Goal: Task Accomplishment & Management: Manage account settings

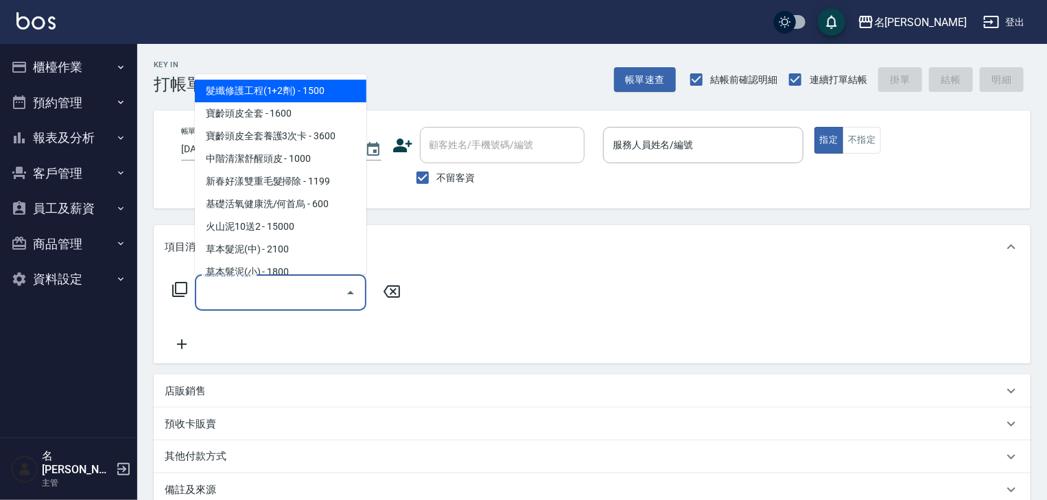
click at [296, 292] on input "服務名稱/代號" at bounding box center [270, 293] width 139 height 24
click at [170, 291] on div "服務名稱/代號 服務名稱/代號" at bounding box center [287, 292] width 244 height 36
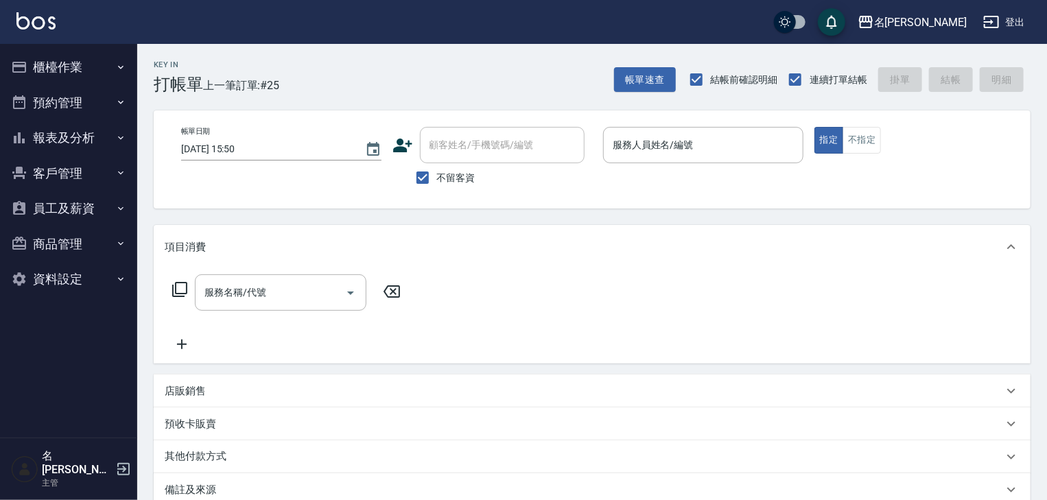
click at [172, 287] on icon at bounding box center [179, 289] width 15 height 15
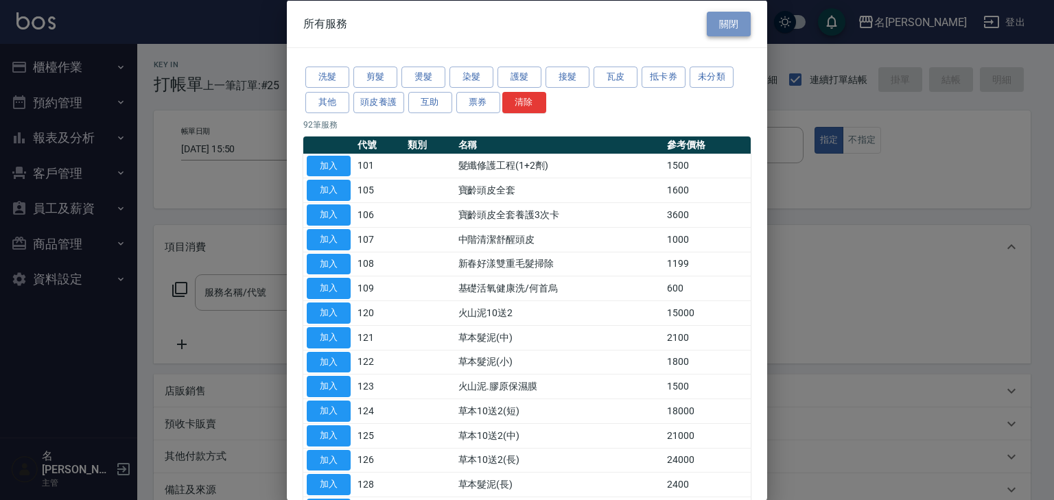
click at [711, 25] on button "關閉" at bounding box center [729, 23] width 44 height 25
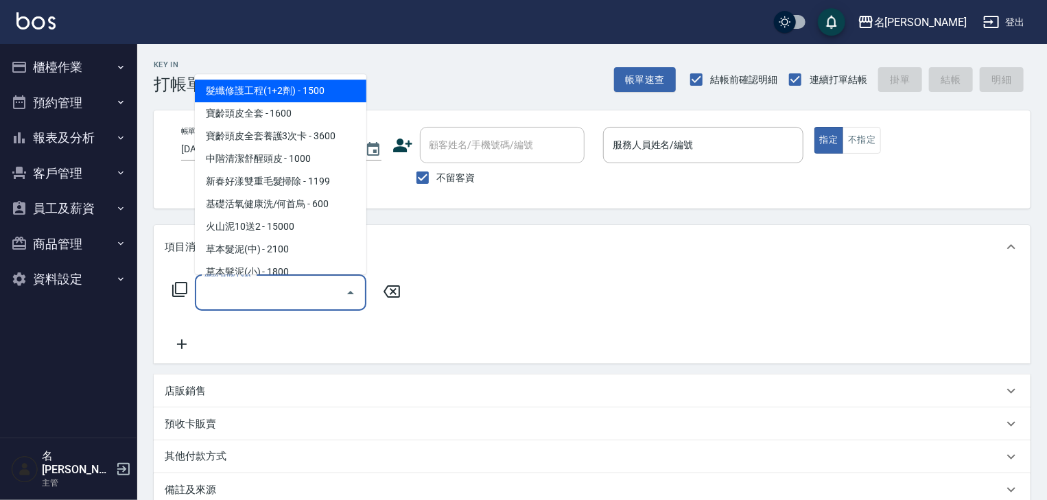
click at [288, 288] on input "服務名稱/代號" at bounding box center [270, 293] width 139 height 24
click at [685, 152] on input "服務人員姓名/編號" at bounding box center [703, 145] width 188 height 24
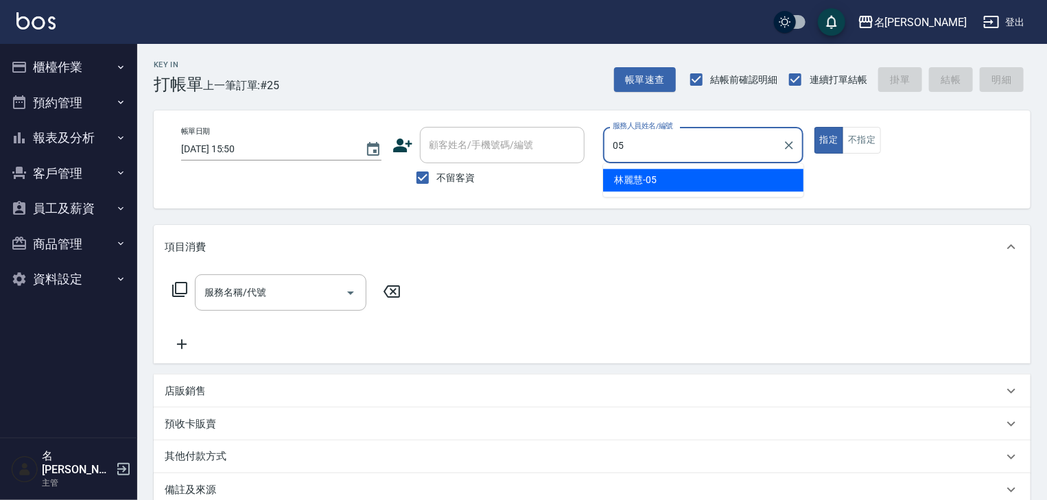
click at [666, 182] on div "[PERSON_NAME]-05" at bounding box center [703, 180] width 200 height 23
type input "[PERSON_NAME]-05"
click at [302, 297] on input "服務名稱/代號" at bounding box center [270, 293] width 139 height 24
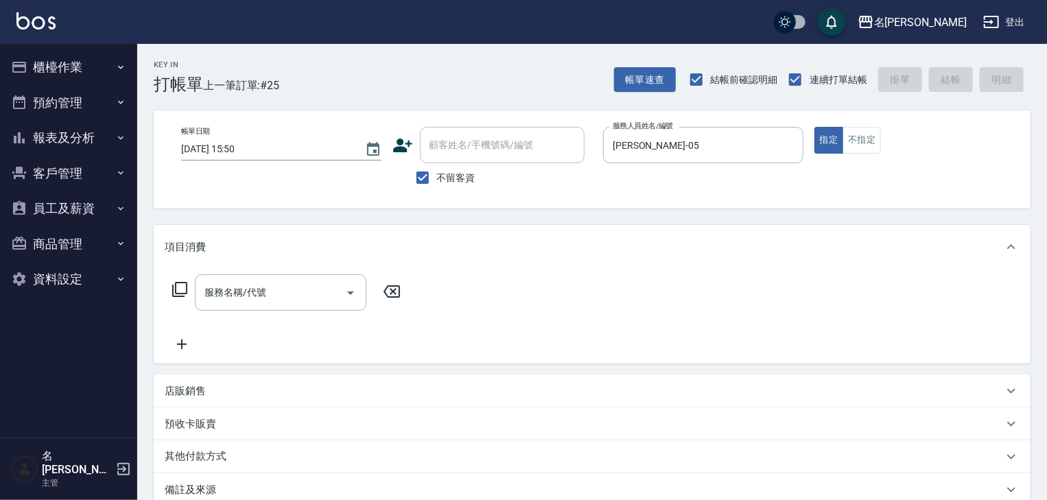
click at [181, 292] on icon at bounding box center [180, 289] width 16 height 16
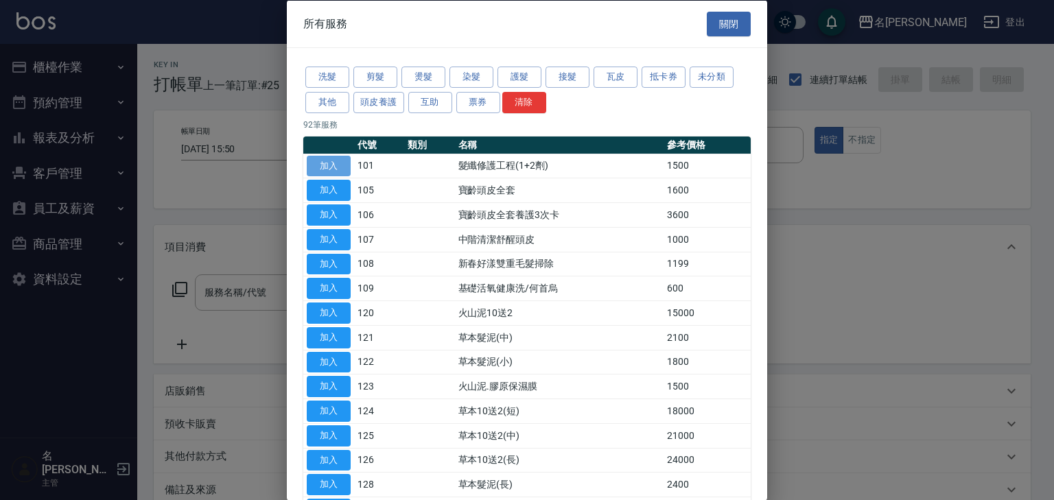
click at [333, 166] on button "加入" at bounding box center [329, 165] width 44 height 21
type input "髮纖修護工程(1+2劑)(101)"
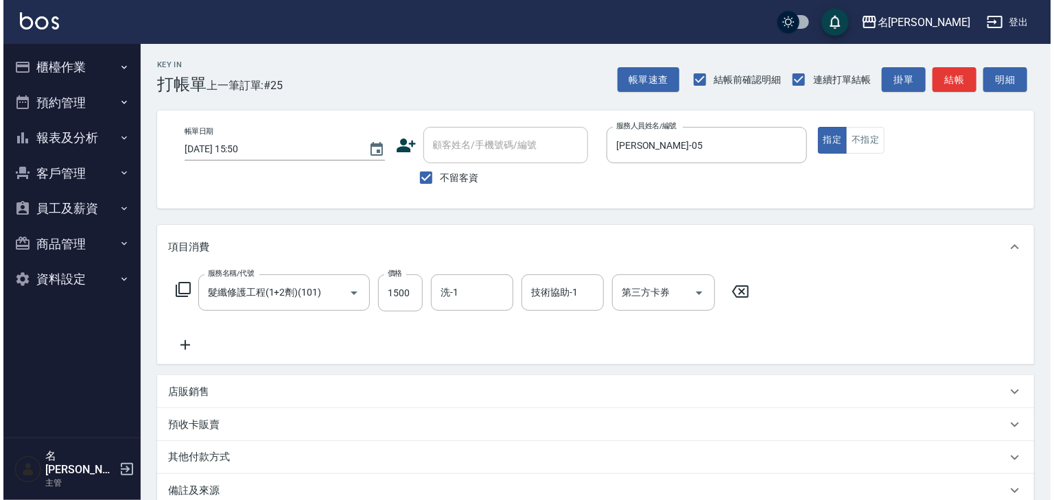
scroll to position [161, 0]
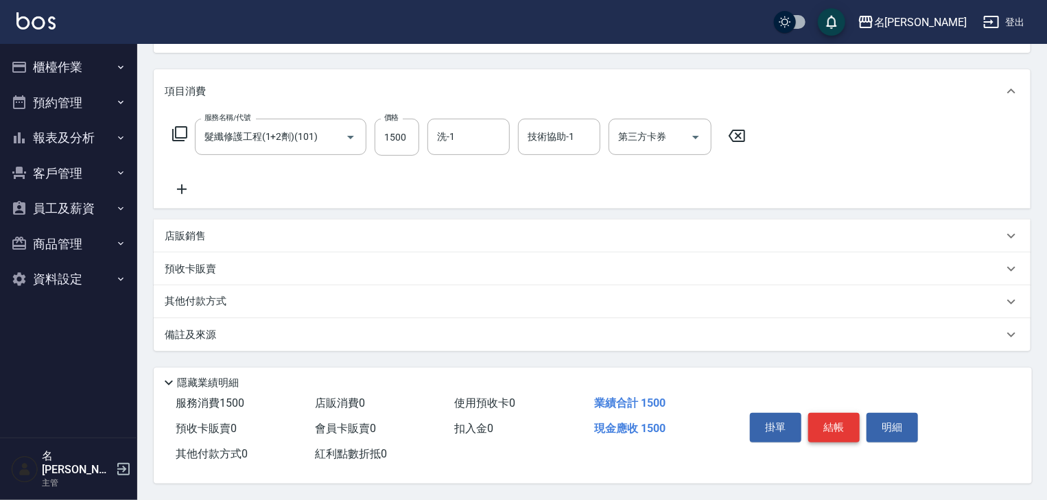
click at [833, 425] on button "結帳" at bounding box center [833, 427] width 51 height 29
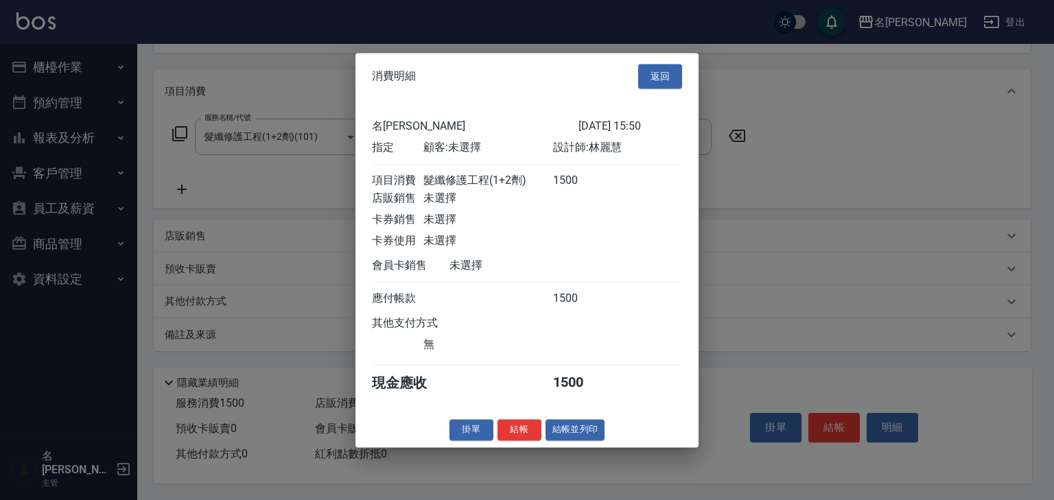
click at [516, 432] on button "結帳" at bounding box center [519, 429] width 44 height 21
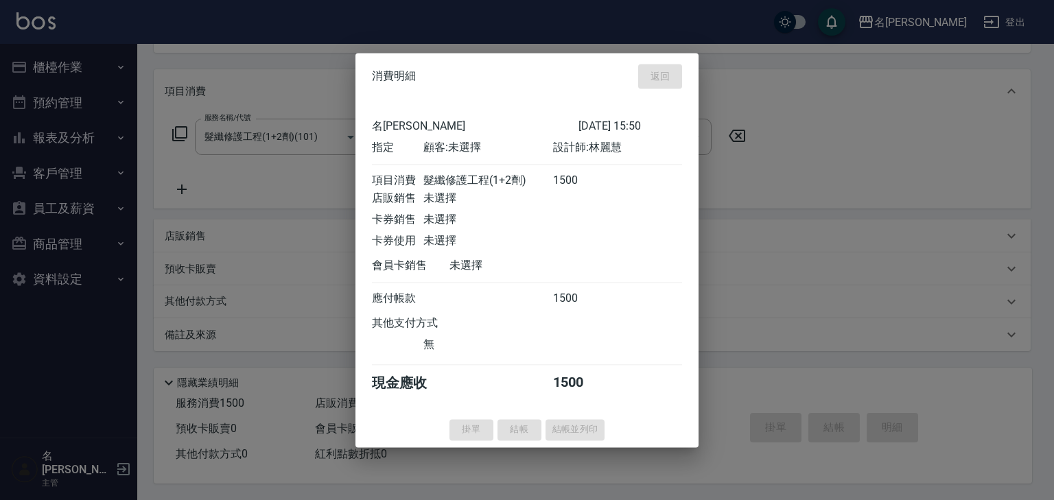
type input "[DATE] 16:34"
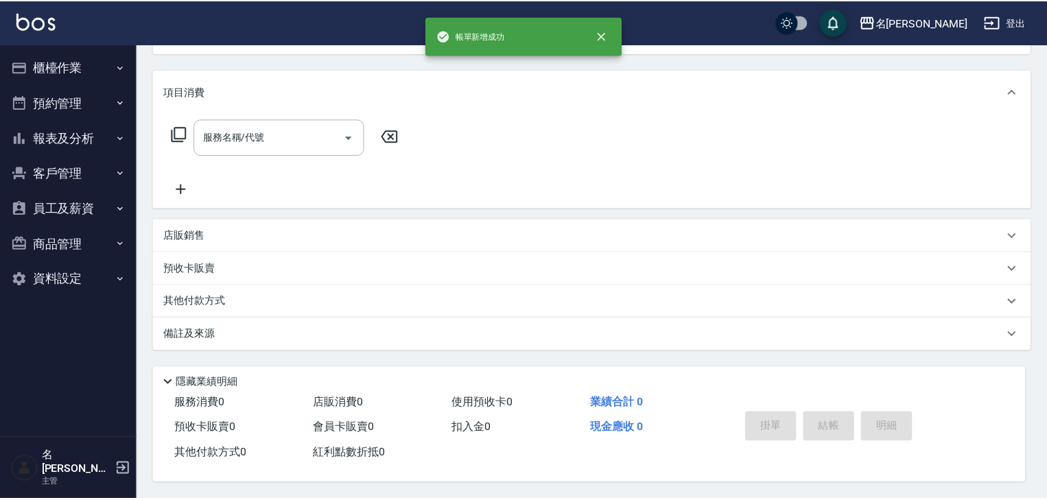
scroll to position [0, 0]
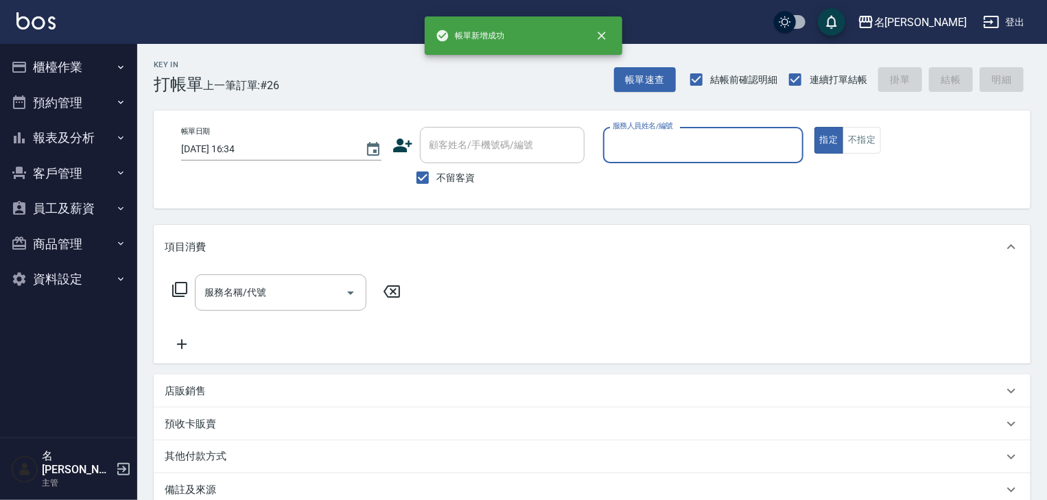
click at [72, 68] on button "櫃檯作業" at bounding box center [68, 67] width 126 height 36
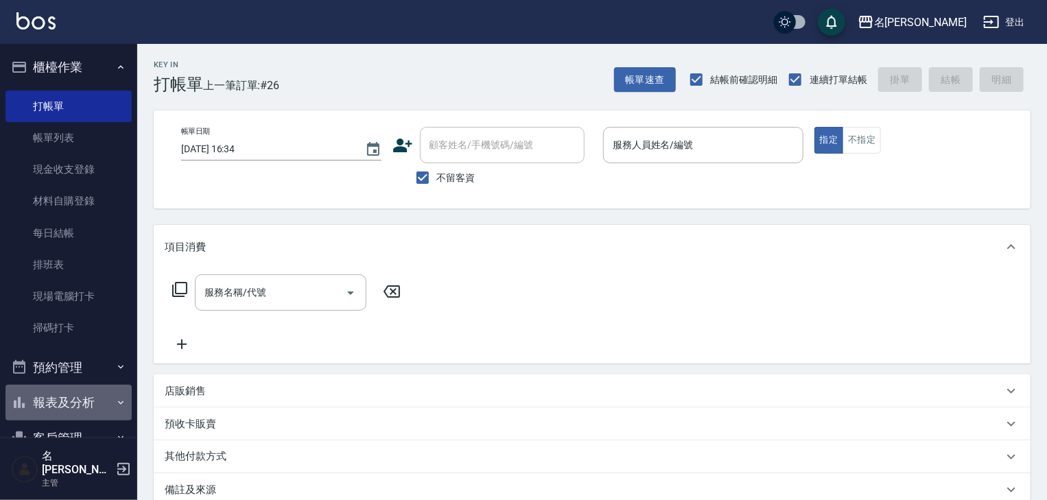
click at [95, 403] on button "報表及分析" at bounding box center [68, 403] width 126 height 36
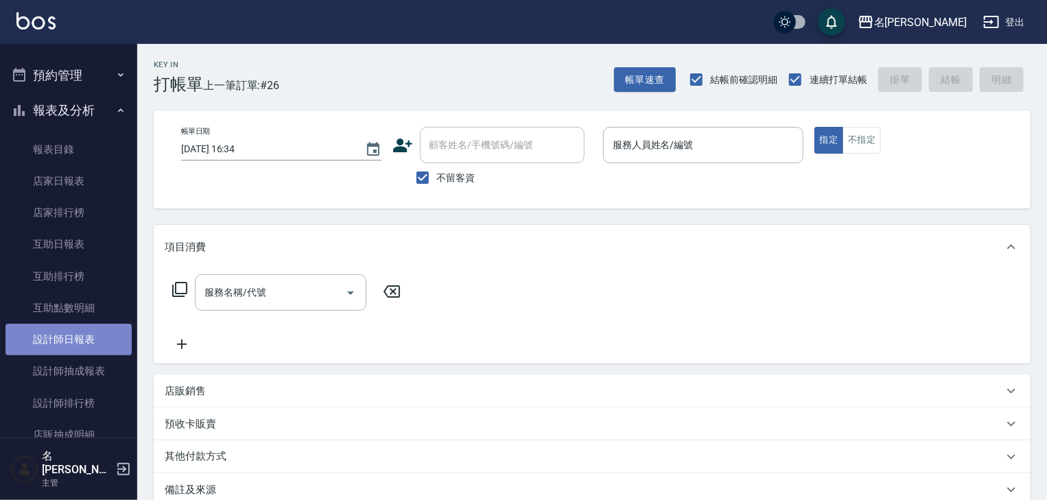
click at [90, 335] on link "設計師日報表" at bounding box center [68, 340] width 126 height 32
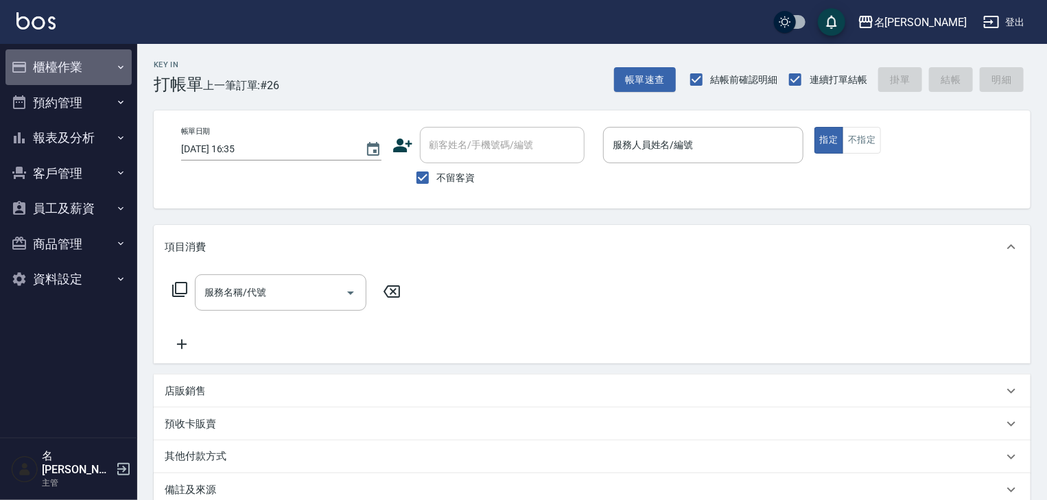
click at [69, 71] on button "櫃檯作業" at bounding box center [68, 67] width 126 height 36
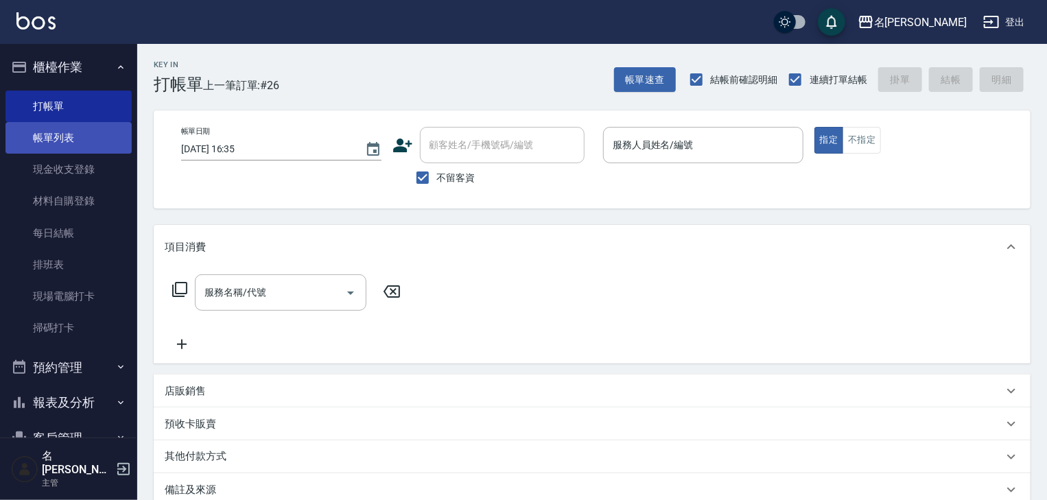
click at [97, 134] on link "帳單列表" at bounding box center [68, 138] width 126 height 32
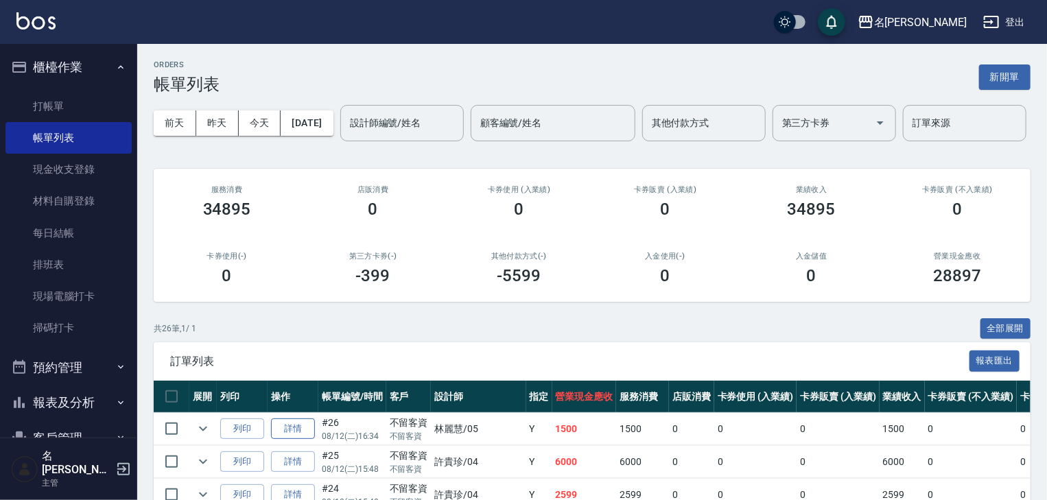
click at [283, 440] on link "詳情" at bounding box center [293, 428] width 44 height 21
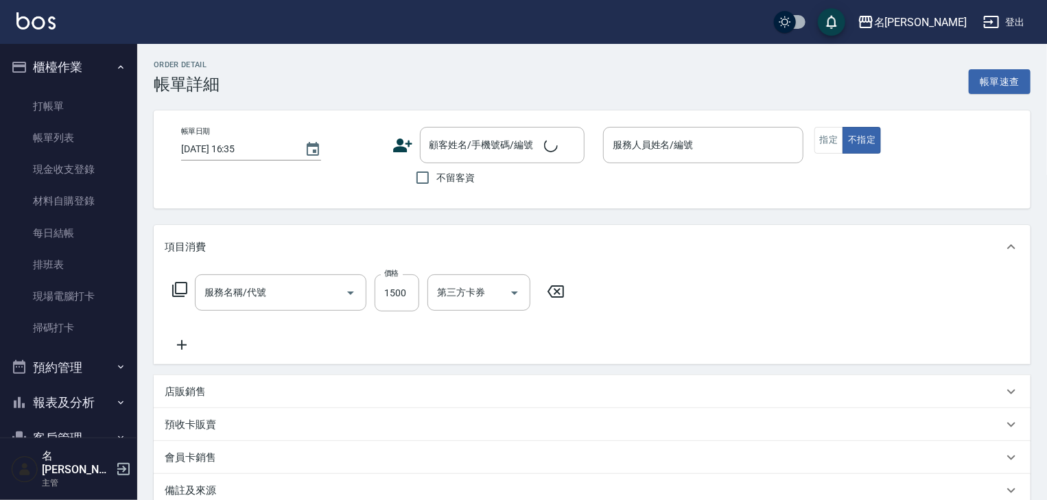
type input "[DATE] 16:34"
checkbox input "true"
type input "[PERSON_NAME]-05"
type input "髮纖修護工程(1+2劑)(101)"
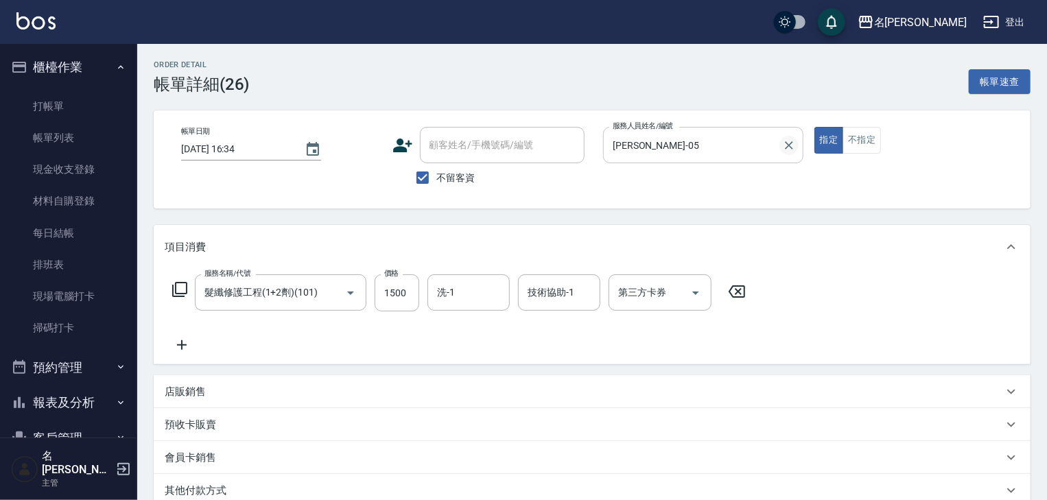
click at [782, 143] on icon "Clear" at bounding box center [789, 146] width 14 height 14
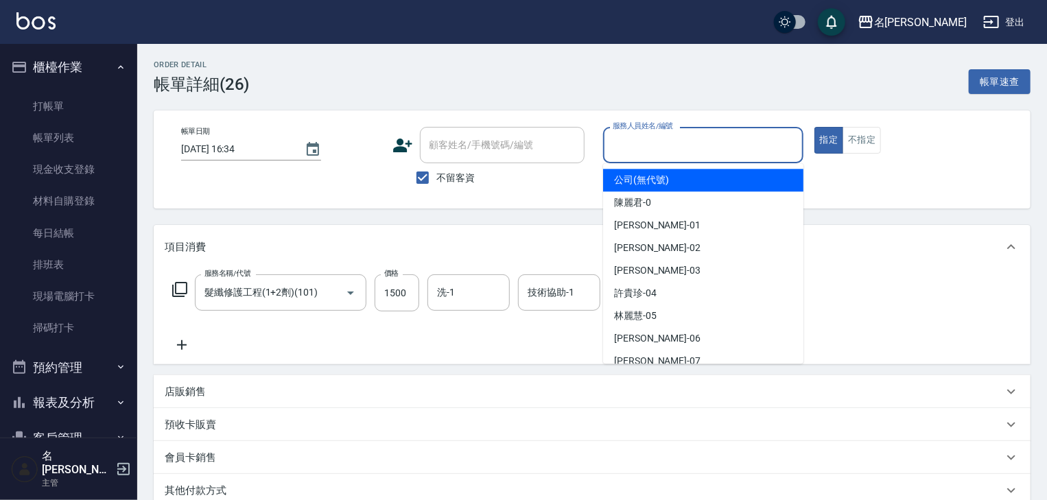
click at [643, 148] on input "服務人員姓名/編號" at bounding box center [703, 145] width 188 height 24
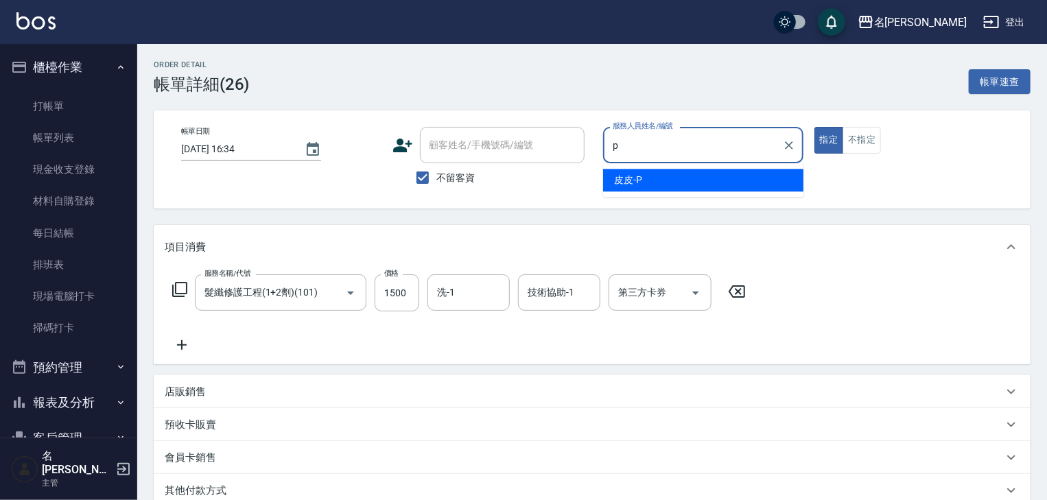
type input "p"
click at [734, 294] on icon at bounding box center [737, 291] width 34 height 16
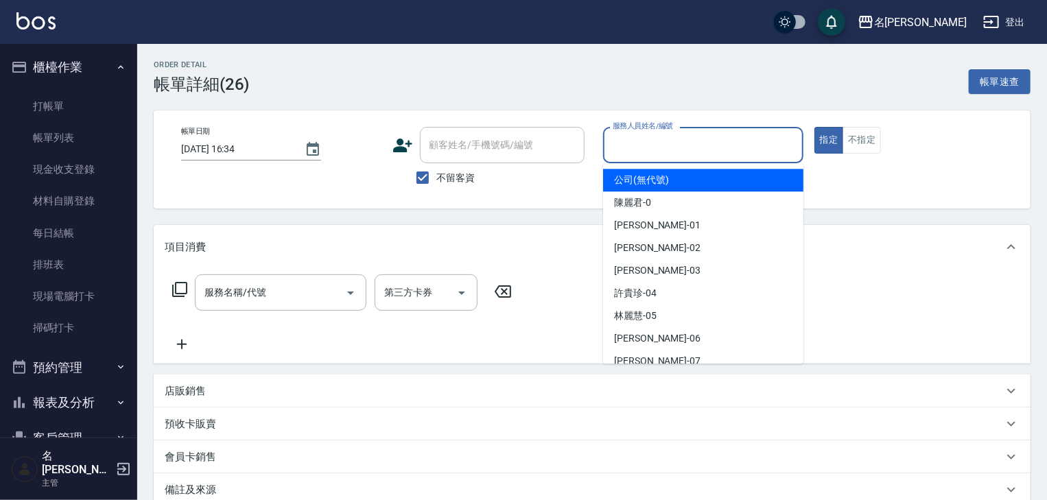
click at [668, 140] on input "服務人員姓名/編號" at bounding box center [703, 145] width 188 height 24
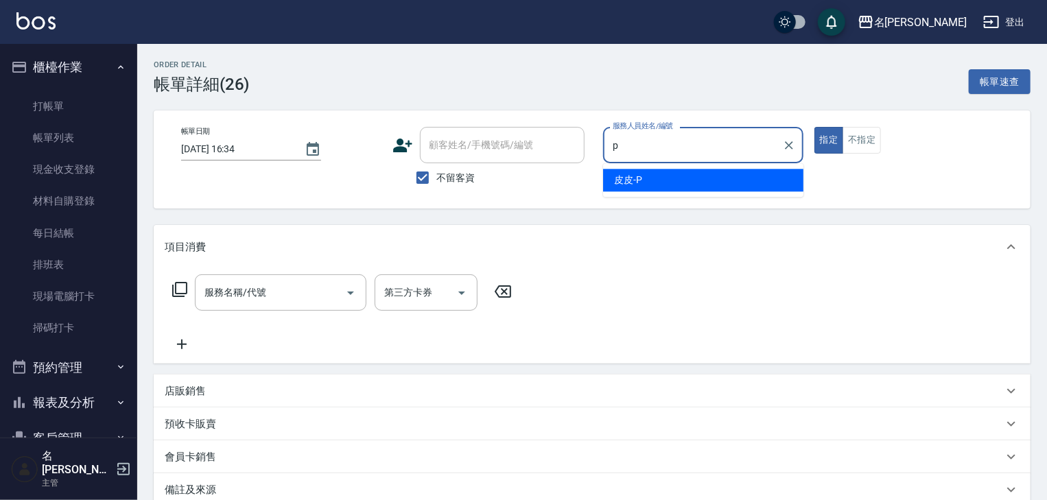
click at [630, 176] on span "皮皮 -P" at bounding box center [628, 180] width 28 height 14
type input "皮皮-P"
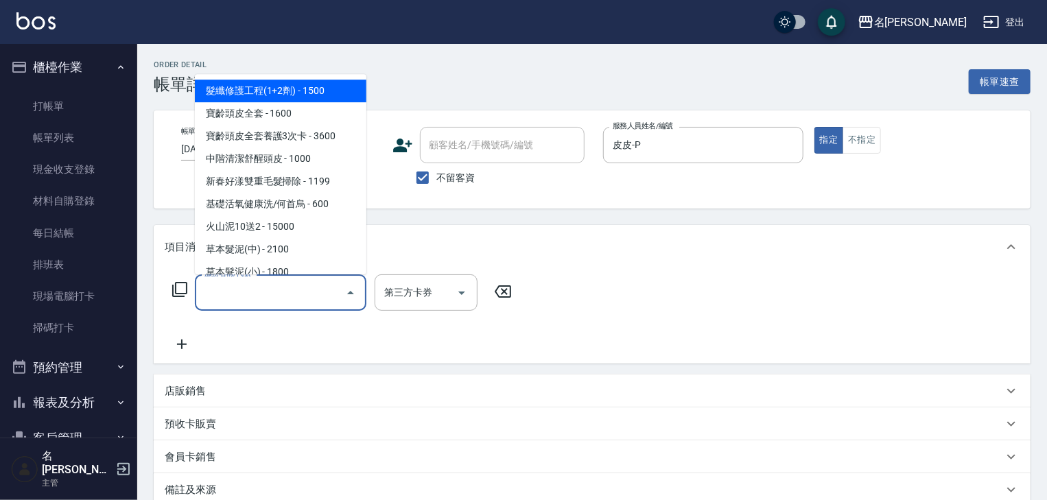
click at [258, 288] on input "服務名稱/代號" at bounding box center [270, 293] width 139 height 24
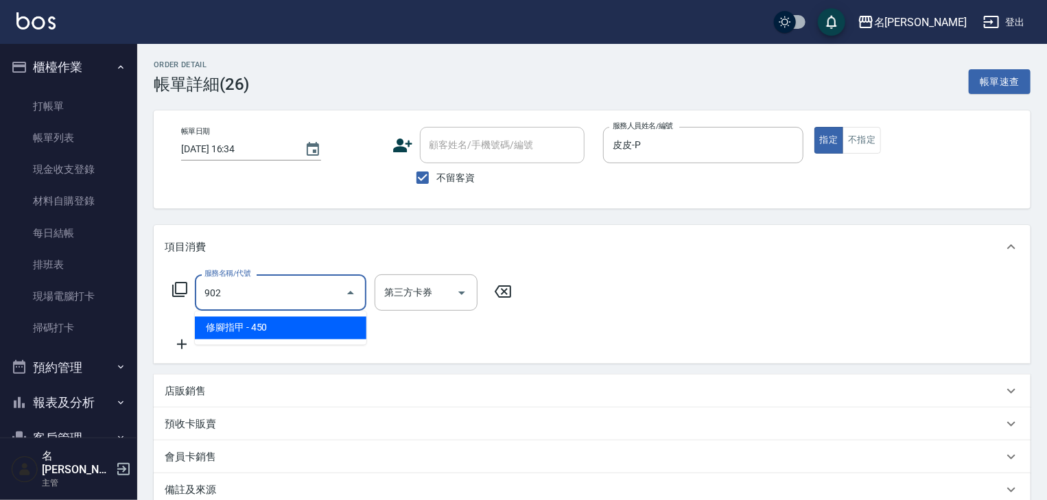
click at [313, 340] on ul "修腳指甲 - 450" at bounding box center [281, 328] width 172 height 34
click at [324, 324] on span "修腳指甲 - 450" at bounding box center [281, 328] width 172 height 23
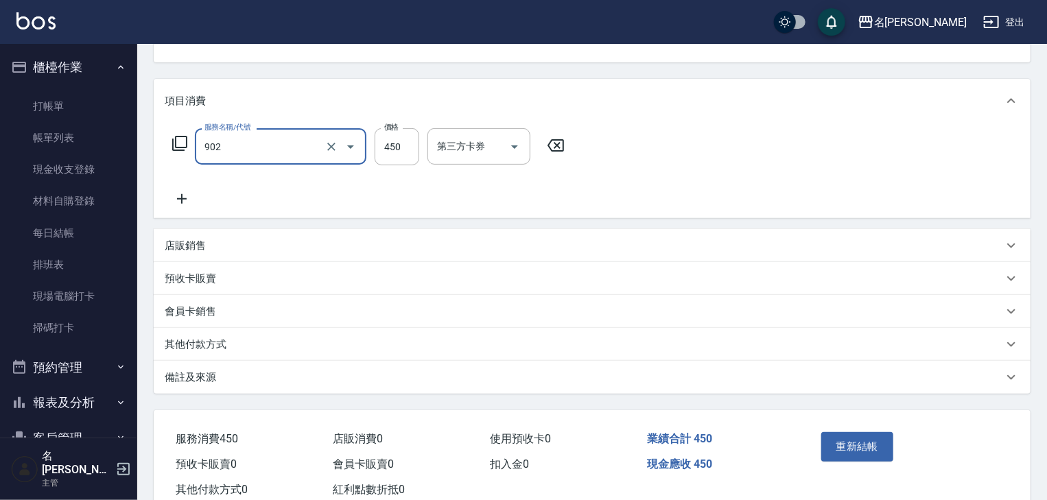
scroll to position [187, 0]
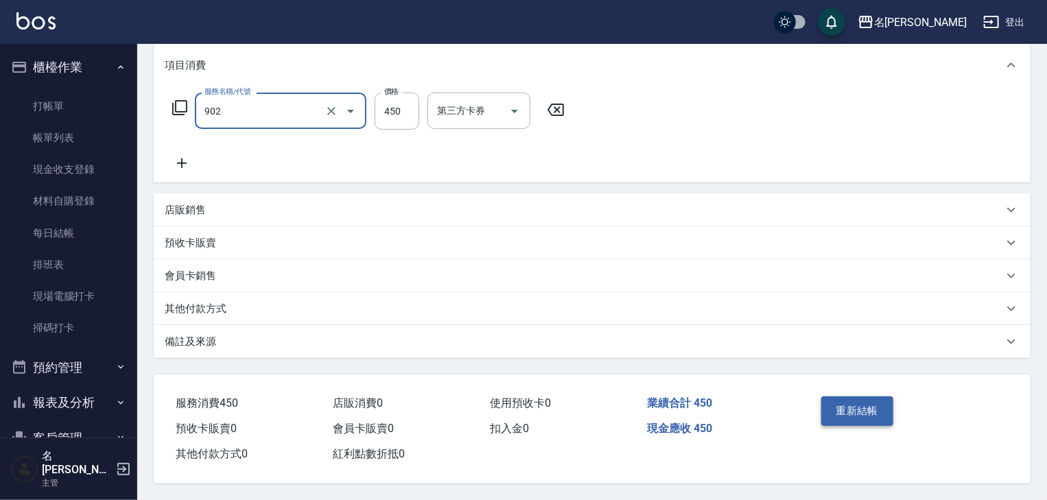
type input "修腳指甲(902)"
click at [845, 409] on button "重新結帳" at bounding box center [857, 411] width 73 height 29
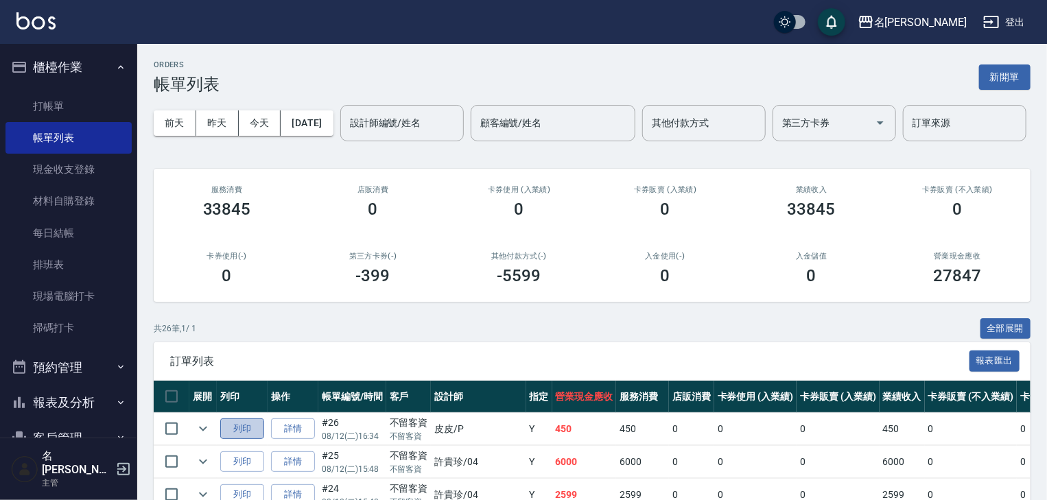
click at [233, 440] on button "列印" at bounding box center [242, 428] width 44 height 21
click at [91, 95] on link "打帳單" at bounding box center [68, 107] width 126 height 32
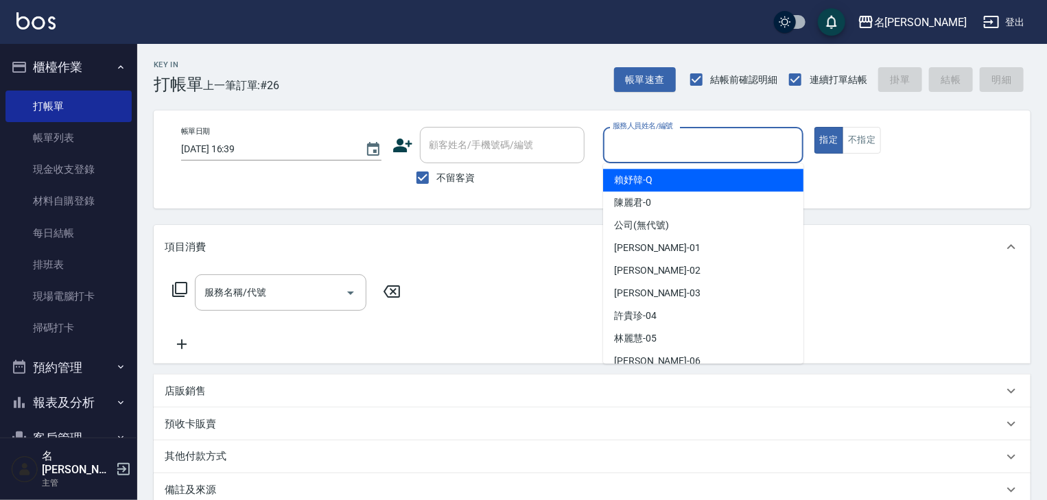
click at [721, 137] on input "服務人員姓名/編號" at bounding box center [703, 145] width 188 height 24
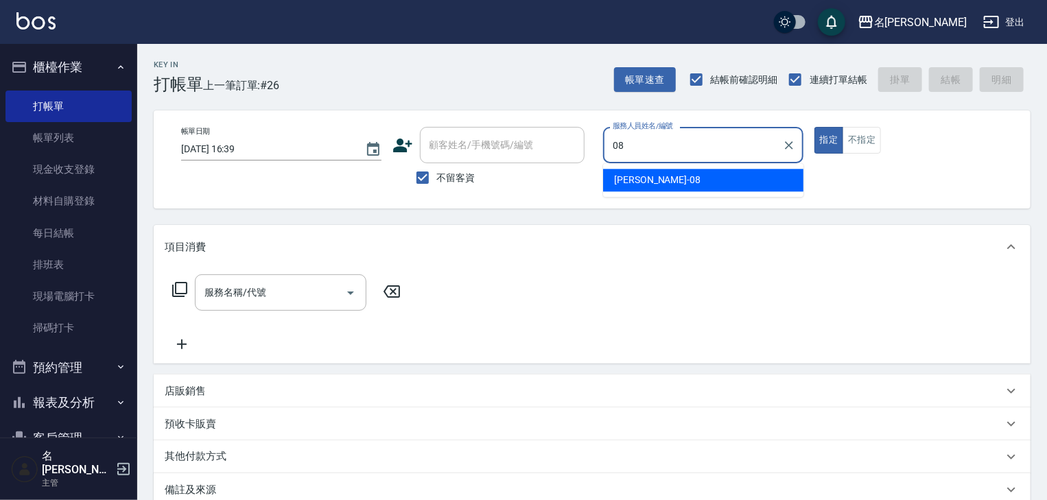
click at [659, 176] on div "蔡慈恩 -08" at bounding box center [703, 180] width 200 height 23
type input "蔡慈恩-08"
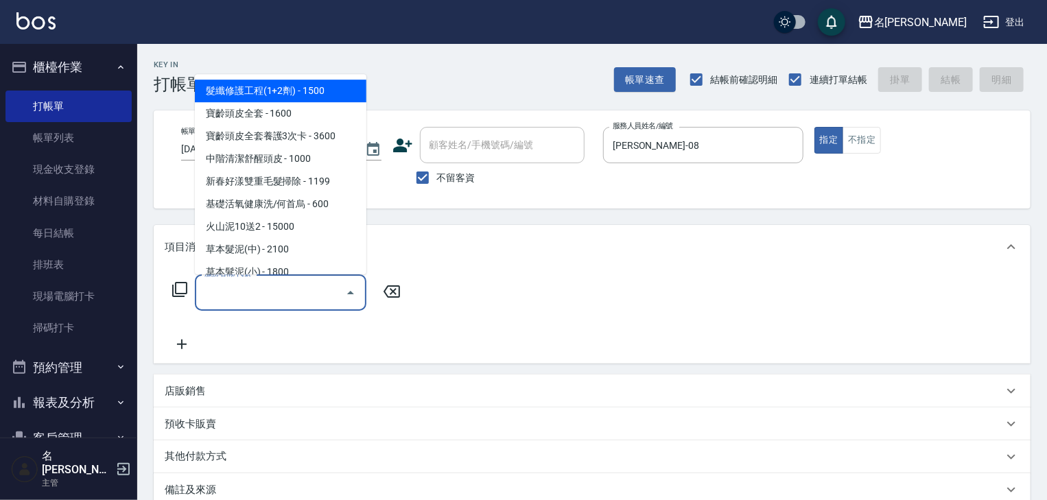
click at [281, 292] on input "服務名稱/代號" at bounding box center [270, 293] width 139 height 24
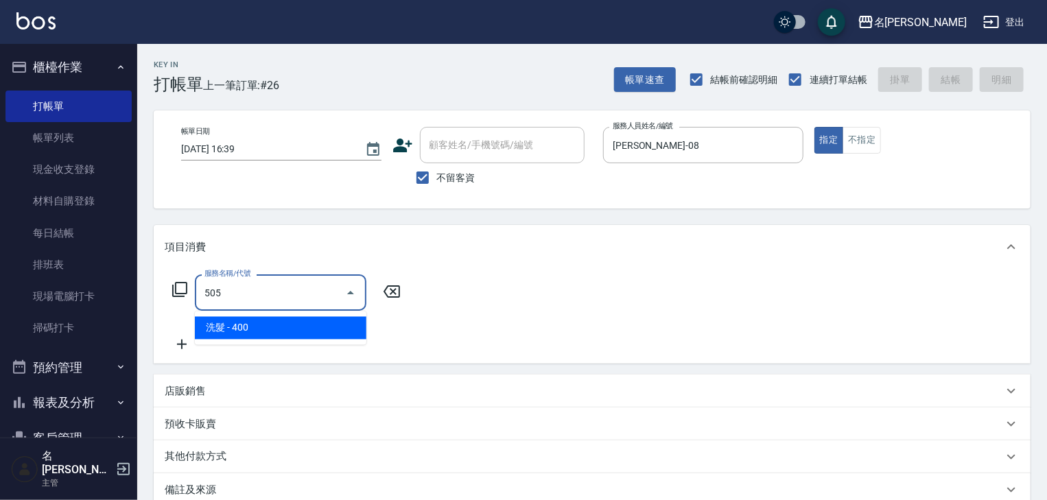
click at [313, 337] on span "洗髮 - 400" at bounding box center [281, 328] width 172 height 23
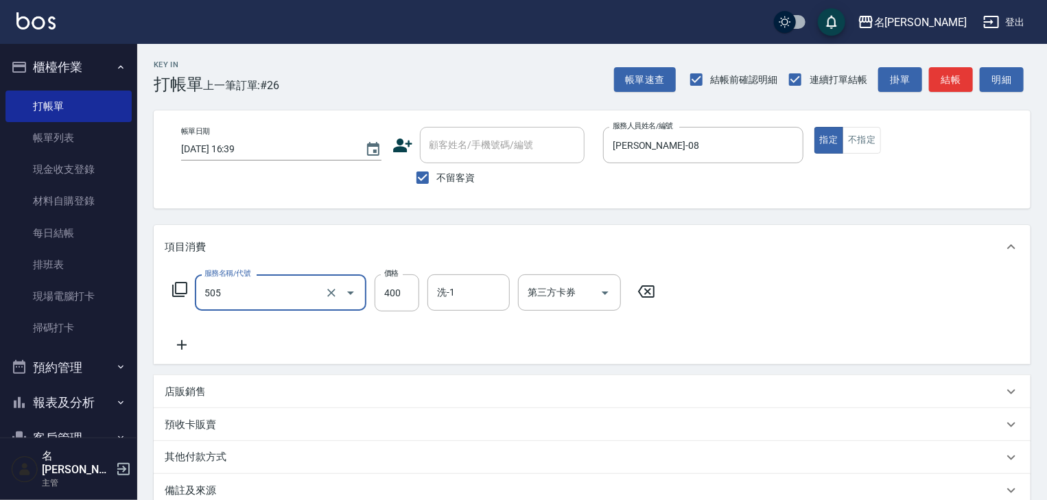
type input "洗髮(505)"
click at [186, 342] on icon at bounding box center [182, 345] width 34 height 16
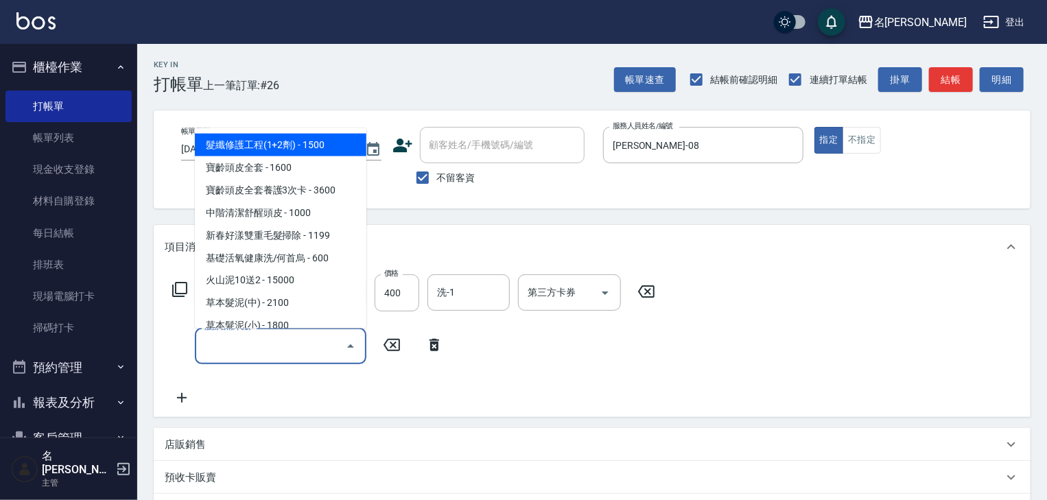
click at [235, 342] on input "服務名稱/代號" at bounding box center [270, 346] width 139 height 24
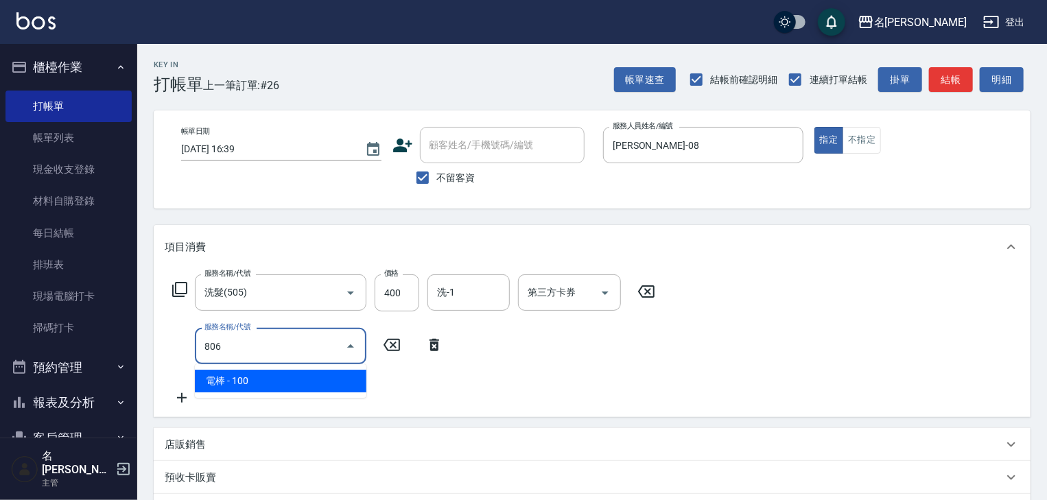
click at [283, 383] on span "電棒 - 100" at bounding box center [281, 381] width 172 height 23
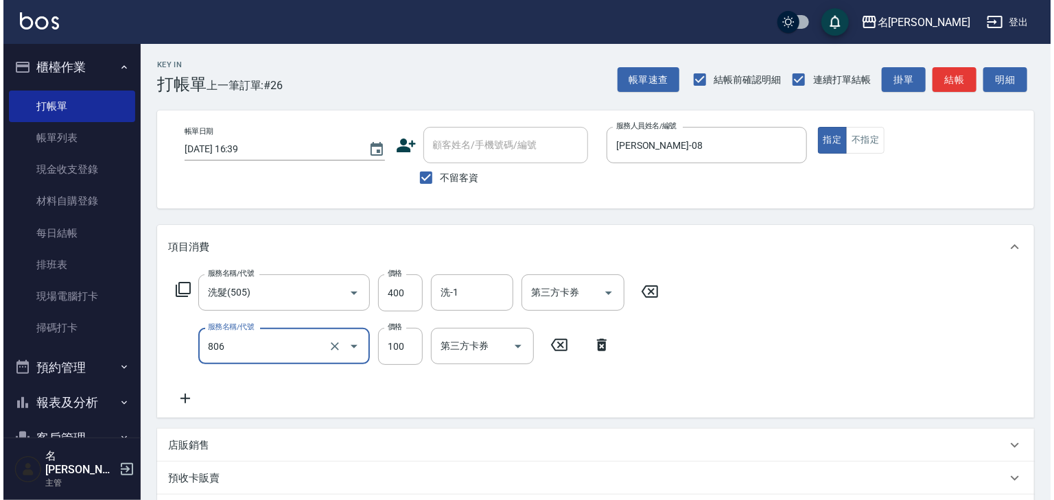
scroll to position [214, 0]
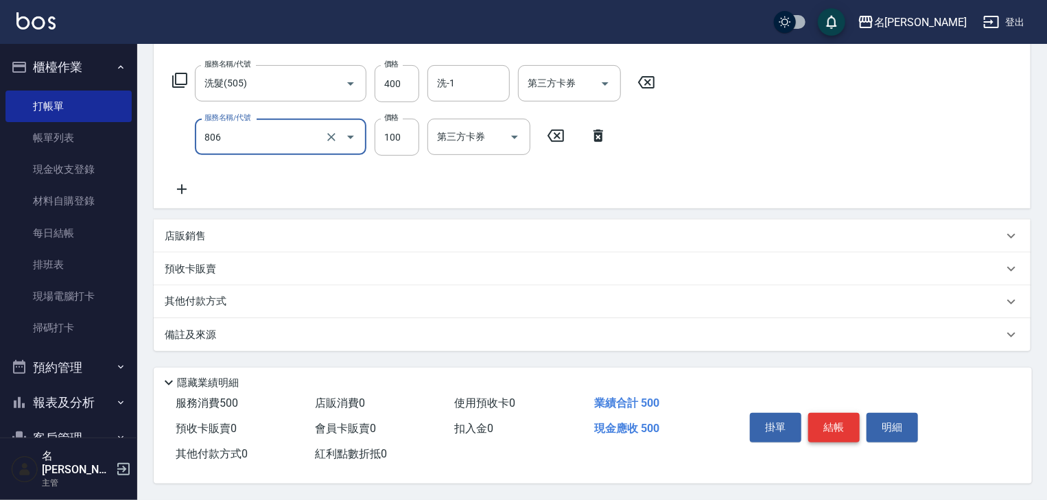
type input "電棒(806)"
click at [820, 415] on button "結帳" at bounding box center [833, 427] width 51 height 29
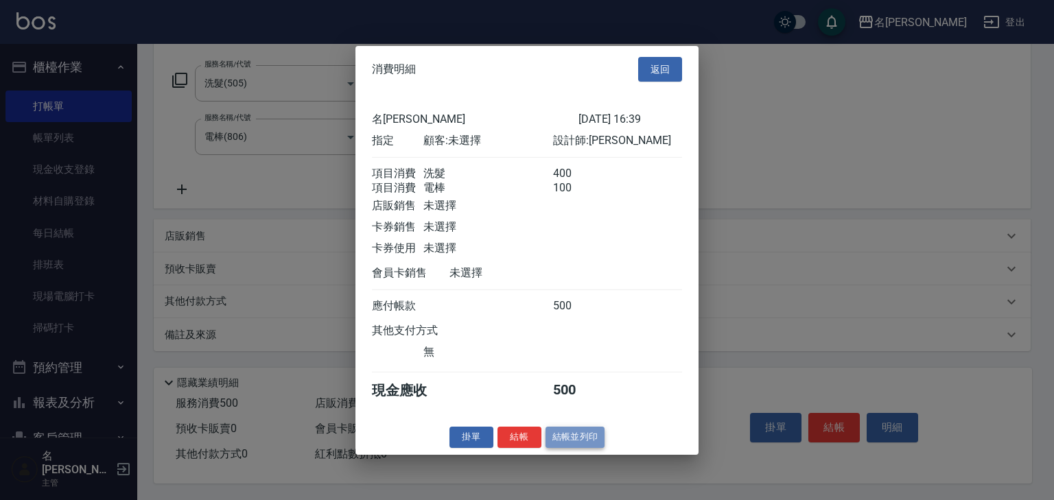
click at [585, 440] on button "結帳並列印" at bounding box center [575, 437] width 60 height 21
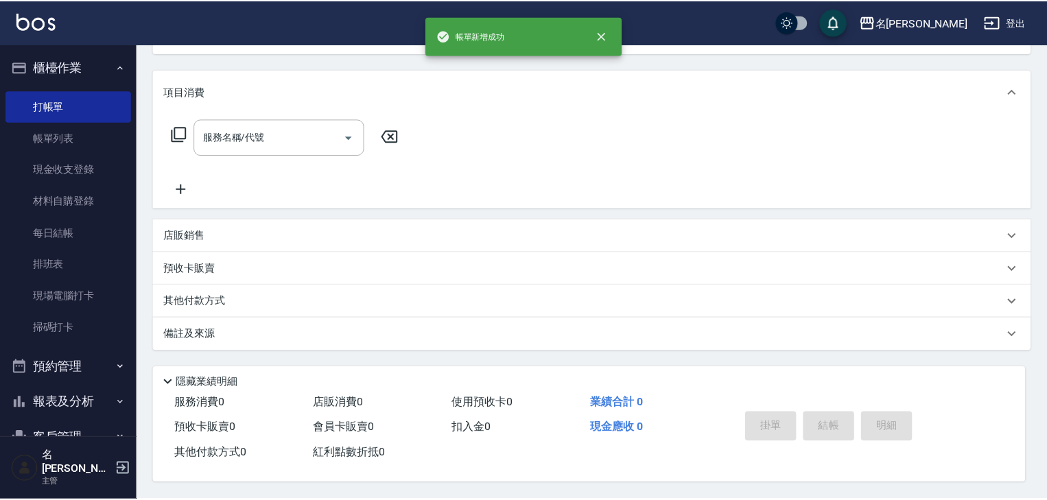
scroll to position [0, 0]
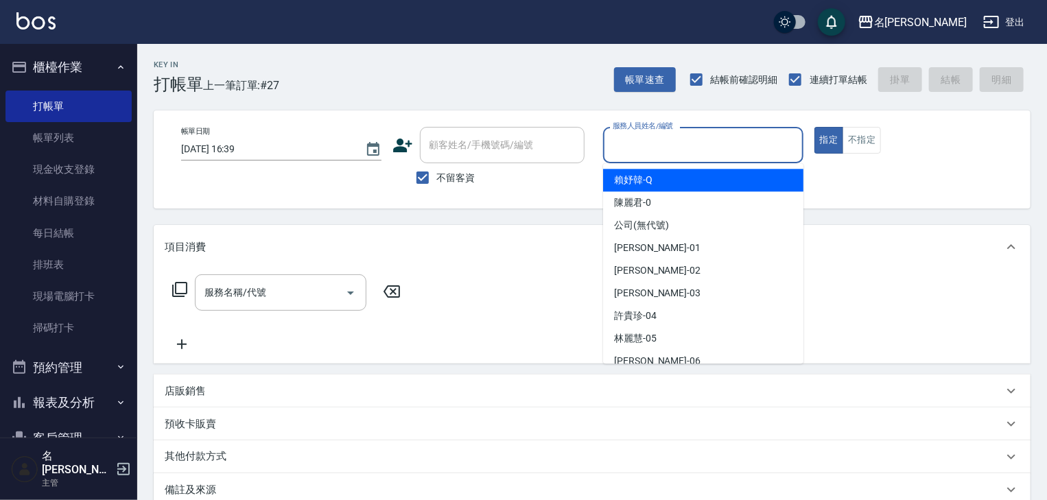
click at [734, 156] on input "服務人員姓名/編號" at bounding box center [703, 145] width 188 height 24
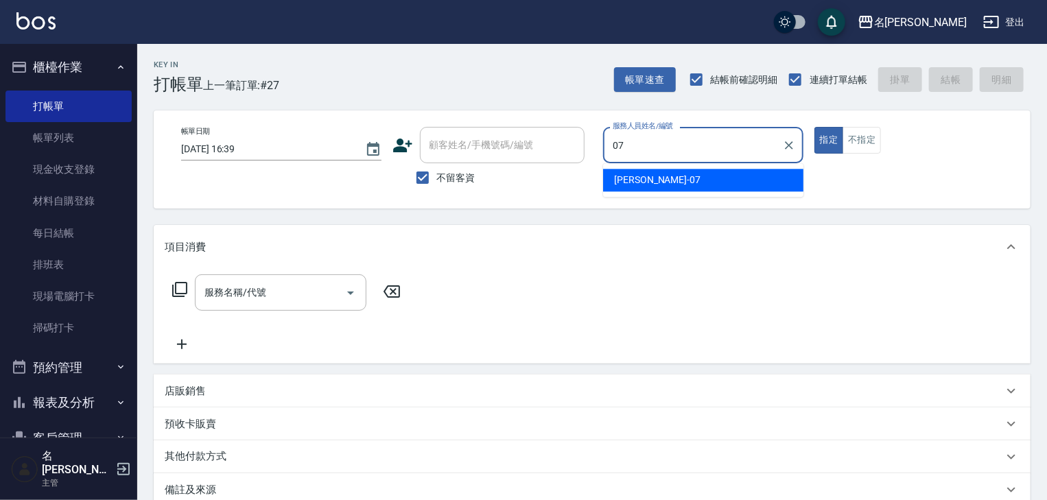
click at [620, 187] on span "高淳涵 -07" at bounding box center [657, 180] width 86 height 14
type input "高淳涵-07"
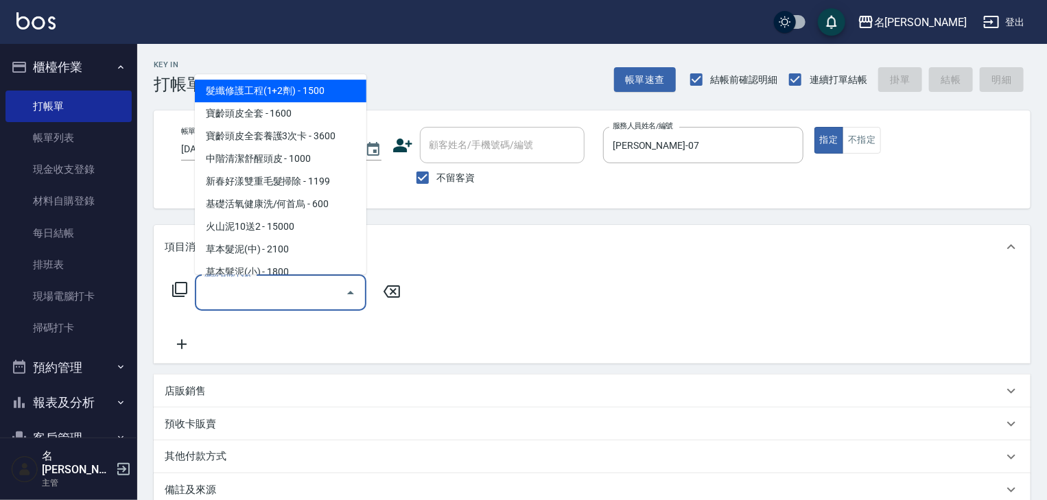
click at [228, 291] on input "服務名稱/代號" at bounding box center [270, 293] width 139 height 24
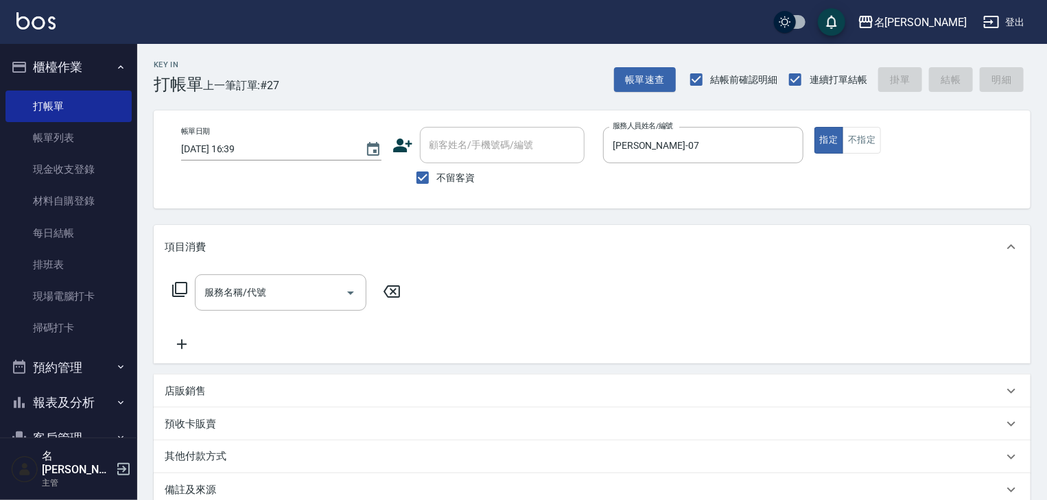
click at [172, 287] on icon at bounding box center [180, 289] width 16 height 16
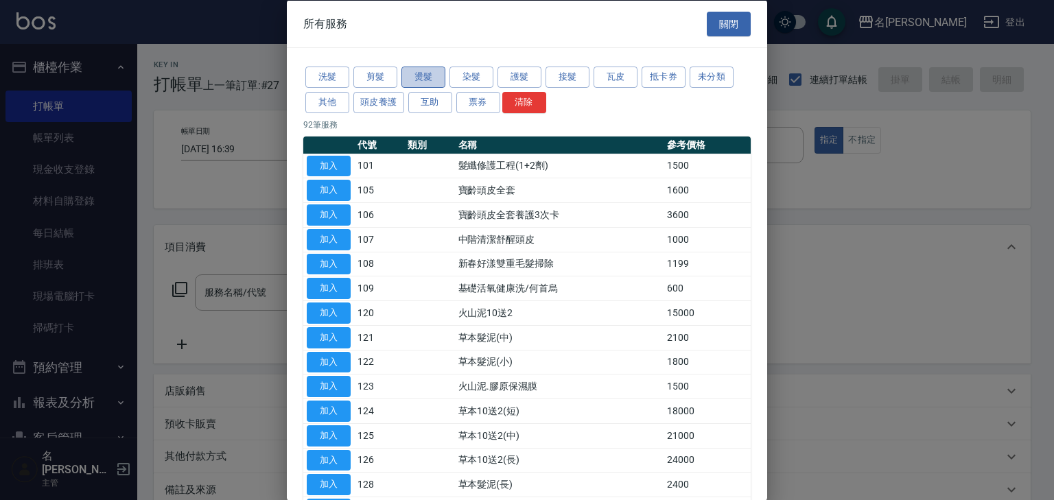
click at [430, 82] on button "燙髮" at bounding box center [423, 77] width 44 height 21
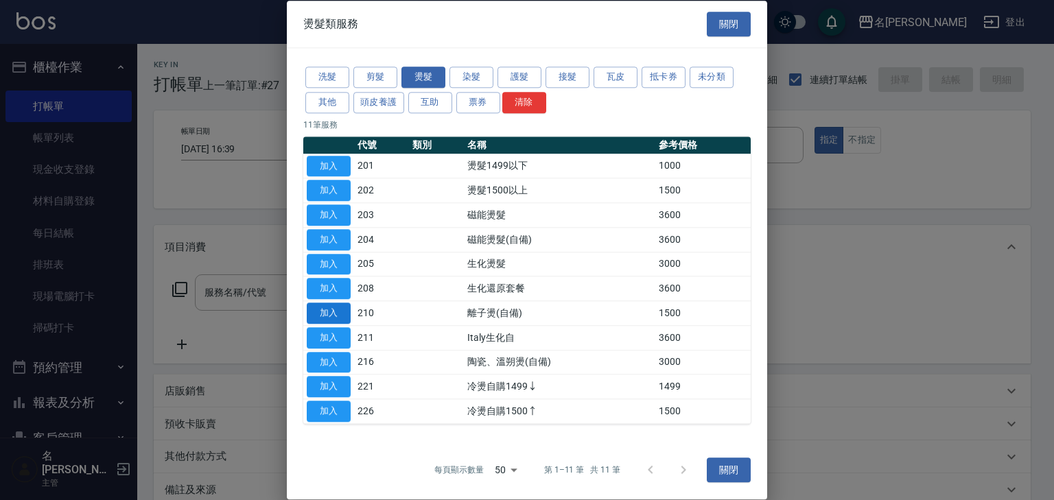
click at [337, 314] on button "加入" at bounding box center [329, 313] width 44 height 21
type input "離子燙(自備)(210)"
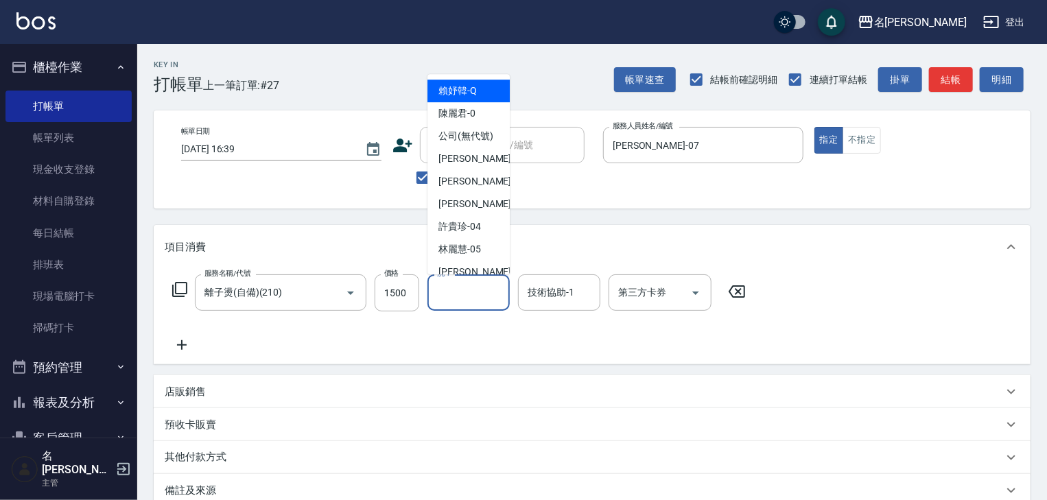
click at [458, 299] on input "洗-1" at bounding box center [469, 293] width 70 height 24
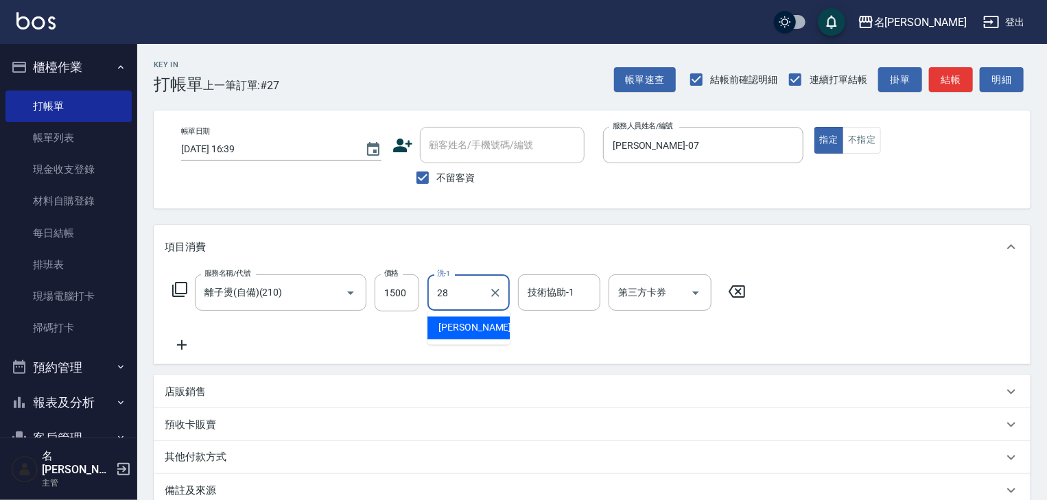
click at [464, 333] on span "冼宜芳 -28" at bounding box center [481, 328] width 86 height 14
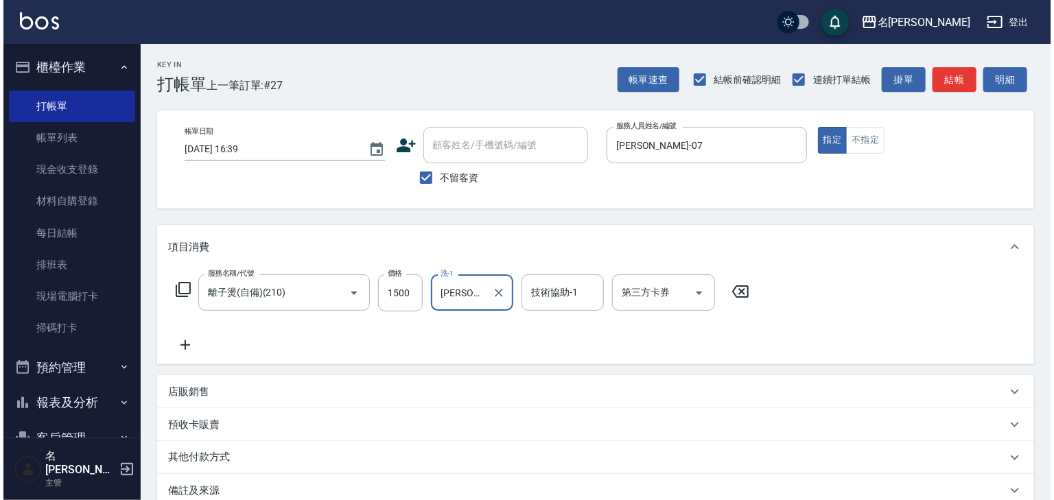
scroll to position [161, 0]
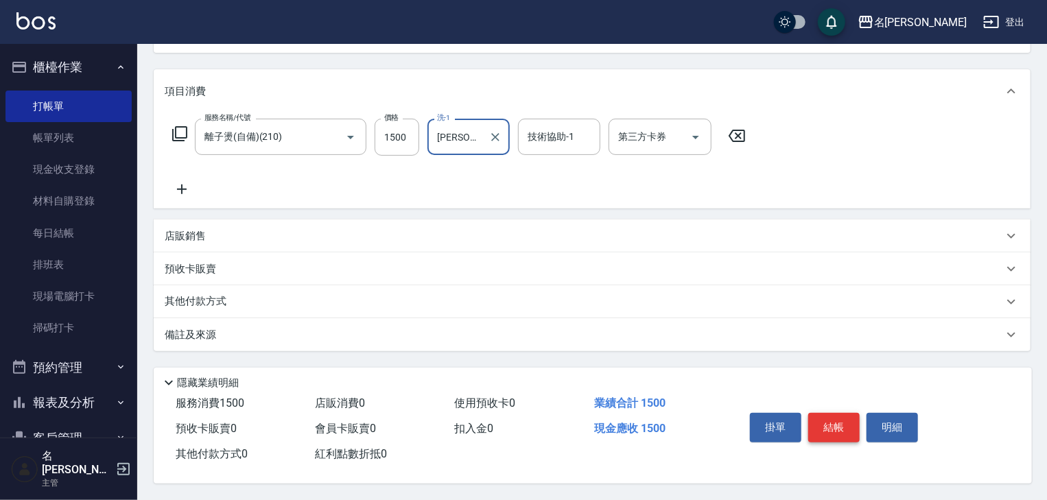
type input "冼宜芳-28"
click at [844, 423] on button "結帳" at bounding box center [833, 427] width 51 height 29
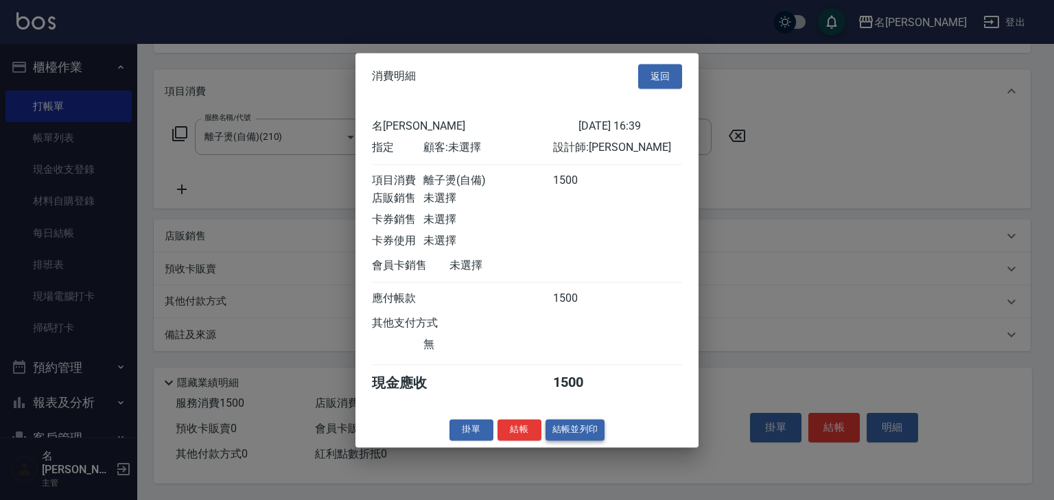
click at [565, 434] on button "結帳並列印" at bounding box center [575, 429] width 60 height 21
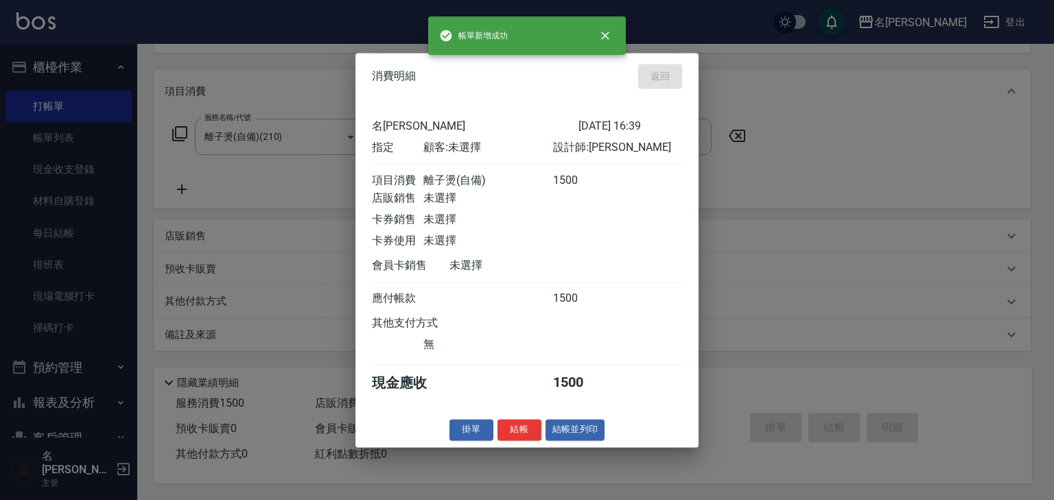
type input "2025/08/12 16:46"
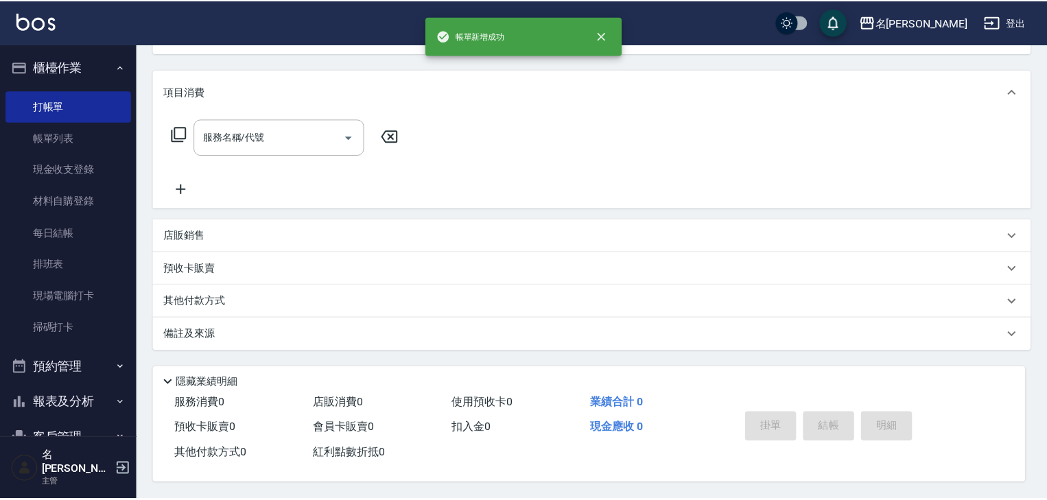
scroll to position [0, 0]
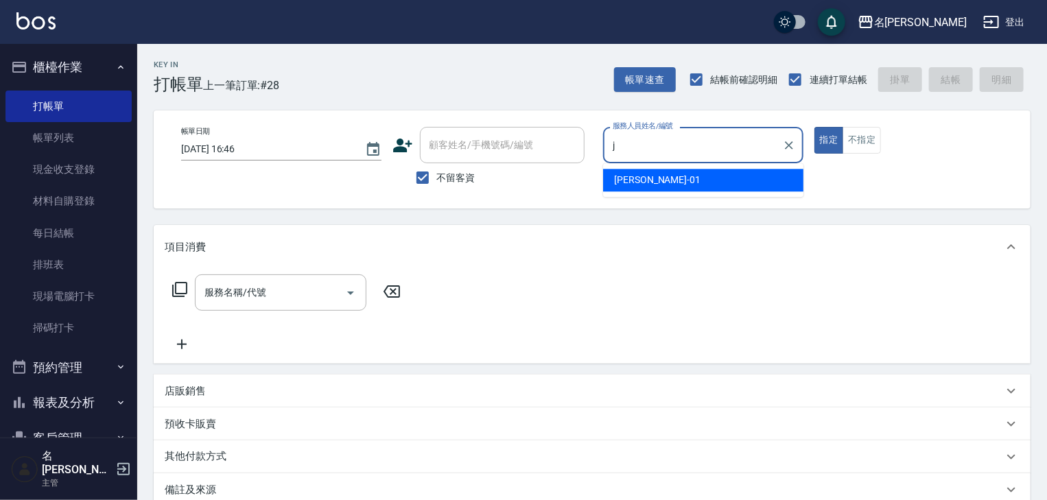
type input "j0"
click at [791, 148] on icon "Clear" at bounding box center [789, 146] width 14 height 14
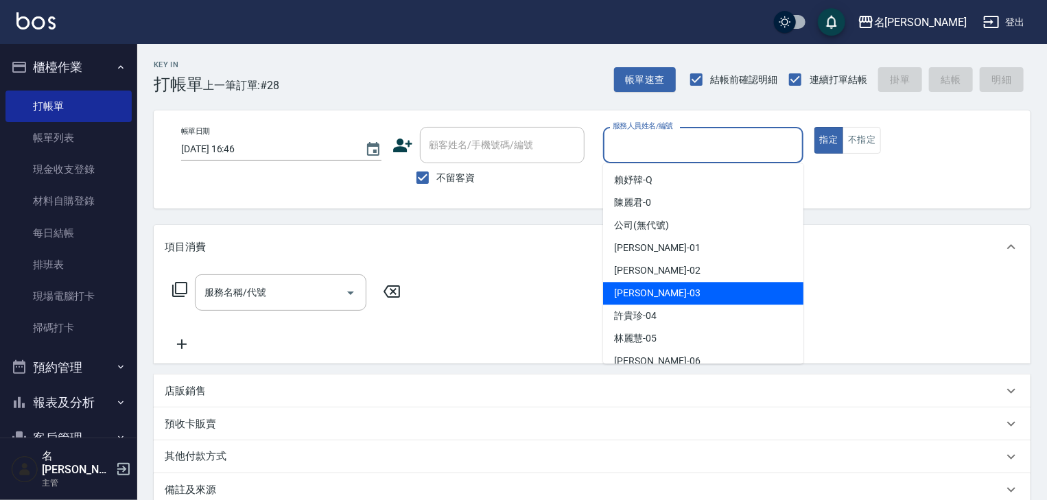
click at [646, 288] on span "曹如妘 -03" at bounding box center [657, 293] width 86 height 14
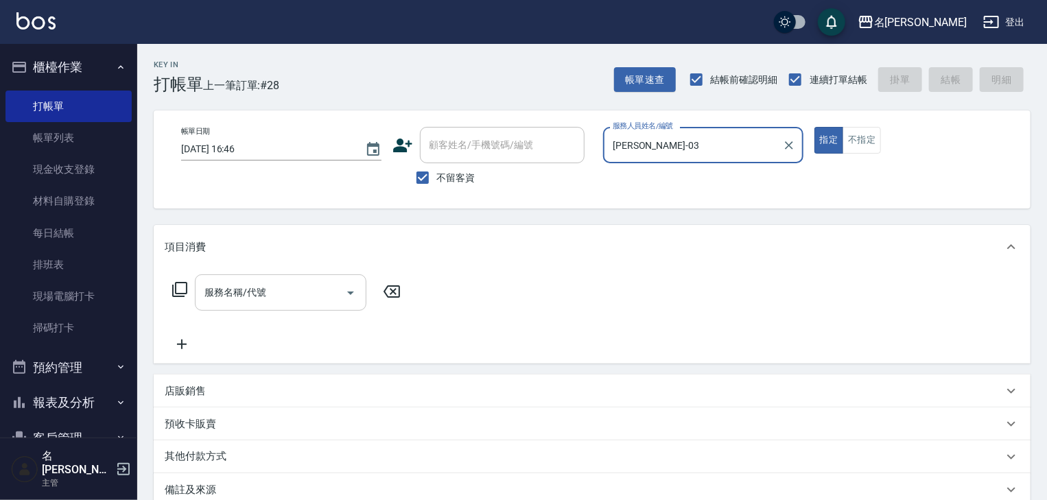
type input "曹如妘-03"
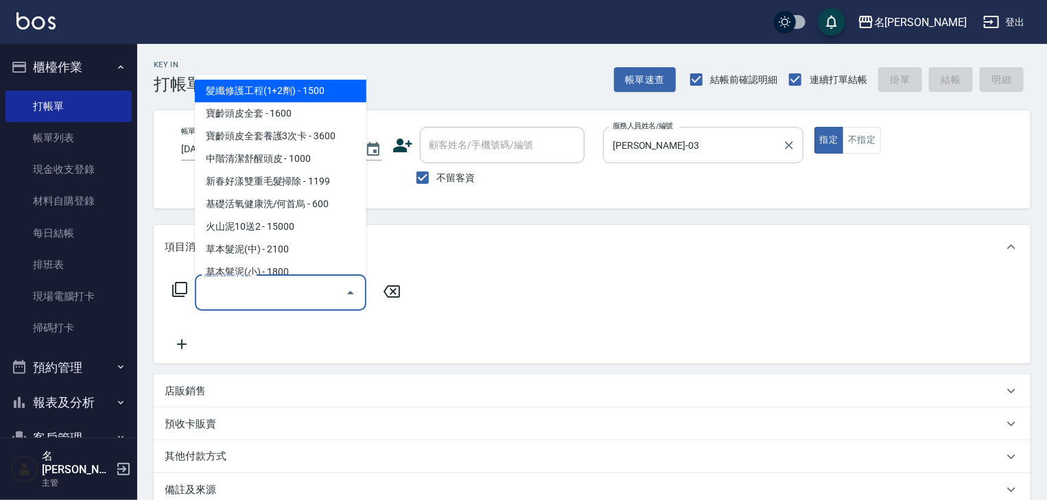
click at [288, 298] on input "服務名稱/代號" at bounding box center [270, 293] width 139 height 24
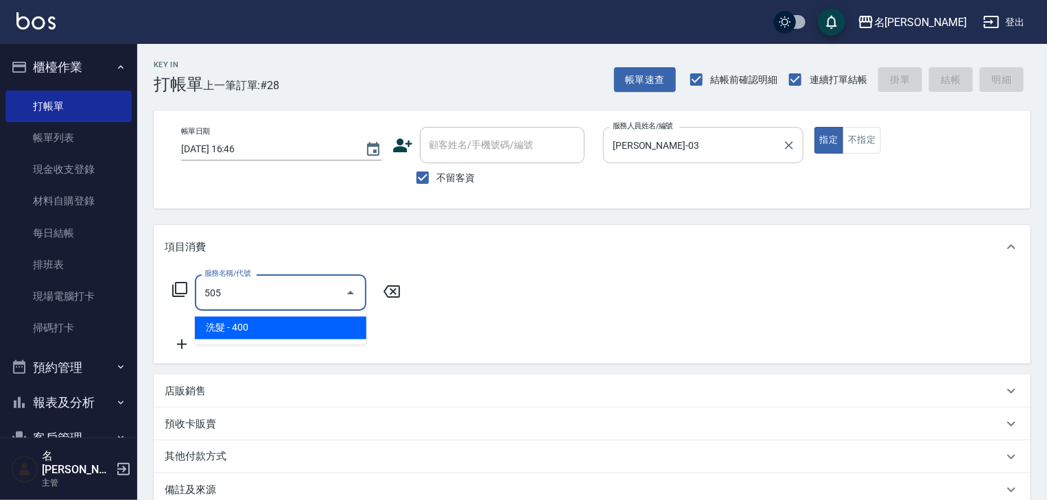
click at [302, 327] on span "洗髮 - 400" at bounding box center [281, 328] width 172 height 23
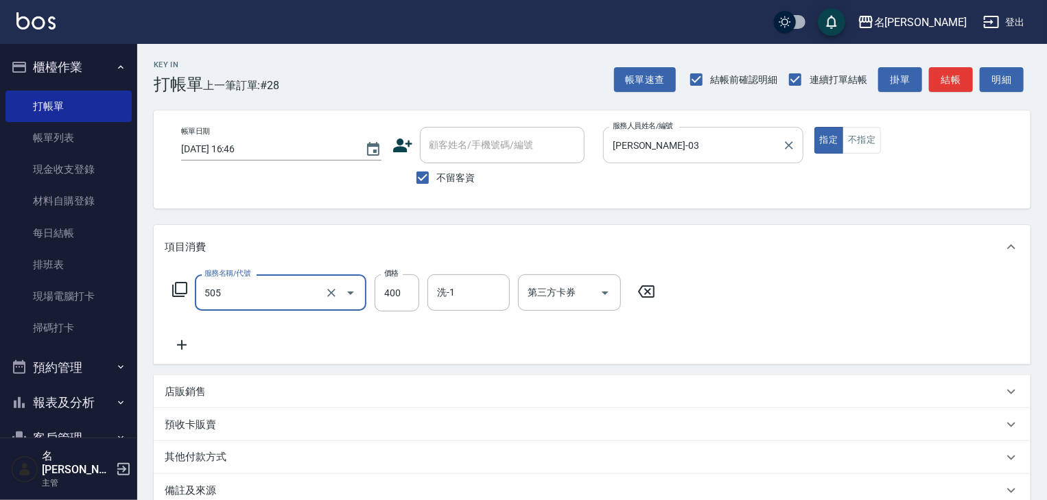
type input "洗髮(505)"
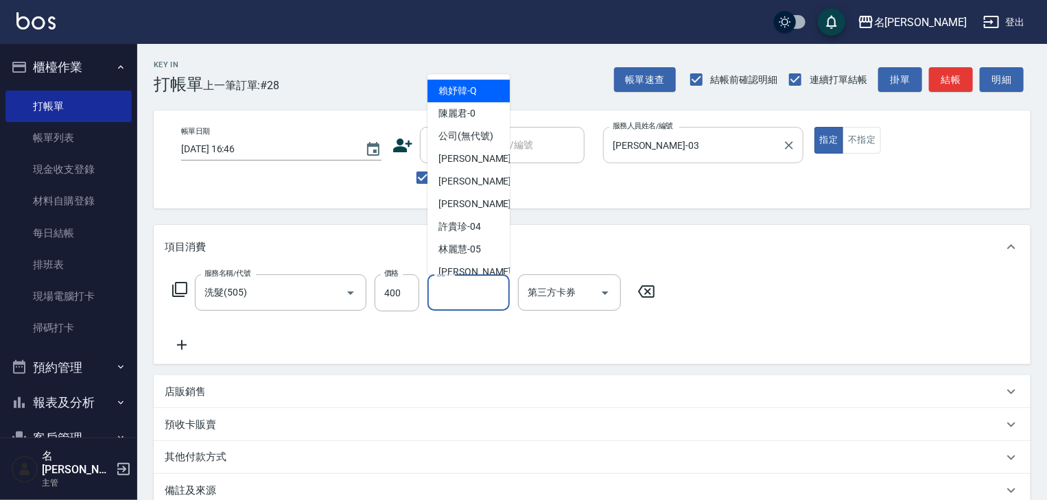
click at [450, 299] on input "洗-1" at bounding box center [469, 293] width 70 height 24
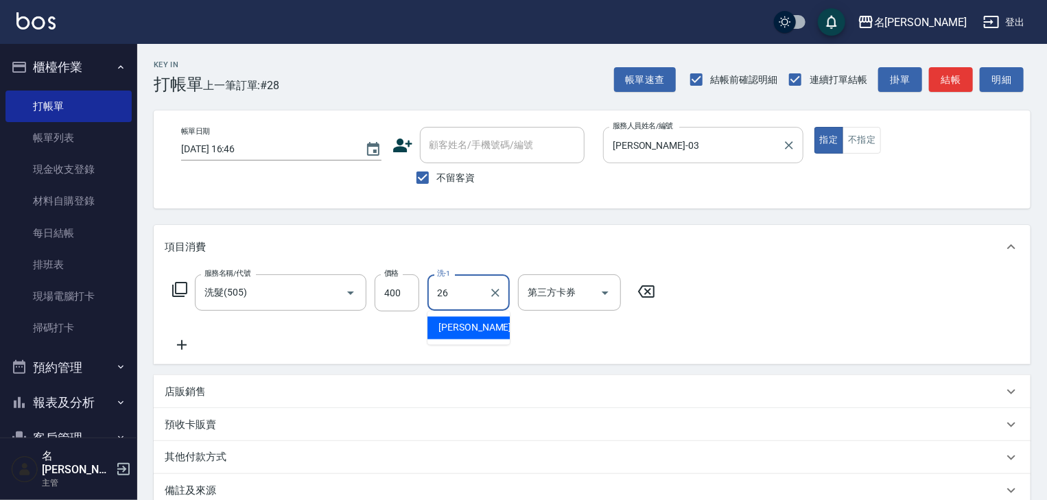
click at [480, 330] on span "方羿筑 -26" at bounding box center [481, 328] width 86 height 14
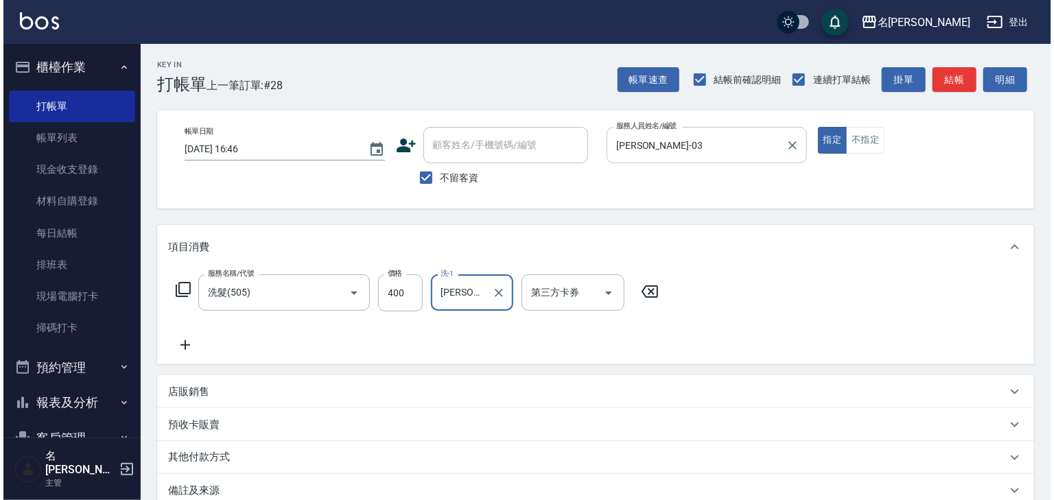
scroll to position [161, 0]
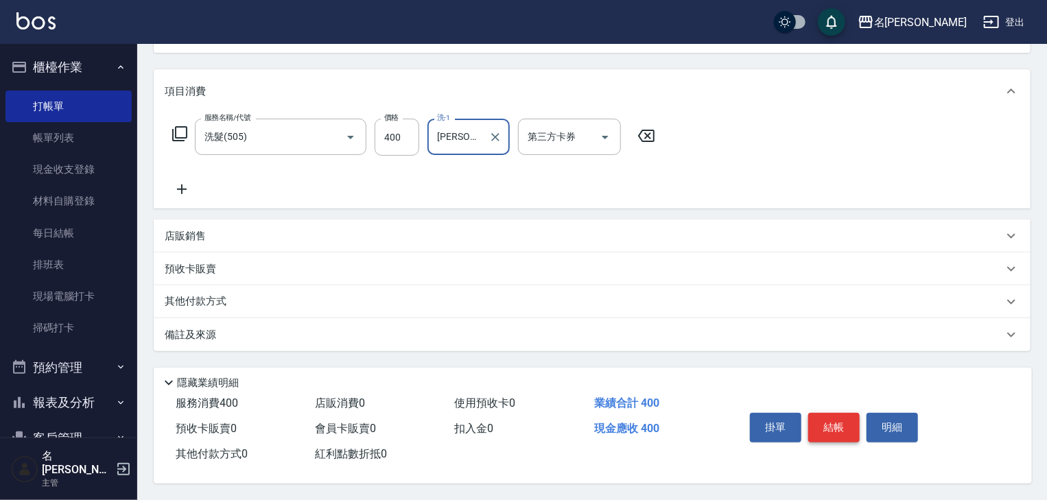
type input "方羿筑-26"
click at [826, 425] on button "結帳" at bounding box center [833, 427] width 51 height 29
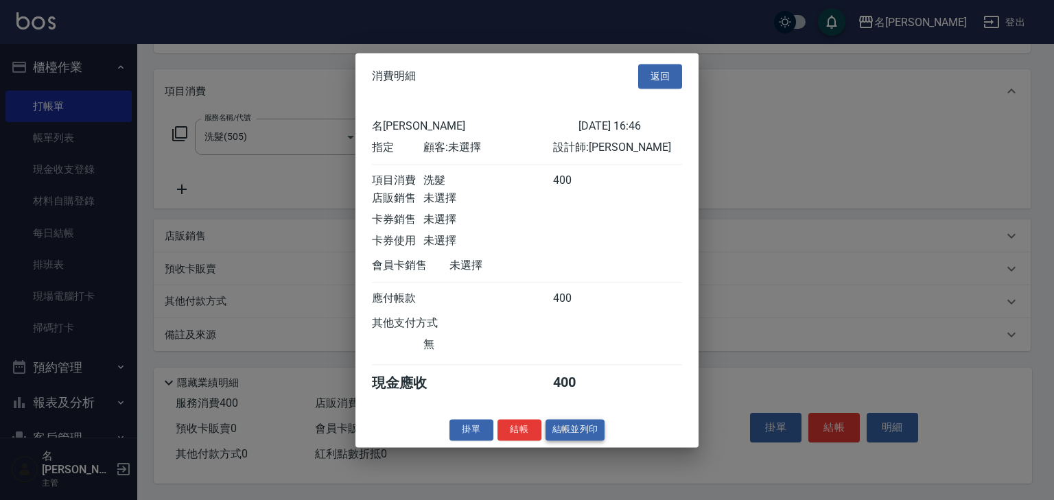
click at [582, 438] on button "結帳並列印" at bounding box center [575, 429] width 60 height 21
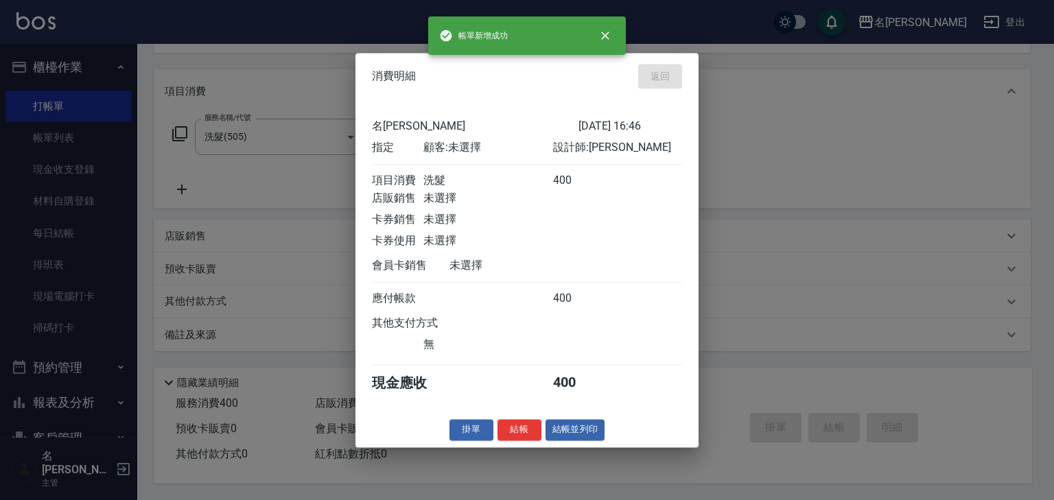
type input "2025/08/12 17:18"
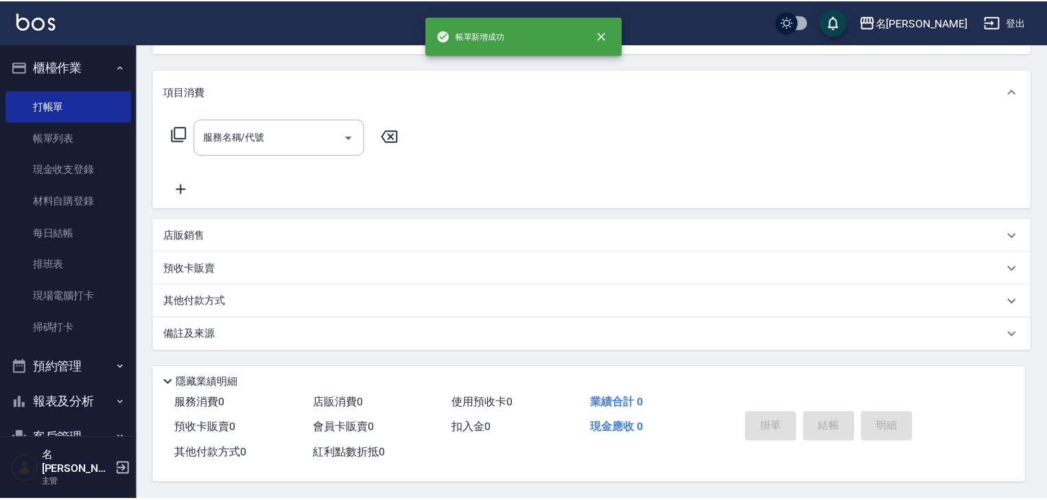
scroll to position [0, 0]
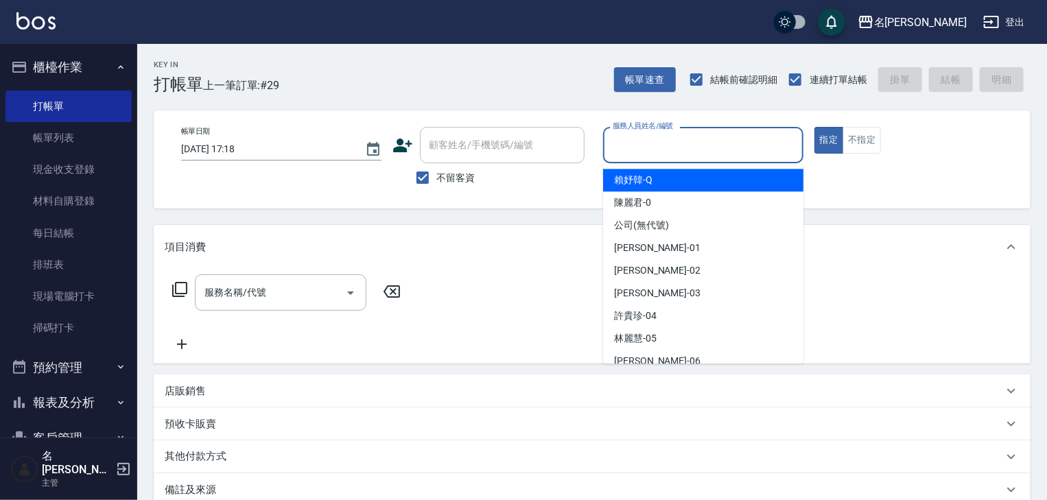
click at [740, 139] on input "服務人員姓名/編號" at bounding box center [703, 145] width 188 height 24
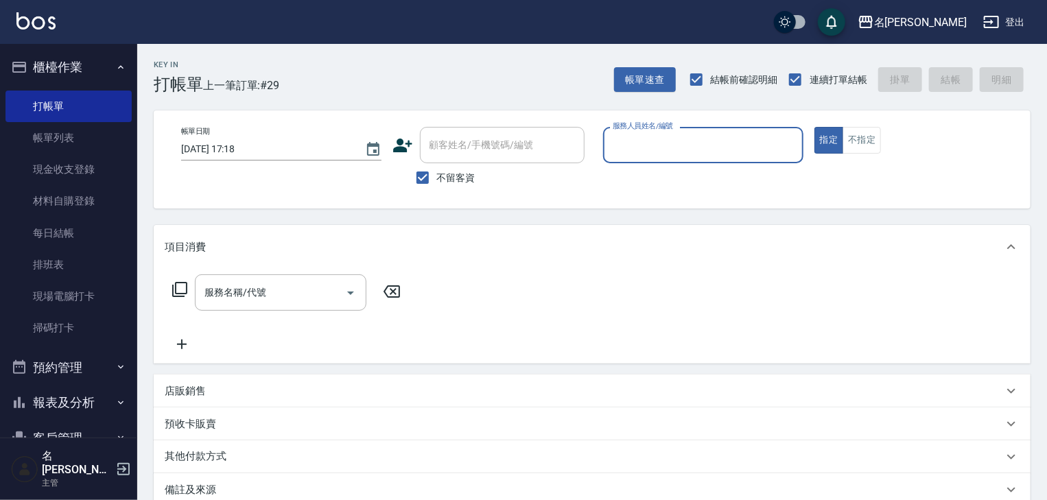
click at [650, 140] on input "服務人員姓名/編號" at bounding box center [703, 145] width 188 height 24
click at [612, 174] on div "吳姵瑩 -B" at bounding box center [703, 180] width 200 height 23
type input "吳姵瑩-B"
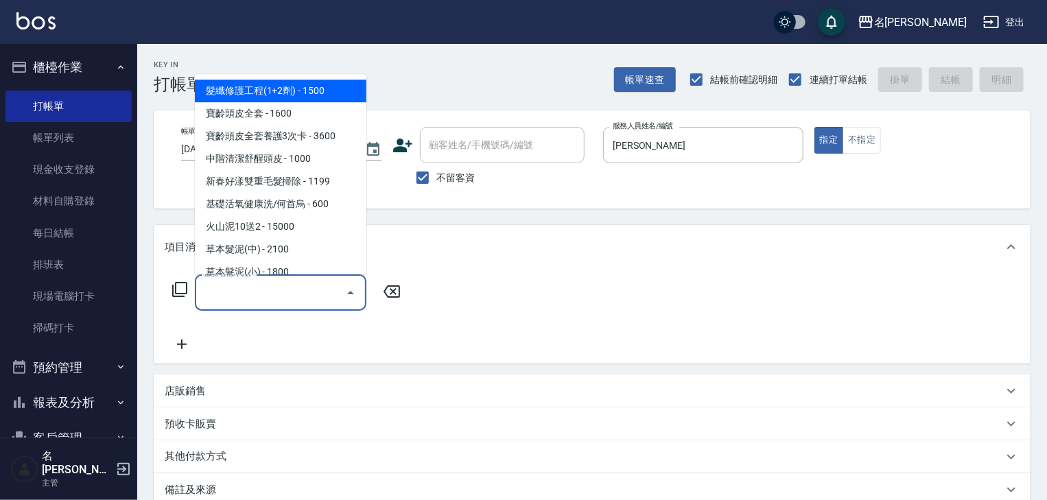
click at [300, 295] on input "服務名稱/代號" at bounding box center [270, 293] width 139 height 24
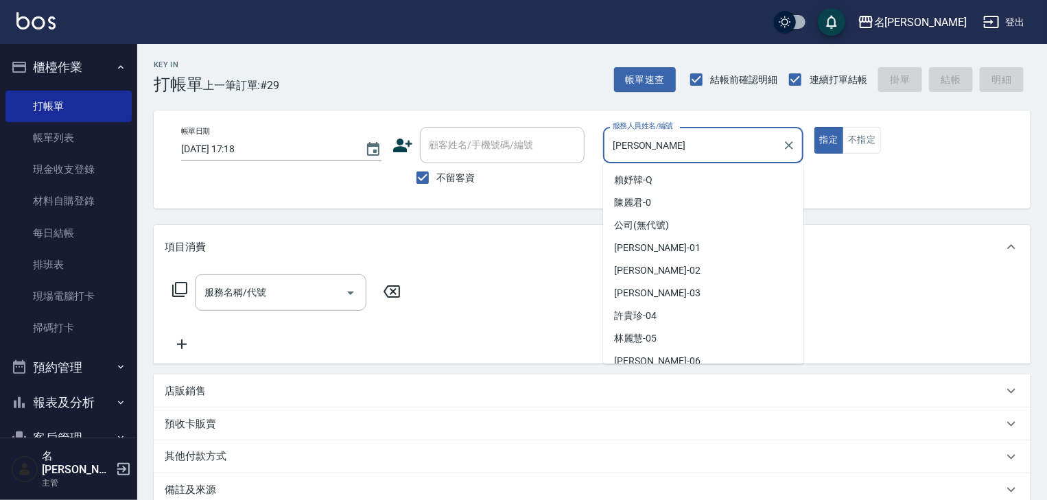
click at [746, 144] on input "吳姵瑩-B" at bounding box center [692, 145] width 167 height 24
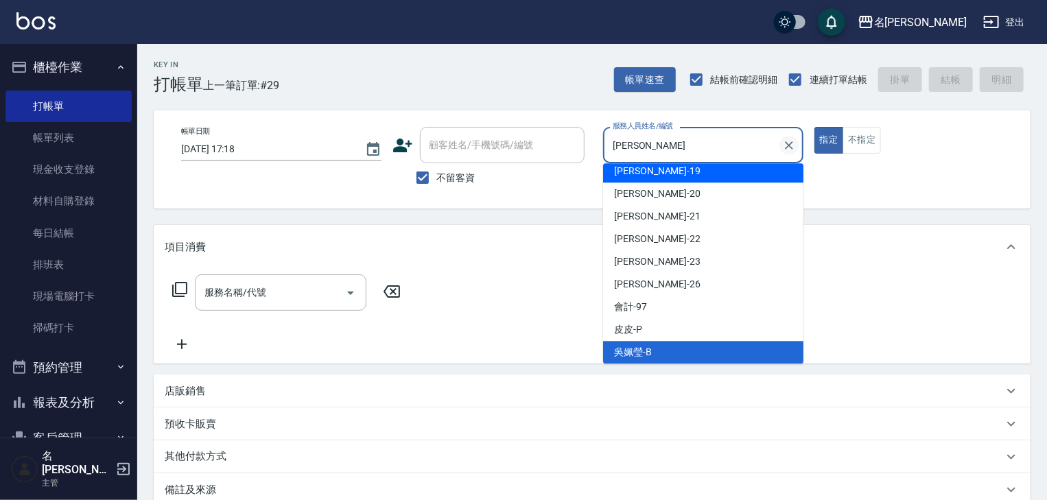
click at [792, 145] on icon "Clear" at bounding box center [789, 146] width 14 height 14
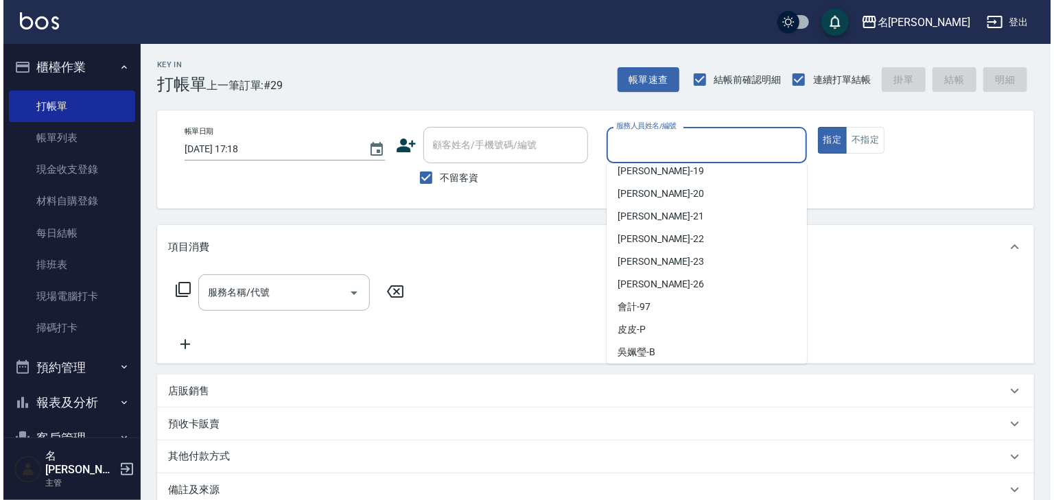
scroll to position [5, 0]
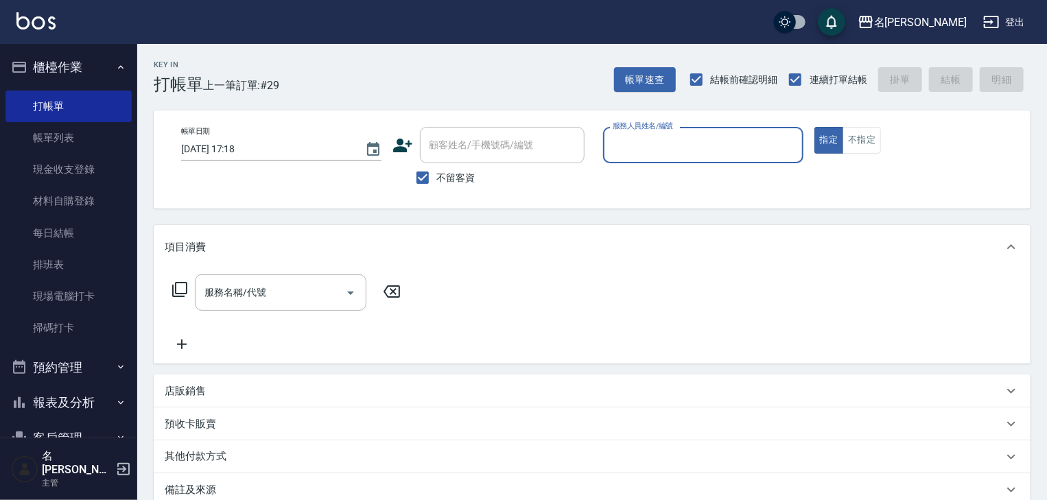
click at [705, 145] on input "服務人員姓名/編號" at bounding box center [703, 145] width 188 height 24
click at [611, 185] on div "Joyce -01" at bounding box center [703, 180] width 200 height 23
type input "Joyce-01"
click at [285, 292] on input "服務名稱/代號" at bounding box center [270, 293] width 139 height 24
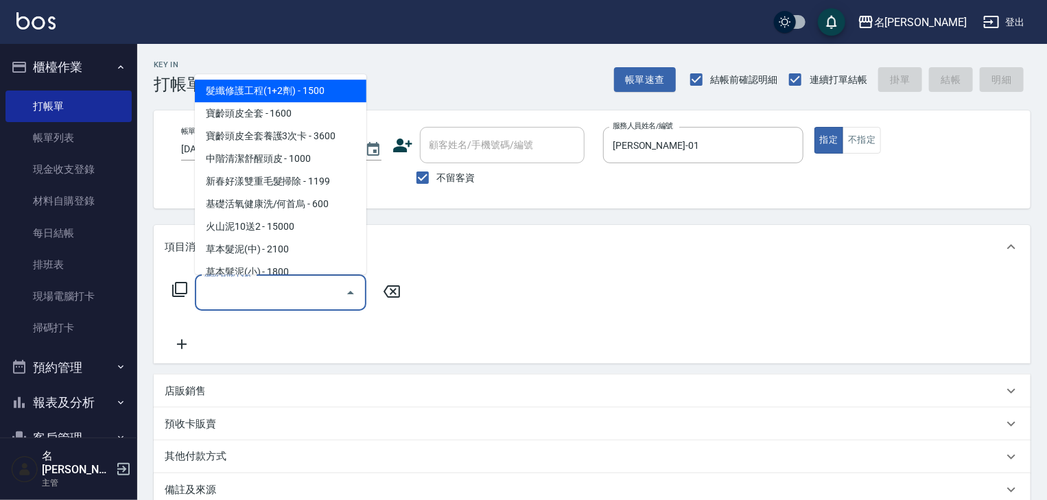
click at [181, 287] on icon at bounding box center [180, 289] width 16 height 16
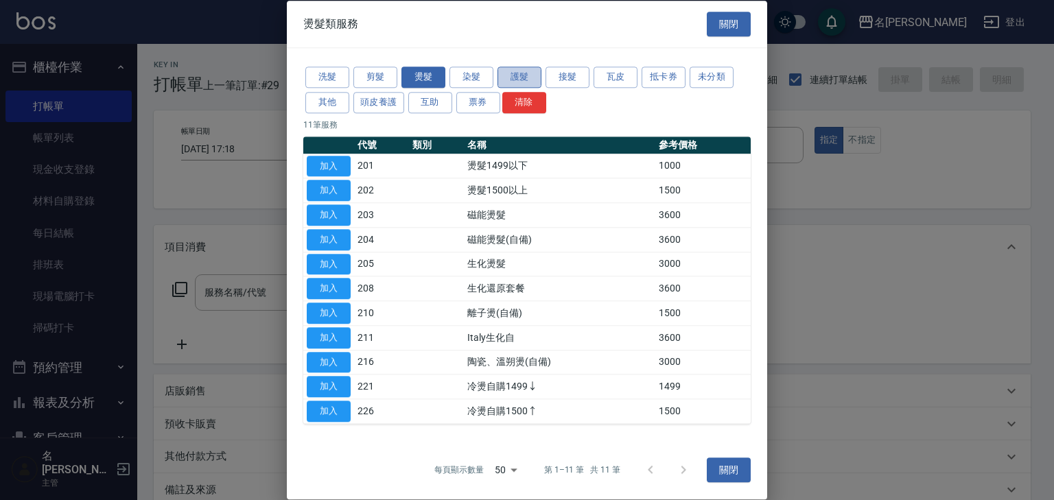
click at [513, 77] on button "護髮" at bounding box center [519, 77] width 44 height 21
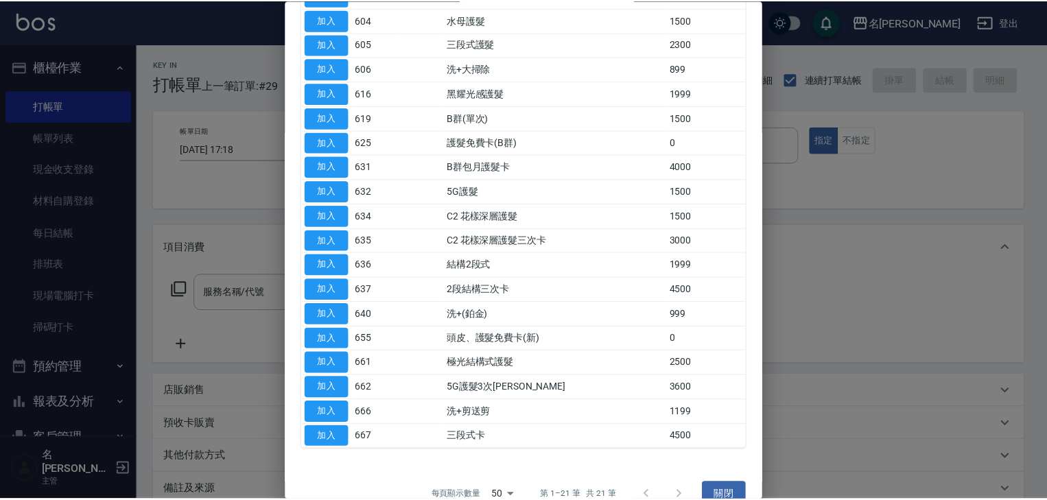
scroll to position [0, 0]
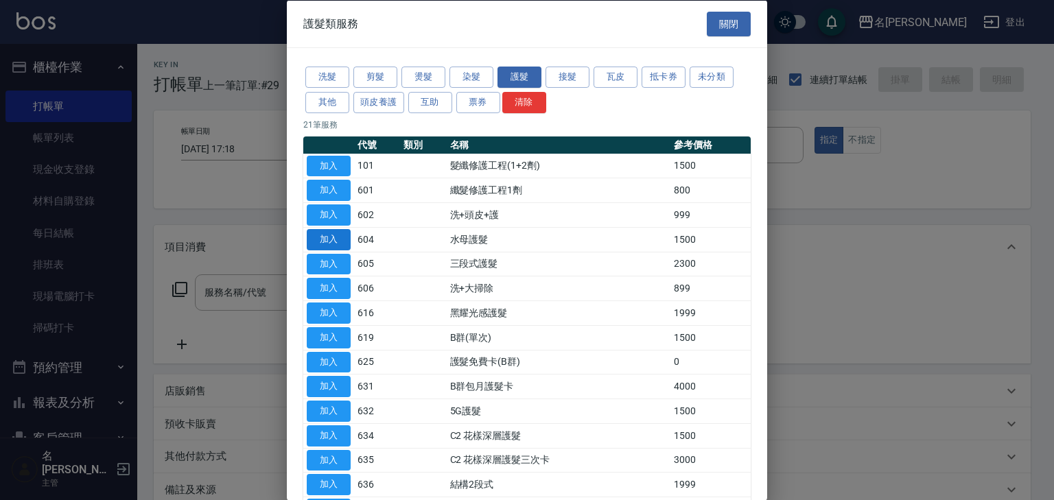
click at [343, 234] on button "加入" at bounding box center [329, 238] width 44 height 21
type input "水母護髮(604)"
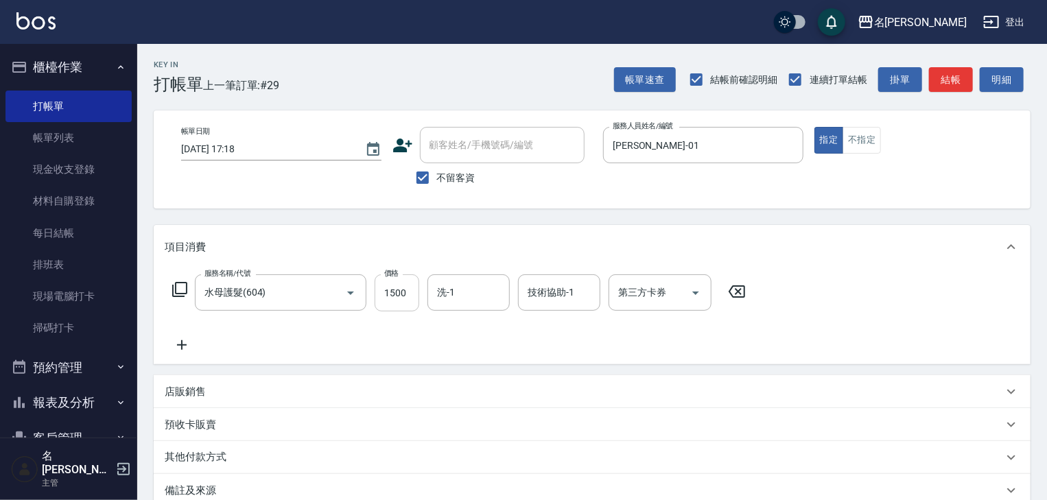
click at [413, 288] on input "1500" at bounding box center [397, 292] width 45 height 37
type input "1000"
click at [178, 350] on icon at bounding box center [182, 345] width 34 height 16
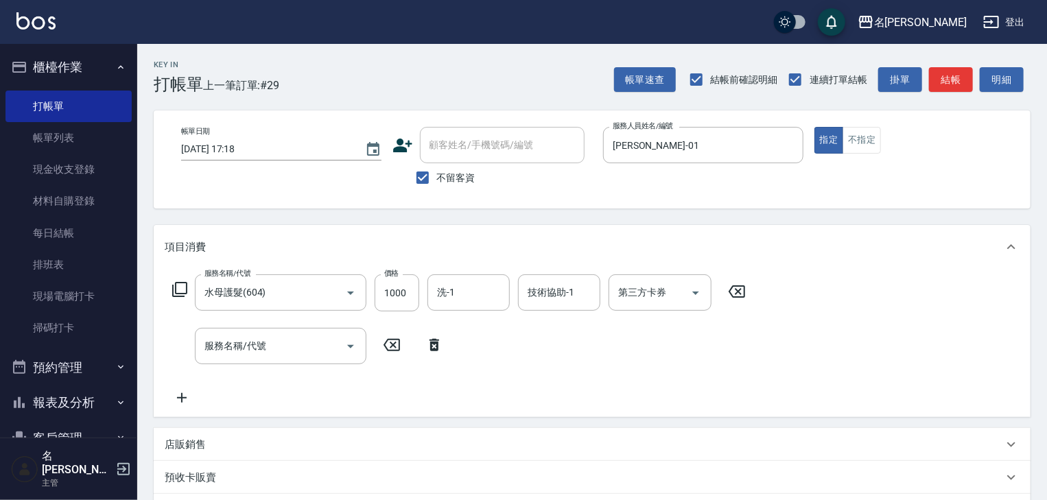
click at [175, 288] on icon at bounding box center [179, 289] width 15 height 15
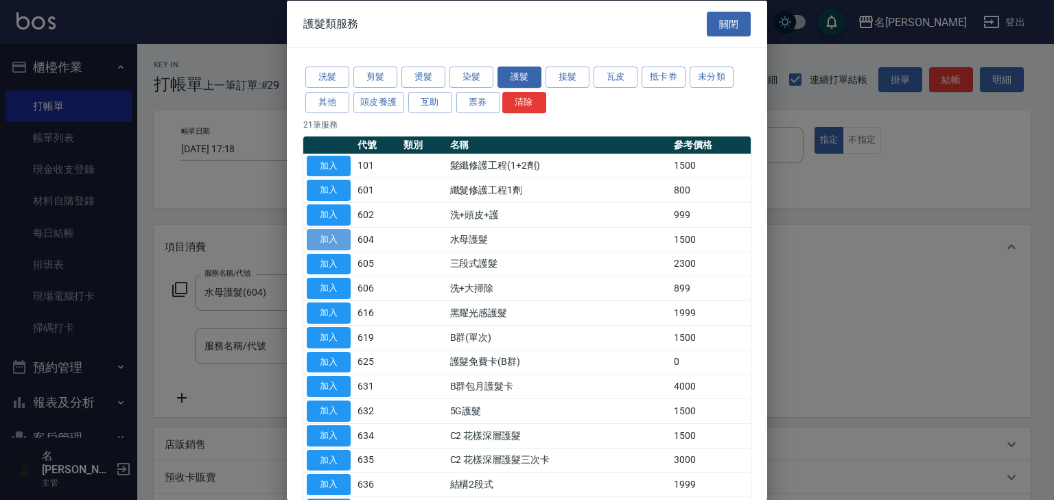
click at [321, 239] on button "加入" at bounding box center [329, 238] width 44 height 21
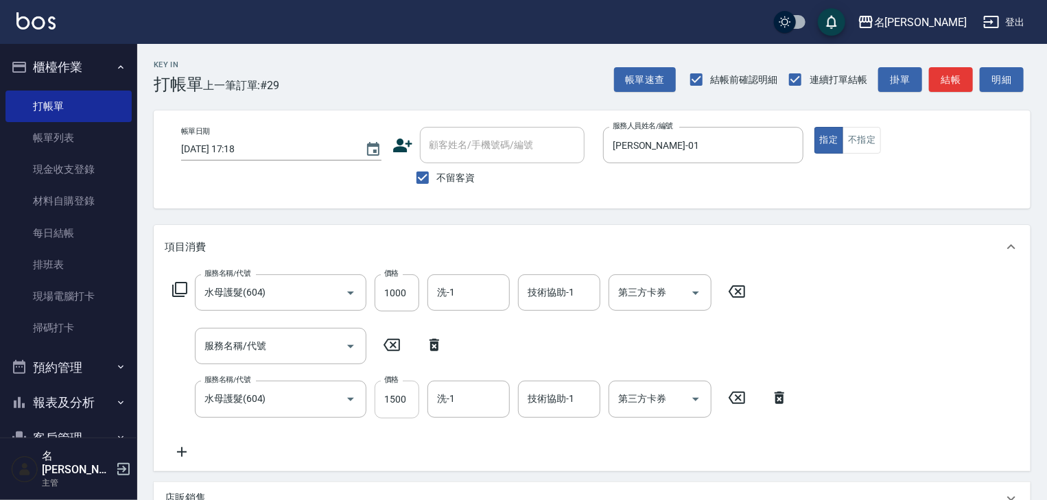
click at [414, 408] on input "1500" at bounding box center [397, 399] width 45 height 37
type input "1000"
click at [438, 349] on icon at bounding box center [434, 345] width 34 height 16
type input "水母護髮(604)"
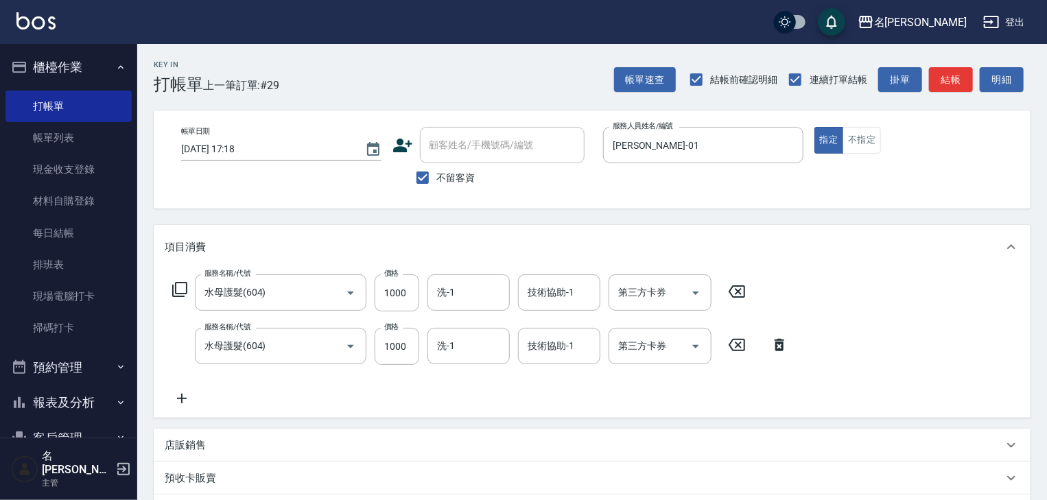
click at [182, 398] on icon at bounding box center [182, 398] width 34 height 16
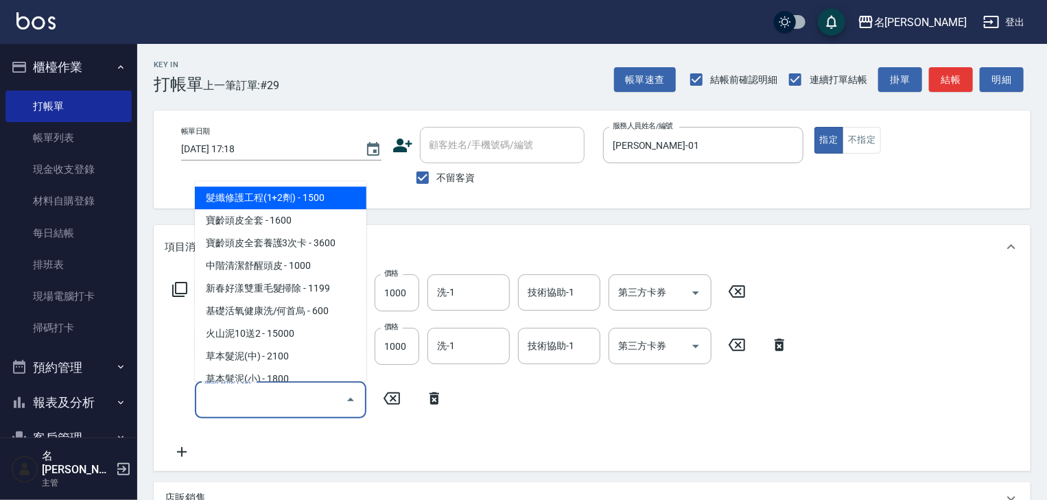
click at [226, 400] on input "服務名稱/代號" at bounding box center [270, 400] width 139 height 24
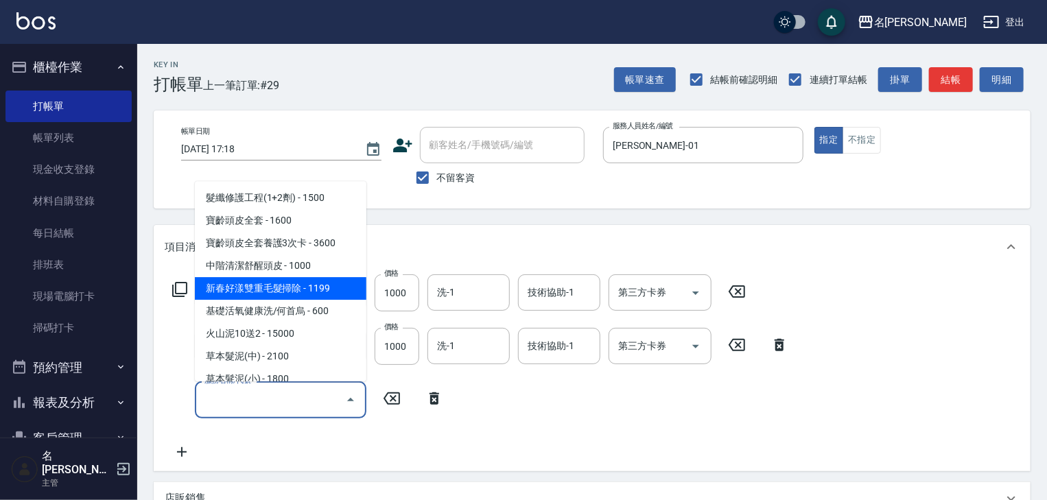
click at [175, 293] on icon at bounding box center [179, 289] width 15 height 15
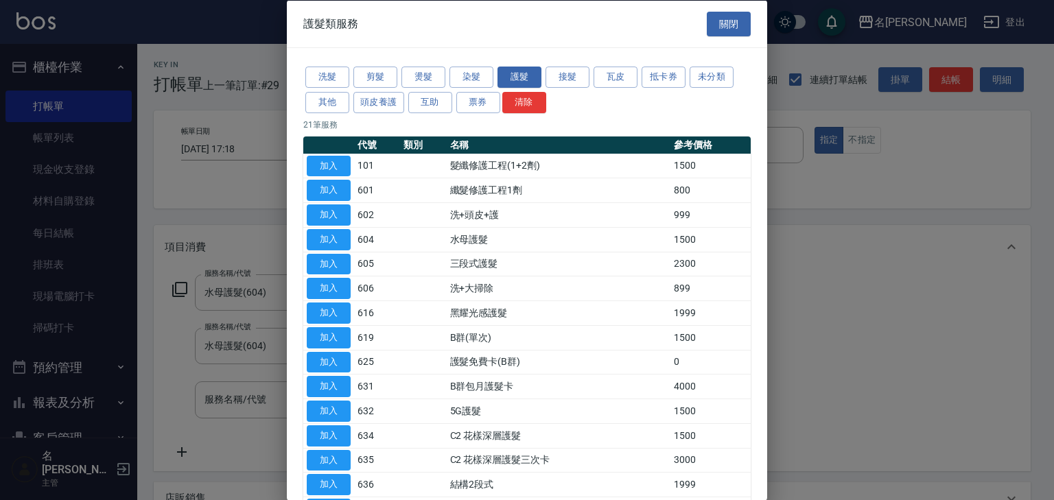
click at [488, 243] on td "水母護髮" at bounding box center [559, 239] width 224 height 25
click at [482, 238] on td "水母護髮" at bounding box center [559, 239] width 224 height 25
click at [319, 236] on button "加入" at bounding box center [329, 238] width 44 height 21
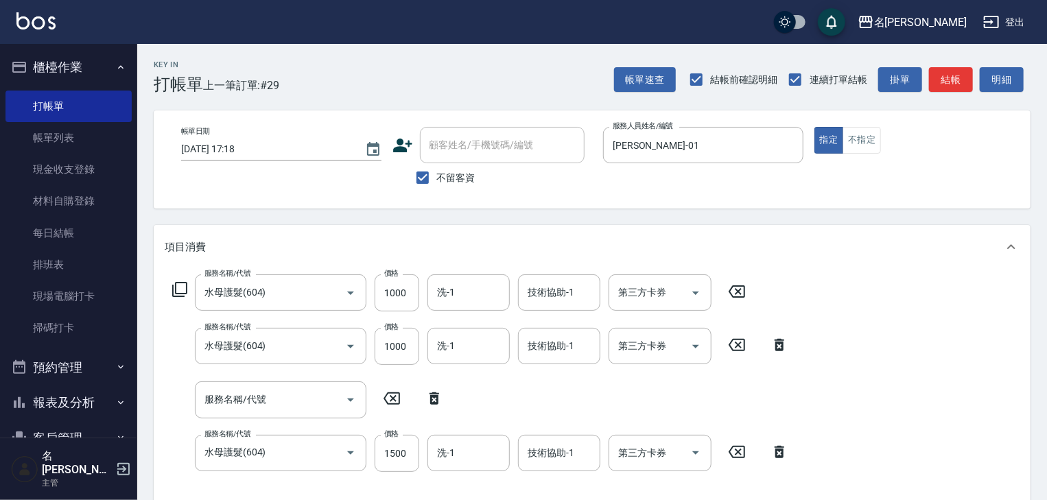
click at [439, 398] on icon at bounding box center [434, 398] width 34 height 16
type input "水母護髮(604)"
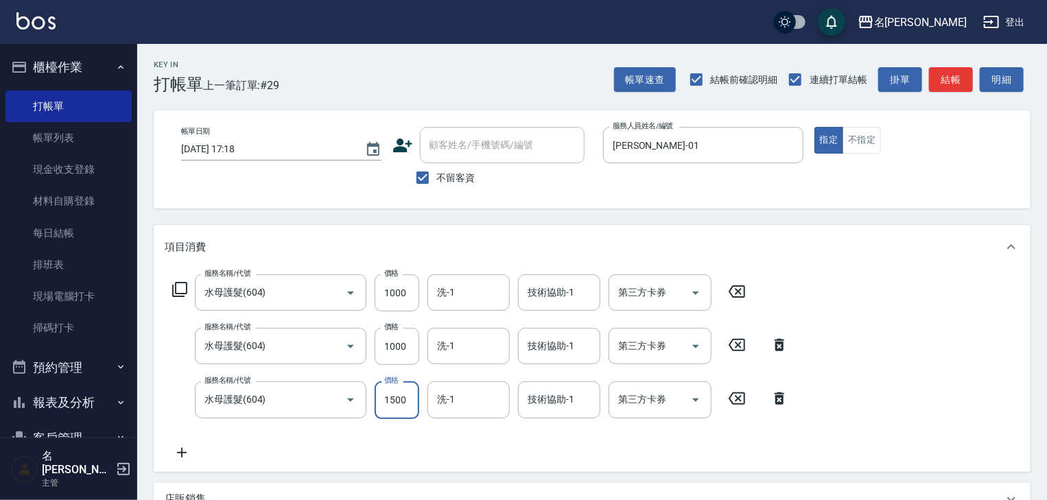
click at [398, 406] on input "1500" at bounding box center [397, 399] width 45 height 37
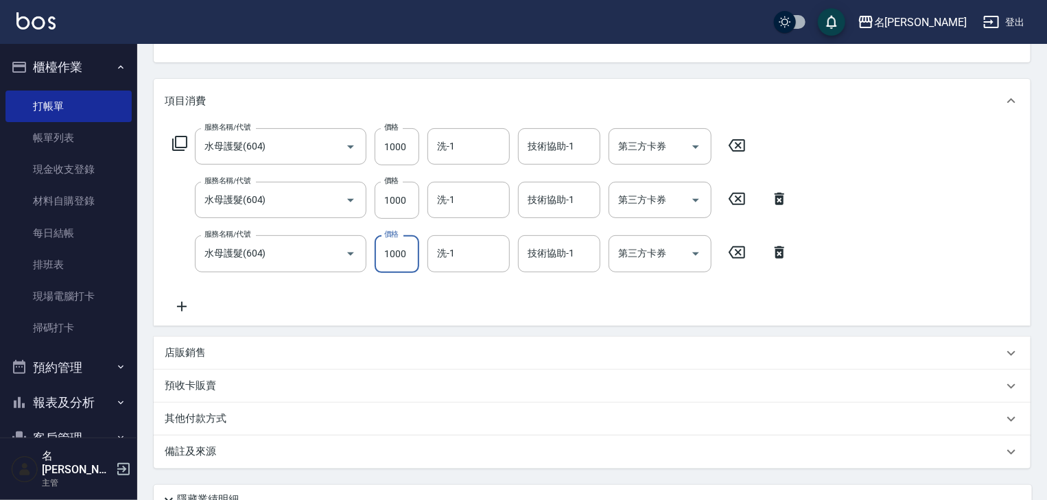
type input "1000"
click at [176, 305] on icon at bounding box center [182, 306] width 34 height 16
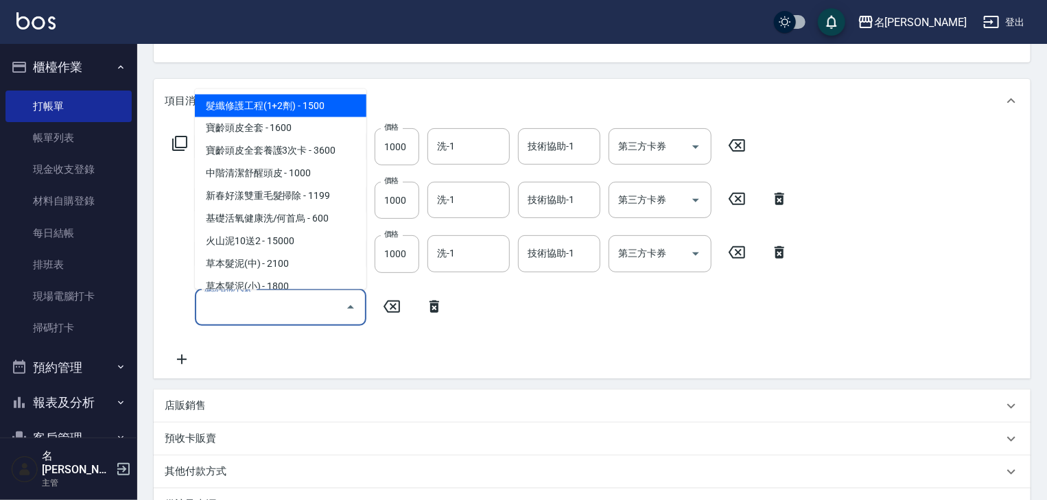
click at [250, 314] on input "服務名稱/代號" at bounding box center [270, 308] width 139 height 24
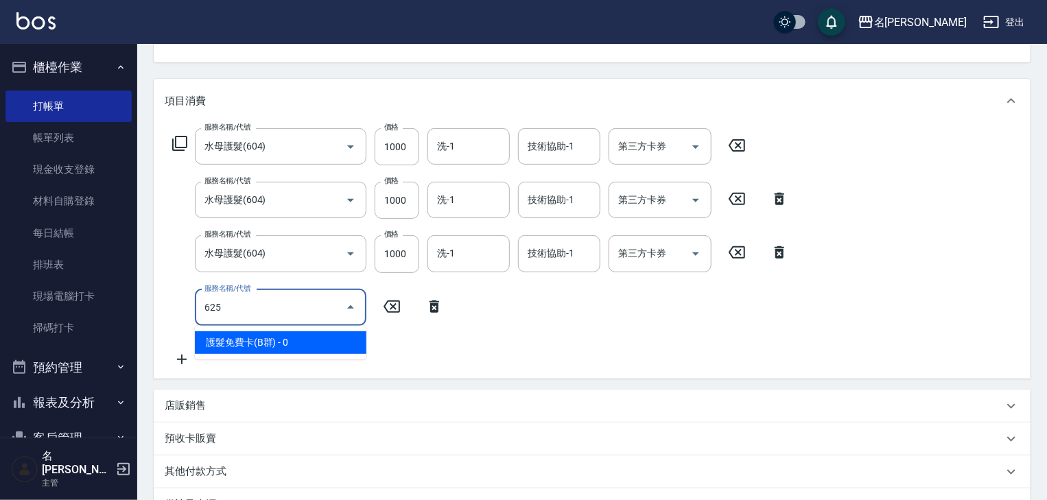
click at [316, 342] on span "護髮免費卡(B群) - 0" at bounding box center [281, 342] width 172 height 23
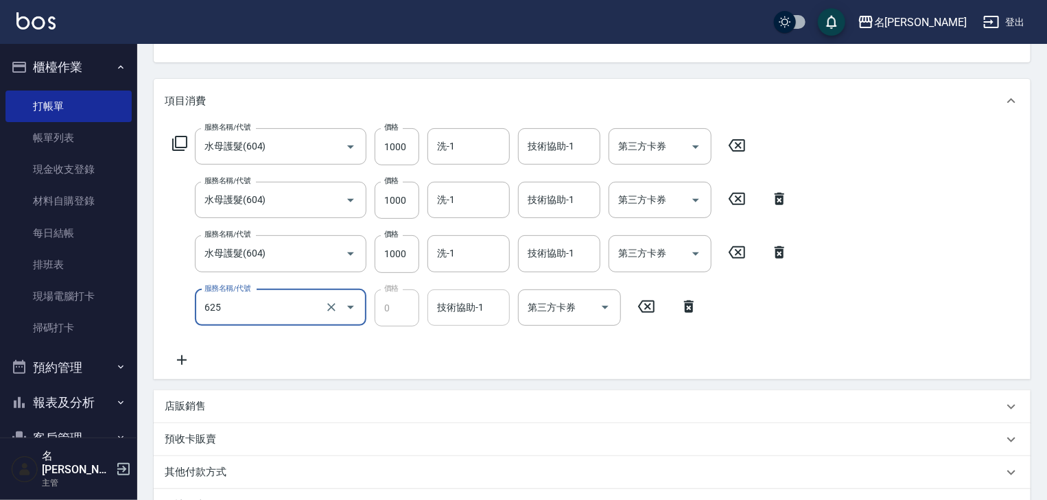
type input "護髮免費卡(B群)(625)"
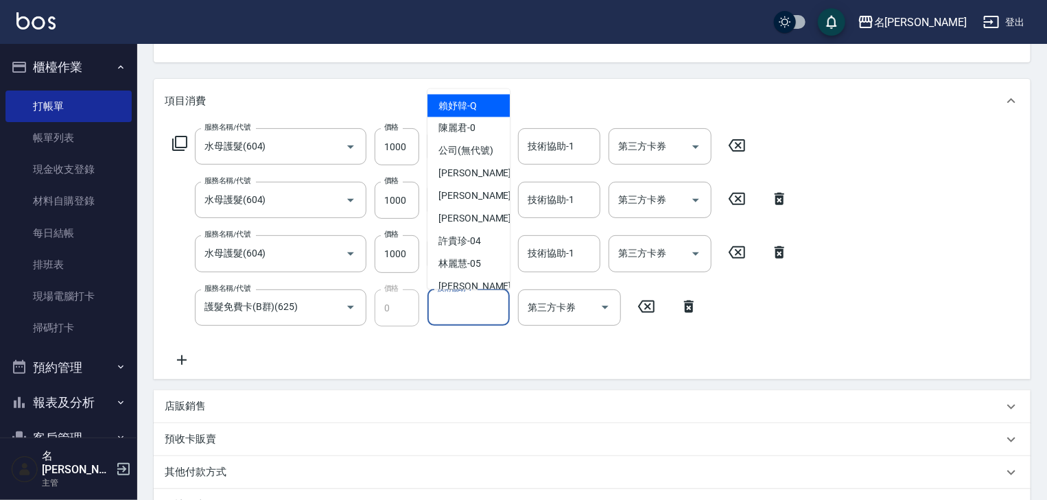
click at [483, 309] on input "技術協助-1" at bounding box center [469, 308] width 70 height 24
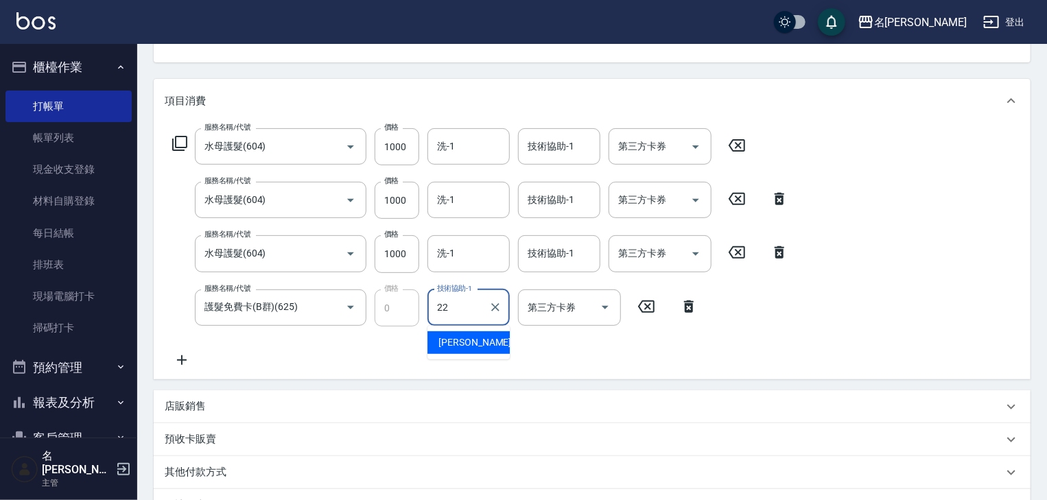
click at [488, 344] on div "王婕宇 -22" at bounding box center [468, 342] width 82 height 23
type input "王婕宇-22"
click at [175, 360] on icon at bounding box center [182, 360] width 34 height 16
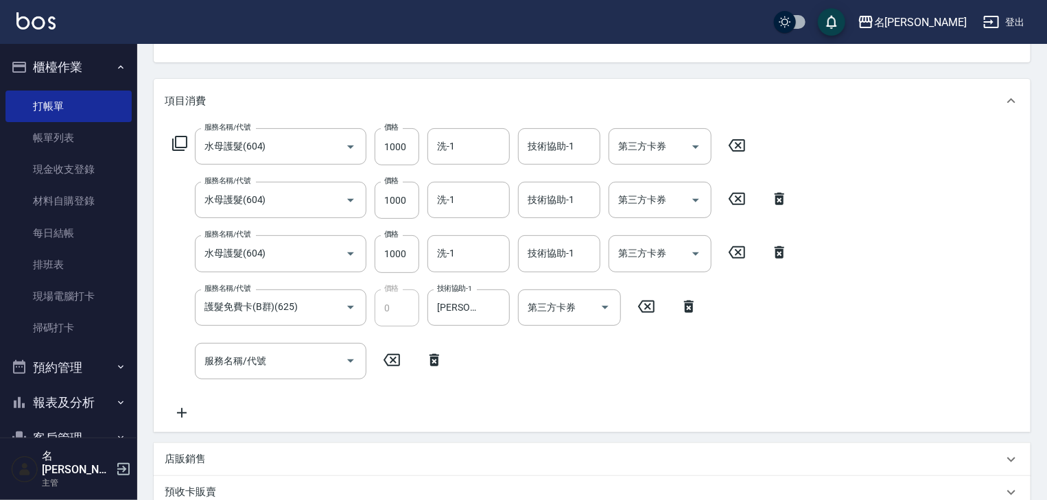
click at [169, 145] on div "服務名稱/代號 水母護髮(604) 服務名稱/代號 價格 1000 價格 洗-1 洗-1 技術協助-1 技術協助-1 第三方卡券 第三方卡券" at bounding box center [459, 146] width 589 height 37
click at [174, 143] on icon at bounding box center [180, 143] width 16 height 16
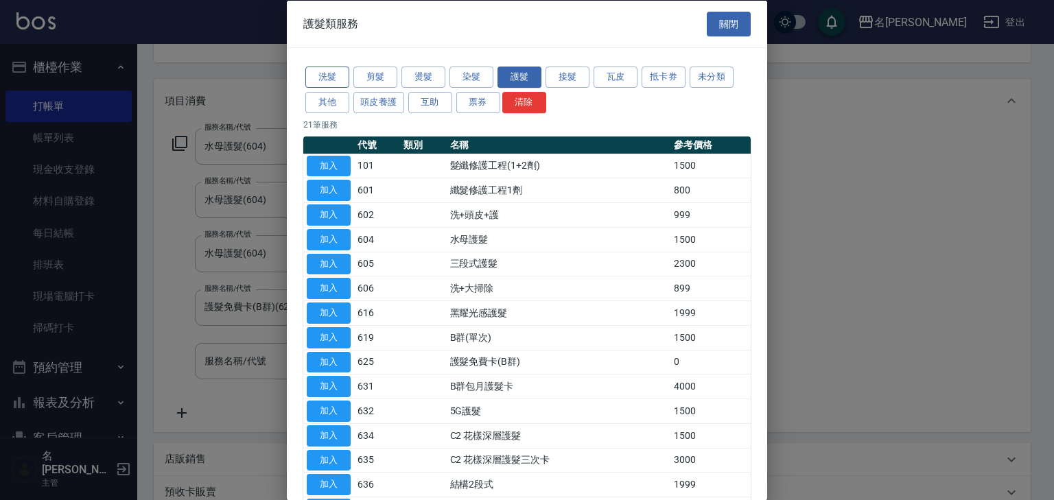
click at [338, 70] on button "洗髮" at bounding box center [327, 77] width 44 height 21
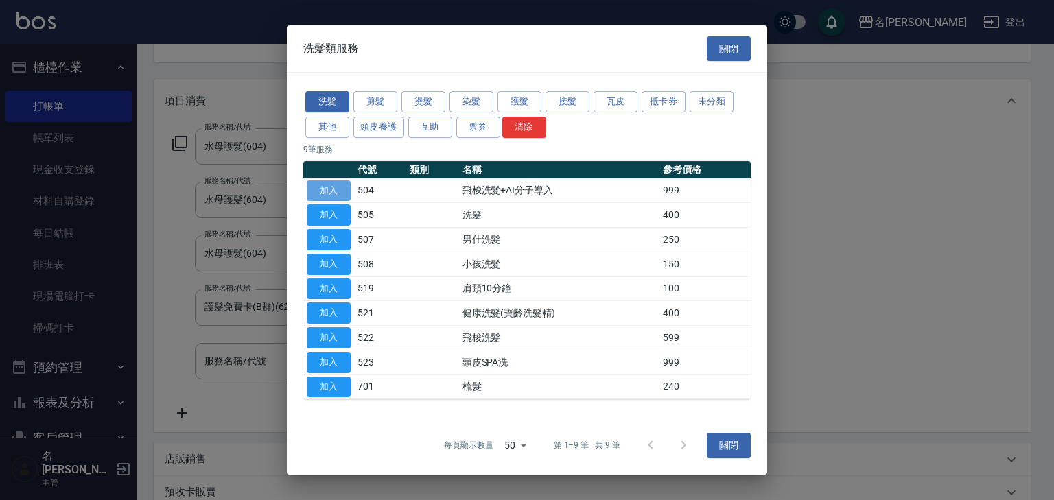
click at [336, 191] on button "加入" at bounding box center [329, 190] width 44 height 21
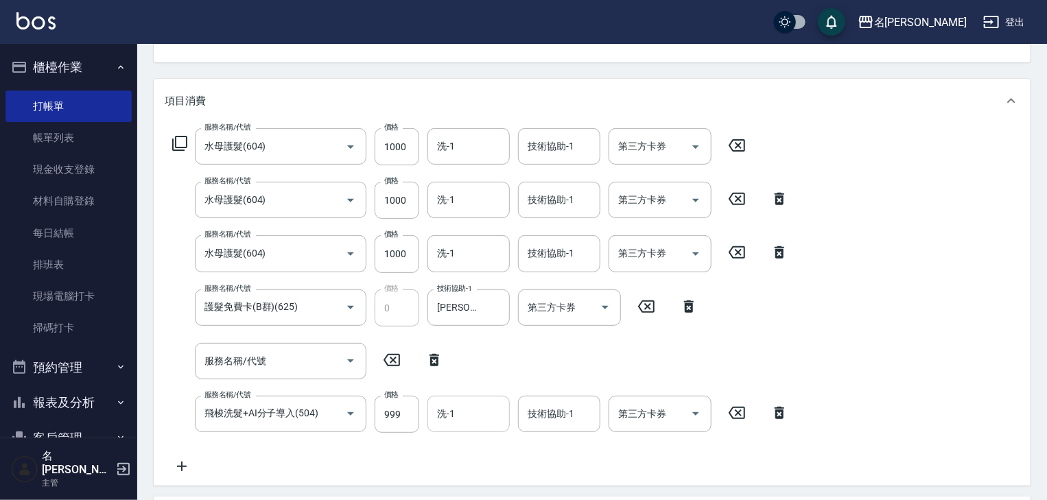
click at [467, 409] on input "洗-1" at bounding box center [469, 414] width 70 height 24
drag, startPoint x: 494, startPoint y: 447, endPoint x: 527, endPoint y: 442, distance: 33.3
click at [495, 447] on div "王婕宇 -22" at bounding box center [468, 449] width 82 height 23
type input "王婕宇-22"
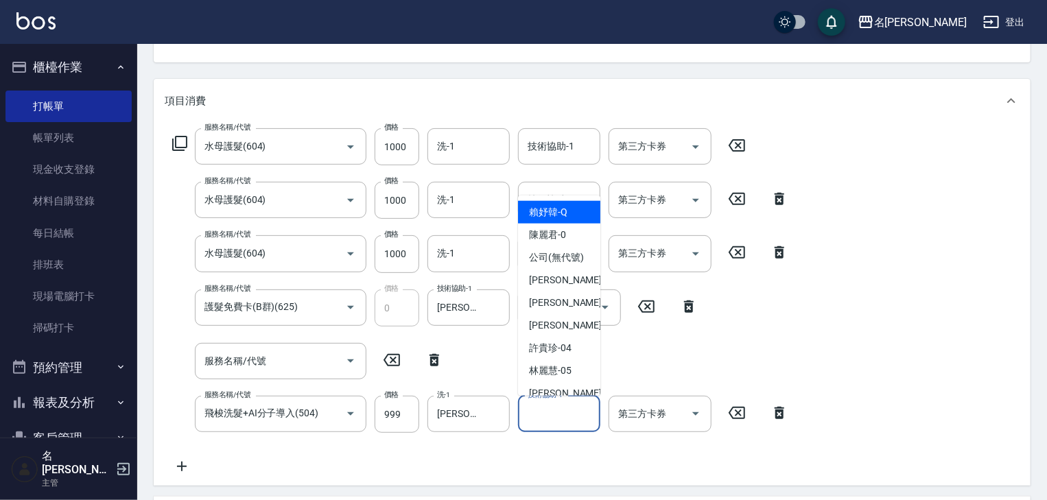
click at [568, 423] on input "技術協助-1" at bounding box center [559, 414] width 70 height 24
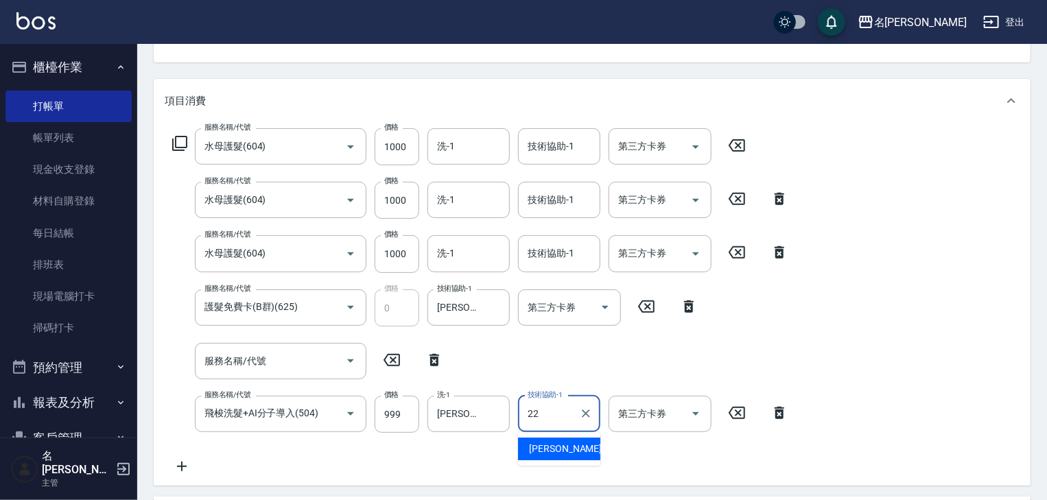
click at [576, 442] on div "王婕宇 -22" at bounding box center [559, 449] width 82 height 23
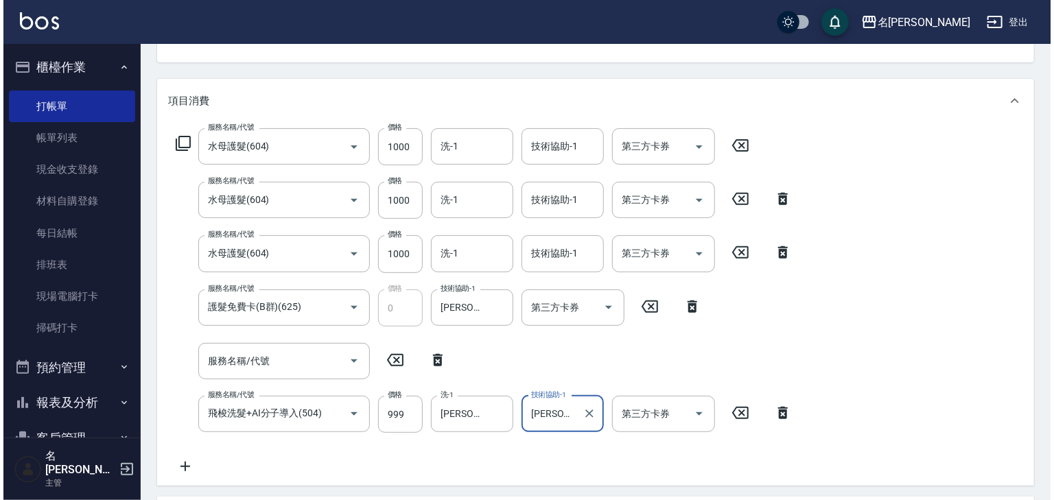
scroll to position [428, 0]
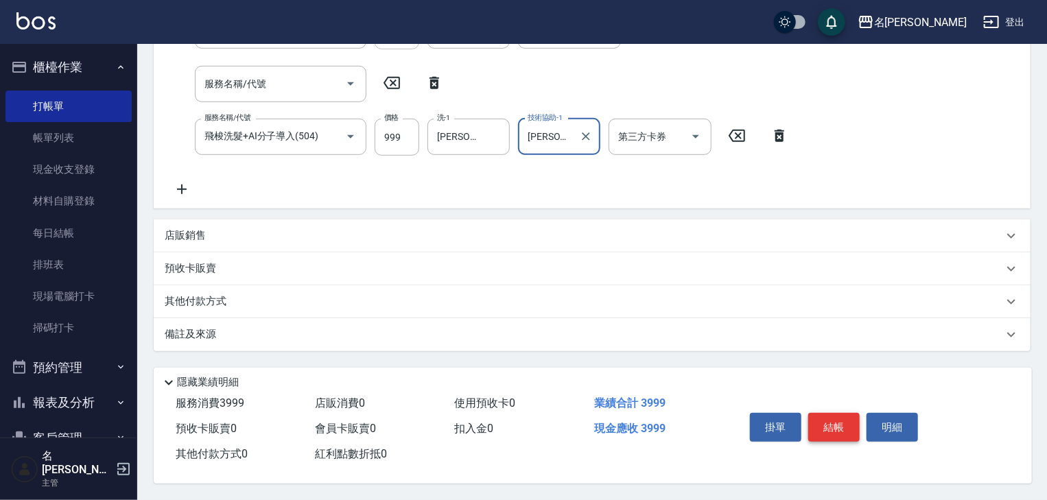
type input "王婕宇-22"
click at [837, 423] on button "結帳" at bounding box center [833, 427] width 51 height 29
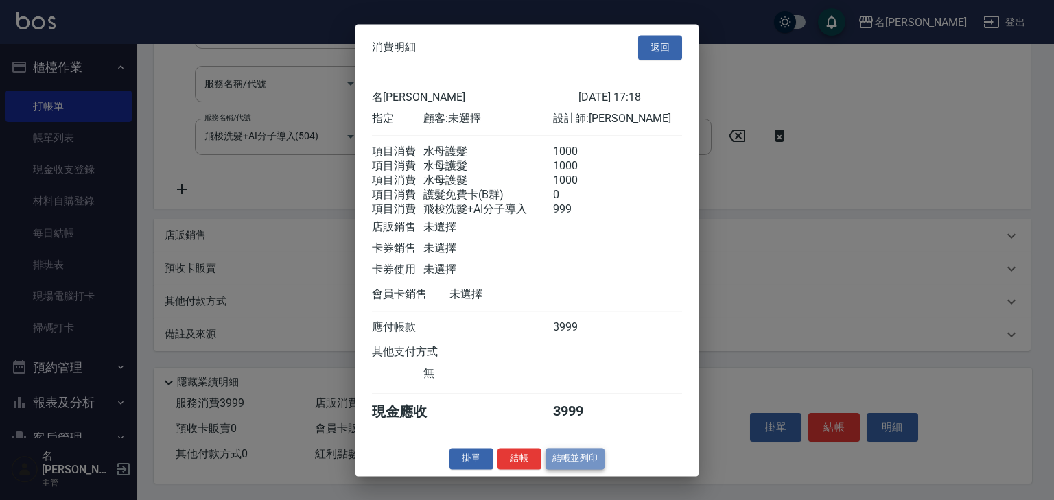
click at [571, 468] on button "結帳並列印" at bounding box center [575, 458] width 60 height 21
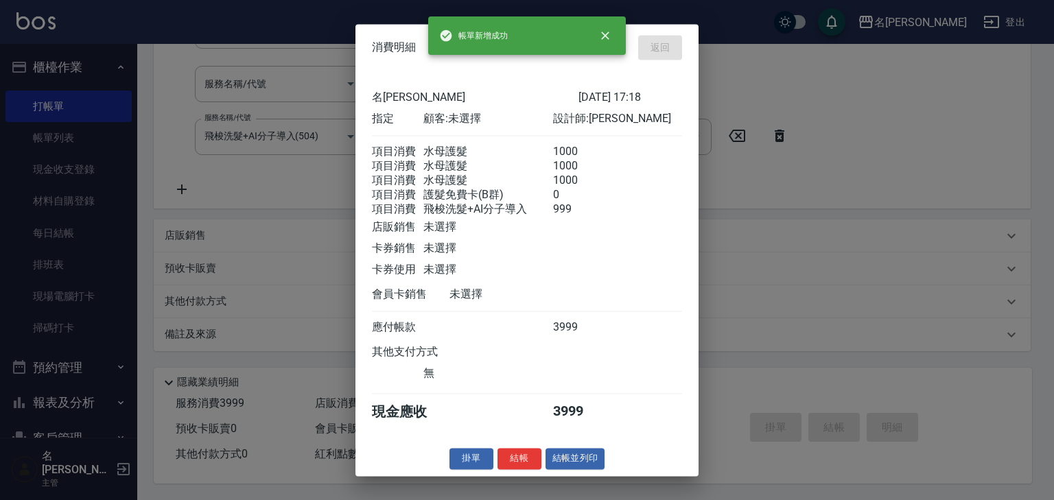
type input "2025/08/12 17:33"
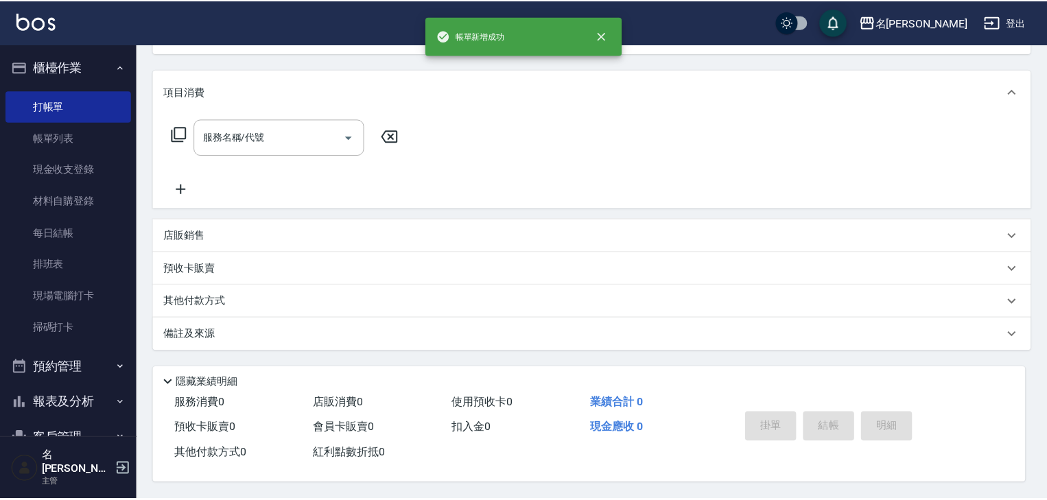
scroll to position [0, 0]
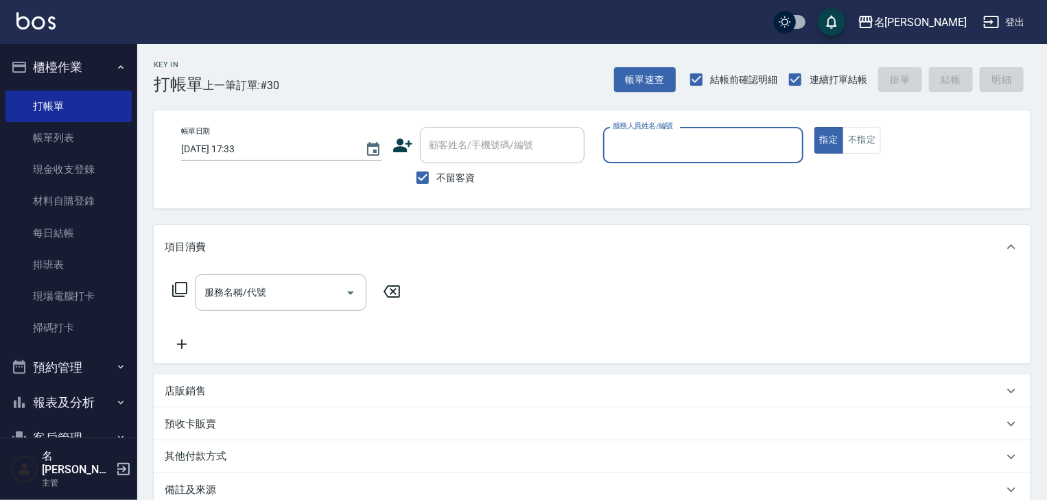
click at [701, 128] on div "服務人員姓名/編號" at bounding box center [703, 145] width 200 height 36
drag, startPoint x: 676, startPoint y: 185, endPoint x: 591, endPoint y: 179, distance: 85.2
click at [673, 184] on div "吳姵瑩 -B" at bounding box center [703, 180] width 200 height 23
type input "吳姵瑩-B"
click at [284, 298] on input "服務名稱/代號" at bounding box center [270, 293] width 139 height 24
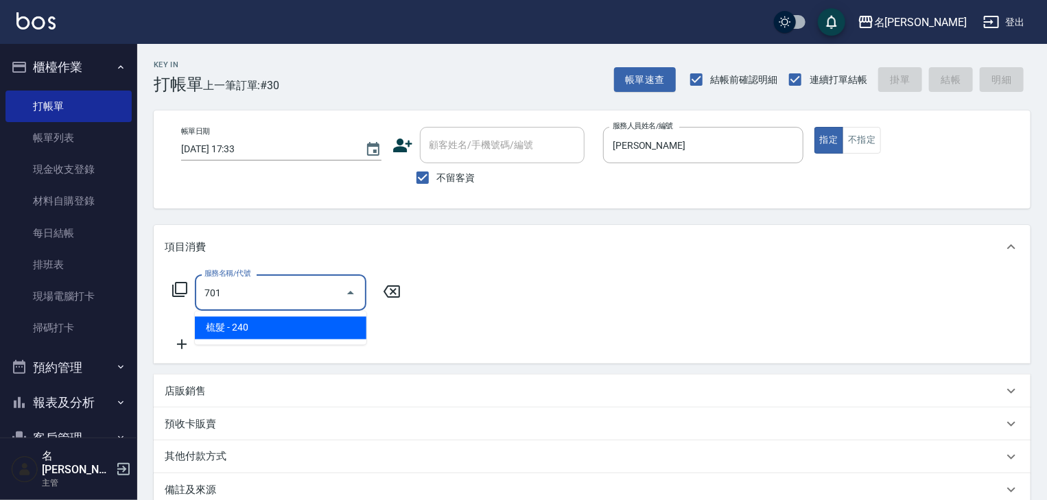
click at [314, 324] on span "梳髮 - 240" at bounding box center [281, 328] width 172 height 23
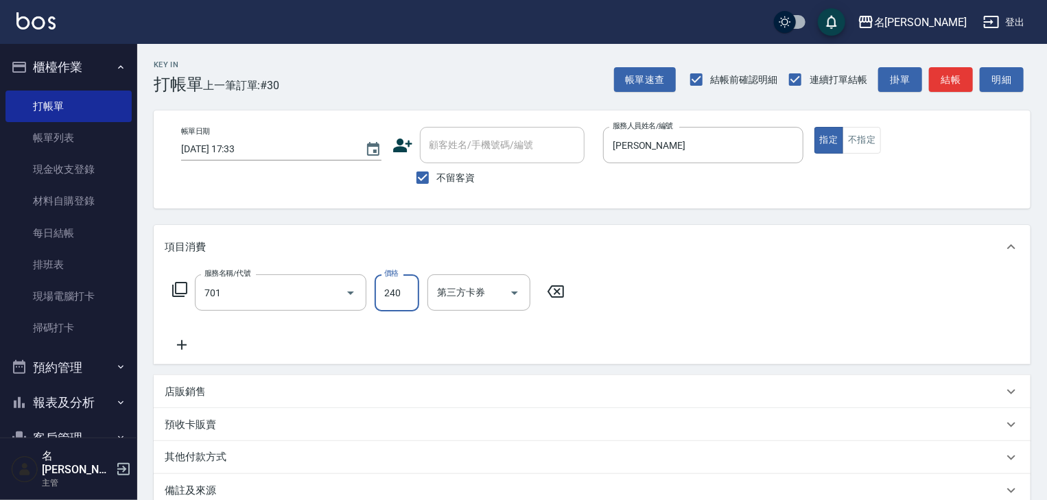
type input "梳髮(701)"
click at [401, 301] on input "240" at bounding box center [397, 292] width 45 height 37
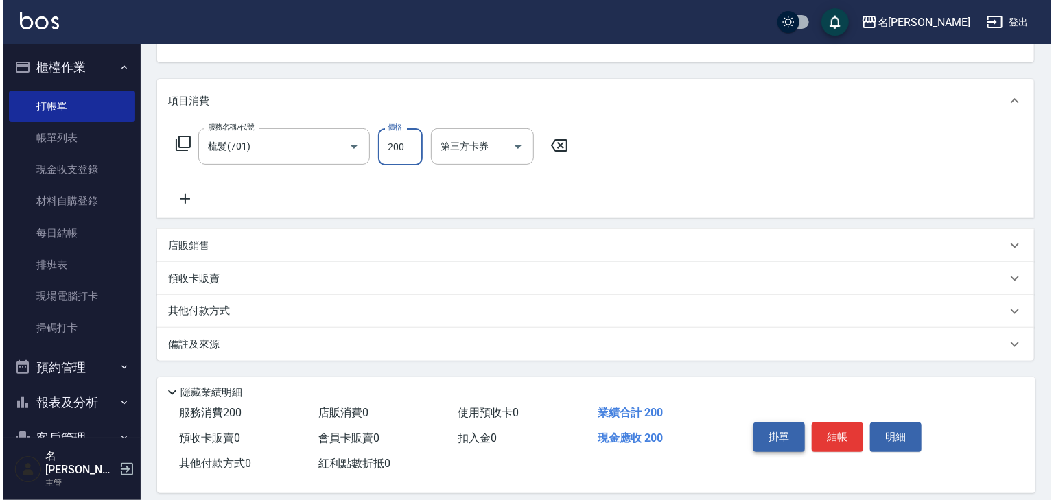
scroll to position [161, 0]
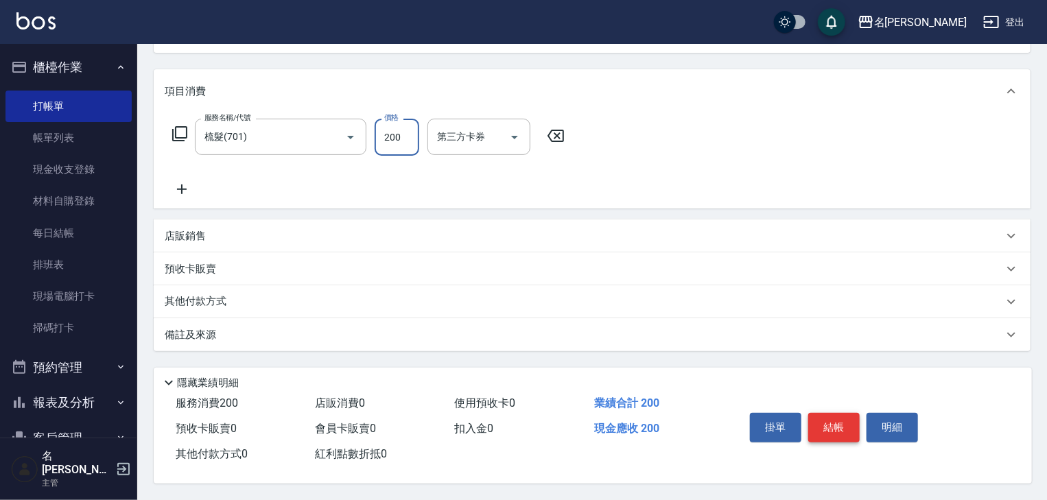
type input "200"
click at [842, 426] on button "結帳" at bounding box center [833, 427] width 51 height 29
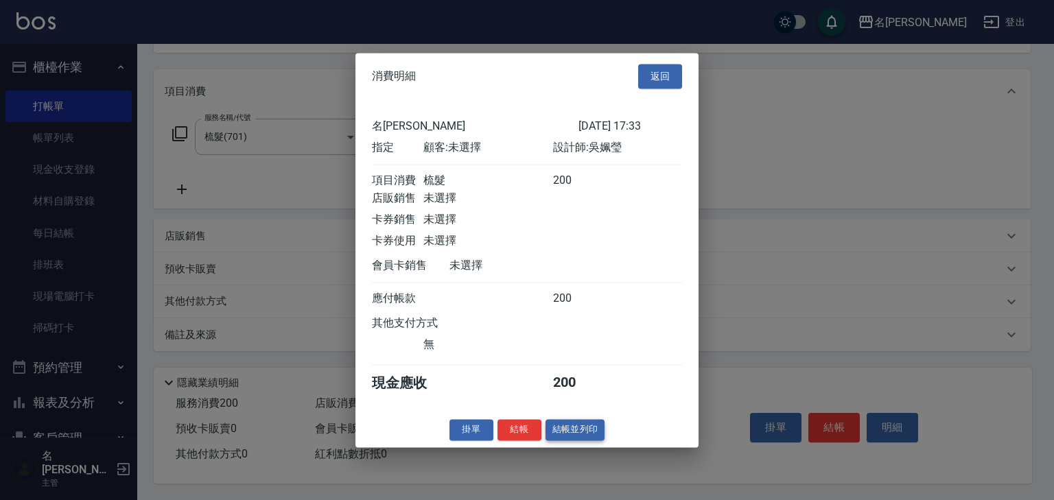
click at [590, 437] on button "結帳並列印" at bounding box center [575, 429] width 60 height 21
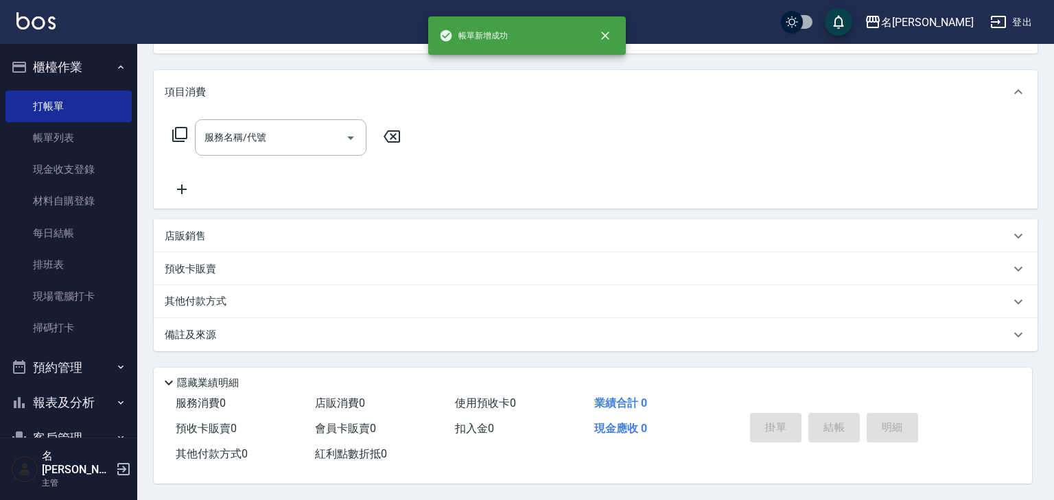
scroll to position [0, 0]
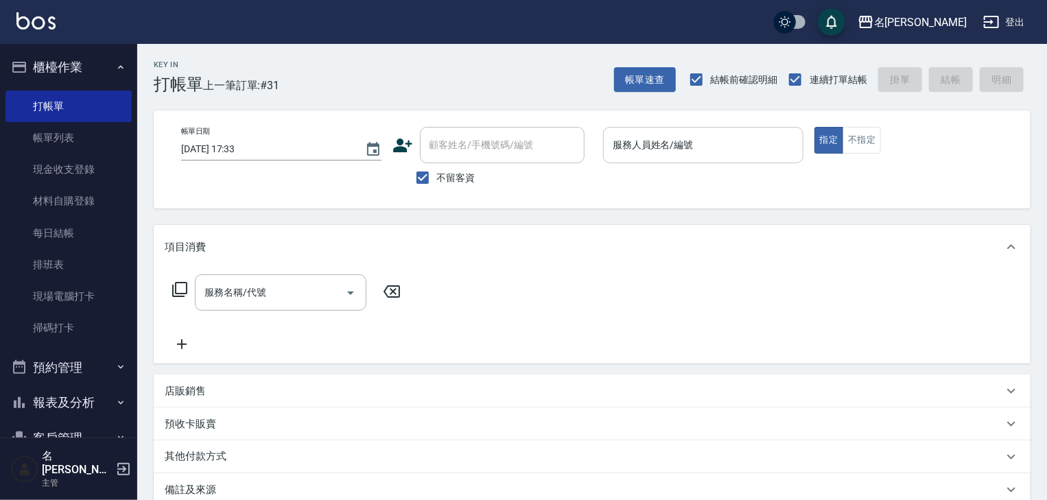
drag, startPoint x: 820, startPoint y: 431, endPoint x: 717, endPoint y: 145, distance: 303.6
click at [717, 145] on input "服務人員姓名/編號" at bounding box center [703, 145] width 188 height 24
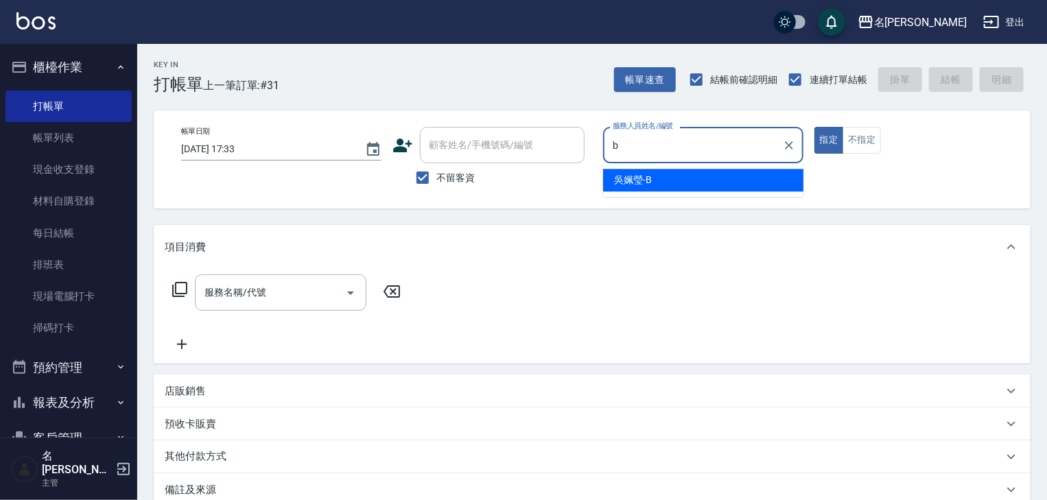
click at [648, 180] on span "吳姵瑩 -B" at bounding box center [633, 180] width 38 height 14
type input "吳姵瑩-B"
click at [300, 292] on input "服務名稱/代號" at bounding box center [270, 293] width 139 height 24
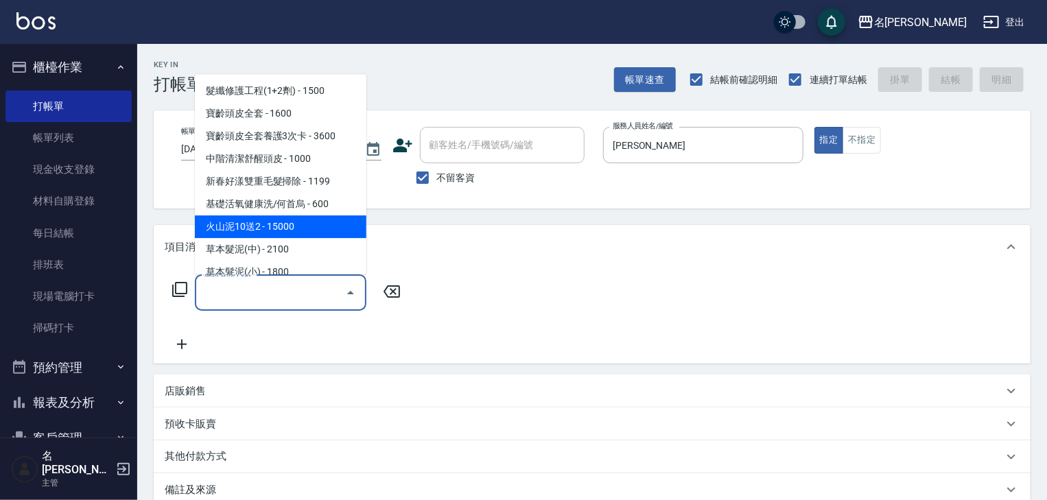
click at [174, 285] on icon at bounding box center [180, 289] width 16 height 16
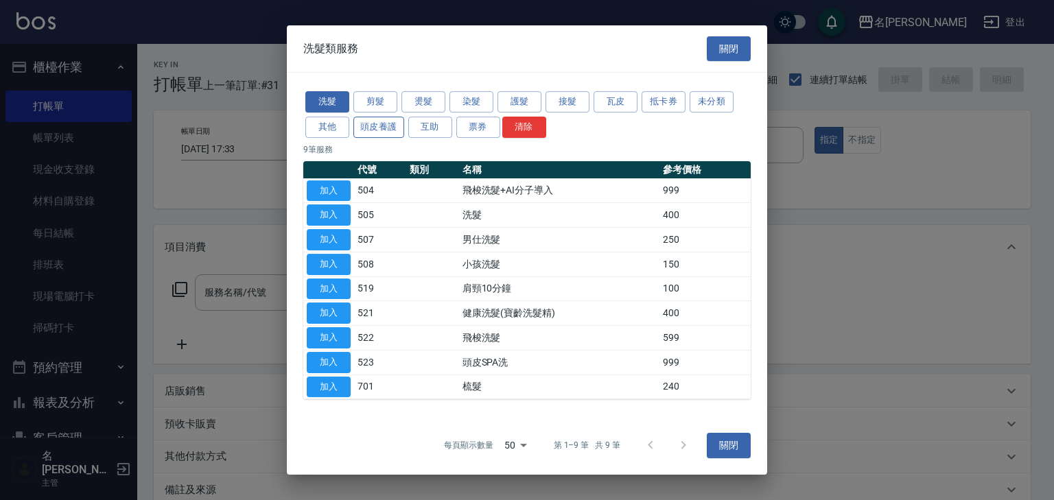
click at [369, 122] on button "頭皮養護" at bounding box center [378, 127] width 51 height 21
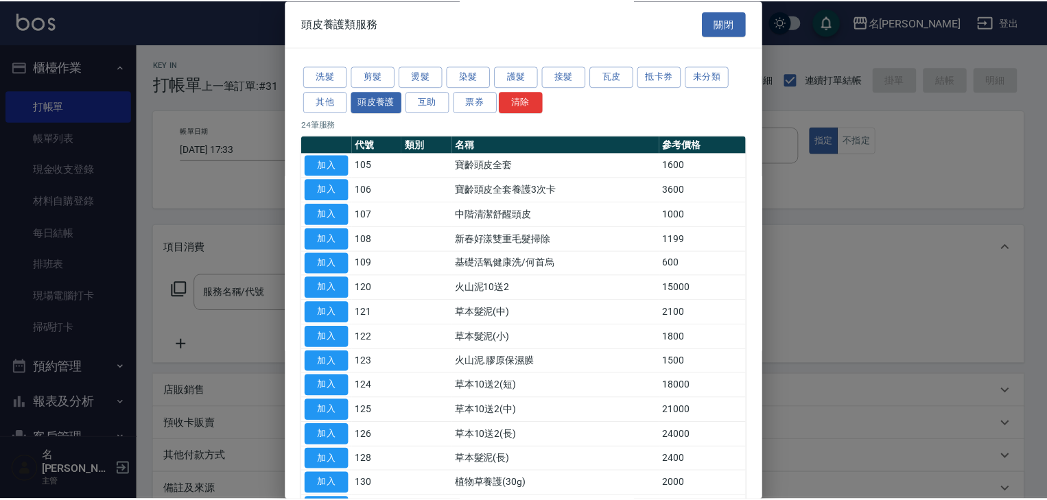
scroll to position [220, 0]
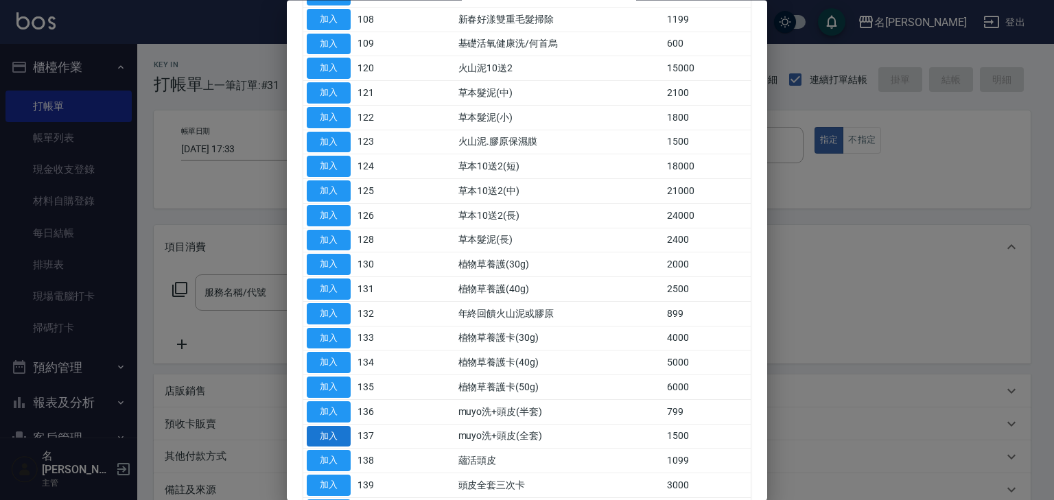
click at [338, 427] on button "加入" at bounding box center [329, 436] width 44 height 21
type input "muyo洗+頭皮(全套)(137)"
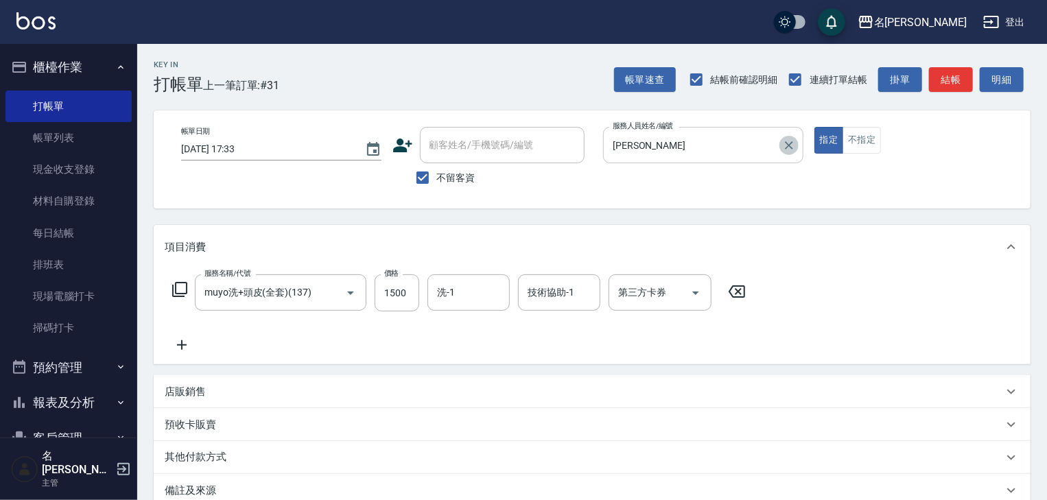
click at [783, 147] on icon "Clear" at bounding box center [789, 146] width 14 height 14
click at [735, 292] on icon at bounding box center [737, 291] width 34 height 16
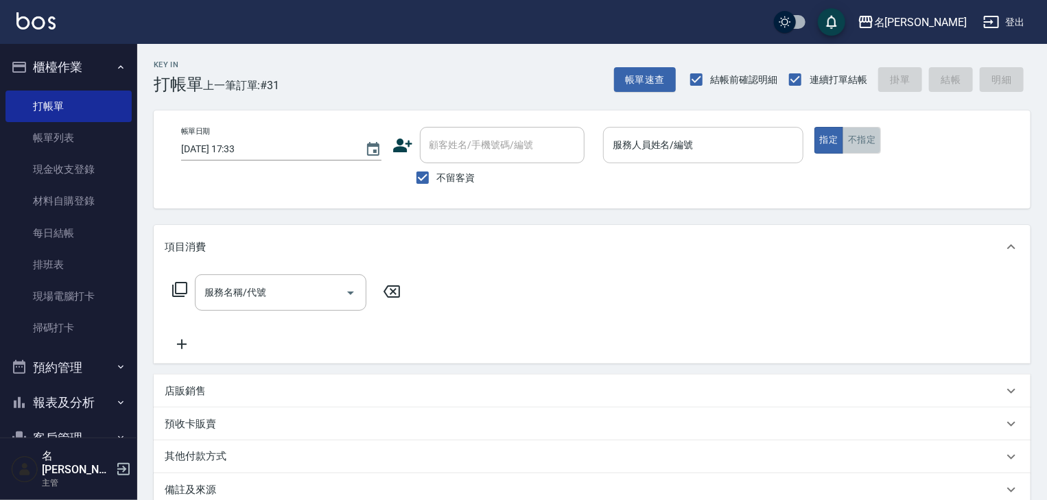
click at [864, 140] on button "不指定" at bounding box center [861, 140] width 38 height 27
click at [711, 149] on input "服務人員姓名/編號" at bounding box center [703, 145] width 188 height 24
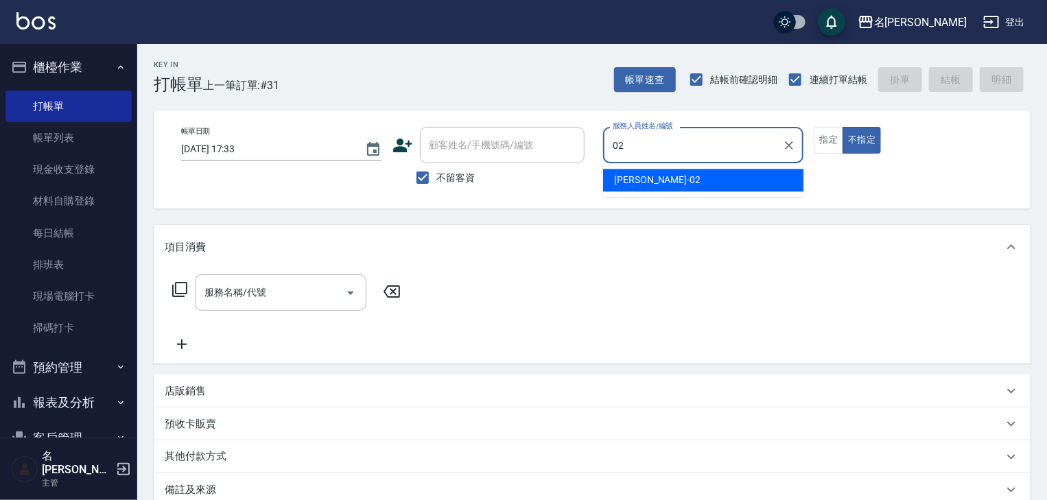
click at [663, 181] on div "蔡怡蓁 -02" at bounding box center [703, 180] width 200 height 23
type input "蔡怡蓁-02"
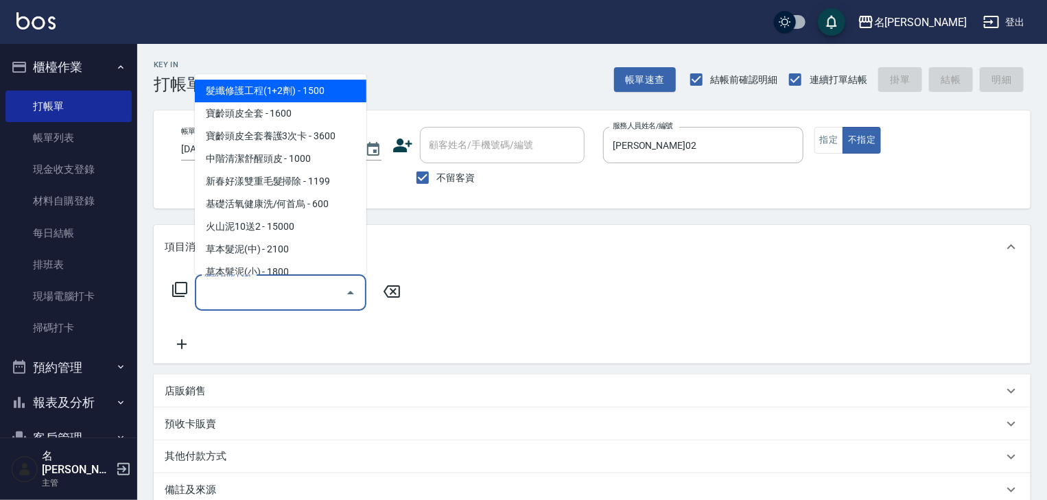
click at [290, 288] on input "服務名稱/代號" at bounding box center [270, 293] width 139 height 24
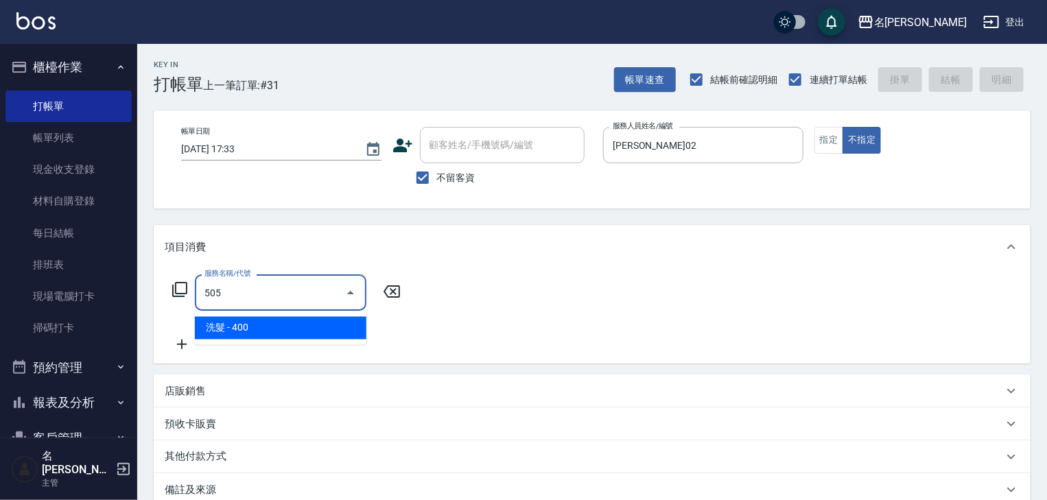
click at [302, 321] on span "洗髮 - 400" at bounding box center [281, 328] width 172 height 23
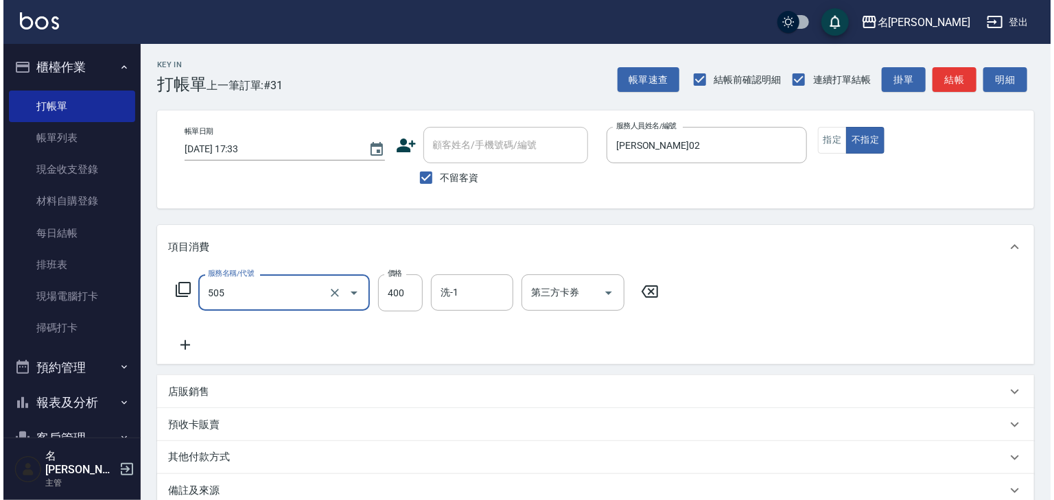
scroll to position [161, 0]
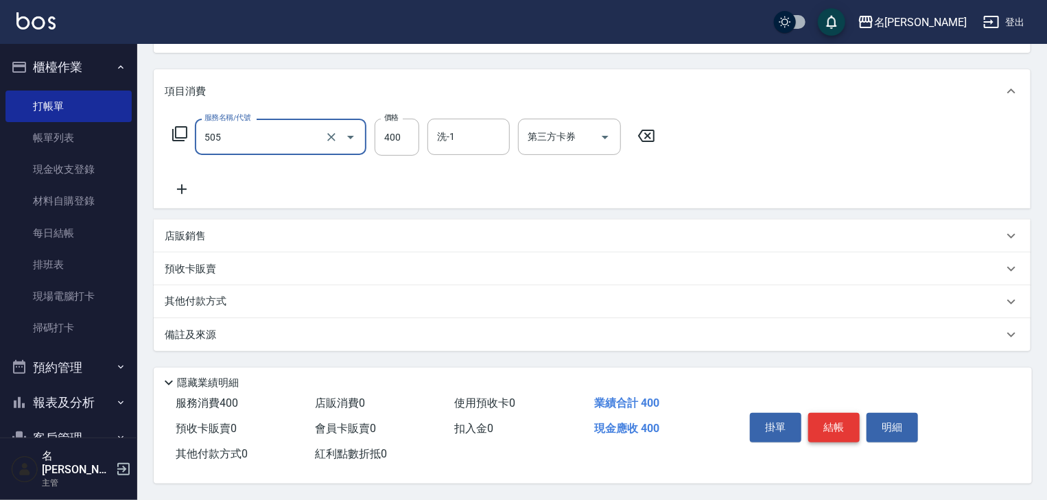
type input "洗髮(505)"
click at [840, 425] on button "結帳" at bounding box center [833, 427] width 51 height 29
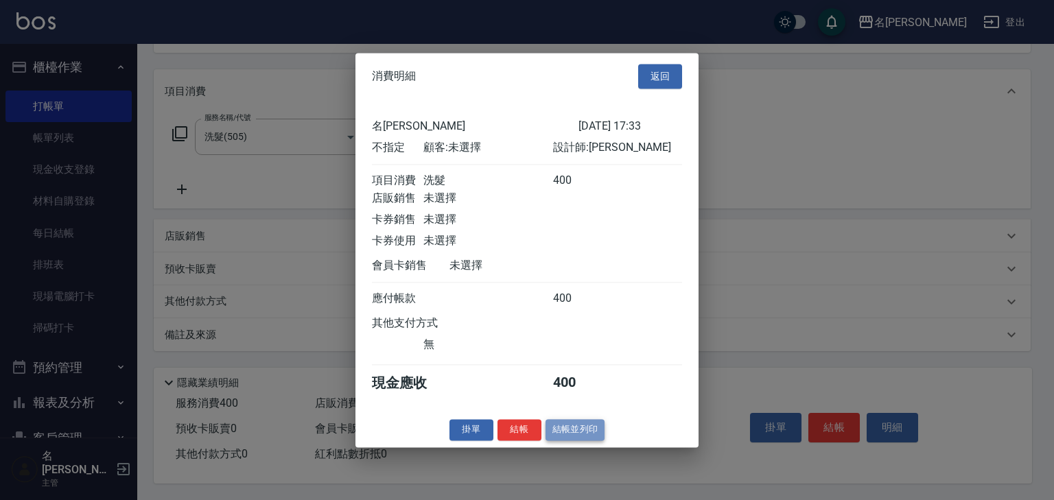
click at [561, 438] on button "結帳並列印" at bounding box center [575, 429] width 60 height 21
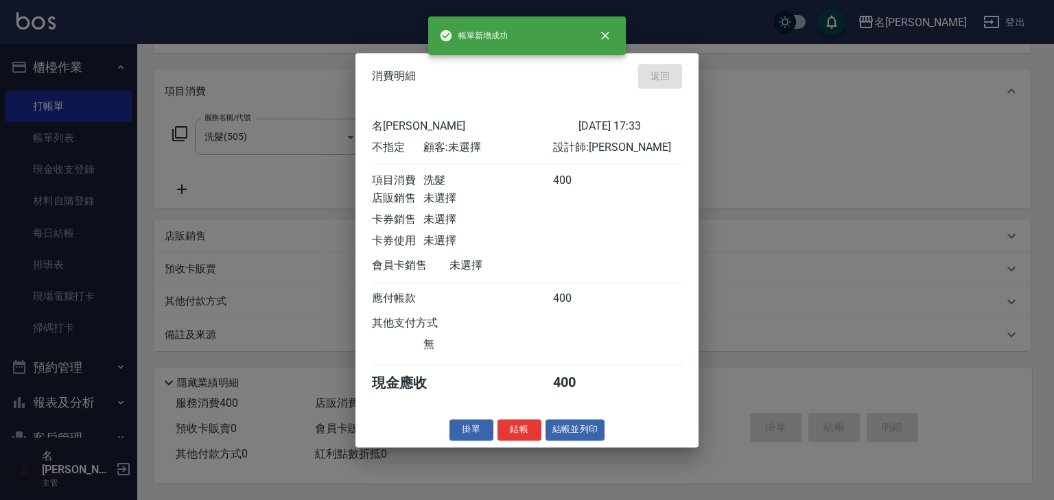
type input "2025/08/12 17:40"
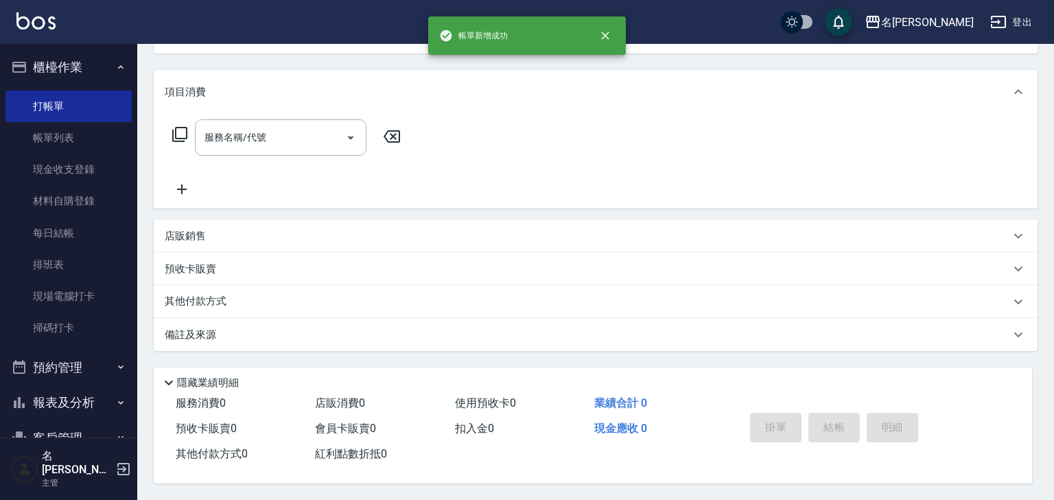
scroll to position [0, 0]
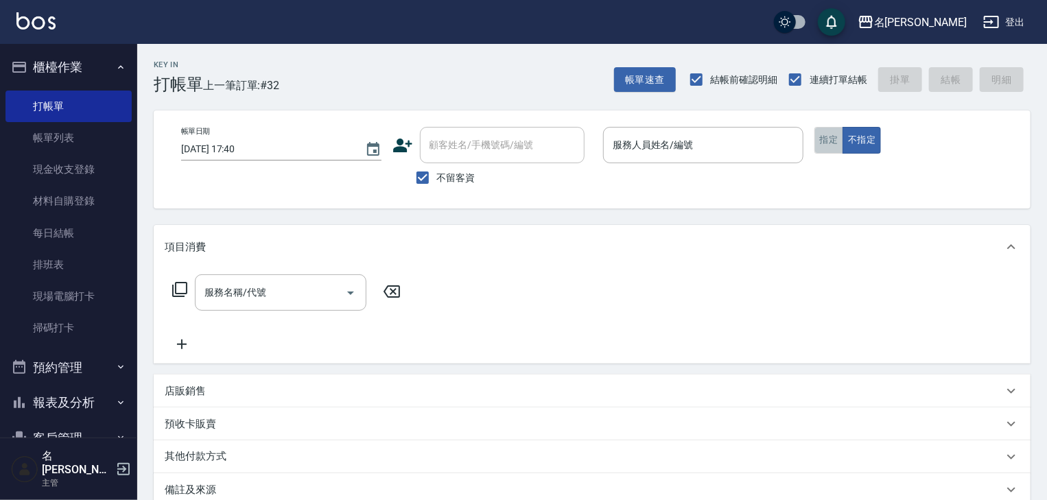
click at [823, 148] on button "指定" at bounding box center [828, 140] width 29 height 27
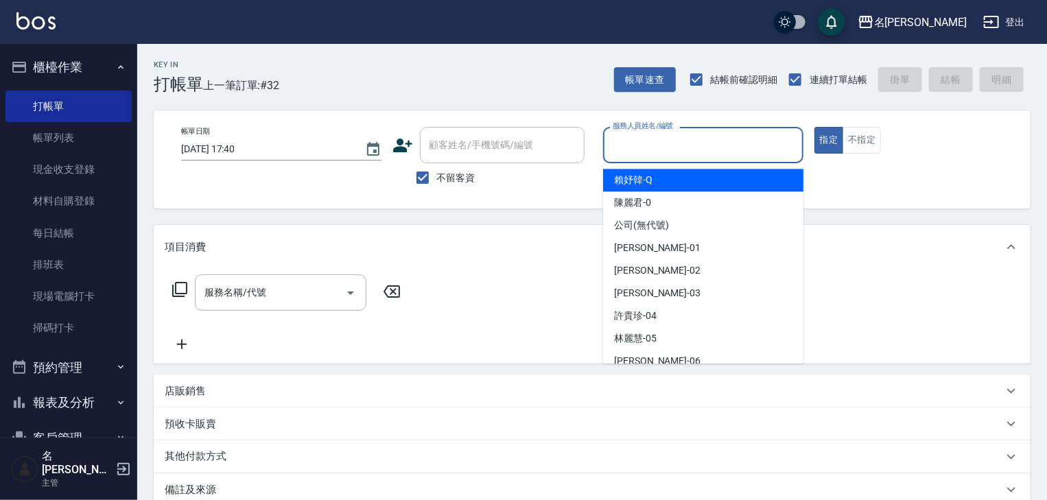
click at [680, 150] on input "服務人員姓名/編號" at bounding box center [703, 145] width 188 height 24
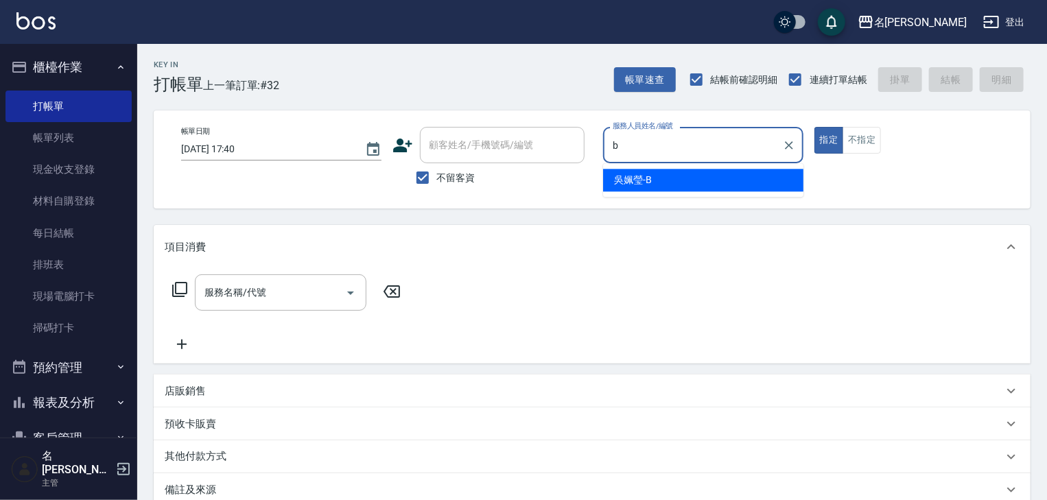
click at [643, 184] on span "吳姵瑩 -B" at bounding box center [633, 180] width 38 height 14
type input "吳姵瑩-B"
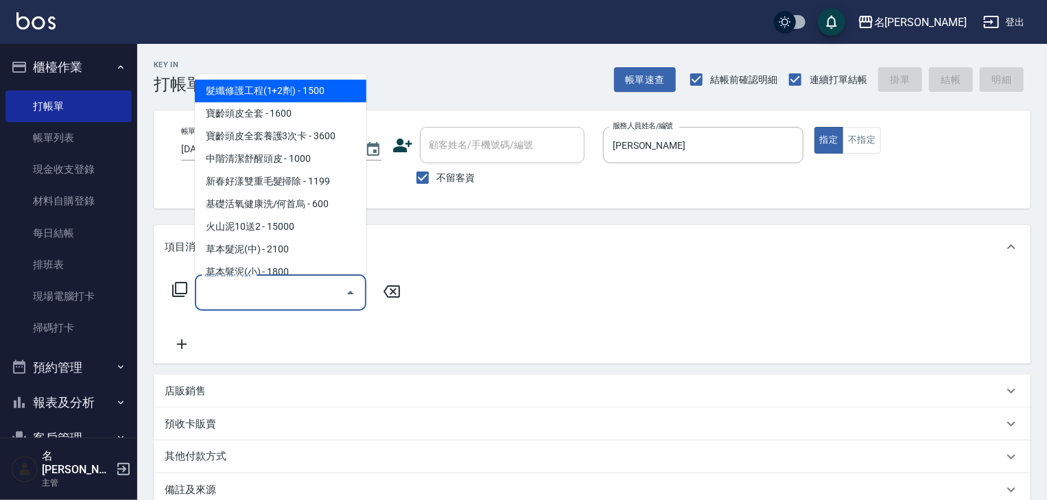
click at [310, 294] on input "服務名稱/代號" at bounding box center [270, 293] width 139 height 24
click at [175, 289] on icon at bounding box center [179, 289] width 15 height 15
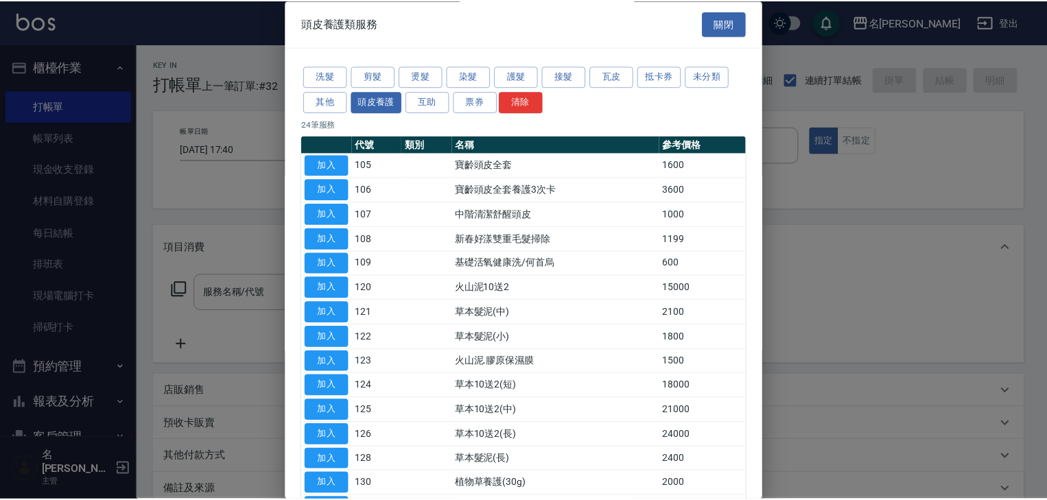
scroll to position [292, 0]
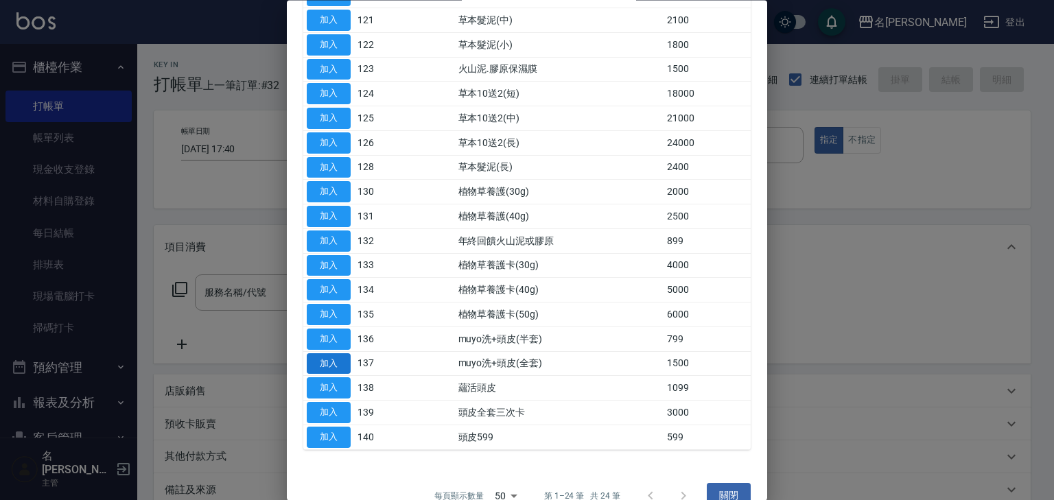
click at [332, 362] on button "加入" at bounding box center [329, 363] width 44 height 21
type input "muyo洗+頭皮(全套)(137)"
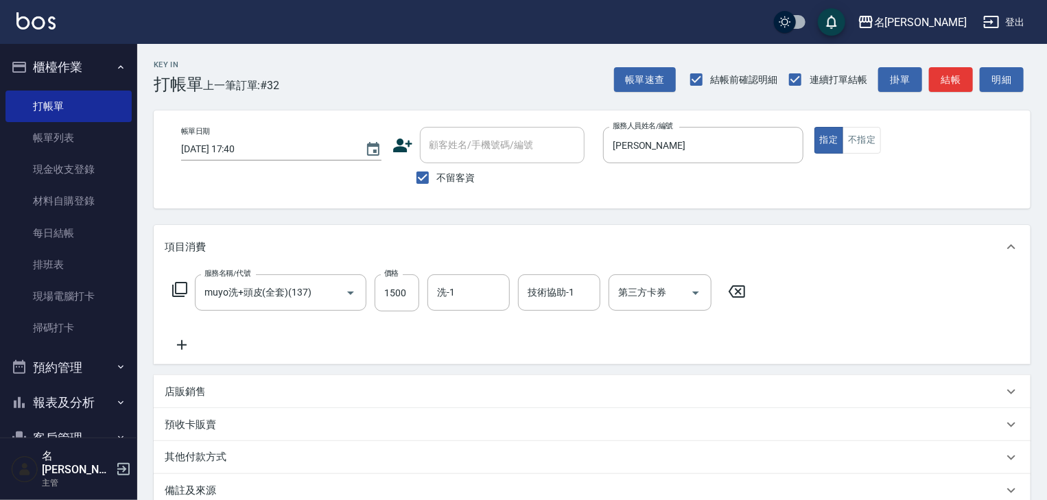
click at [189, 393] on p "店販銷售" at bounding box center [185, 392] width 41 height 14
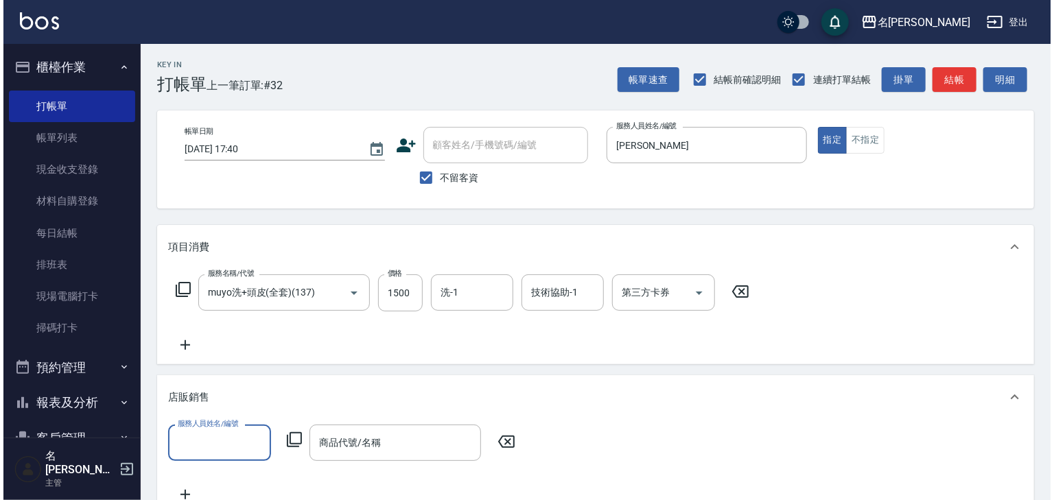
scroll to position [220, 0]
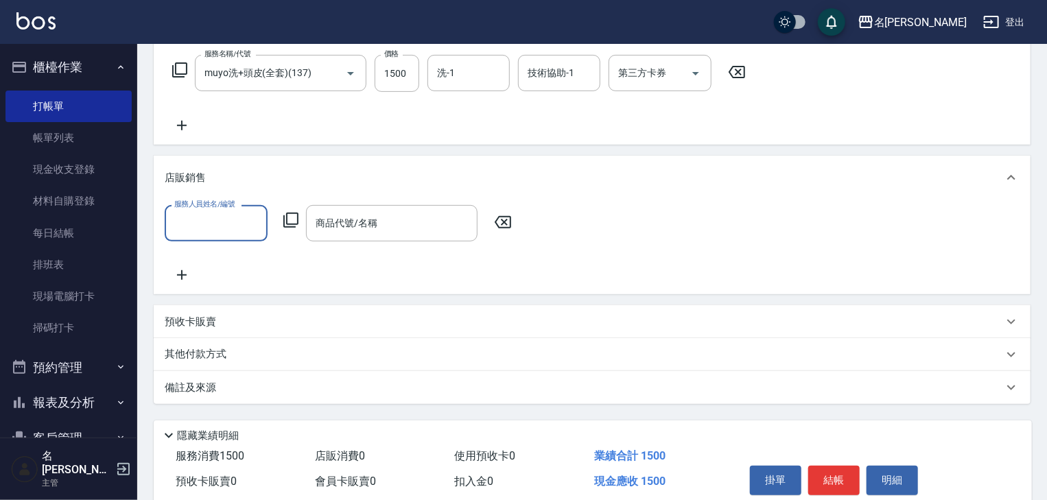
click at [189, 225] on input "服務人員姓名/編號" at bounding box center [216, 223] width 91 height 24
click at [227, 266] on div "吳姵瑩 -B" at bounding box center [216, 258] width 103 height 23
type input "吳姵瑩-B"
click at [296, 224] on icon at bounding box center [290, 220] width 15 height 15
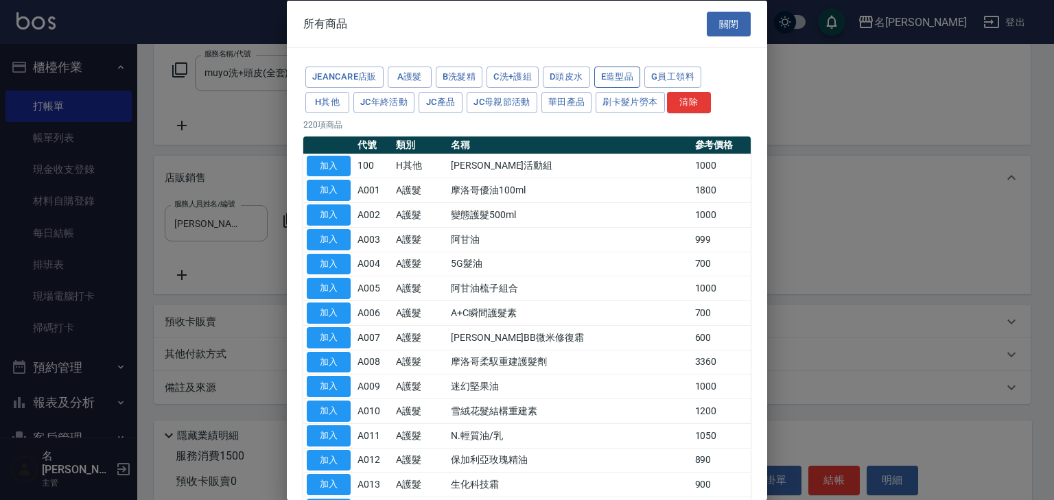
click at [606, 77] on button "E造型品" at bounding box center [617, 77] width 47 height 21
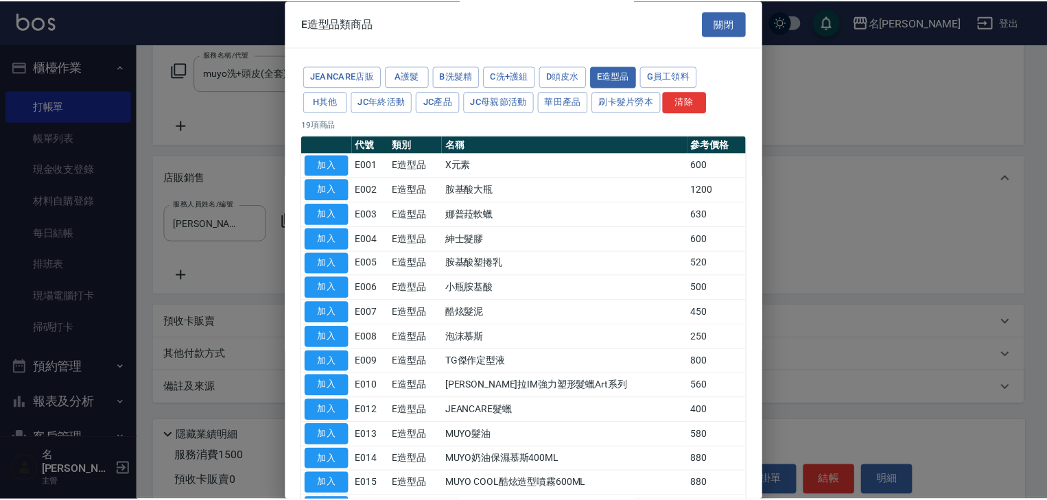
scroll to position [143, 0]
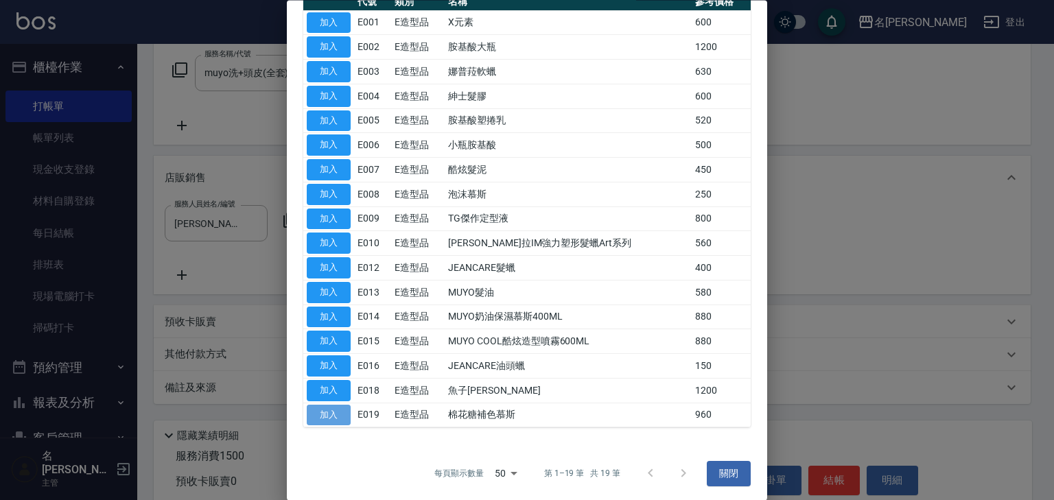
click at [316, 415] on button "加入" at bounding box center [329, 415] width 44 height 21
type input "棉花糖補色慕斯"
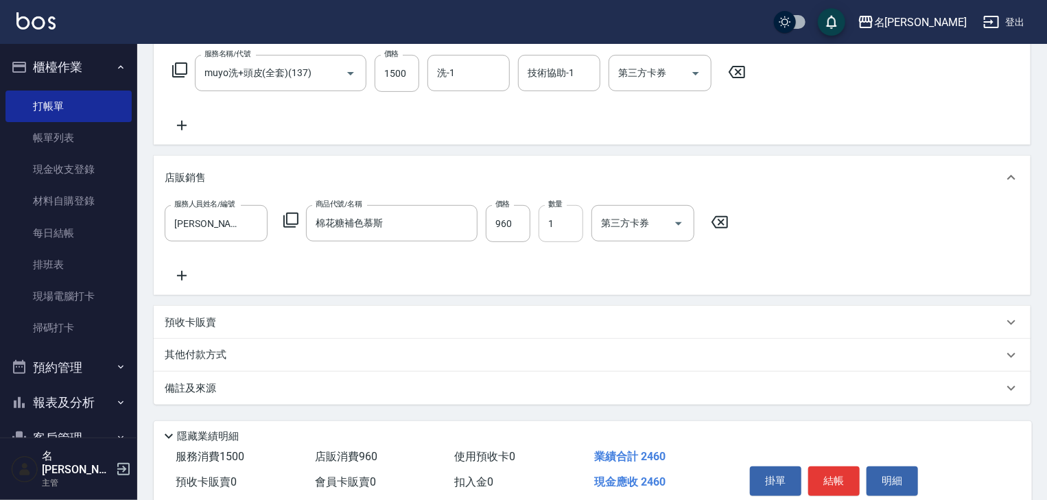
click at [554, 229] on input "1" at bounding box center [561, 223] width 45 height 37
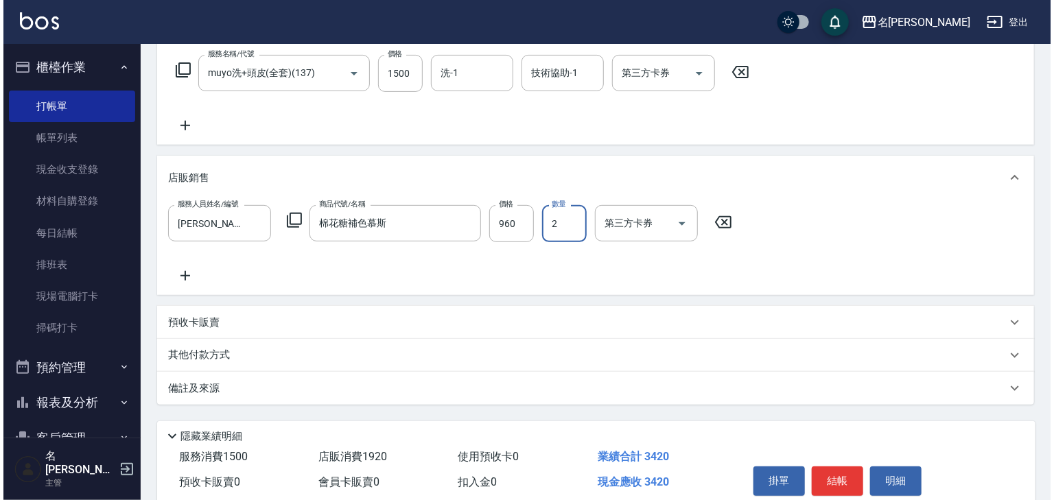
scroll to position [277, 0]
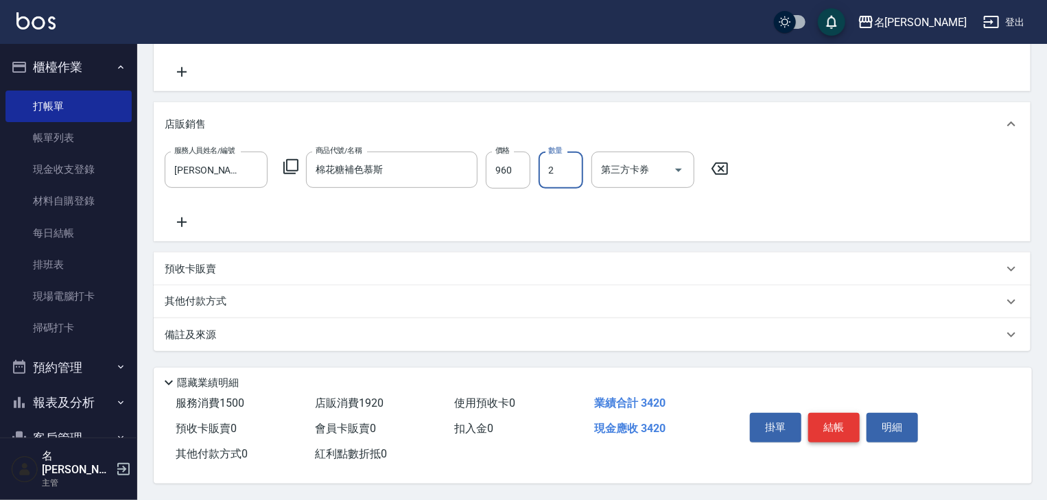
type input "2"
click at [831, 425] on button "結帳" at bounding box center [833, 427] width 51 height 29
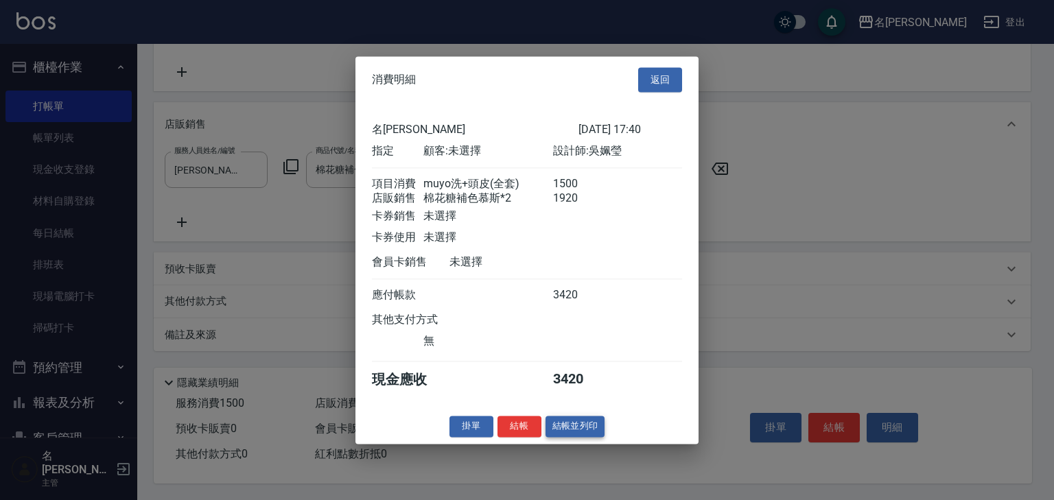
click at [582, 429] on button "結帳並列印" at bounding box center [575, 426] width 60 height 21
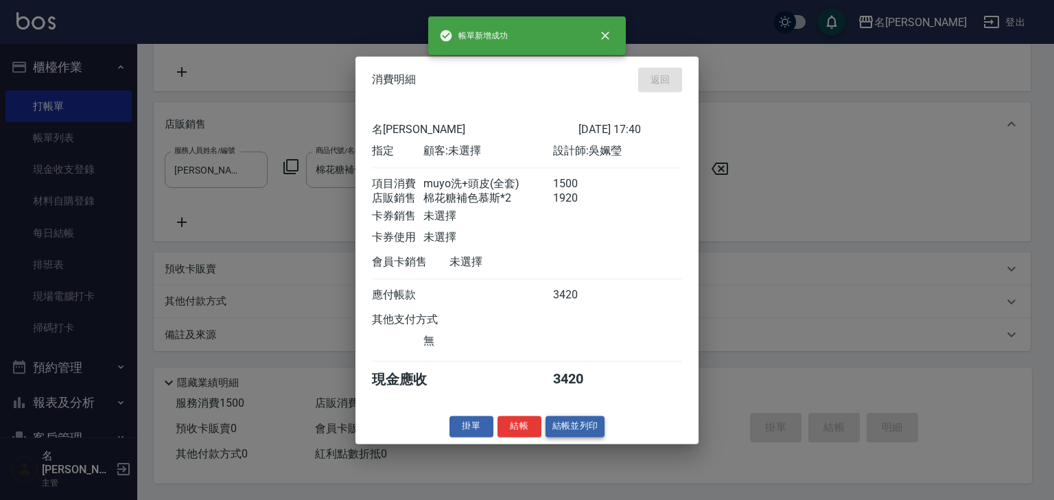
type input "2025/08/12 17:42"
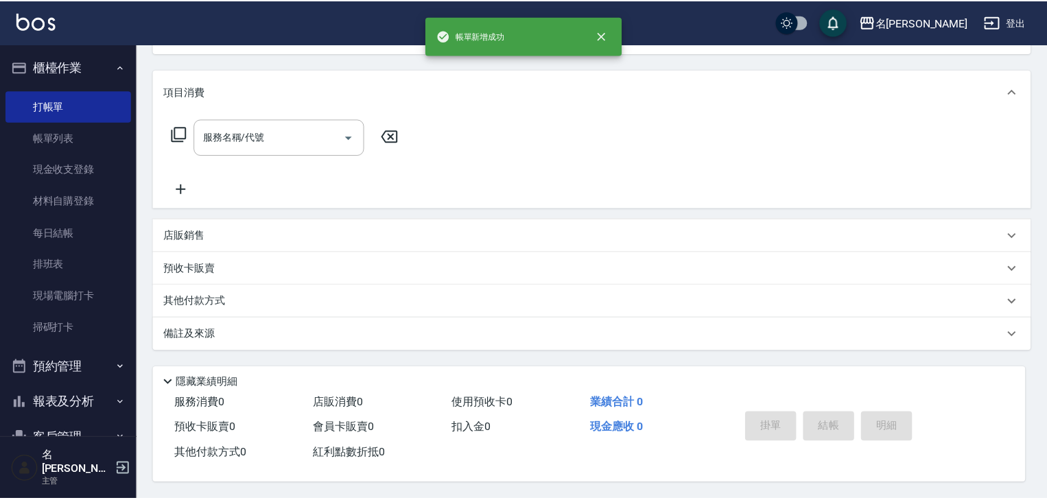
scroll to position [0, 0]
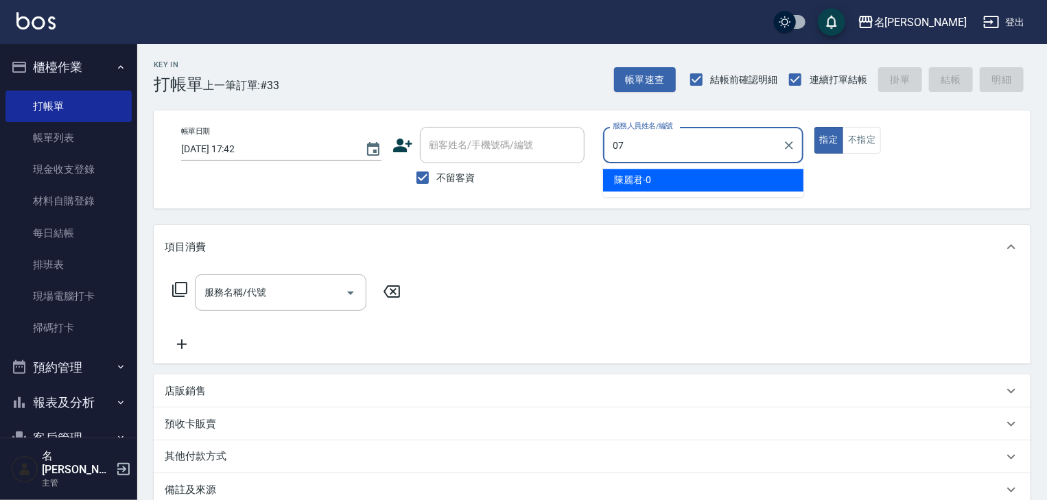
type input "高淳涵-07"
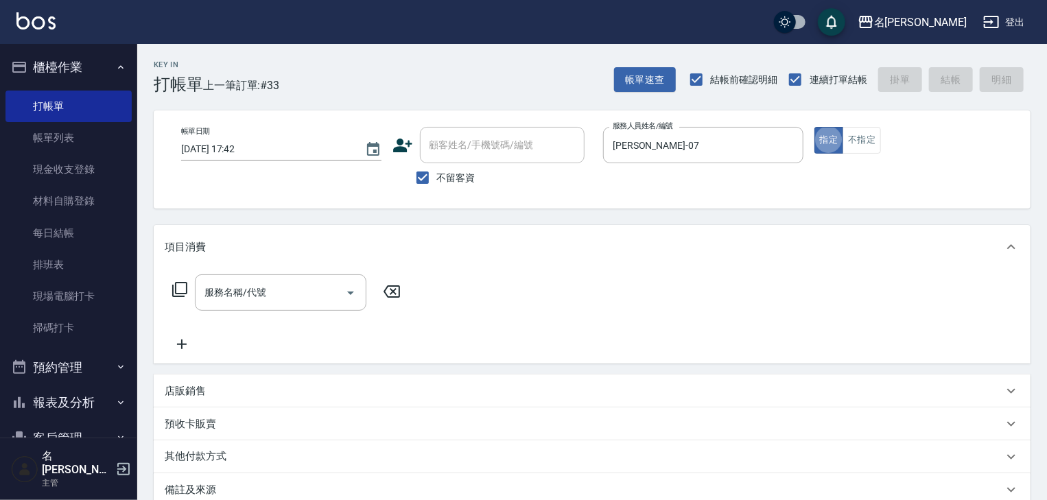
type button "true"
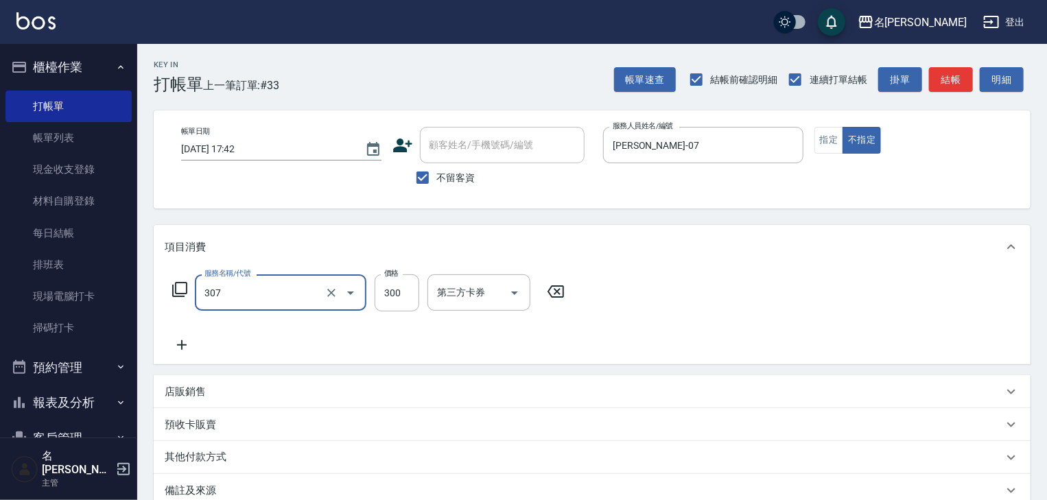
type input "剪髮(307)"
type input "100"
click at [951, 80] on button "結帳" at bounding box center [951, 79] width 44 height 25
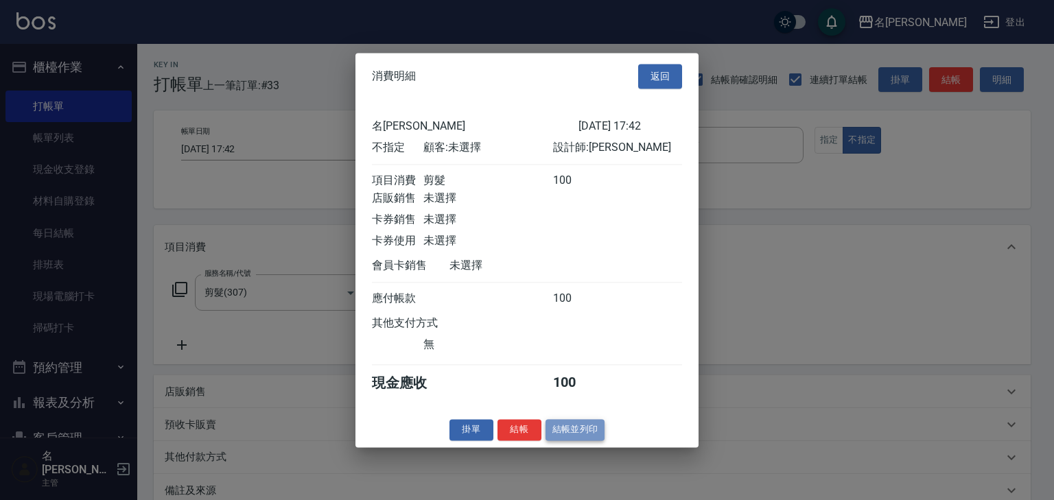
click at [585, 439] on button "結帳並列印" at bounding box center [575, 429] width 60 height 21
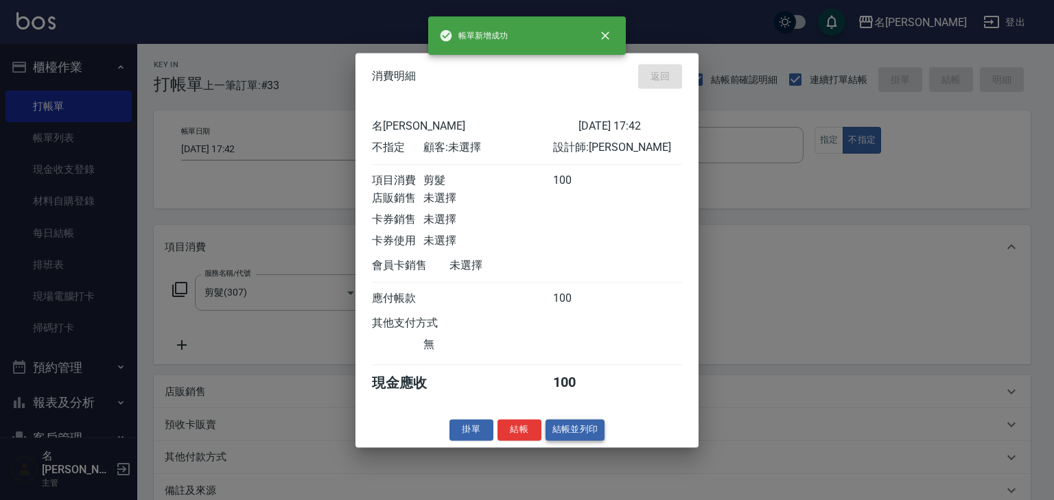
type input "2025/08/12 17:52"
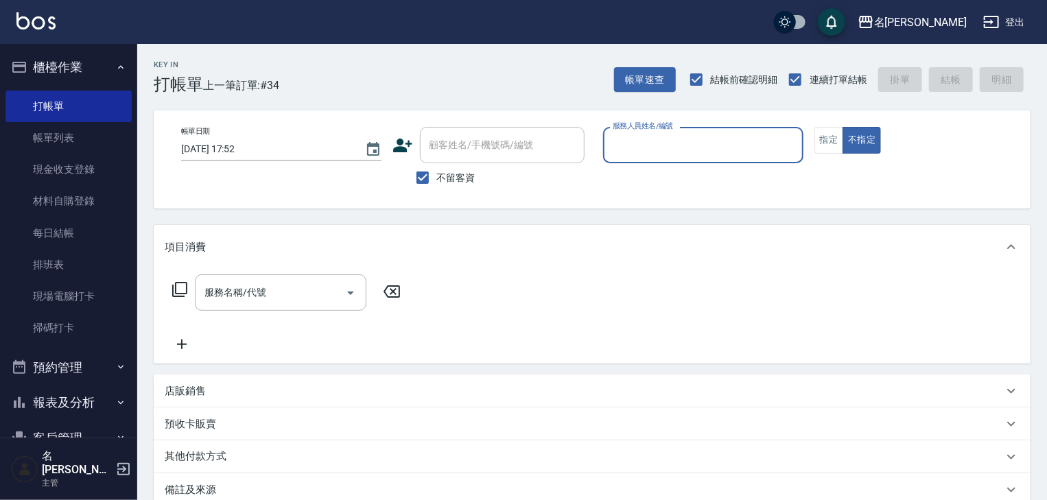
click at [650, 141] on input "服務人員姓名/編號" at bounding box center [703, 145] width 188 height 24
type input "阿龔-06"
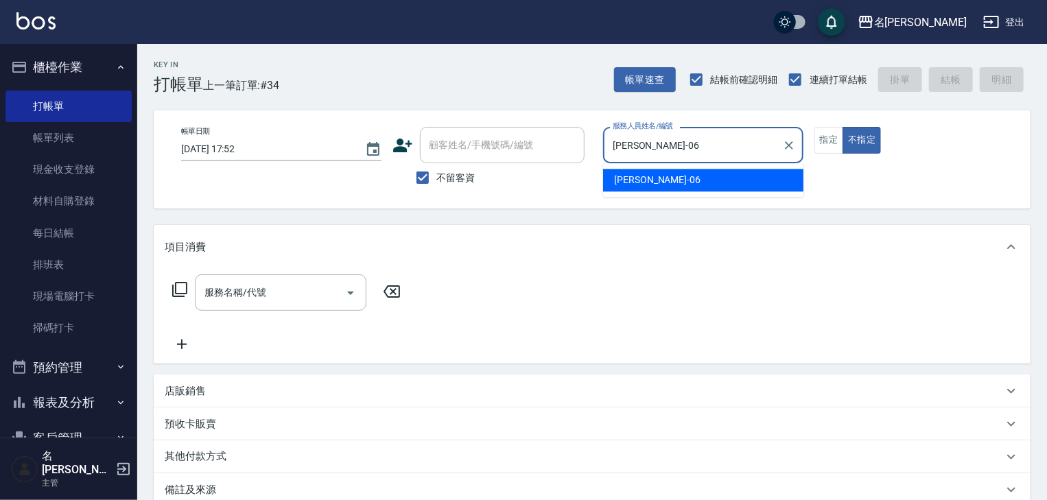
type button "false"
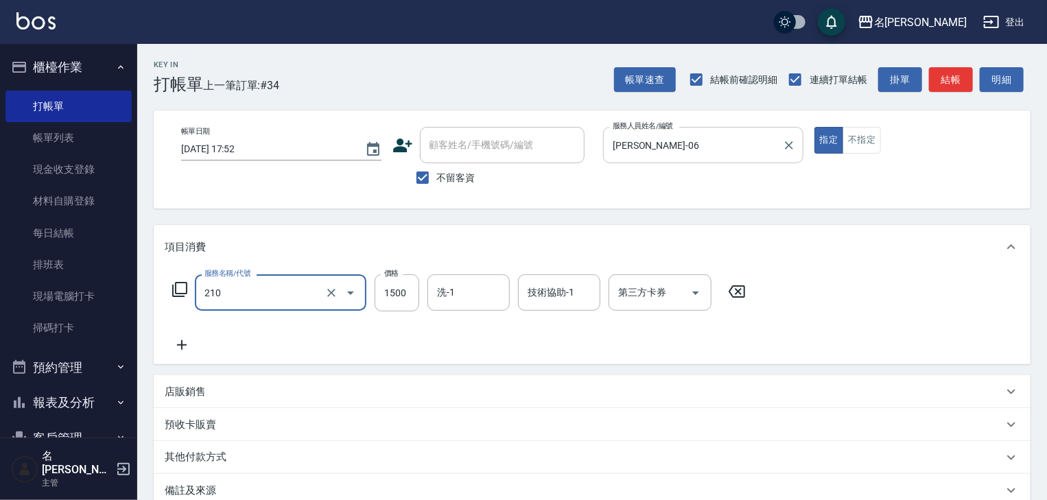
type input "離子燙(自備)(210)"
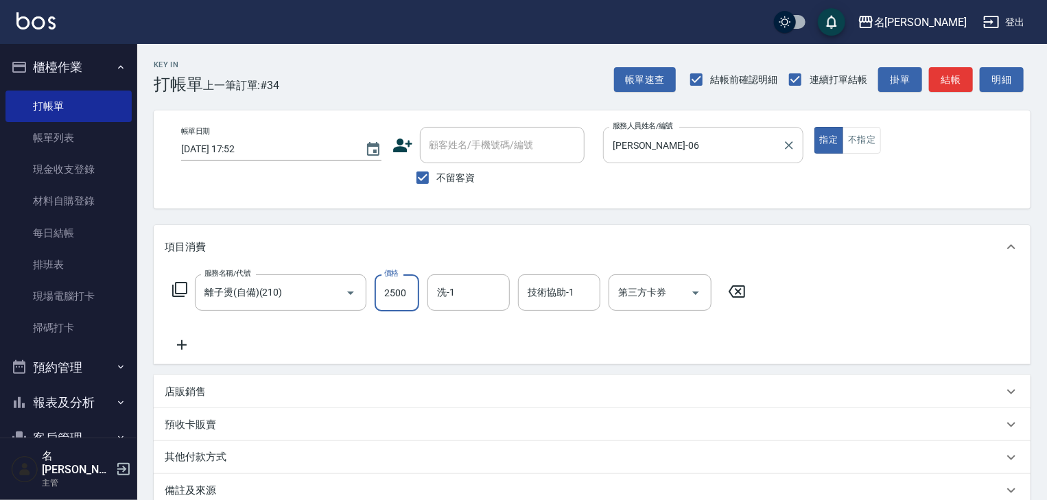
type input "2500"
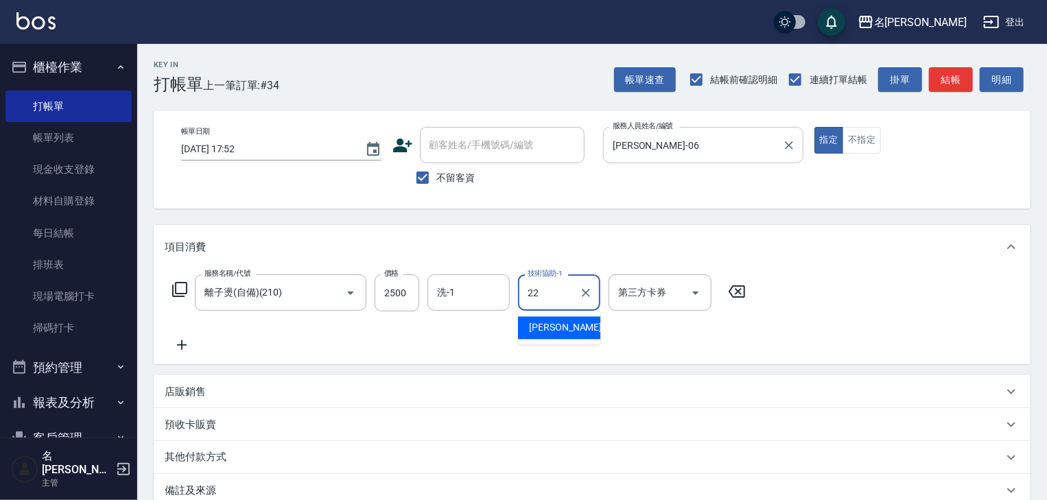
type input "王婕宇-22"
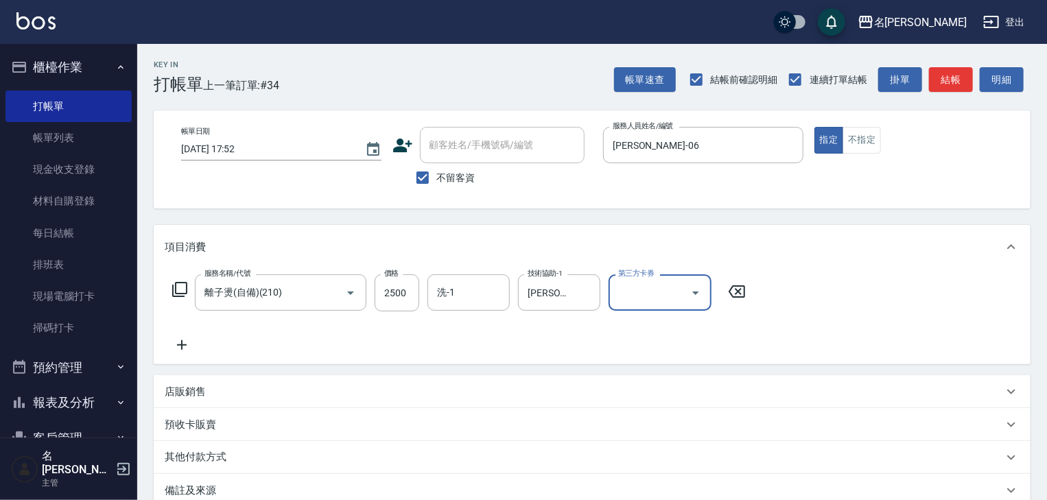
click at [181, 460] on p "其他付款方式" at bounding box center [199, 457] width 69 height 15
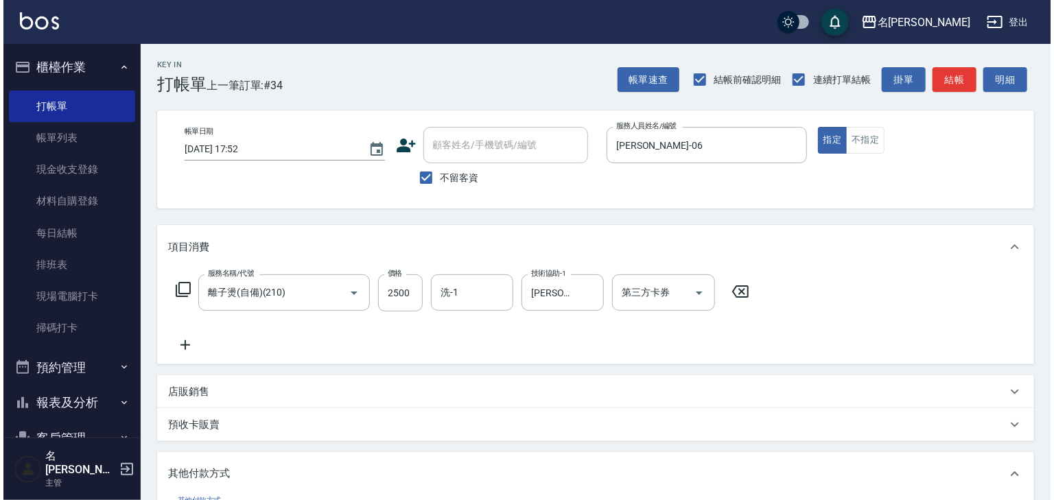
scroll to position [220, 0]
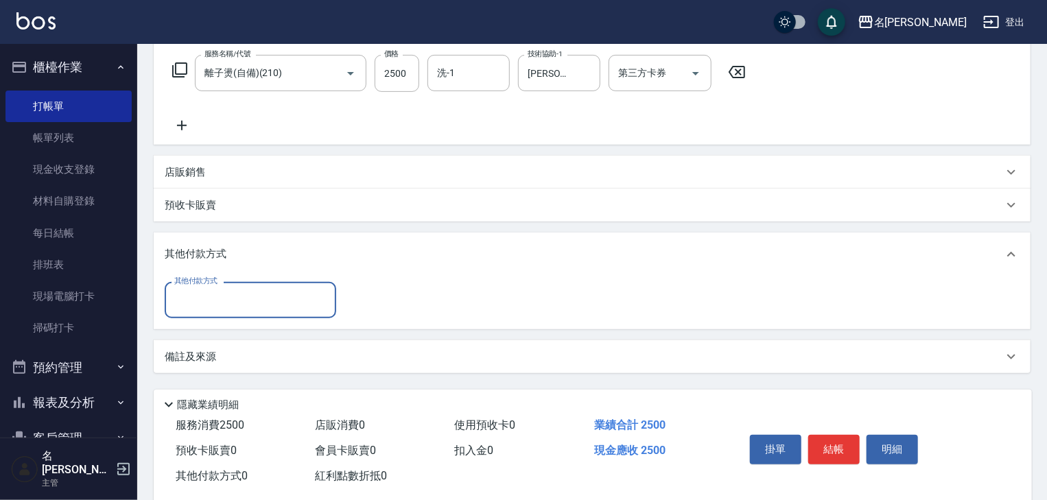
click at [211, 304] on input "其他付款方式" at bounding box center [250, 300] width 159 height 24
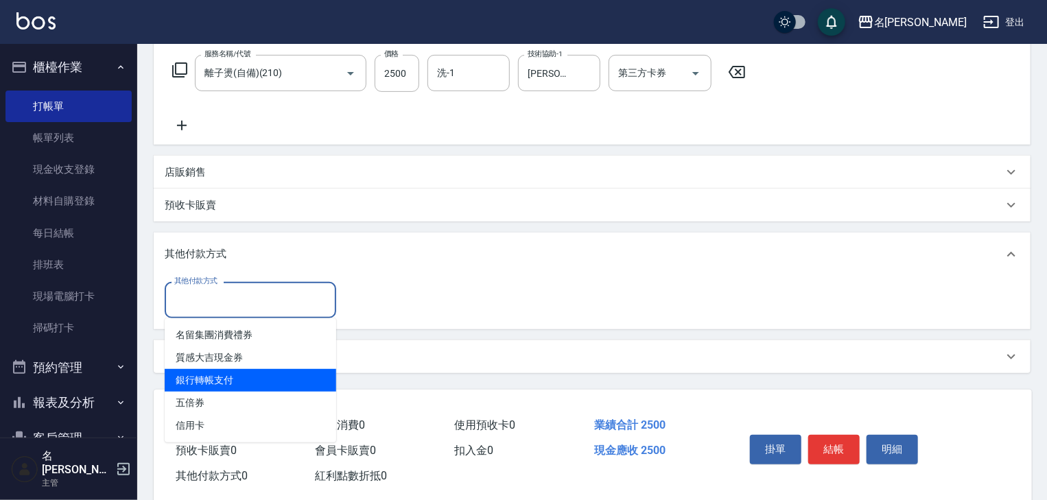
click at [242, 377] on span "銀行轉帳支付" at bounding box center [251, 380] width 172 height 23
type input "銀行轉帳支付"
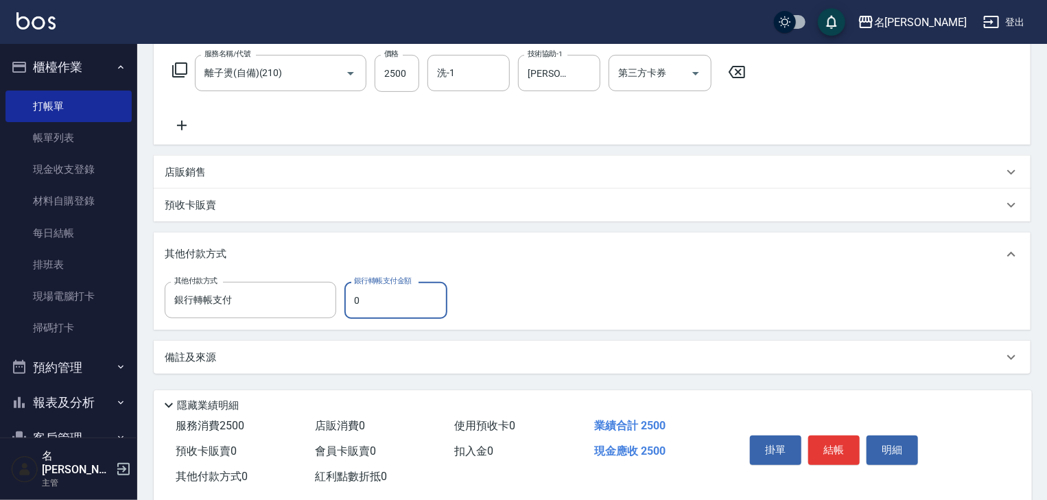
click at [396, 307] on input "0" at bounding box center [395, 300] width 103 height 37
type input "2500"
click at [829, 455] on button "結帳" at bounding box center [833, 450] width 51 height 29
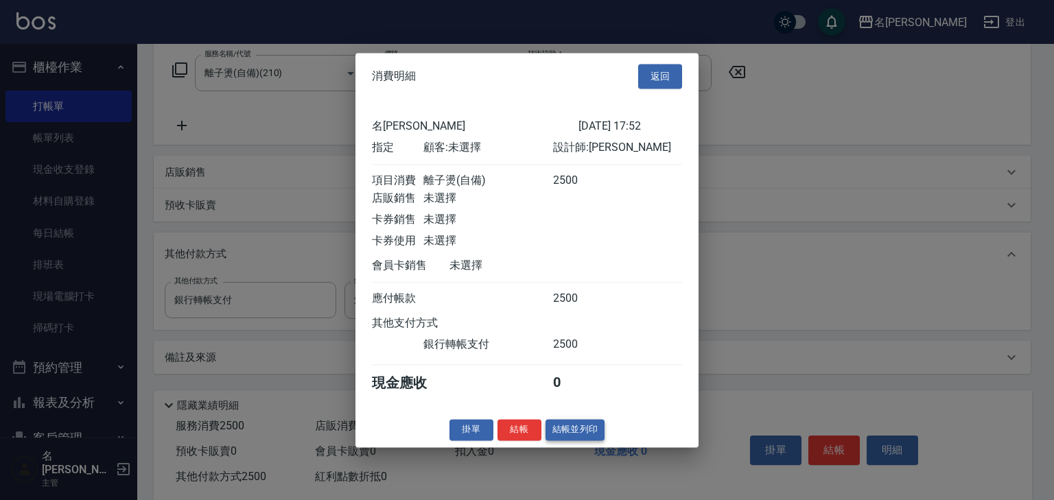
click at [575, 440] on button "結帳並列印" at bounding box center [575, 429] width 60 height 21
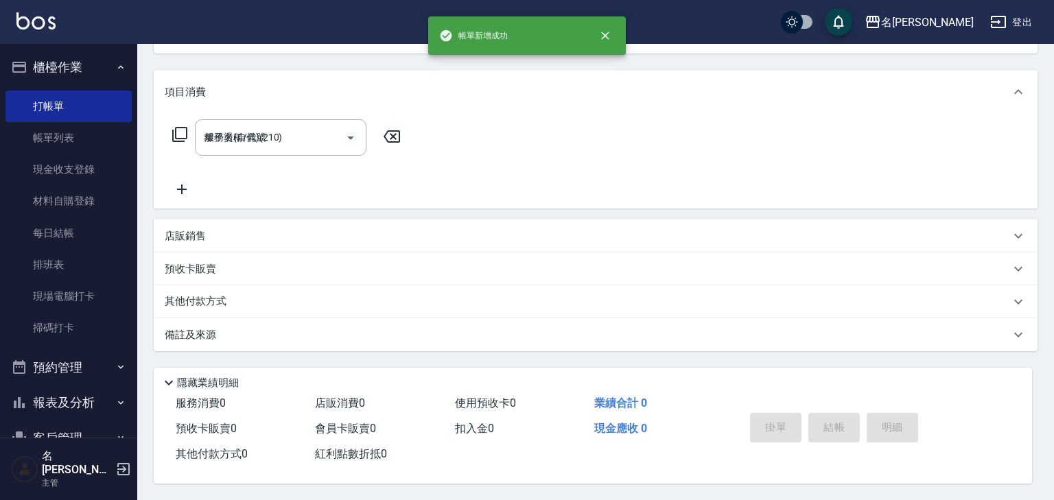
type input "2025/08/12 18:03"
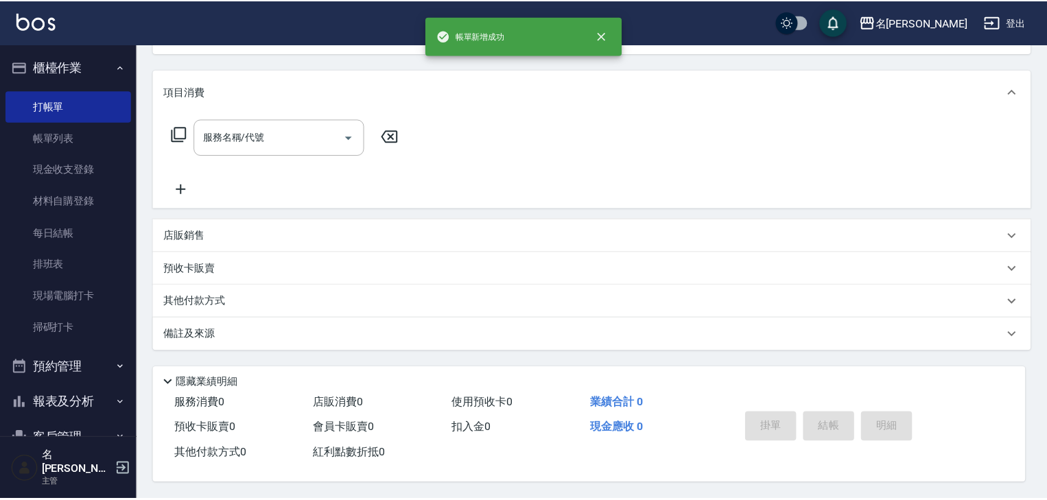
scroll to position [0, 0]
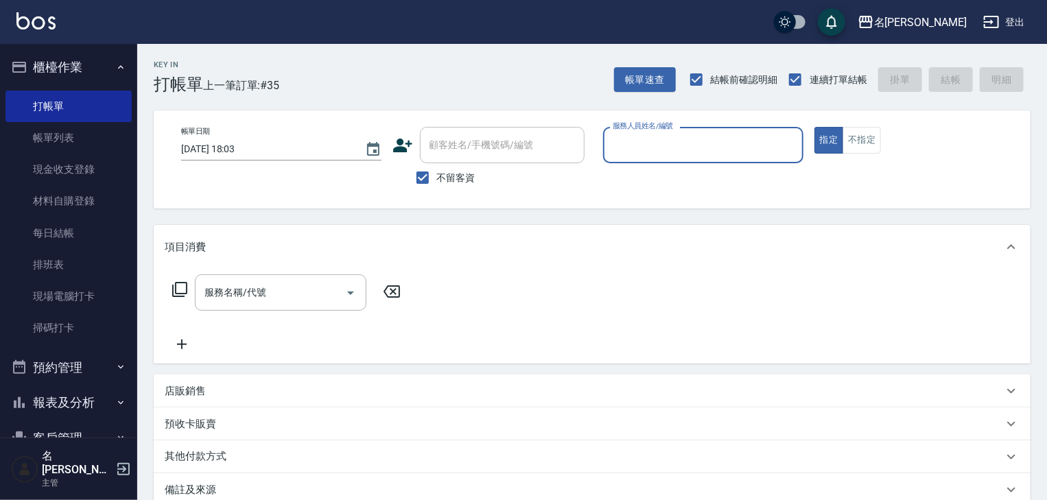
click at [735, 150] on input "服務人員姓名/編號" at bounding box center [703, 145] width 188 height 24
click at [693, 180] on div "Joyce -01" at bounding box center [703, 180] width 200 height 23
click at [314, 307] on div "服務名稱/代號" at bounding box center [281, 292] width 172 height 36
type input "Joyce-01"
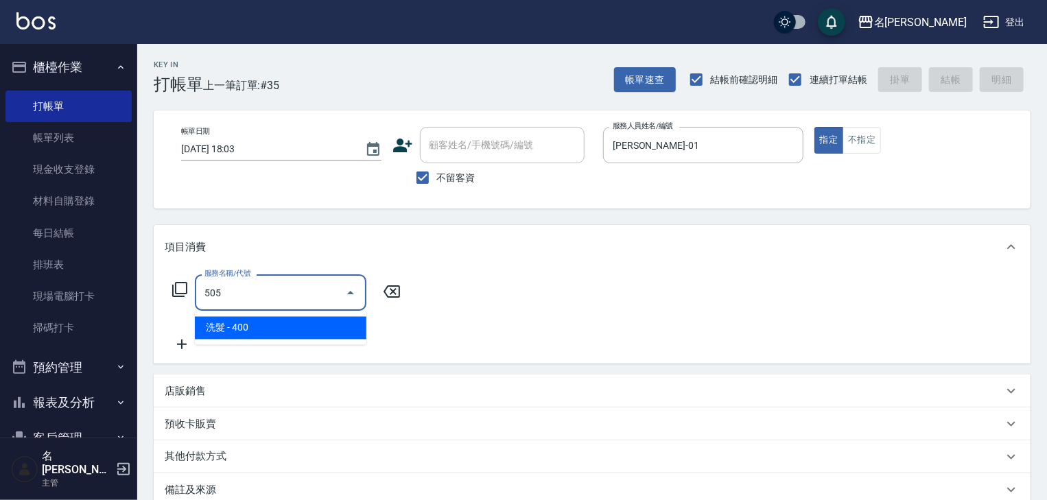
click at [291, 326] on span "洗髮 - 400" at bounding box center [281, 328] width 172 height 23
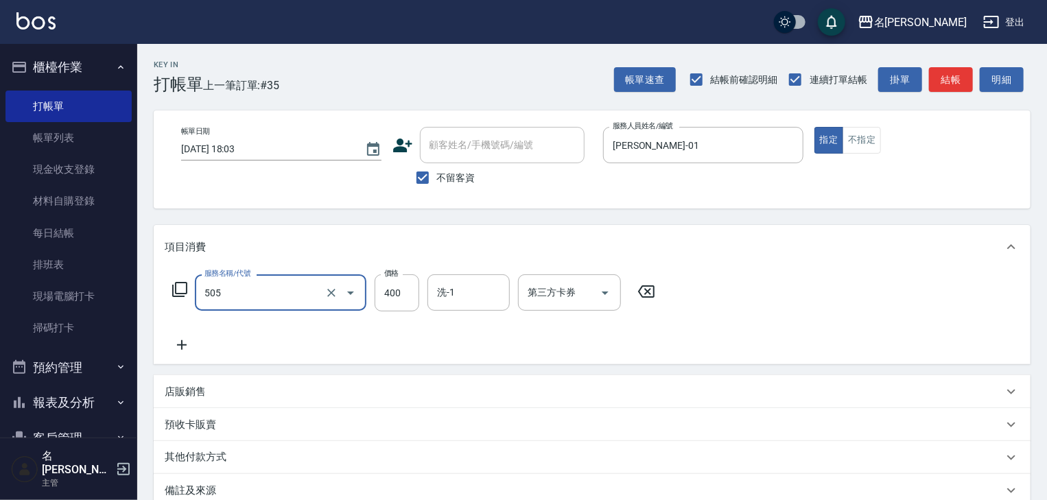
type input "洗髮(505)"
click at [469, 313] on div "服務名稱/代號 洗髮(505) 服務名稱/代號 價格 400 價格 洗-1 洗-1 第三方卡券 第三方卡券" at bounding box center [414, 313] width 499 height 79
click at [467, 292] on input "洗-1" at bounding box center [469, 293] width 70 height 24
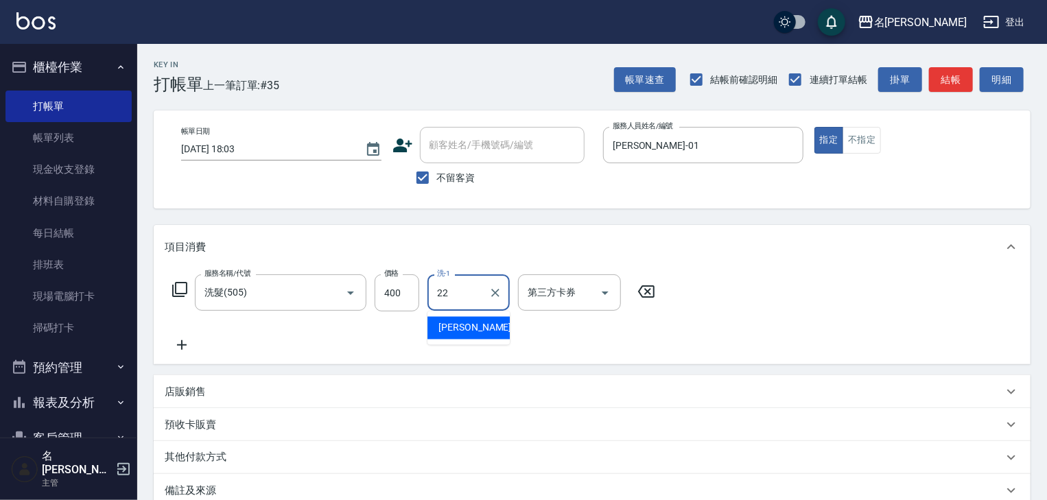
click at [453, 327] on span "王婕宇 -22" at bounding box center [481, 328] width 86 height 14
type input "王婕宇-22"
click at [953, 82] on button "結帳" at bounding box center [951, 79] width 44 height 25
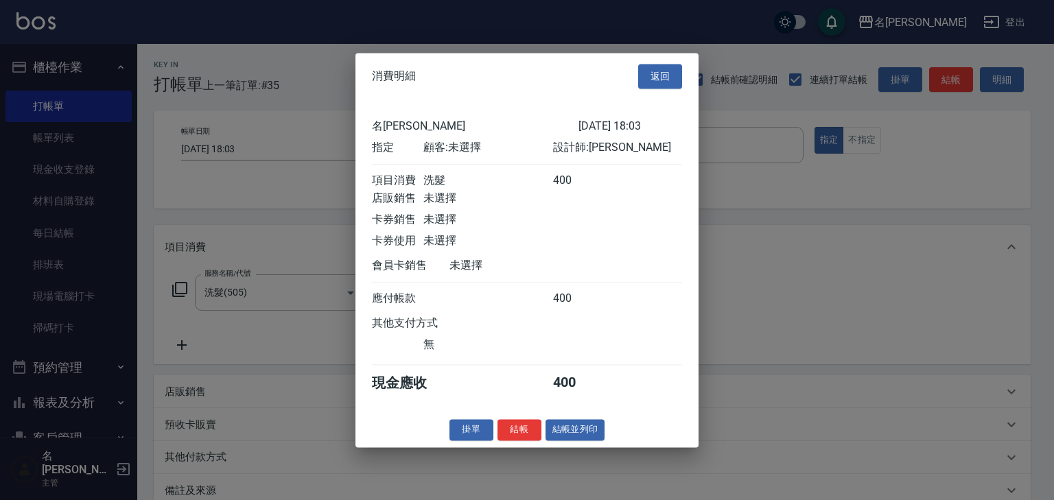
click at [515, 447] on div "消費明細 返回 名留林森 2025/08/12 18:03 指定 顧客: 未選擇 設計師: Joyce 項目消費 洗髮 400 店販銷售 未選擇 卡券銷售 未…" at bounding box center [526, 250] width 343 height 394
click at [516, 440] on button "結帳" at bounding box center [519, 429] width 44 height 21
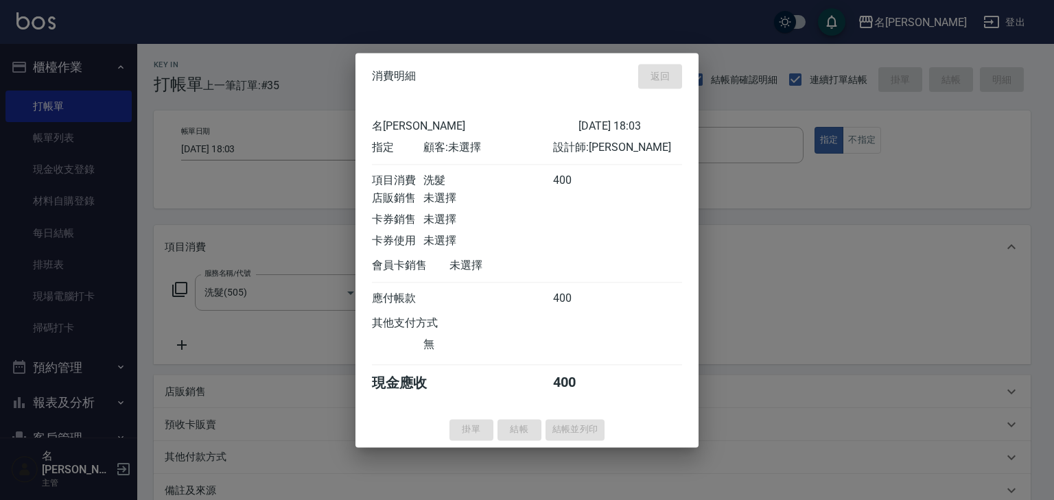
type input "2025/08/12 18:16"
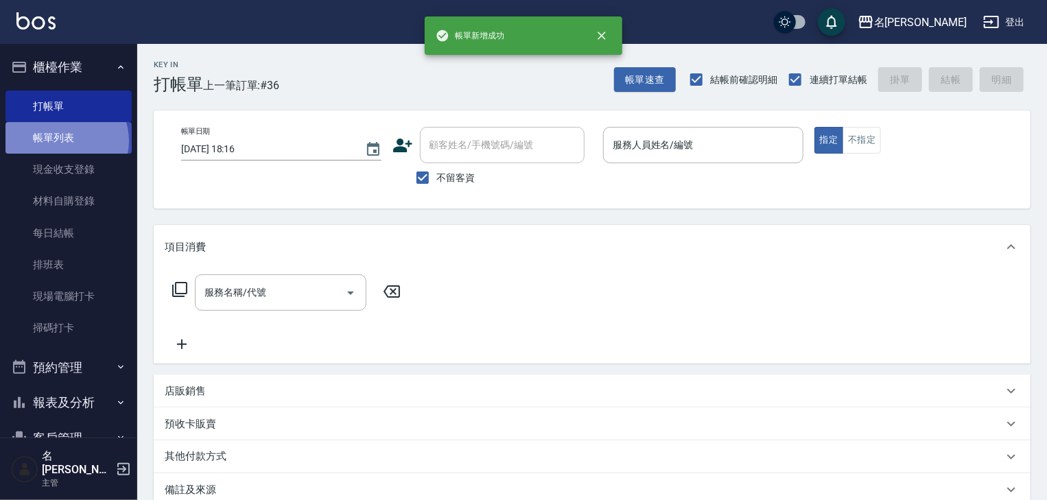
click at [63, 141] on link "帳單列表" at bounding box center [68, 138] width 126 height 32
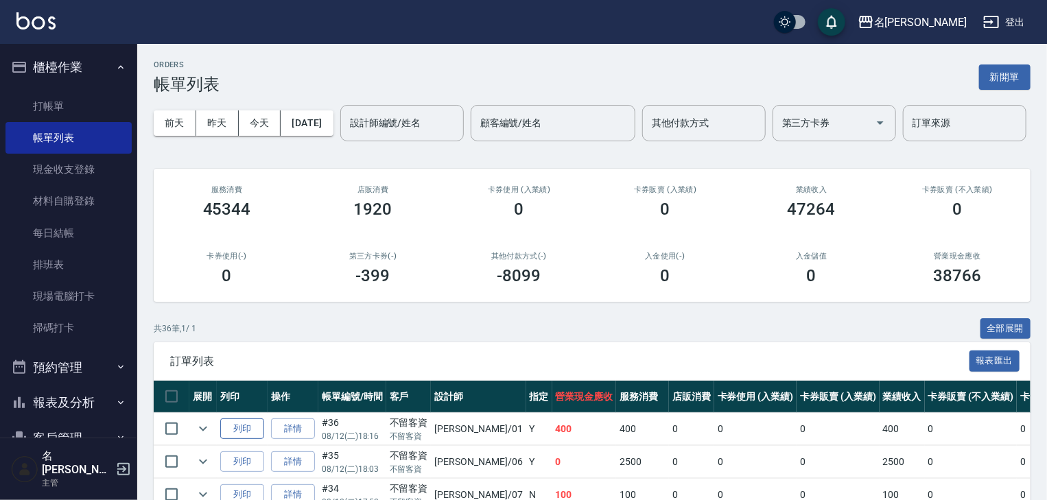
click at [231, 440] on button "列印" at bounding box center [242, 428] width 44 height 21
click at [102, 104] on link "打帳單" at bounding box center [68, 107] width 126 height 32
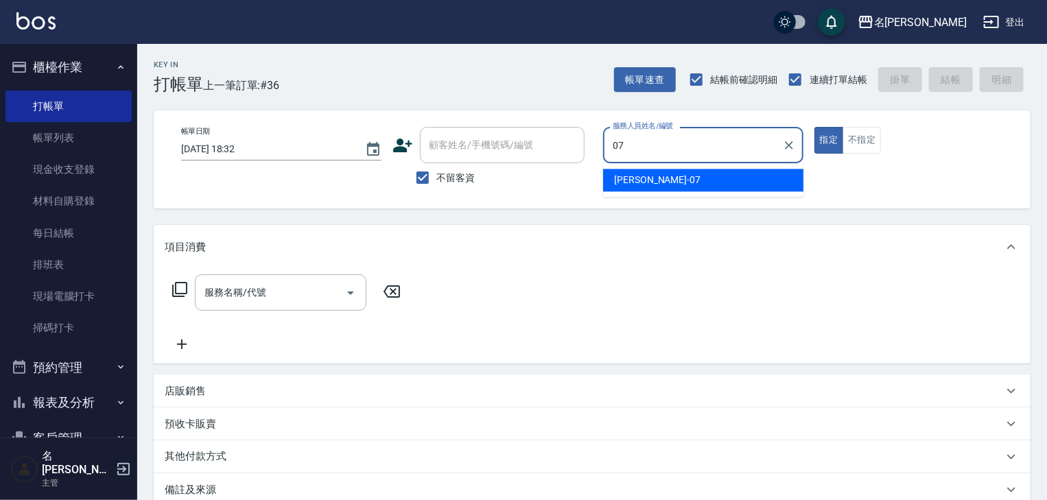
click at [694, 185] on div "高淳涵 -07" at bounding box center [703, 180] width 200 height 23
type input "高淳涵-07"
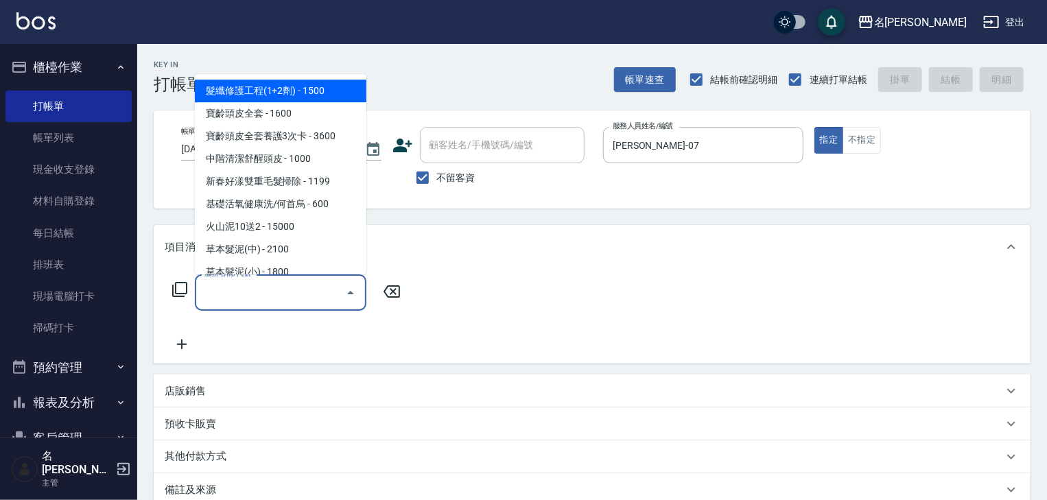
click at [301, 294] on input "服務名稱/代號" at bounding box center [270, 293] width 139 height 24
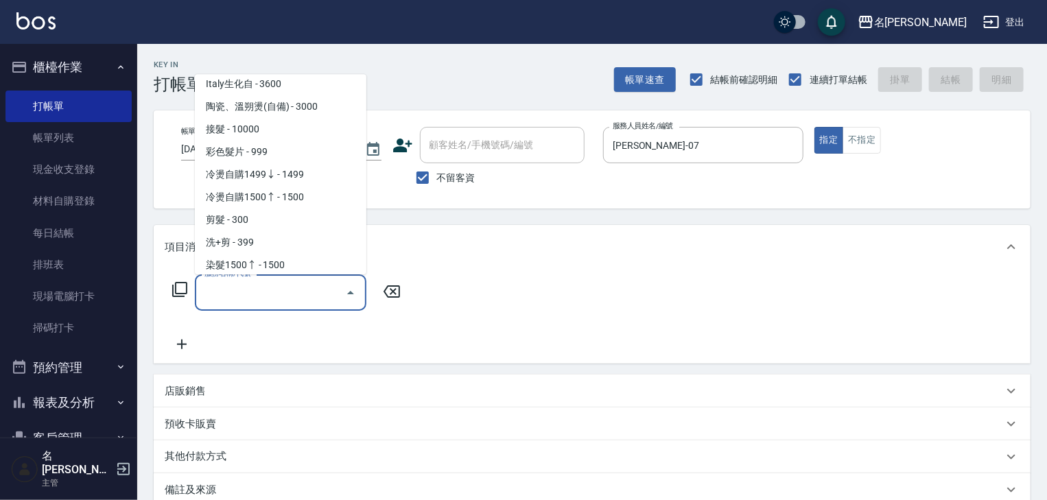
scroll to position [659, 0]
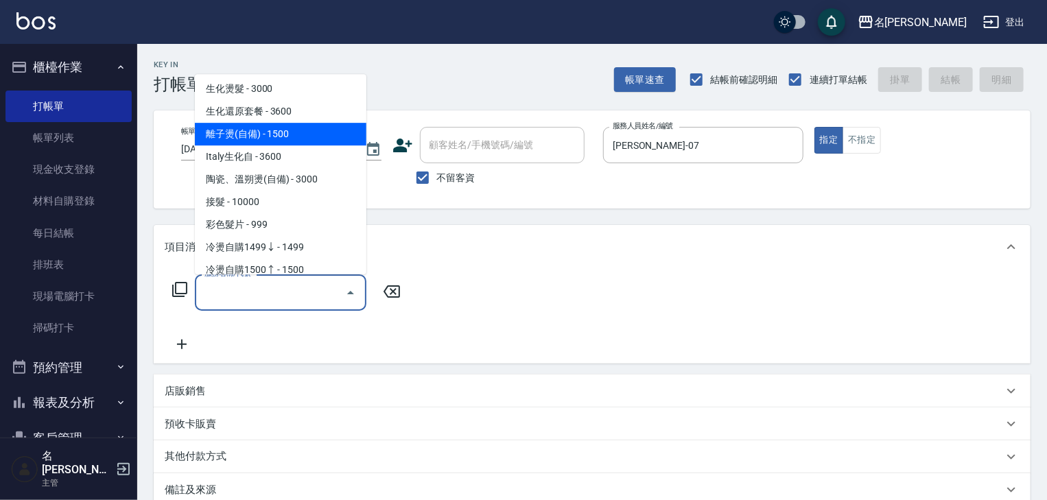
click at [274, 141] on span "離子燙(自備) - 1500" at bounding box center [281, 134] width 172 height 23
type input "離子燙(自備)(210)"
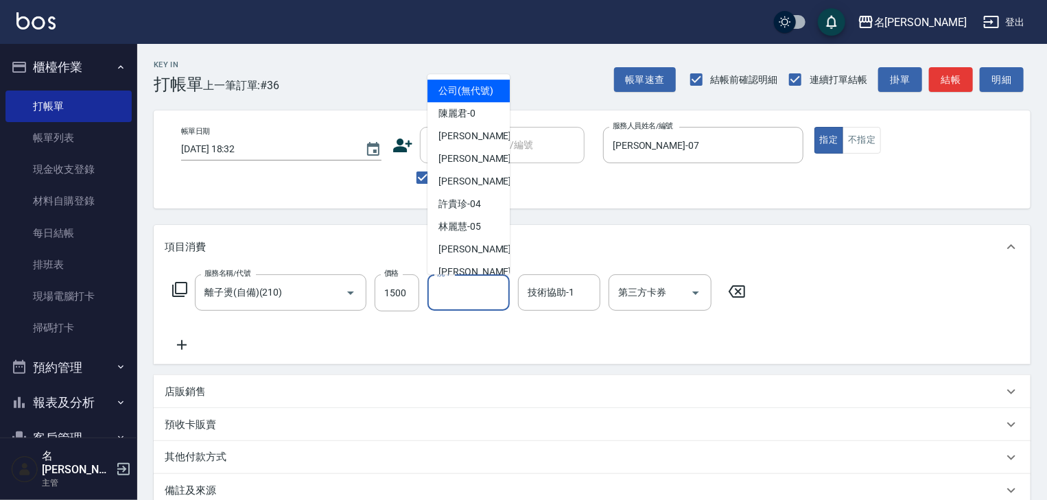
click at [453, 293] on div "洗-1 洗-1" at bounding box center [468, 292] width 82 height 36
click at [167, 350] on icon at bounding box center [182, 345] width 34 height 16
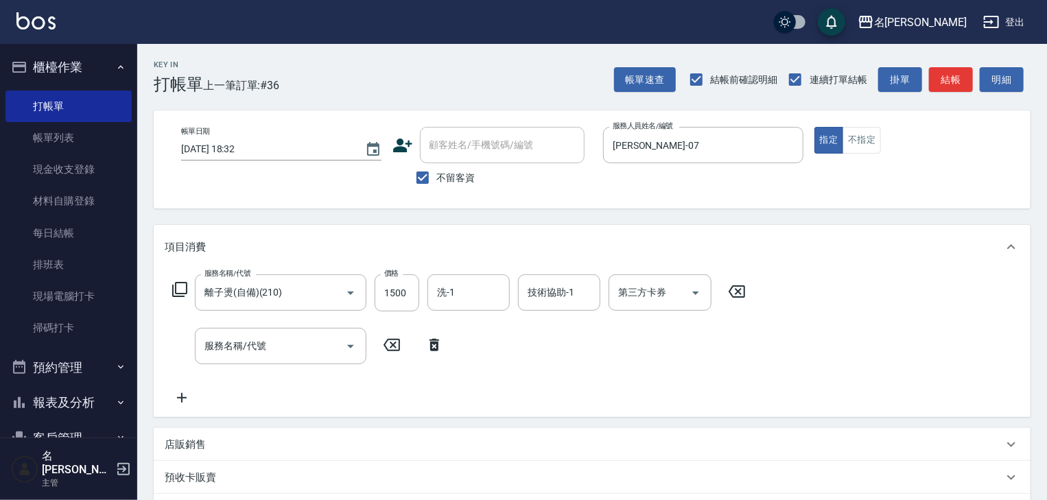
click at [178, 346] on div "服務名稱/代號 服務名稱/代號" at bounding box center [308, 346] width 287 height 36
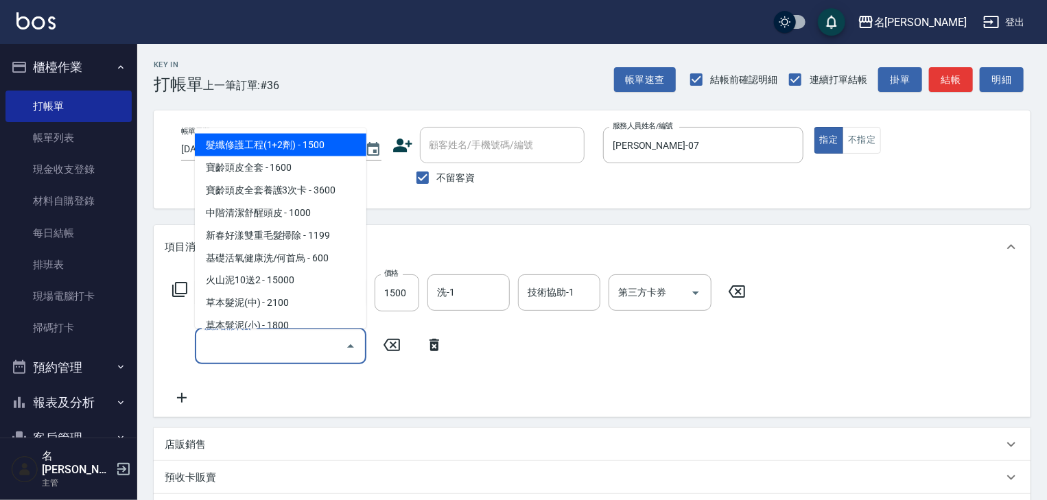
click at [207, 343] on input "服務名稱/代號" at bounding box center [270, 346] width 139 height 24
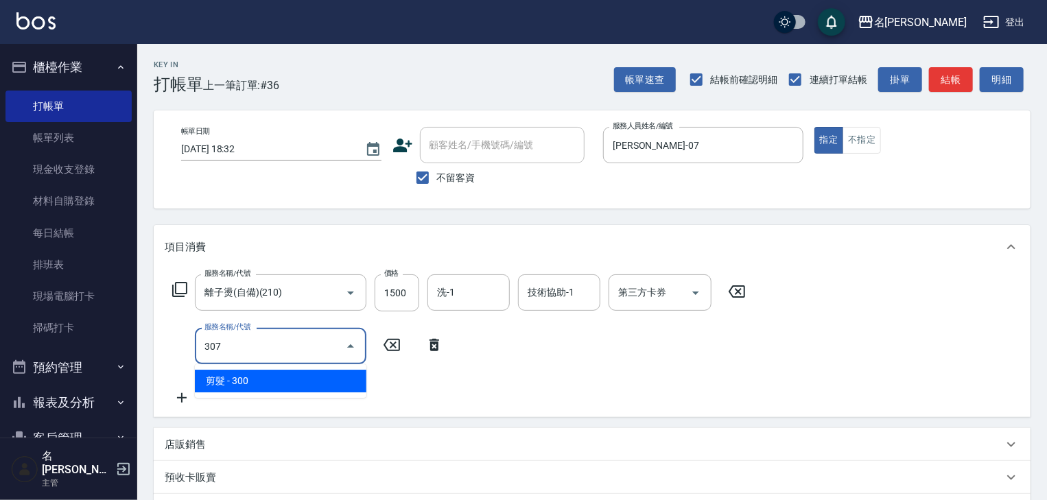
drag, startPoint x: 294, startPoint y: 387, endPoint x: 294, endPoint y: 378, distance: 8.9
click at [294, 384] on span "剪髮 - 300" at bounding box center [281, 381] width 172 height 23
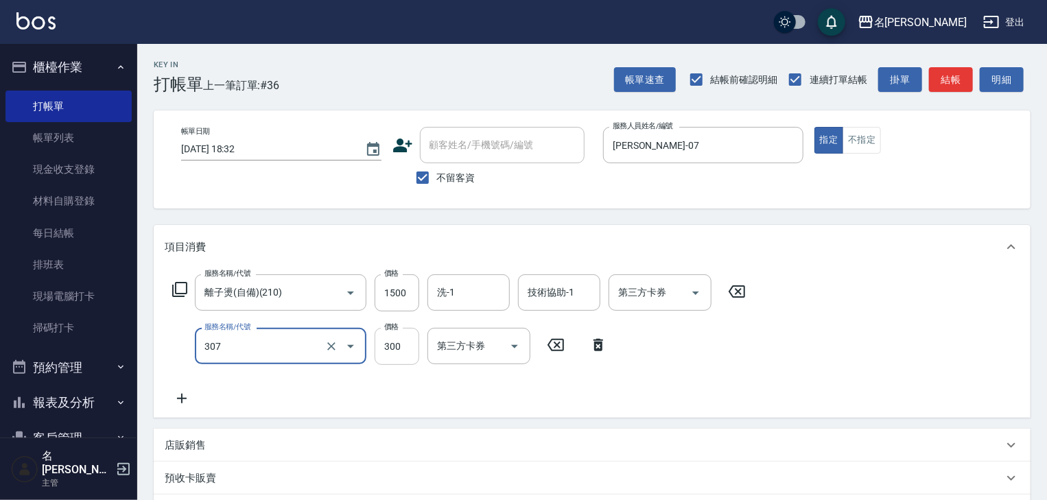
type input "剪髮(307)"
click at [397, 343] on input "300" at bounding box center [397, 346] width 45 height 37
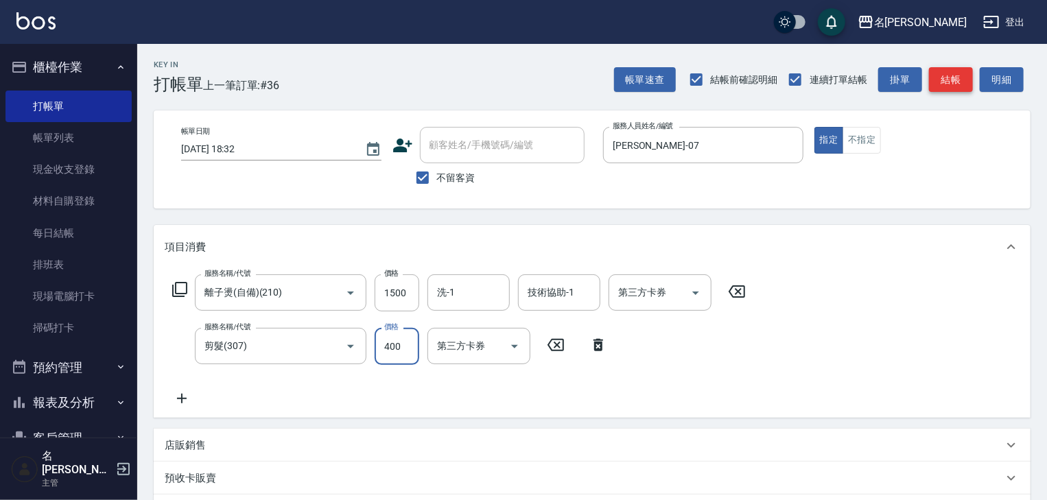
type input "400"
click at [933, 85] on button "結帳" at bounding box center [951, 79] width 44 height 25
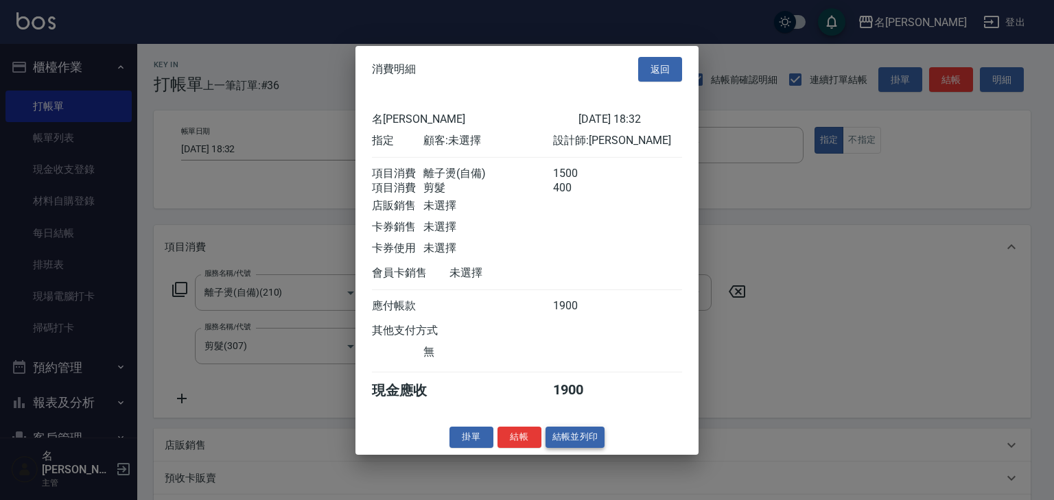
click at [575, 445] on button "結帳並列印" at bounding box center [575, 437] width 60 height 21
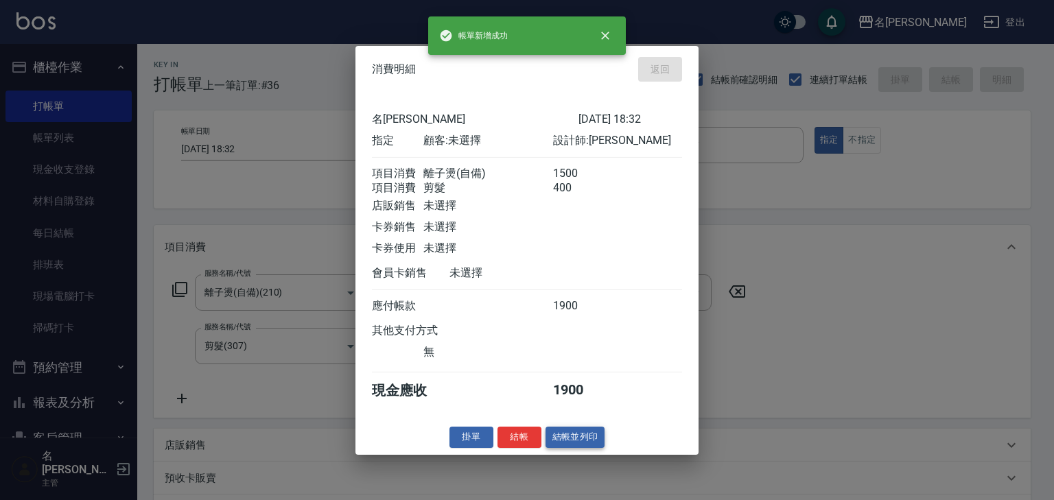
type input "2025/08/12 18:35"
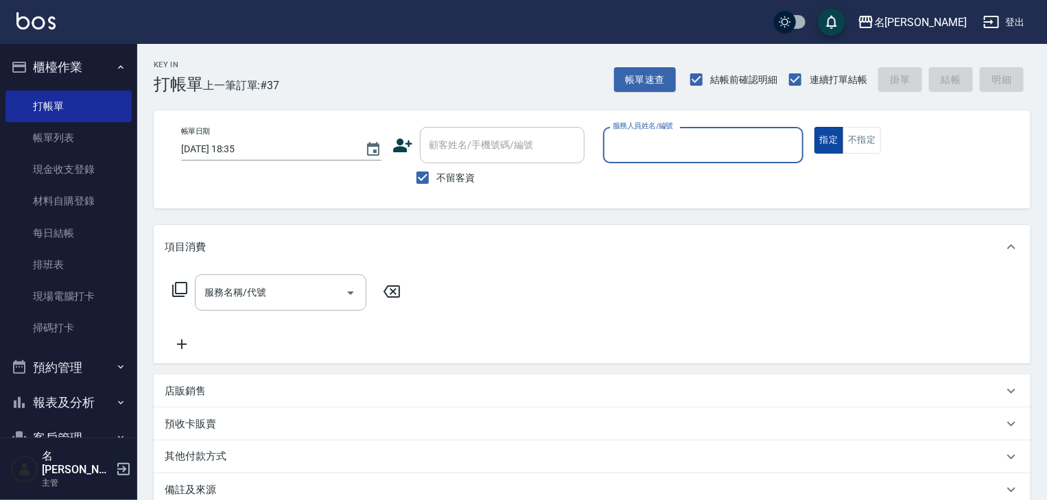
click at [870, 147] on button "不指定" at bounding box center [861, 140] width 38 height 27
click at [716, 154] on input "服務人員姓名/編號" at bounding box center [703, 145] width 188 height 24
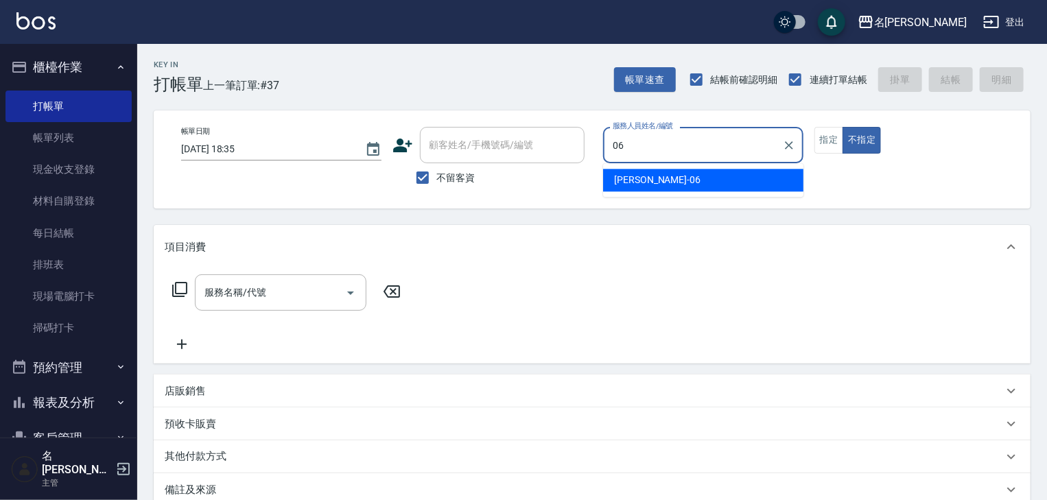
click at [697, 176] on div "阿龔 -06" at bounding box center [703, 180] width 200 height 23
type input "阿龔-06"
click at [294, 300] on input "服務名稱/代號" at bounding box center [270, 293] width 139 height 24
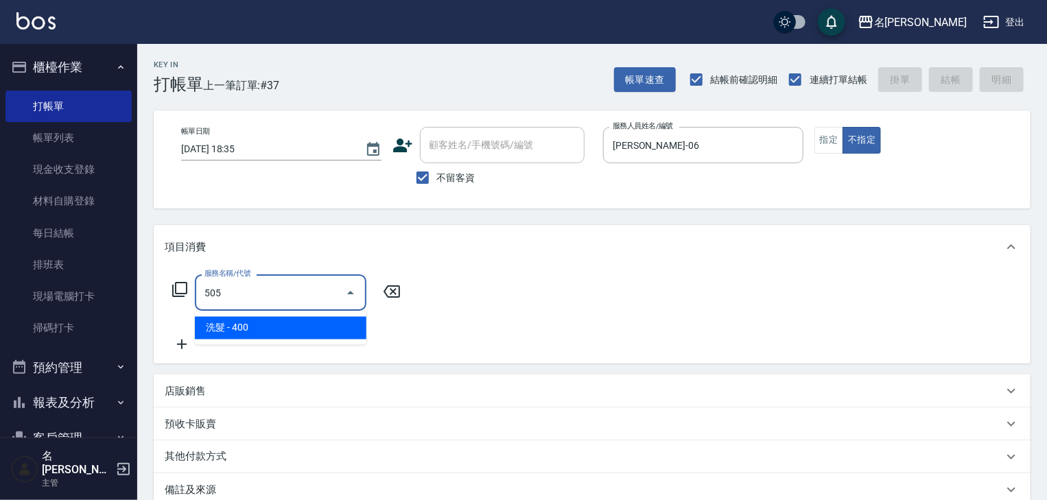
click at [294, 327] on span "洗髮 - 400" at bounding box center [281, 328] width 172 height 23
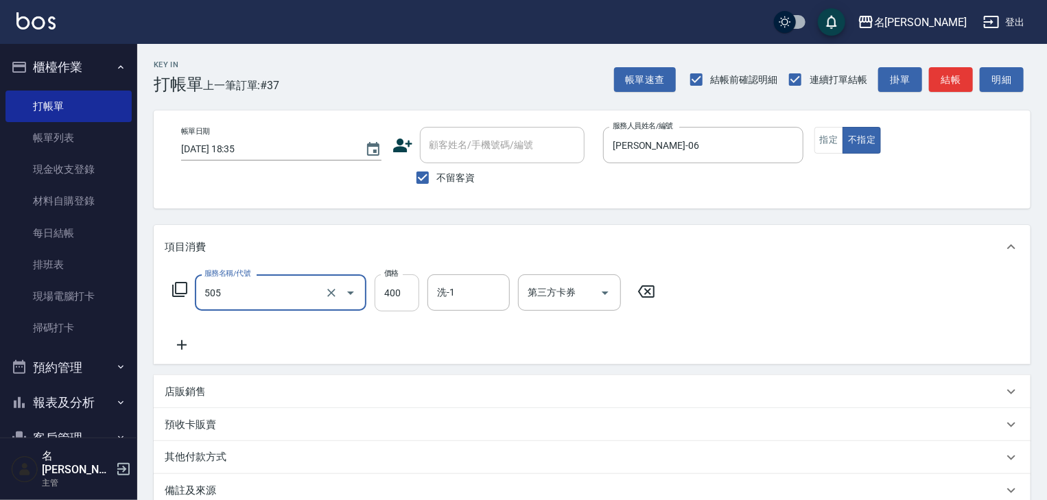
type input "洗髮(505)"
click at [402, 294] on input "400" at bounding box center [397, 292] width 45 height 37
type input "500"
click at [485, 294] on input "洗-1" at bounding box center [469, 293] width 70 height 24
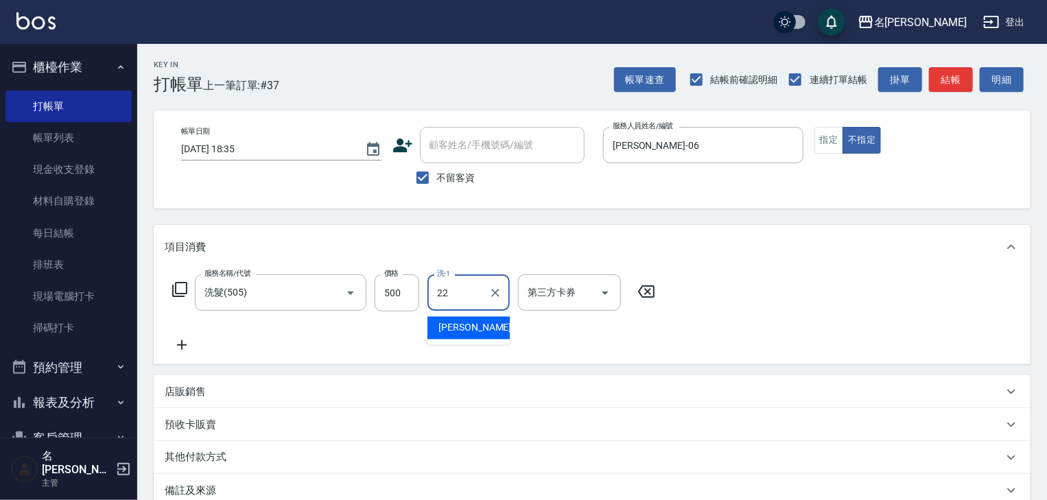
click at [465, 331] on span "王婕宇 -22" at bounding box center [481, 328] width 86 height 14
type input "王婕宇-22"
click at [952, 84] on button "結帳" at bounding box center [951, 79] width 44 height 25
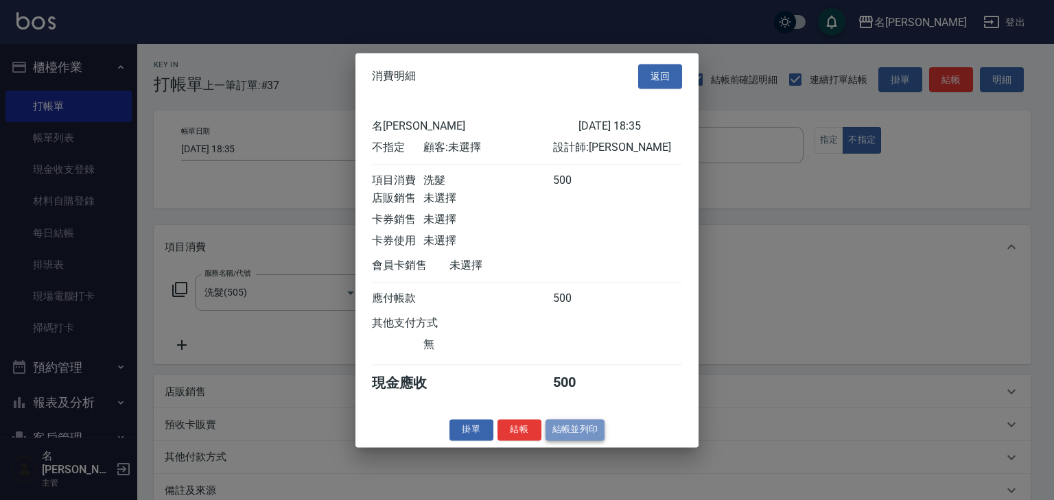
click at [598, 438] on button "結帳並列印" at bounding box center [575, 429] width 60 height 21
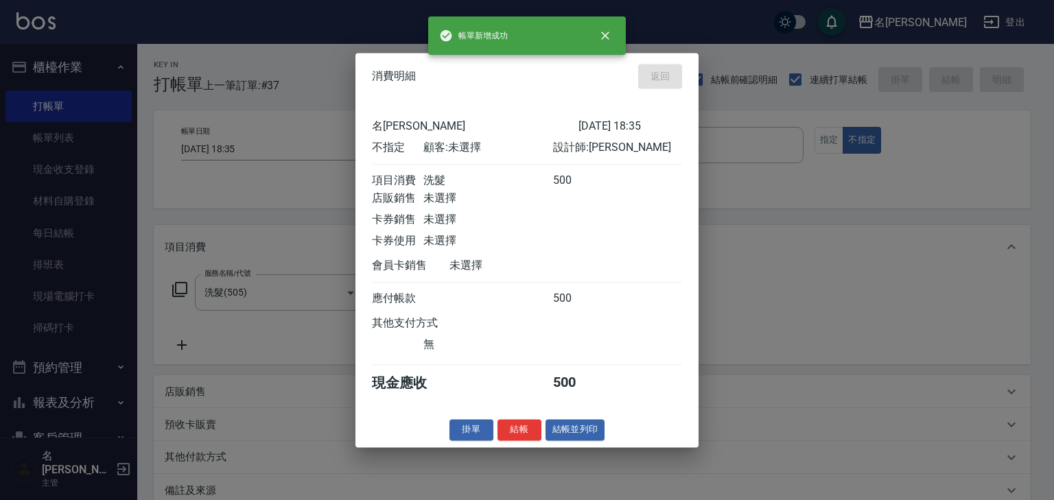
type input "2025/08/12 18:36"
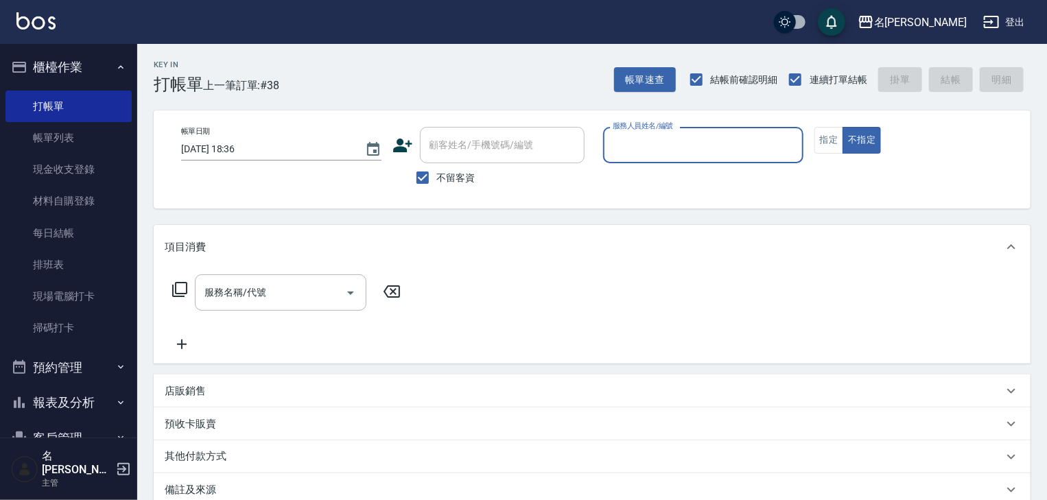
click at [812, 134] on div "帳單日期 2025/08/12 18:36 顧客姓名/手機號碼/編號 顧客姓名/手機號碼/編號 不留客資 服務人員姓名/編號 服務人員姓名/編號 指定 不指定" at bounding box center [592, 159] width 844 height 65
click at [834, 135] on button "指定" at bounding box center [828, 140] width 29 height 27
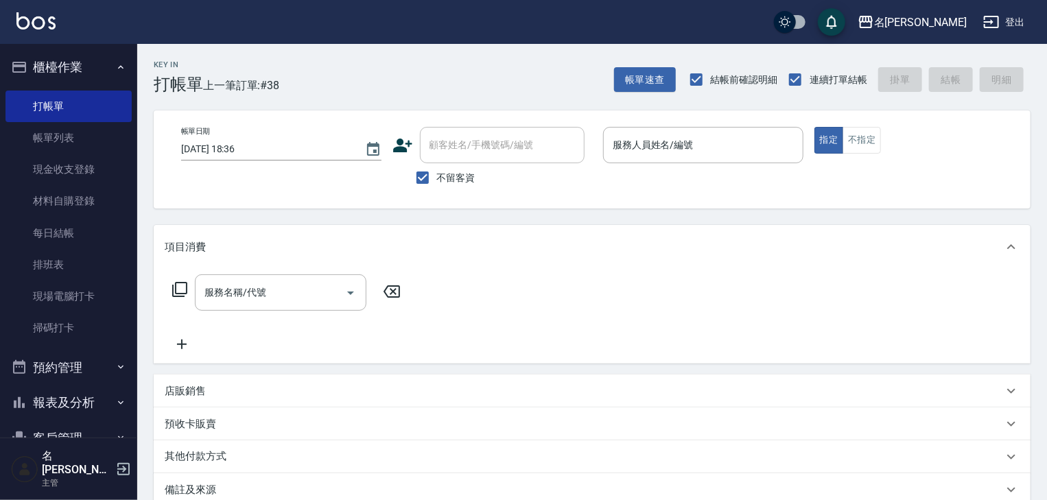
click at [737, 167] on p at bounding box center [703, 170] width 200 height 14
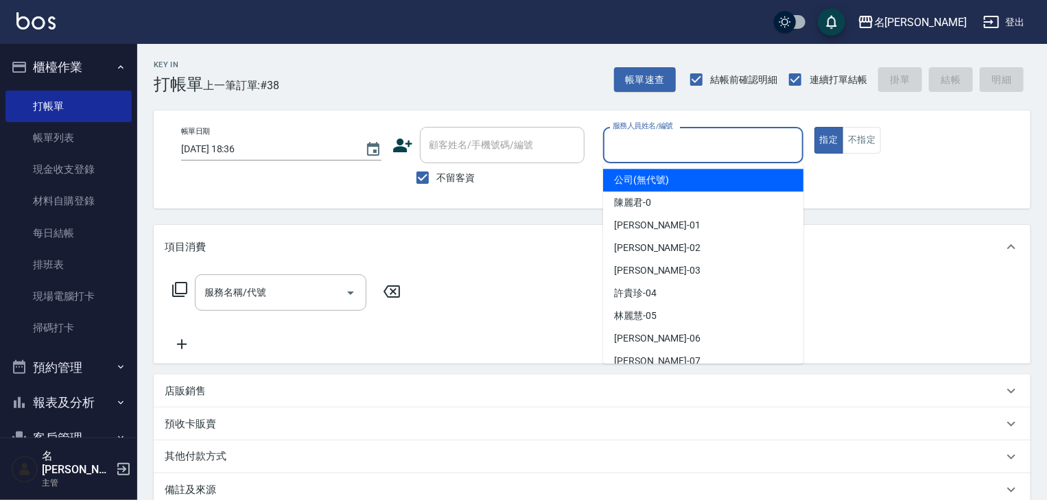
click at [744, 155] on input "服務人員姓名/編號" at bounding box center [703, 145] width 188 height 24
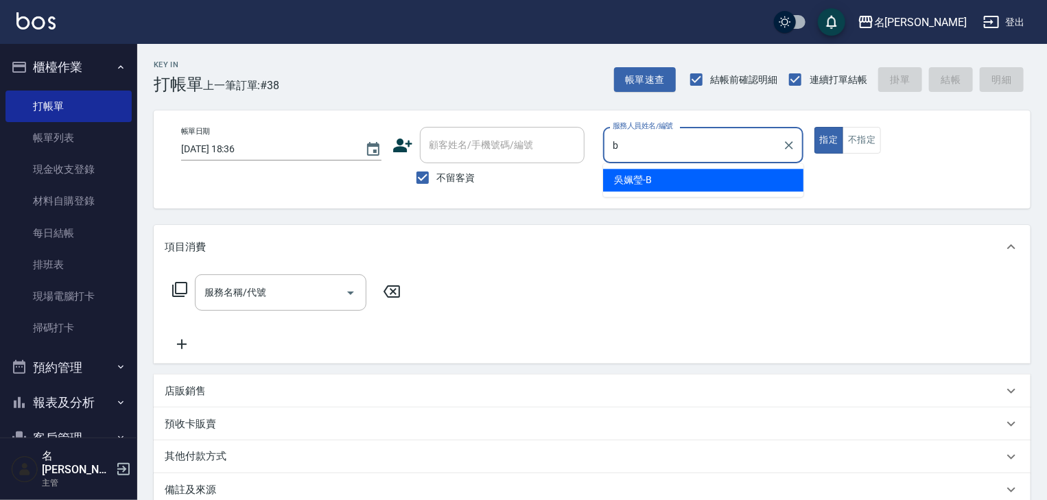
click at [686, 186] on div "吳姵瑩 -B" at bounding box center [703, 180] width 200 height 23
click at [273, 307] on div "服務名稱/代號" at bounding box center [281, 292] width 172 height 36
type input "吳姵瑩-B"
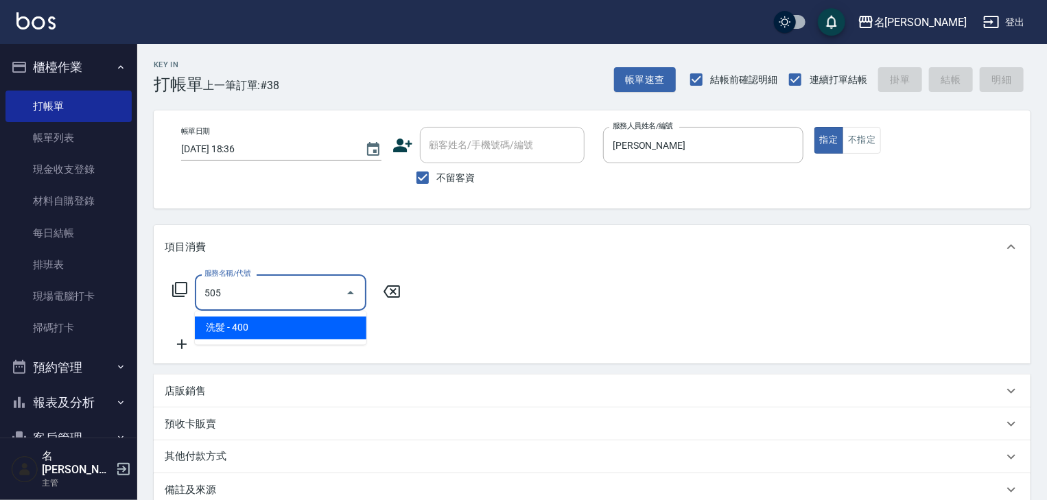
click at [263, 322] on span "洗髮 - 400" at bounding box center [281, 328] width 172 height 23
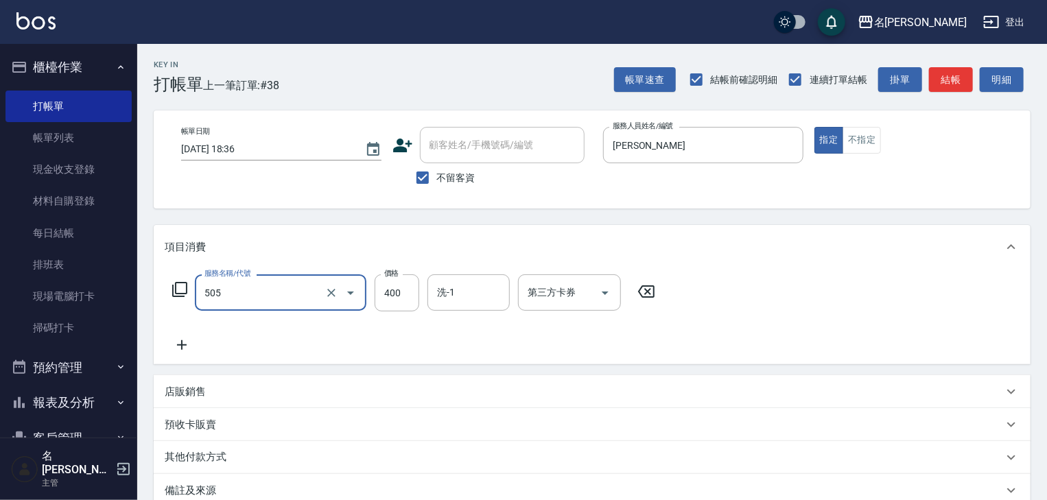
type input "洗髮(505)"
click at [180, 352] on icon at bounding box center [182, 345] width 34 height 16
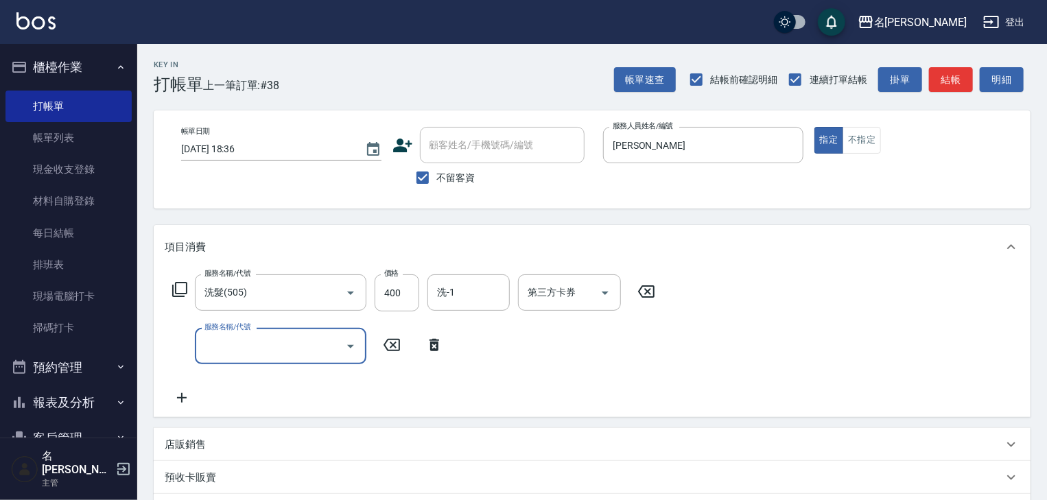
click at [250, 353] on input "服務名稱/代號" at bounding box center [270, 346] width 139 height 24
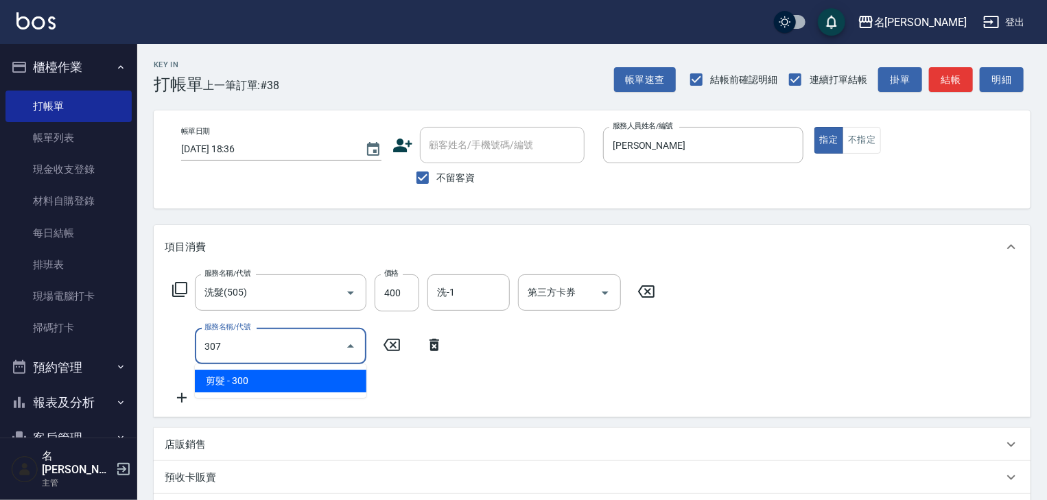
click at [261, 379] on span "剪髮 - 300" at bounding box center [281, 381] width 172 height 23
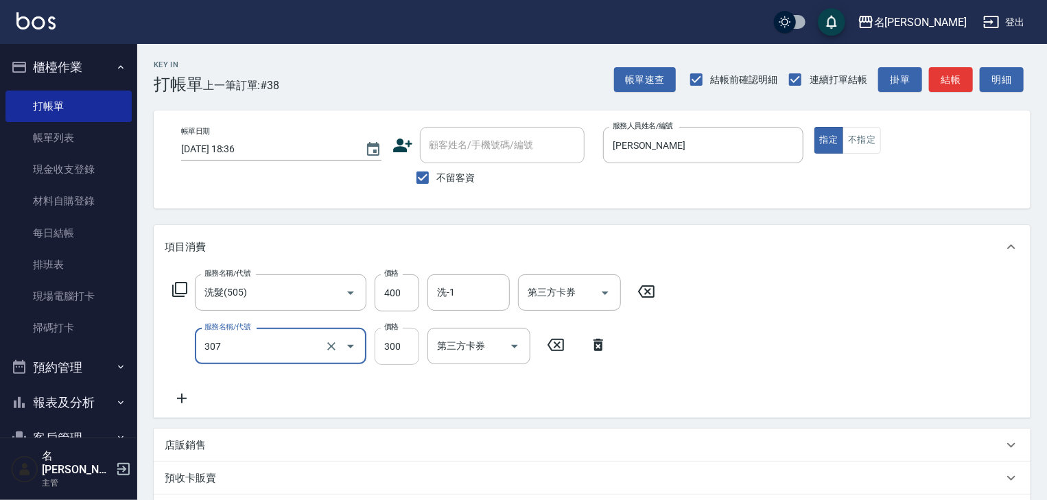
type input "剪髮(307)"
click at [391, 355] on input "300" at bounding box center [397, 346] width 45 height 37
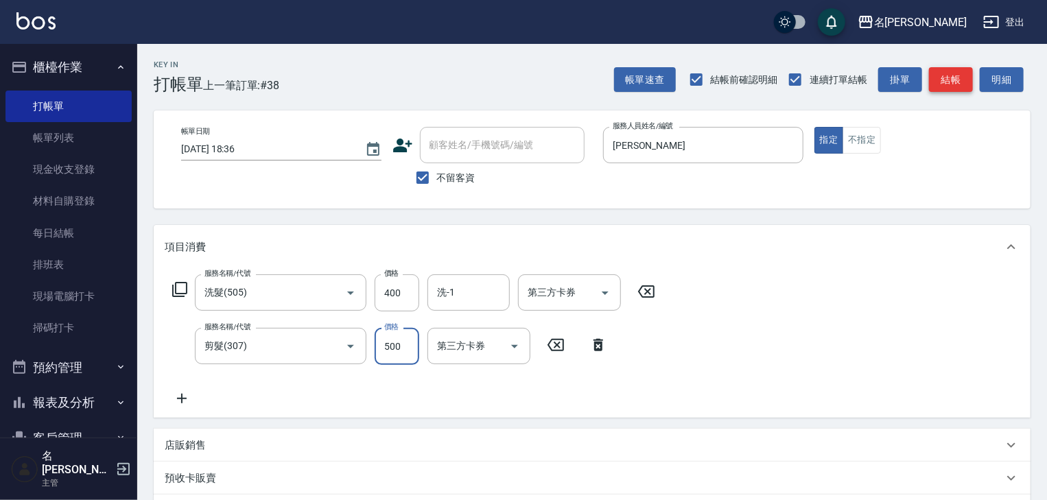
type input "500"
click at [966, 88] on button "結帳" at bounding box center [951, 79] width 44 height 25
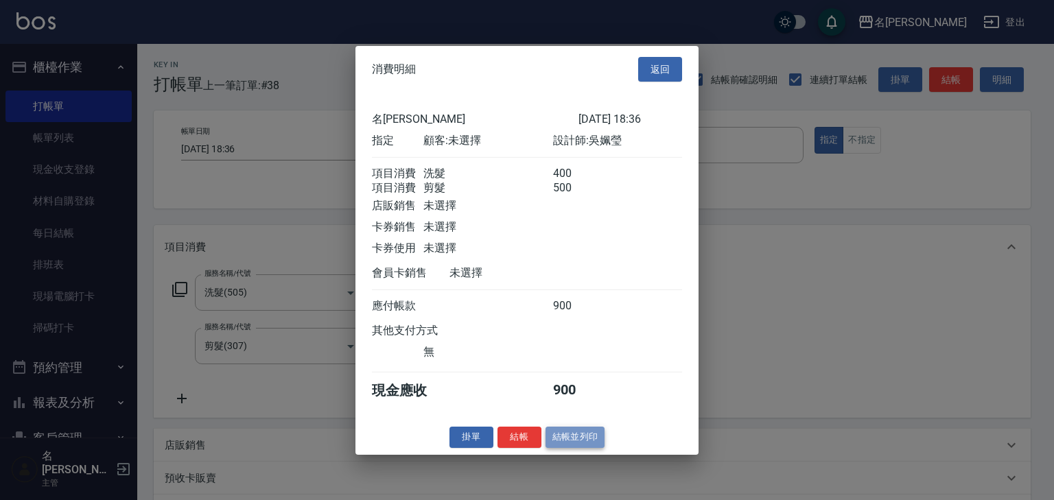
click at [582, 447] on button "結帳並列印" at bounding box center [575, 437] width 60 height 21
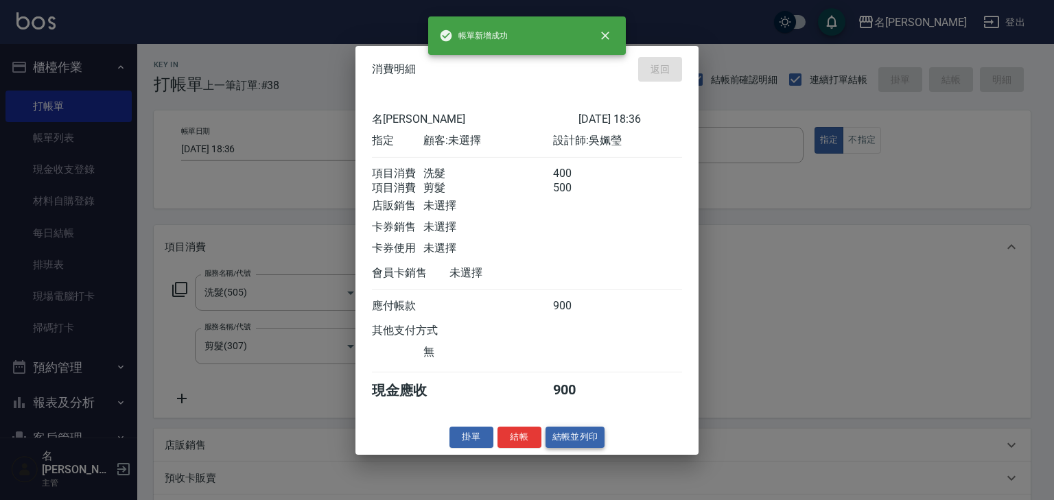
type input "2025/08/12 18:40"
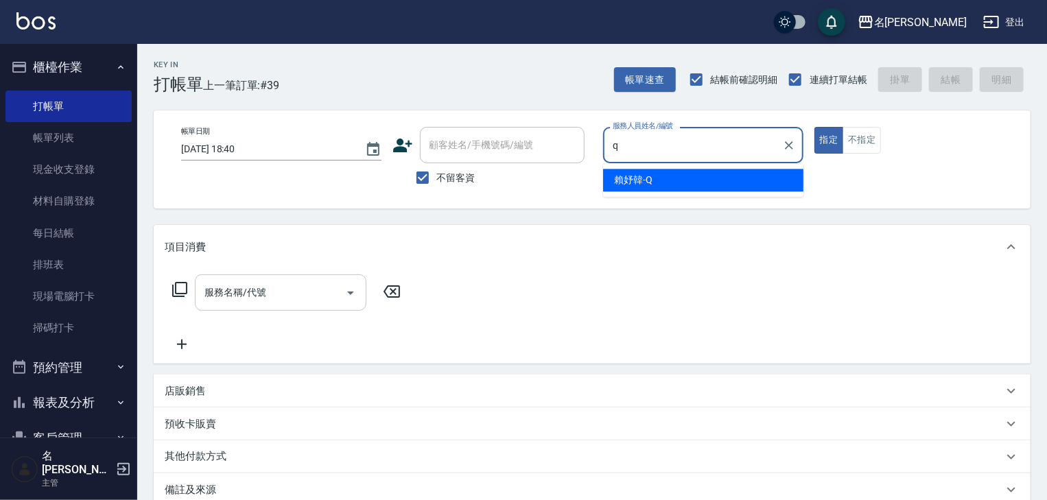
type input "q"
click at [299, 291] on input "服務名稱/代號" at bounding box center [270, 293] width 139 height 24
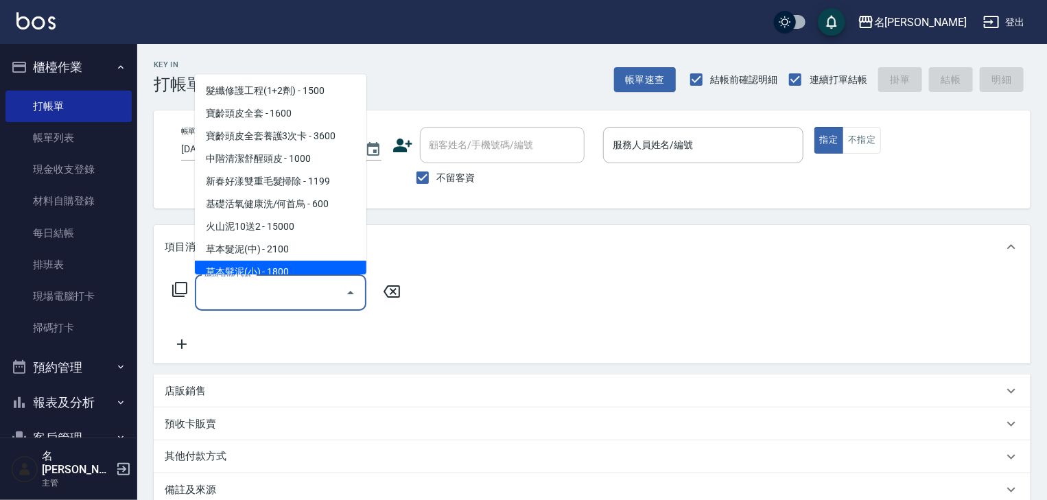
type input "7"
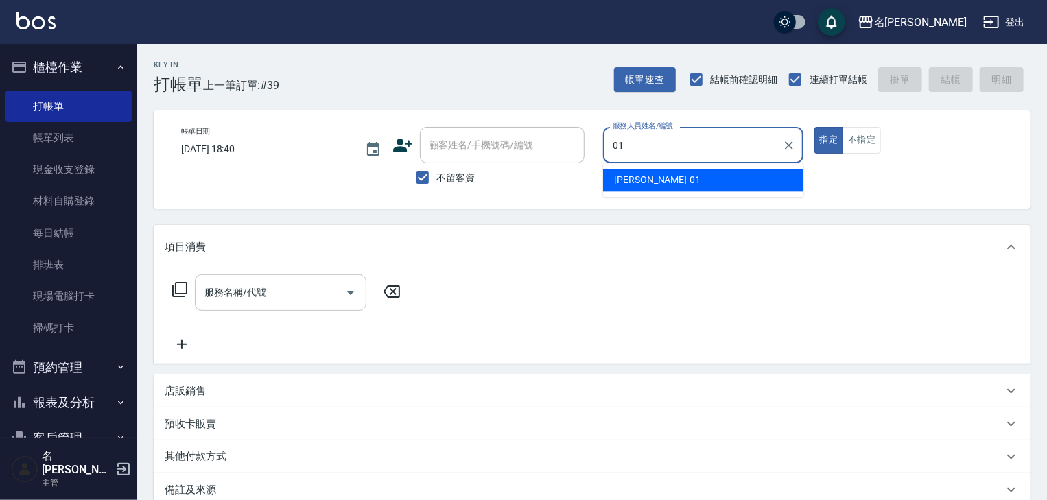
type input "01"
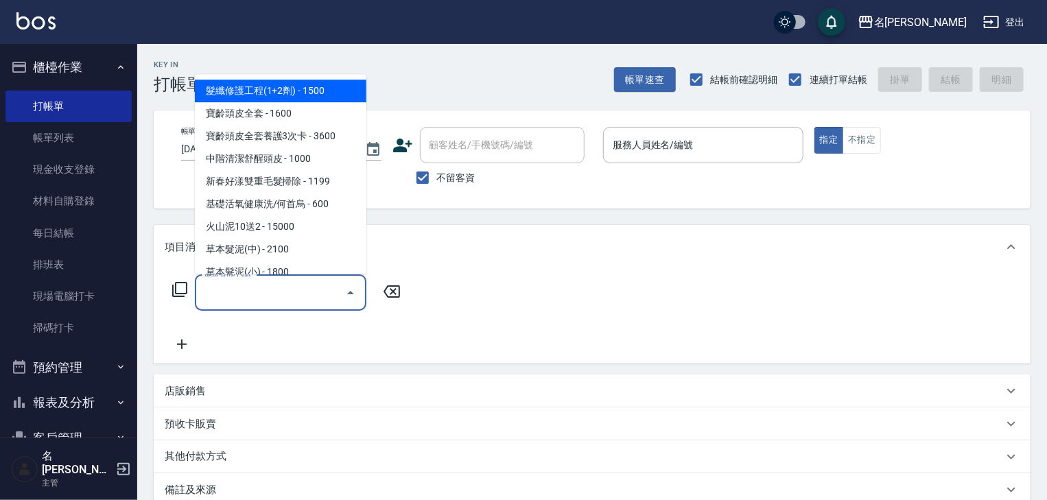
click at [246, 289] on input "服務名稱/代號" at bounding box center [270, 293] width 139 height 24
type input "7"
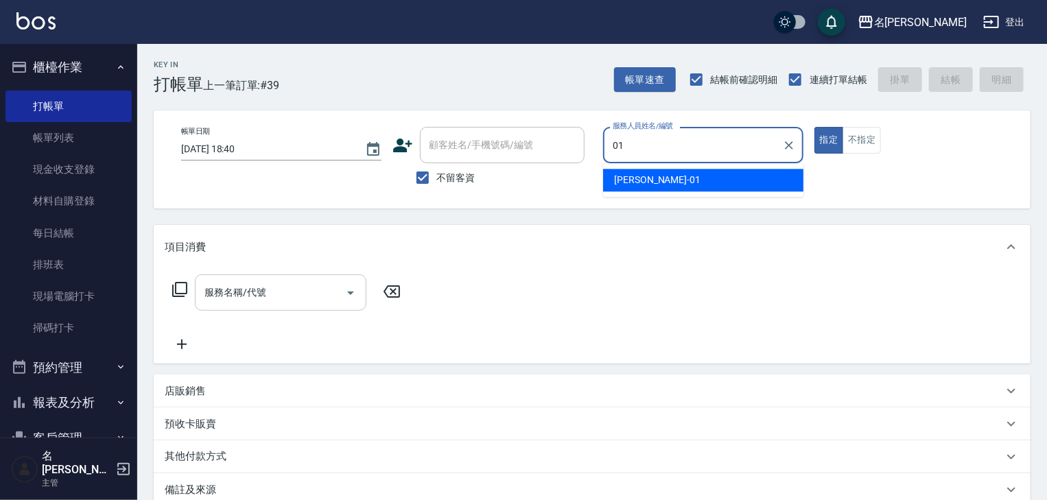
type input "01"
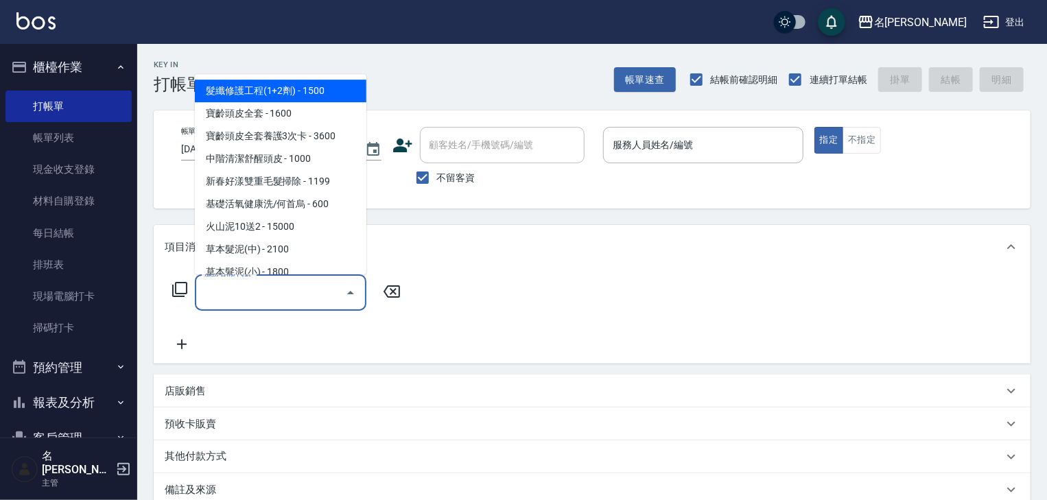
click at [290, 296] on input "服務名稱/代號" at bounding box center [270, 293] width 139 height 24
type input "7"
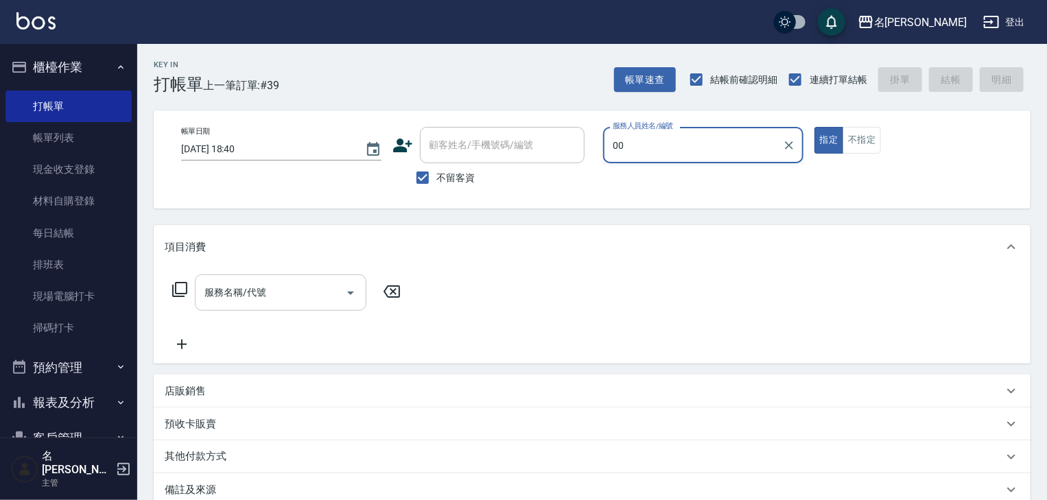
type input "0"
type input "賴妤韓-Q"
type button "true"
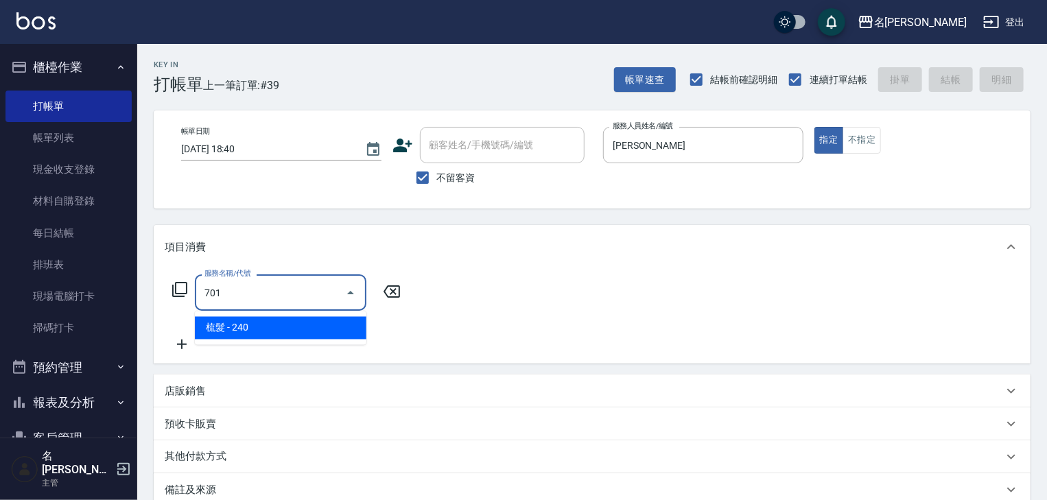
type input "梳髮(701)"
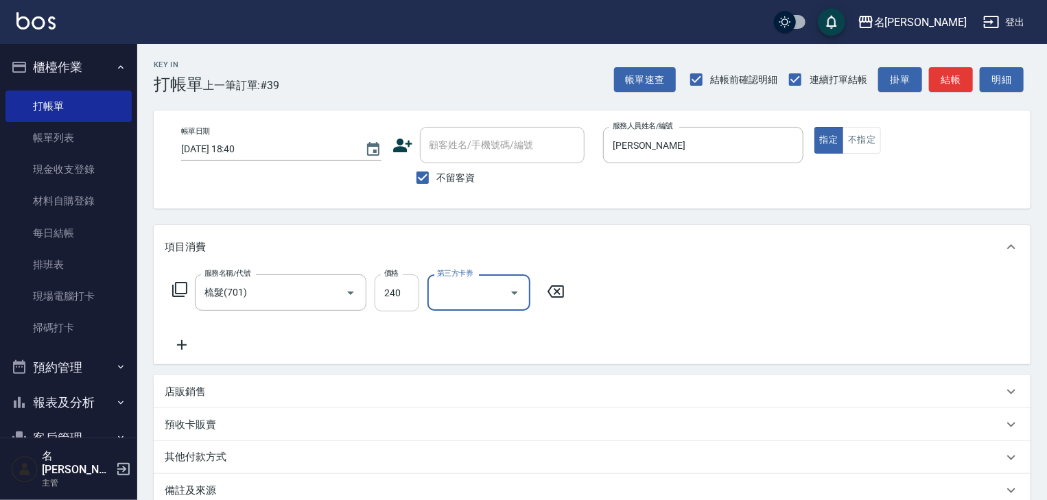
click at [392, 307] on input "240" at bounding box center [397, 292] width 45 height 37
type input "350"
click at [938, 76] on button "結帳" at bounding box center [951, 79] width 44 height 25
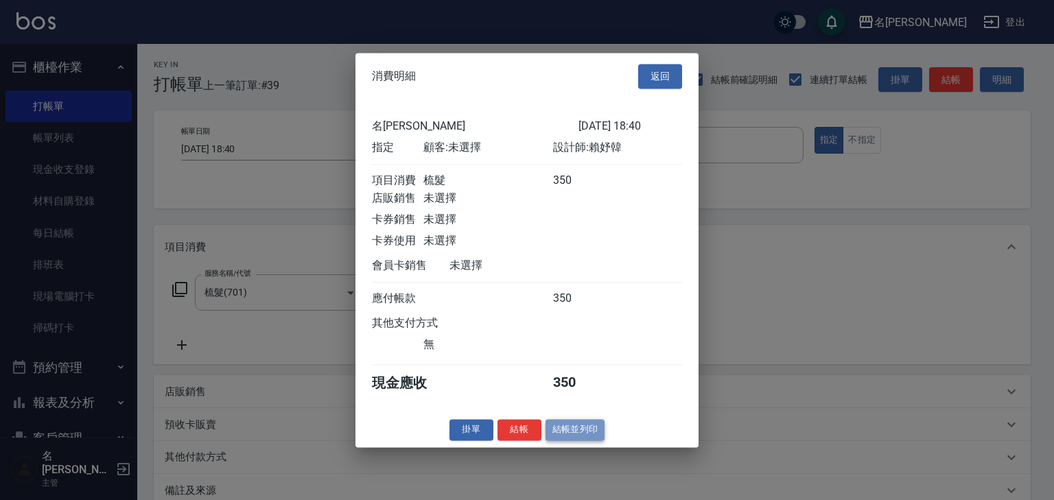
click at [589, 435] on button "結帳並列印" at bounding box center [575, 429] width 60 height 21
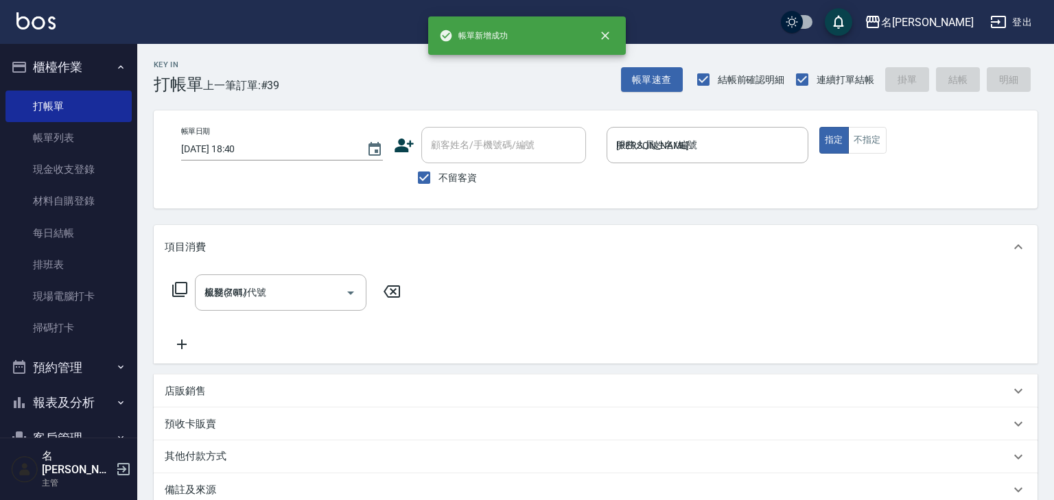
type input "2025/08/12 18:45"
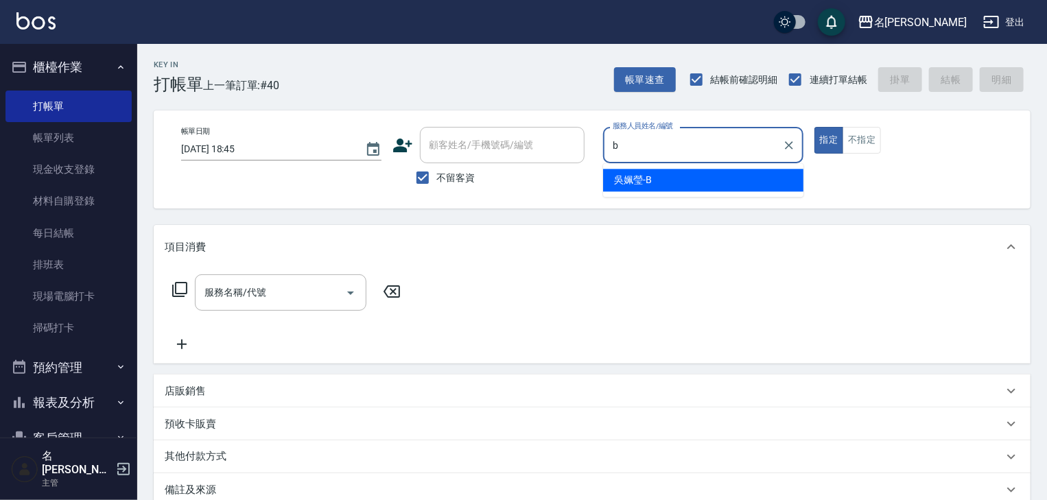
type input "吳姵瑩-B"
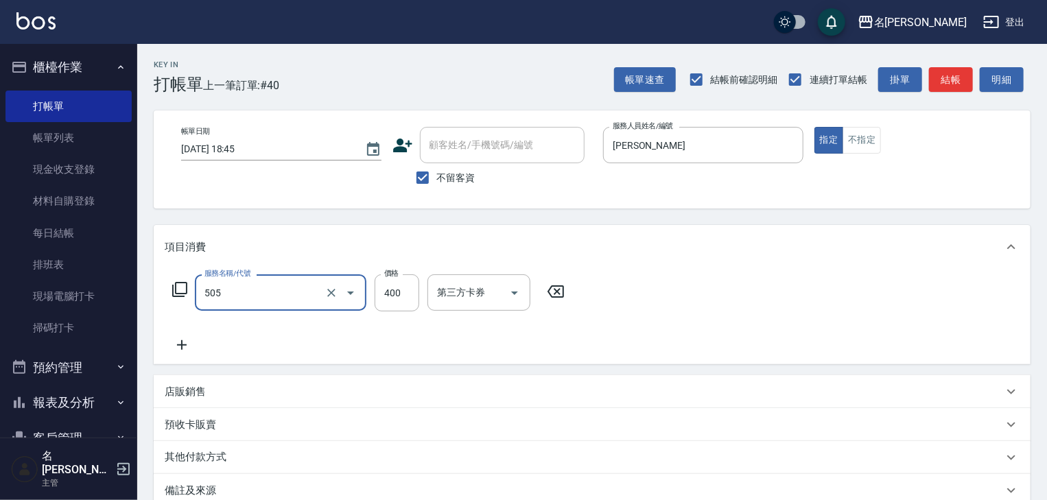
type input "洗髮(505)"
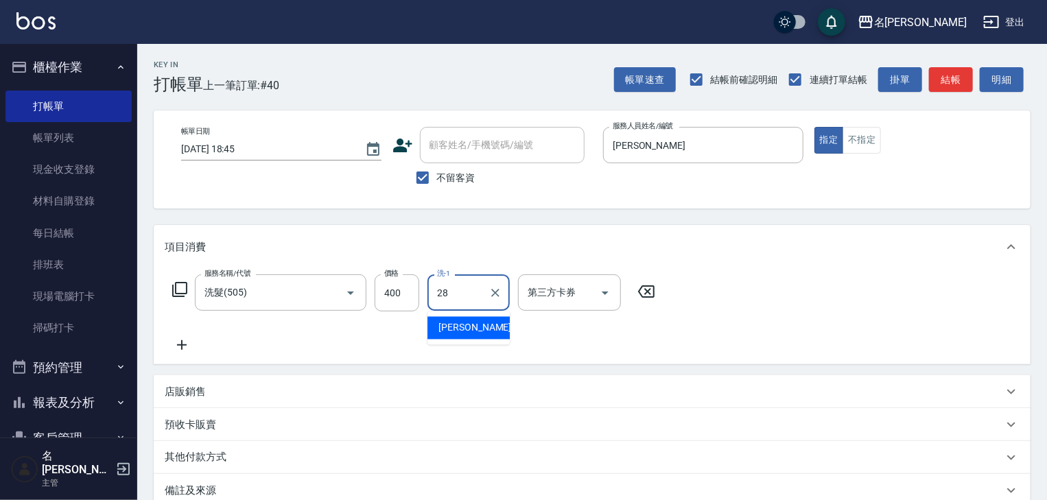
type input "冼宜芳-28"
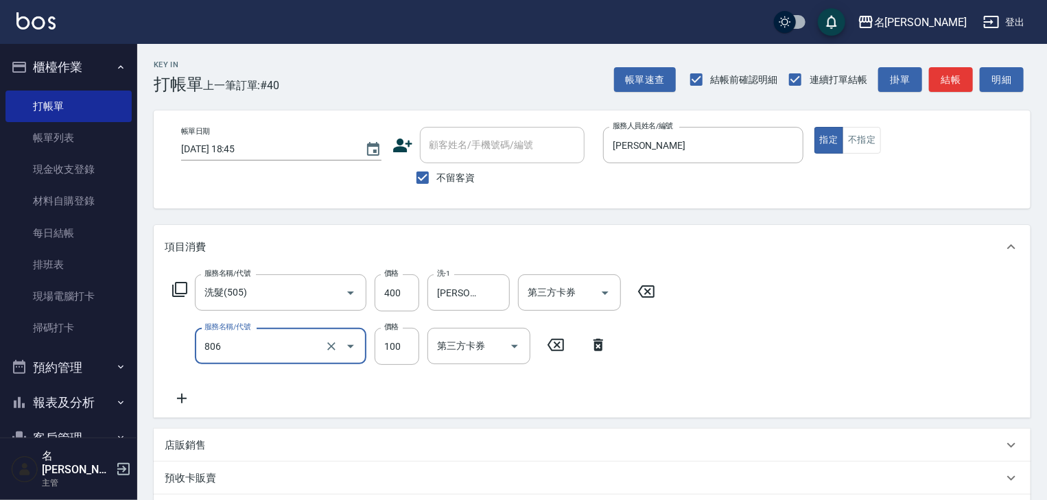
type input "電棒(806)"
click at [949, 82] on button "結帳" at bounding box center [951, 79] width 44 height 25
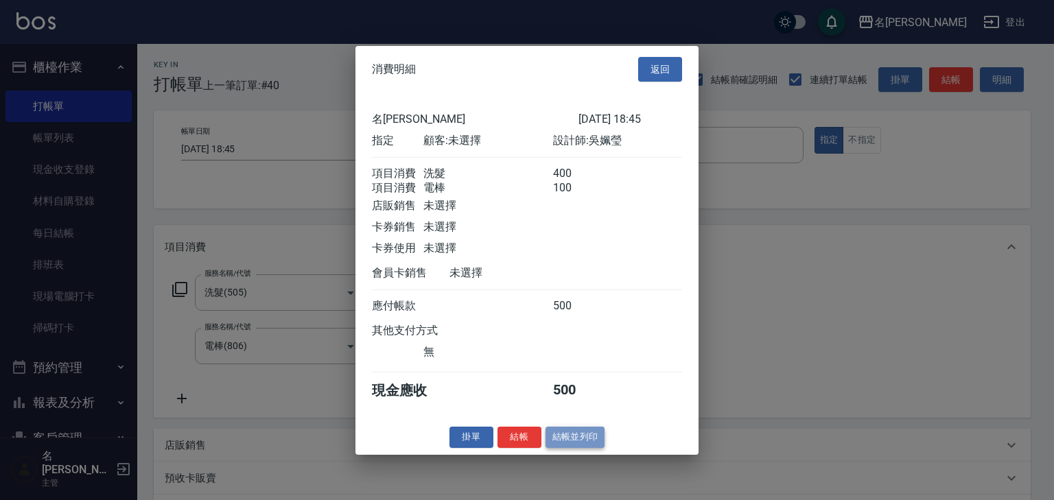
click at [584, 447] on button "結帳並列印" at bounding box center [575, 437] width 60 height 21
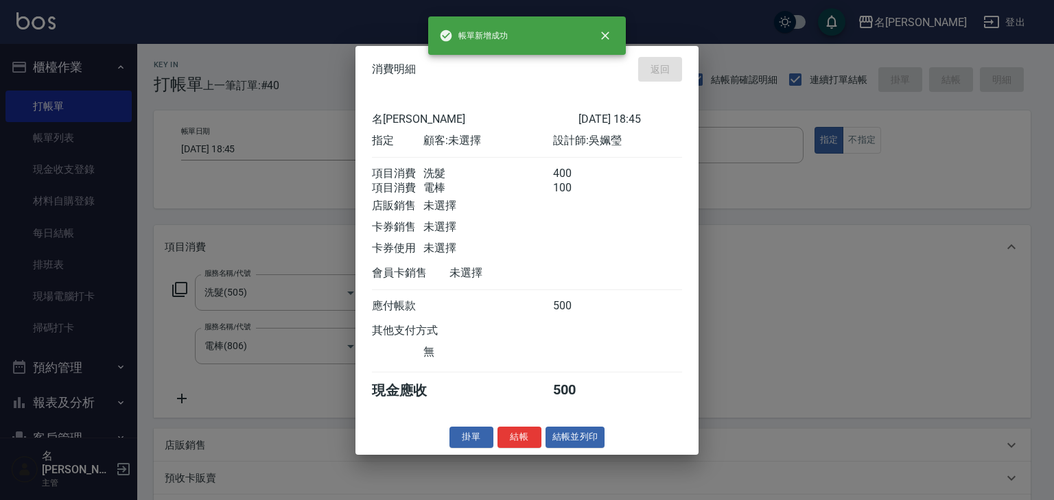
type input "2025/08/12 18:46"
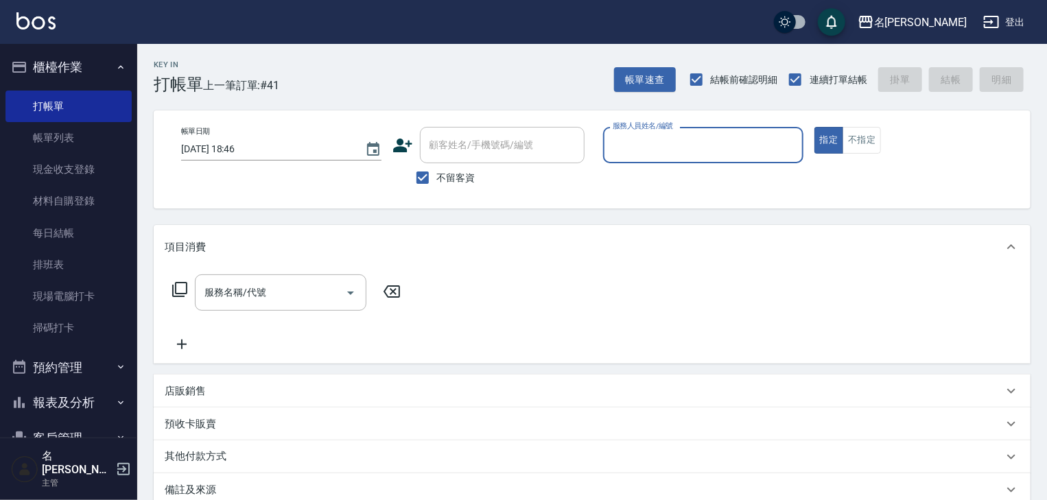
click at [642, 135] on input "服務人員姓名/編號" at bounding box center [703, 145] width 188 height 24
type input "02"
click at [624, 199] on div "帳單日期 2025/08/12 18:46 顧客姓名/手機號碼/編號 顧客姓名/手機號碼/編號 不留客資 服務人員姓名/編號 服務人員姓名/編號 指定 不指定" at bounding box center [592, 159] width 877 height 98
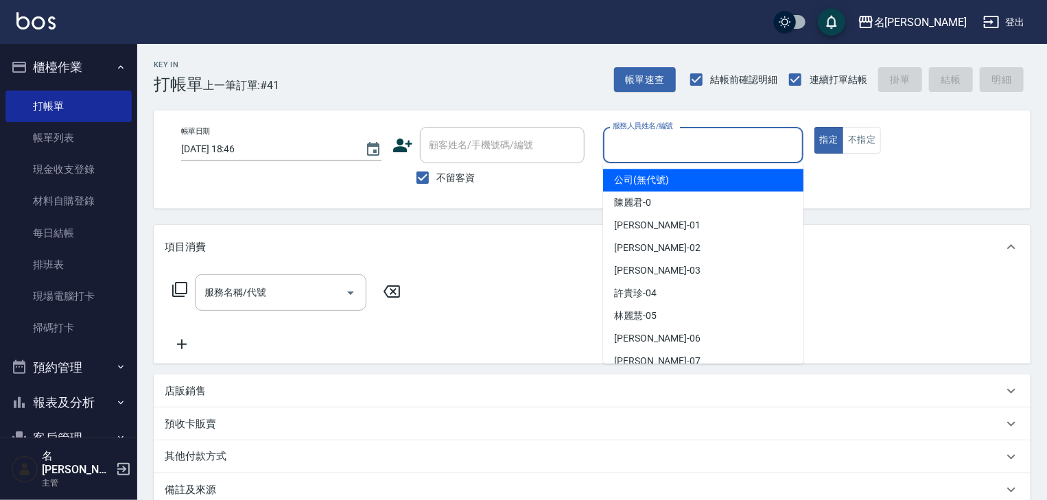
click at [621, 151] on input "服務人員姓名/編號" at bounding box center [703, 145] width 188 height 24
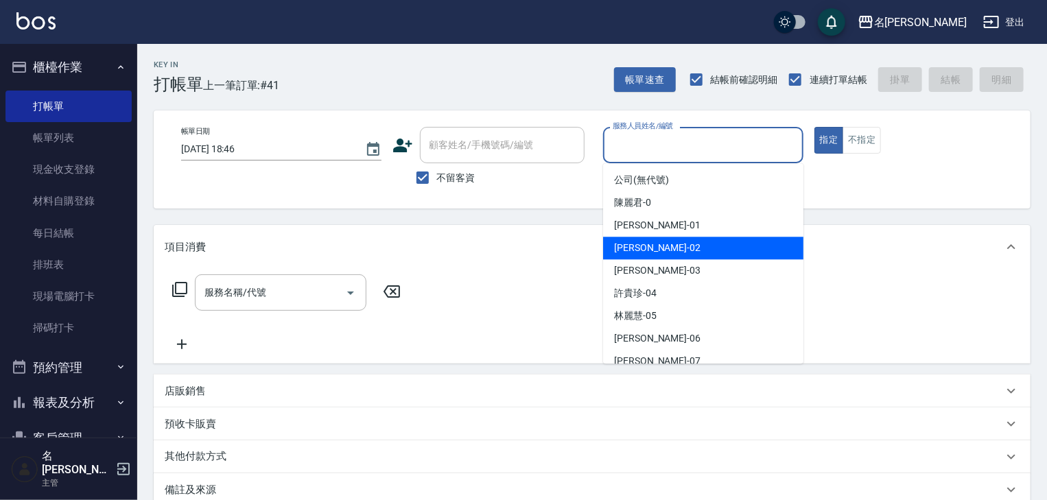
click at [635, 241] on span "蔡怡蓁 -02" at bounding box center [657, 248] width 86 height 14
type input "蔡怡蓁-02"
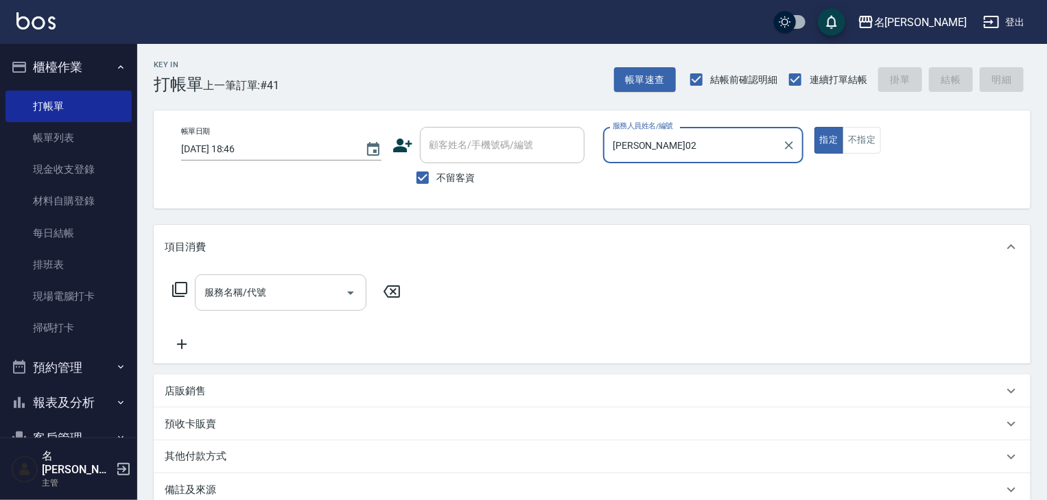
click at [295, 285] on input "服務名稱/代號" at bounding box center [270, 293] width 139 height 24
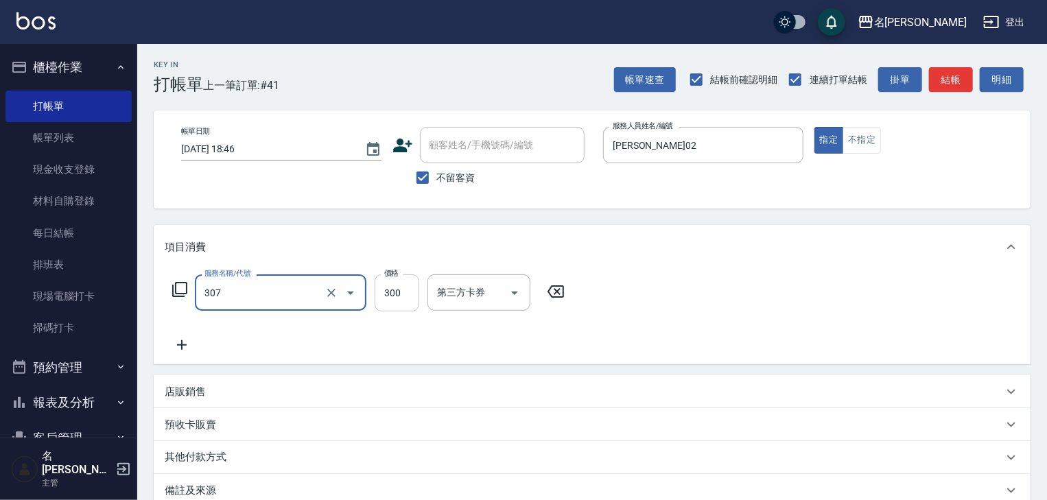
type input "剪髮(307)"
click at [413, 295] on input "300" at bounding box center [397, 292] width 45 height 37
type input "400"
click at [949, 87] on button "結帳" at bounding box center [951, 79] width 44 height 25
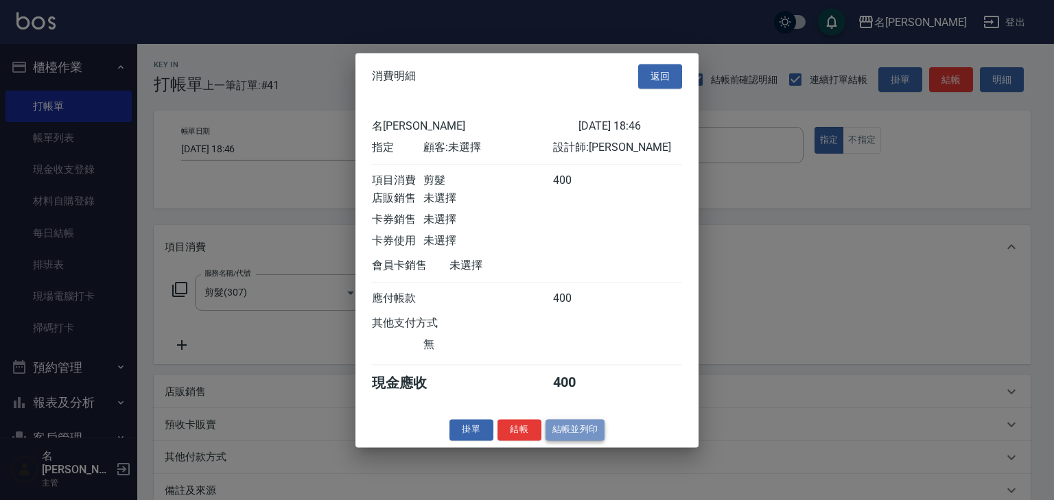
click at [583, 440] on button "結帳並列印" at bounding box center [575, 429] width 60 height 21
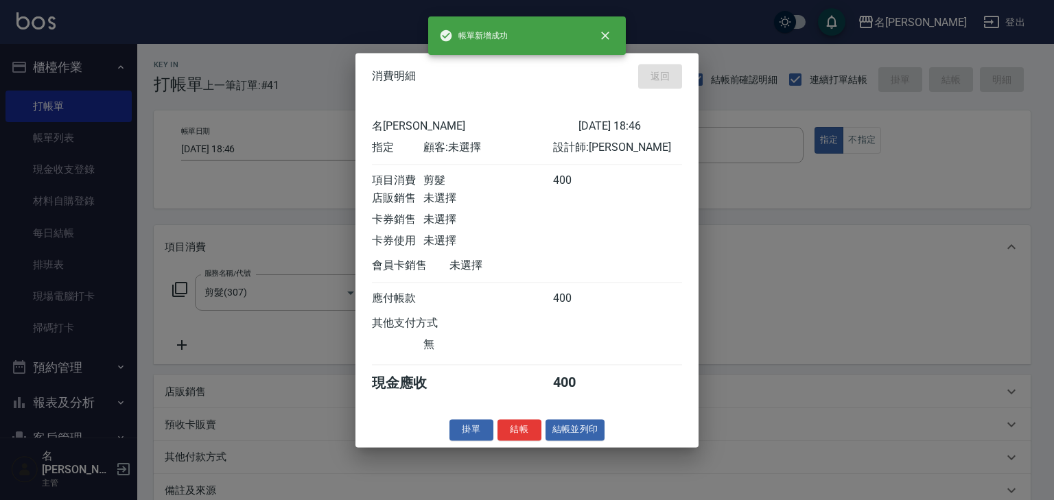
type input "2025/08/12 18:56"
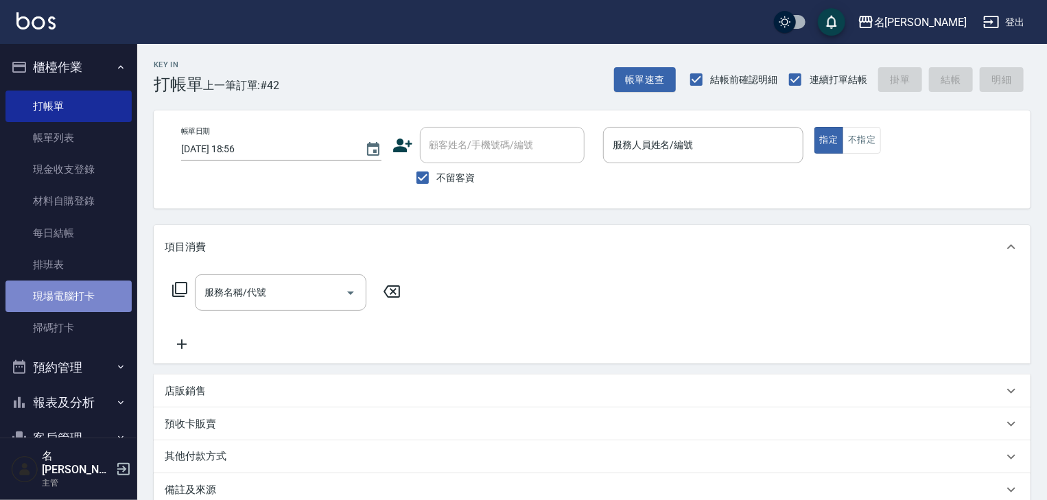
click at [70, 311] on link "現場電腦打卡" at bounding box center [68, 297] width 126 height 32
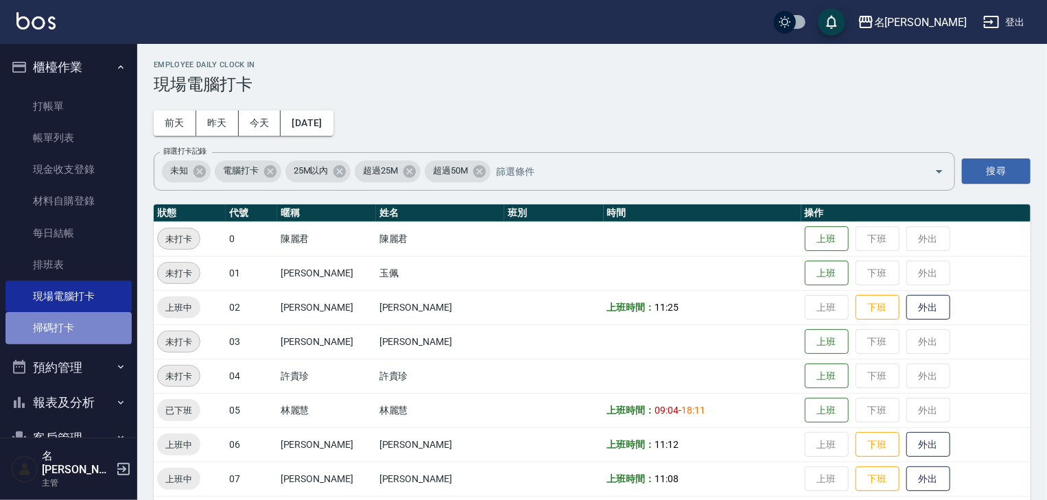
click at [71, 326] on link "掃碼打卡" at bounding box center [68, 328] width 126 height 32
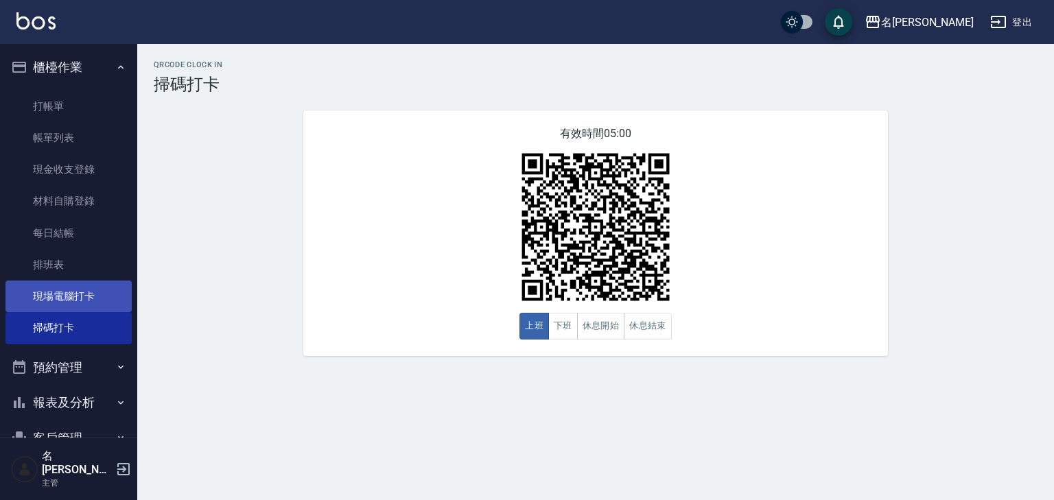
click at [75, 308] on link "現場電腦打卡" at bounding box center [68, 297] width 126 height 32
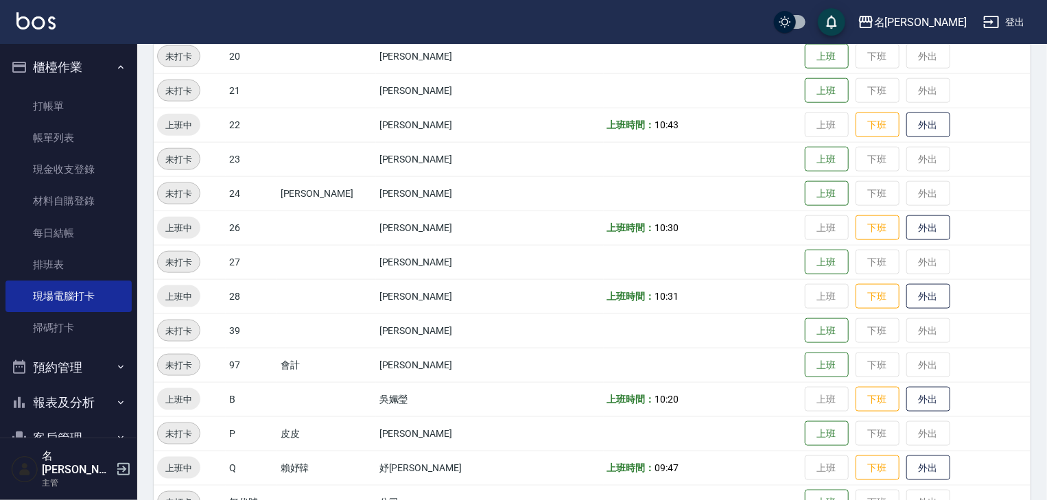
scroll to position [870, 0]
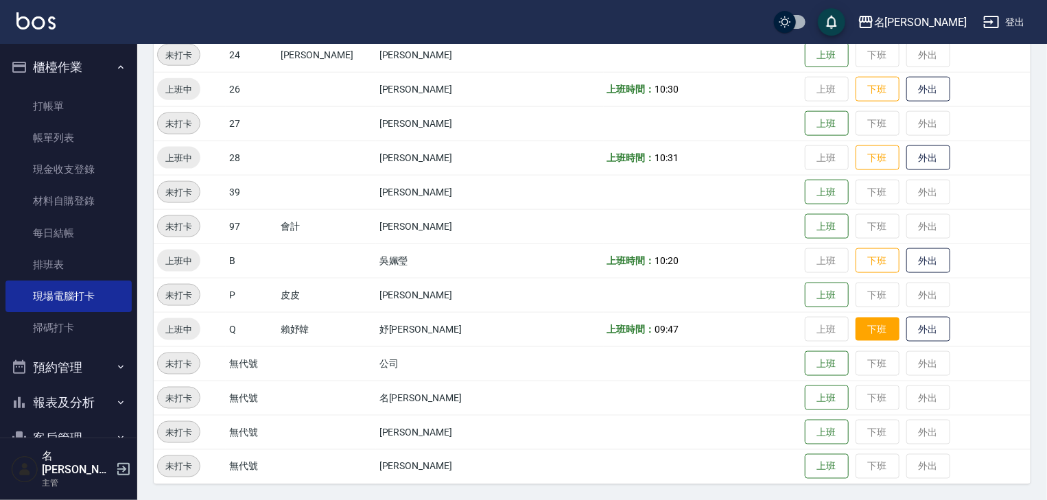
click at [864, 331] on button "下班" at bounding box center [877, 330] width 44 height 24
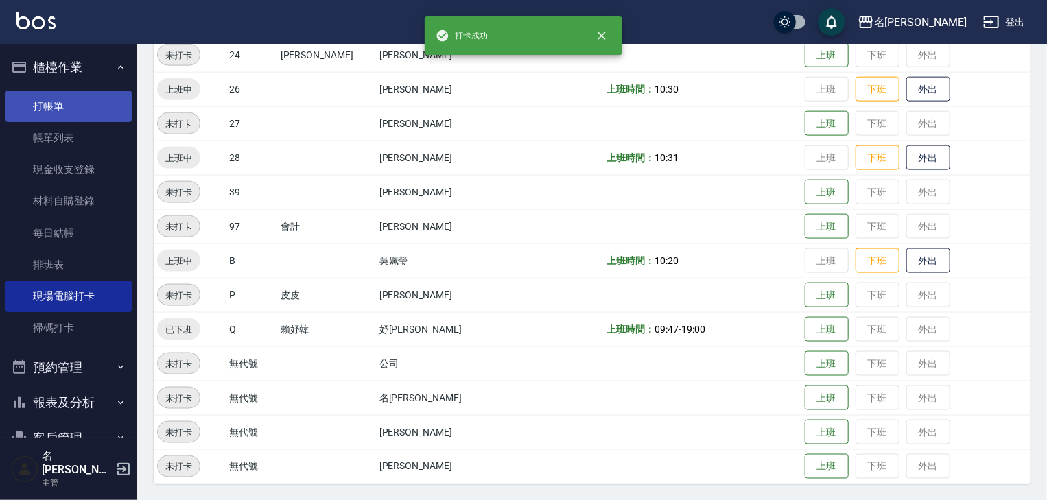
click at [54, 111] on link "打帳單" at bounding box center [68, 107] width 126 height 32
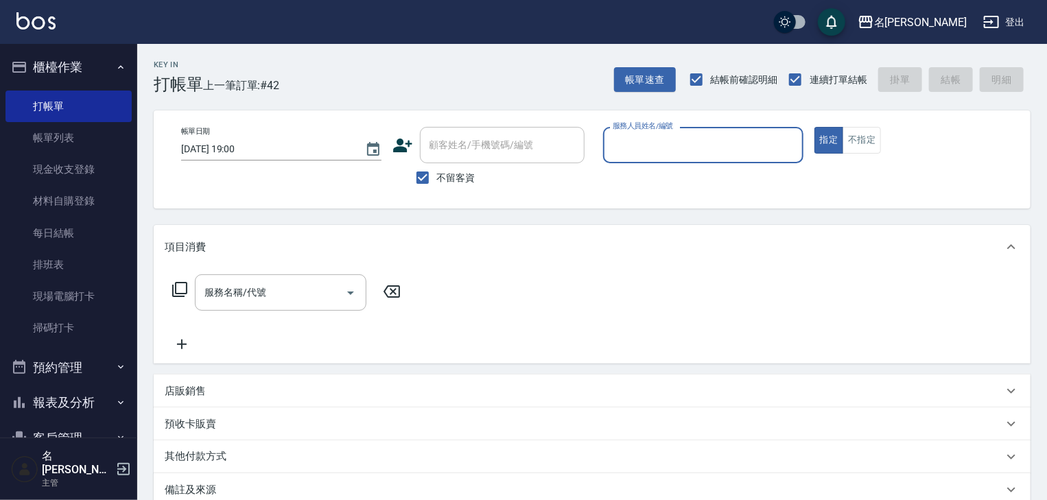
drag, startPoint x: 775, startPoint y: 325, endPoint x: 765, endPoint y: 316, distance: 13.6
drag, startPoint x: 765, startPoint y: 316, endPoint x: 532, endPoint y: 175, distance: 271.8
click at [532, 175] on div "不留客資" at bounding box center [488, 177] width 192 height 29
click at [667, 144] on input "服務人員姓名/編號" at bounding box center [703, 145] width 188 height 24
type input "蔡慈恩-08"
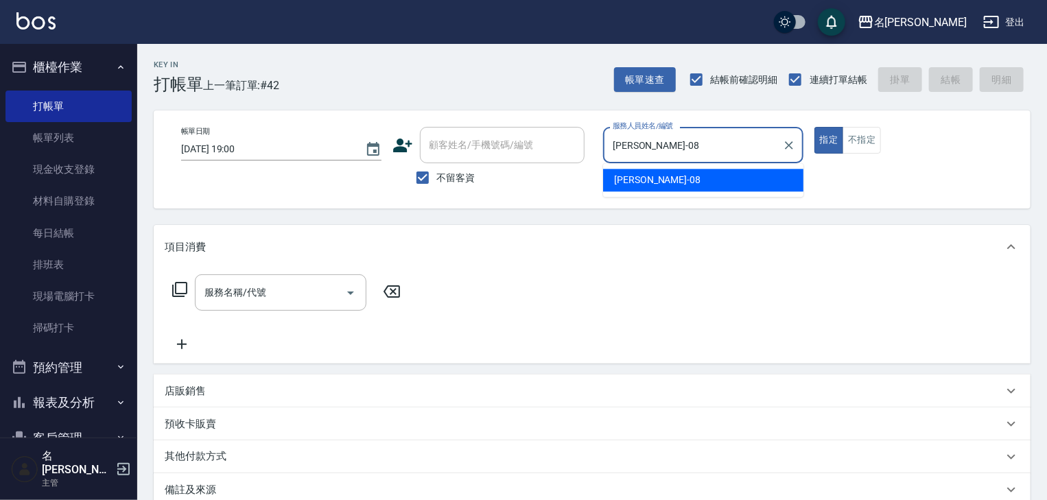
type button "true"
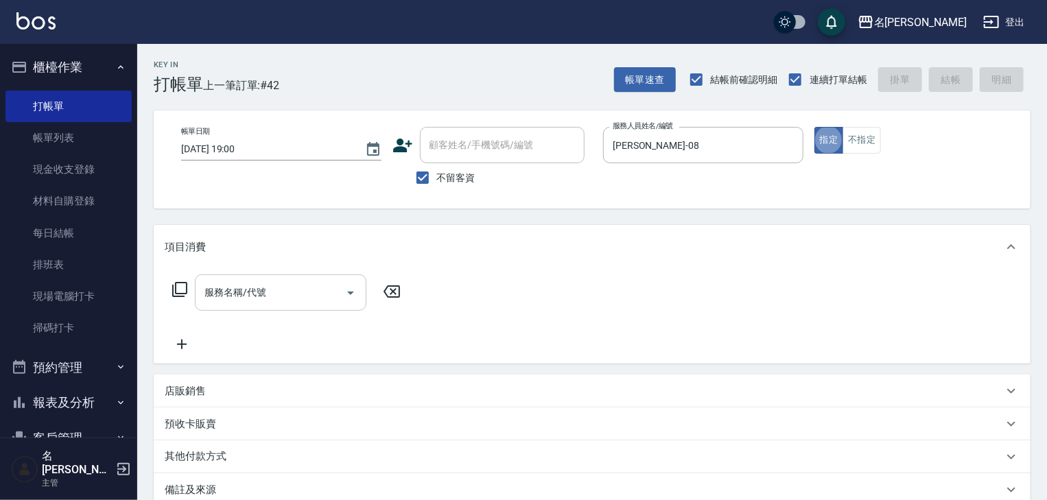
click at [291, 292] on input "服務名稱/代號" at bounding box center [270, 293] width 139 height 24
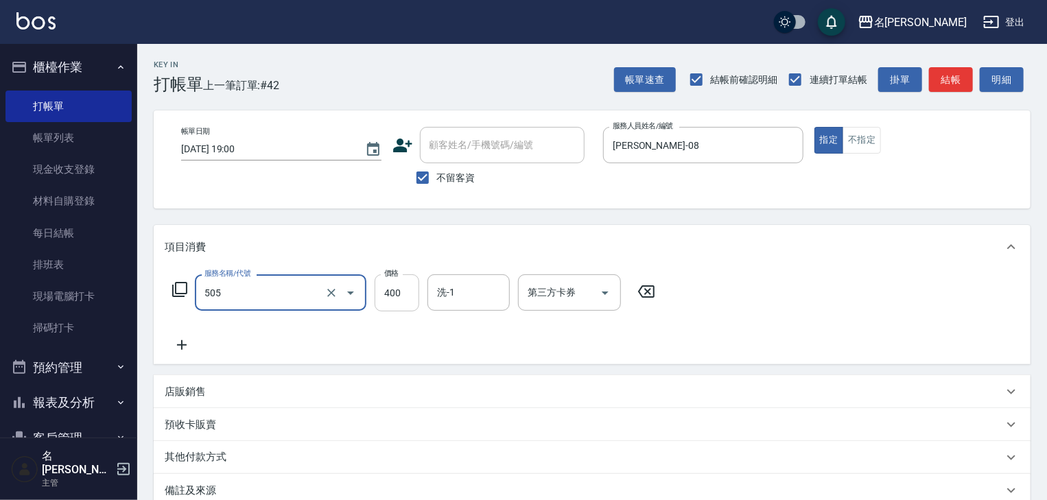
type input "洗髮(505)"
click at [402, 291] on input "400" at bounding box center [397, 292] width 45 height 37
type input "600"
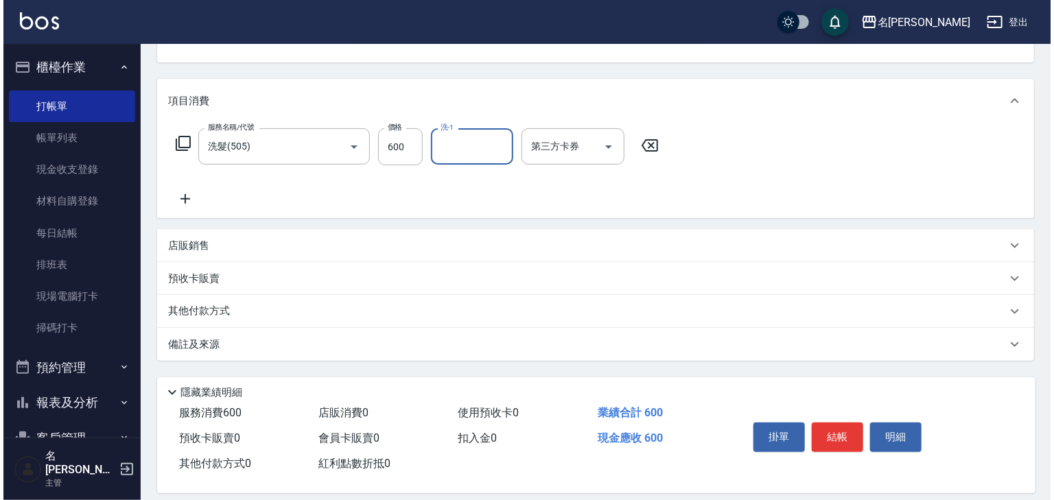
scroll to position [161, 0]
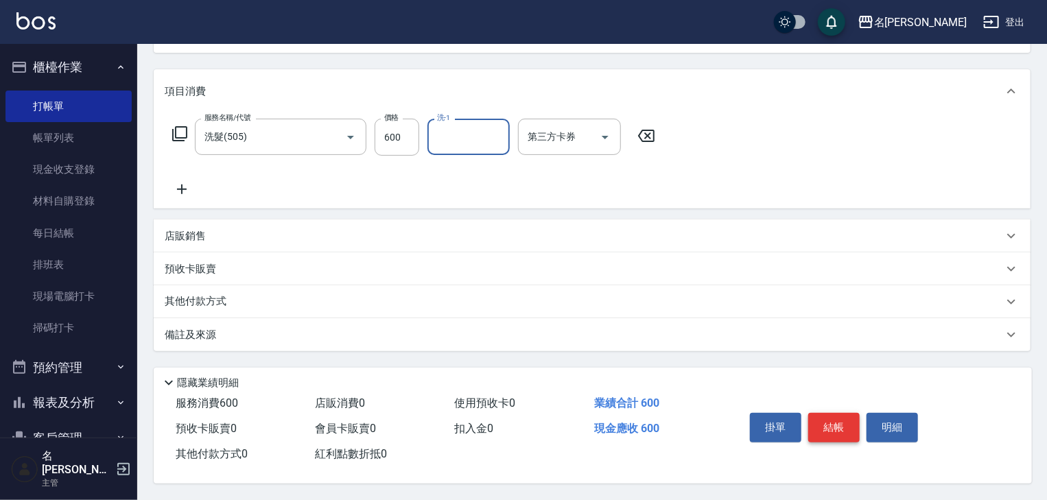
click at [826, 422] on button "結帳" at bounding box center [833, 427] width 51 height 29
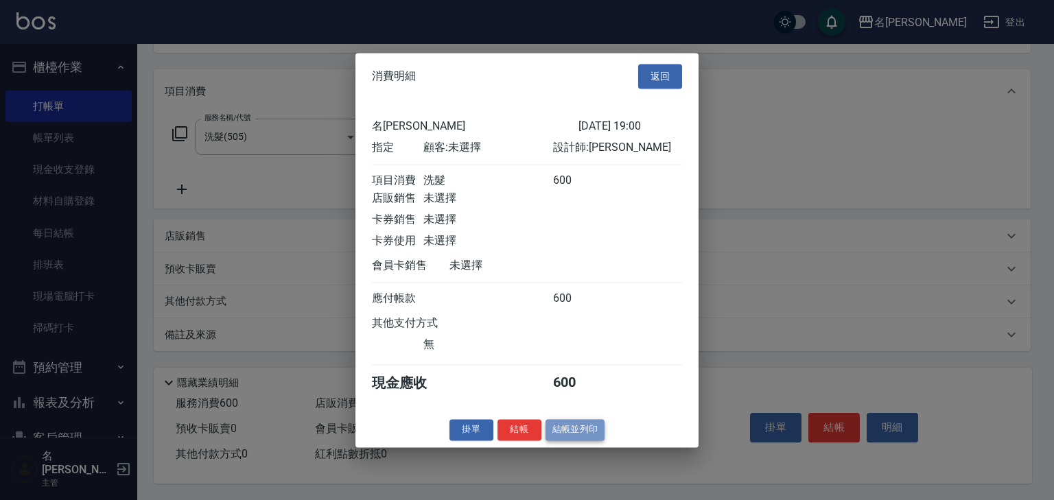
click at [574, 439] on button "結帳並列印" at bounding box center [575, 429] width 60 height 21
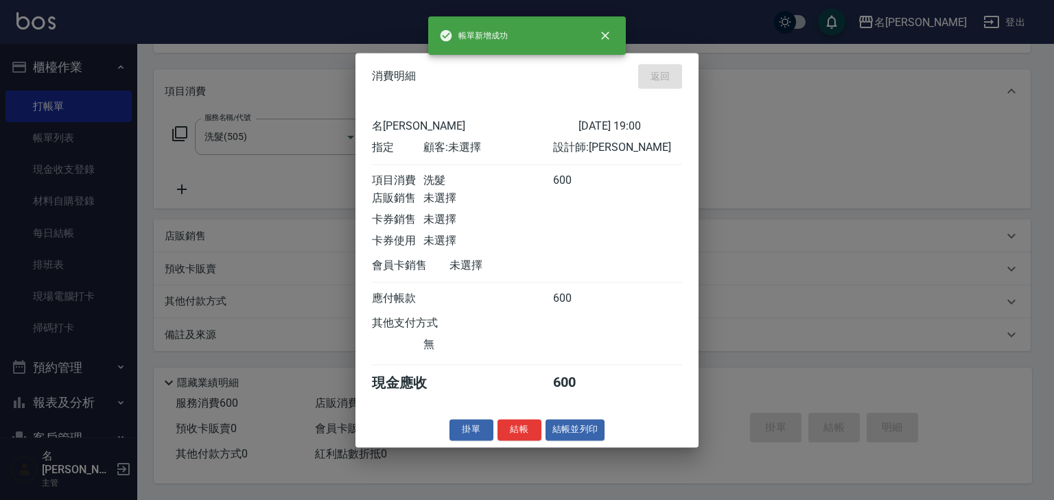
type input "2025/08/12 19:30"
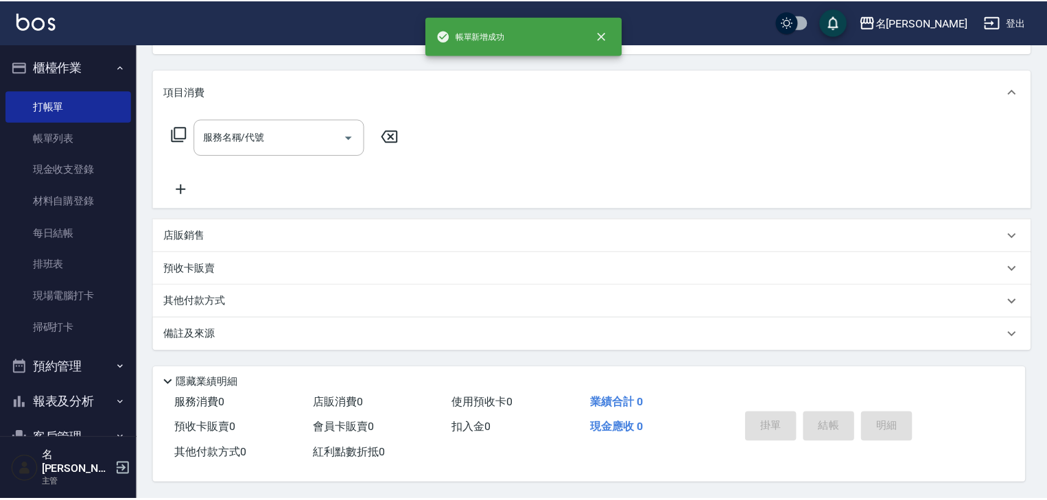
scroll to position [0, 0]
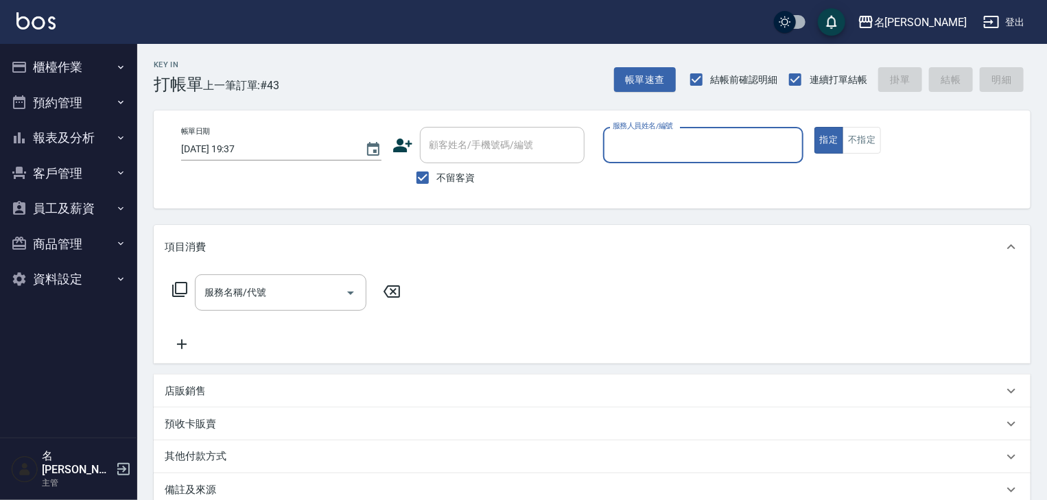
click at [670, 151] on input "服務人員姓名/編號" at bounding box center [703, 145] width 188 height 24
click at [662, 175] on div "[PERSON_NAME] -06" at bounding box center [703, 180] width 200 height 23
type input "[PERSON_NAME]-06"
click at [310, 293] on input "服務名稱/代號" at bounding box center [270, 293] width 139 height 24
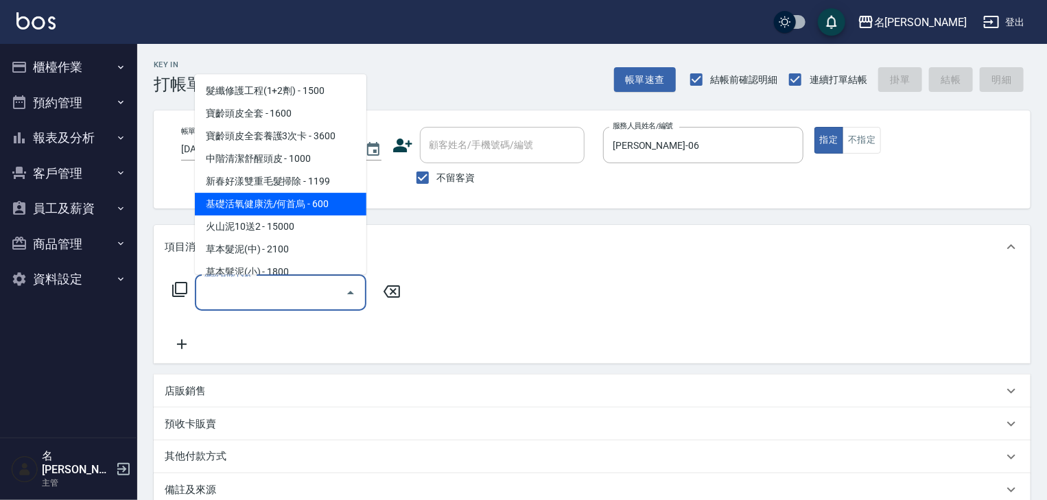
click at [307, 195] on span "基礎活氧健康洗/何首烏 - 600" at bounding box center [281, 204] width 172 height 23
type input "基礎活氧健康洗/何首烏(109)"
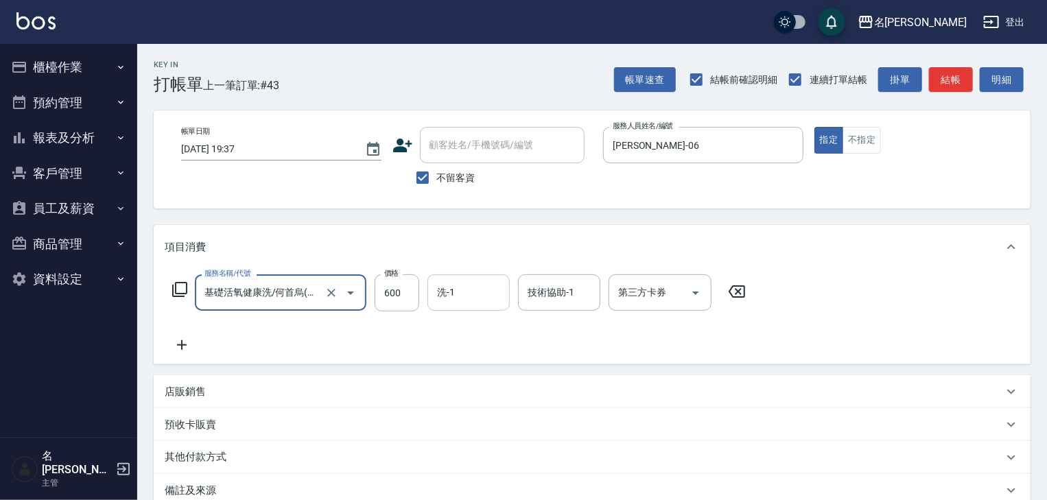
click at [464, 302] on input "洗-1" at bounding box center [469, 293] width 70 height 24
type input "方羿筑-26"
click at [952, 77] on button "結帳" at bounding box center [951, 79] width 44 height 25
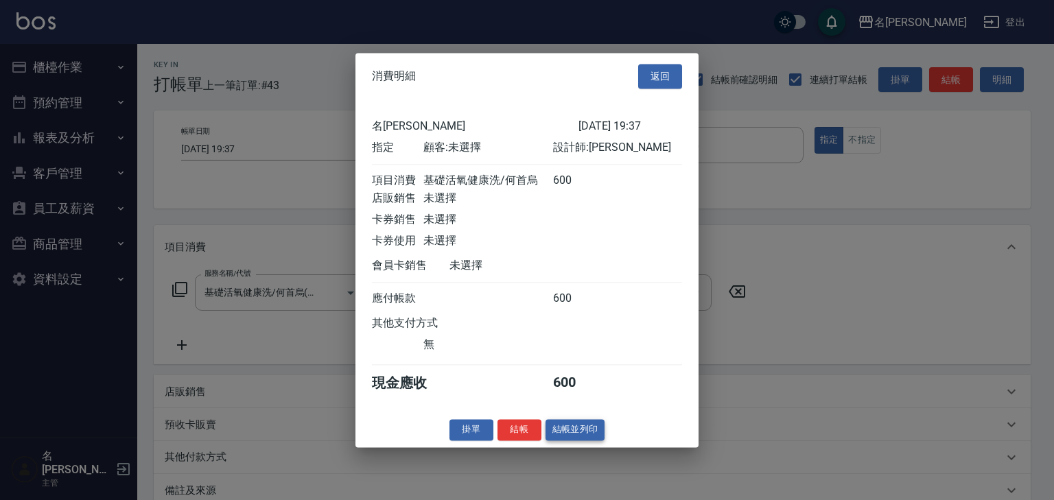
click at [575, 434] on button "結帳並列印" at bounding box center [575, 429] width 60 height 21
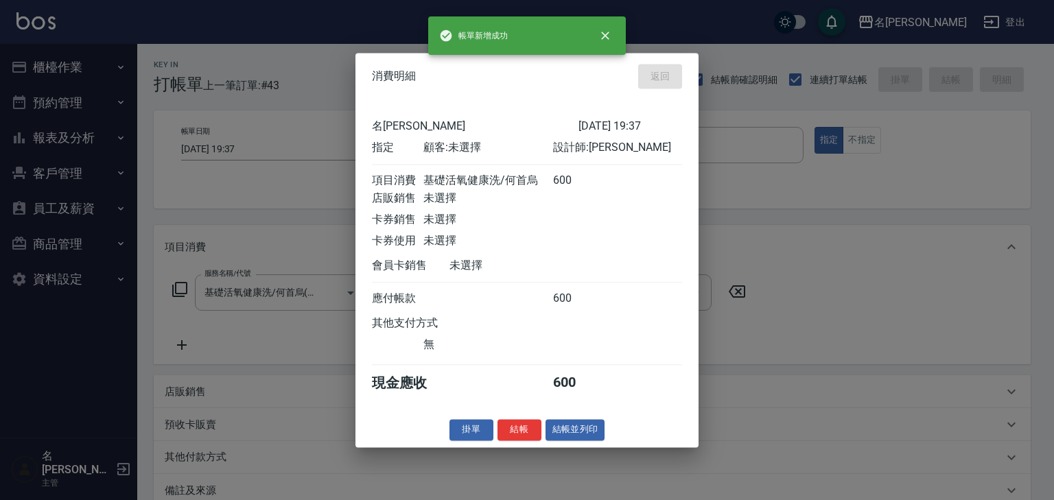
type input "2025/08/12 19:40"
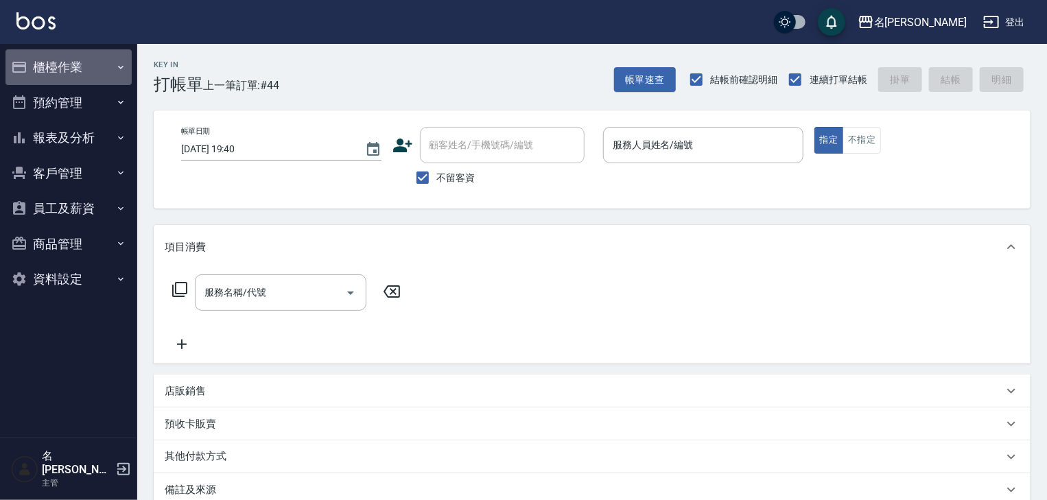
click at [96, 64] on button "櫃檯作業" at bounding box center [68, 67] width 126 height 36
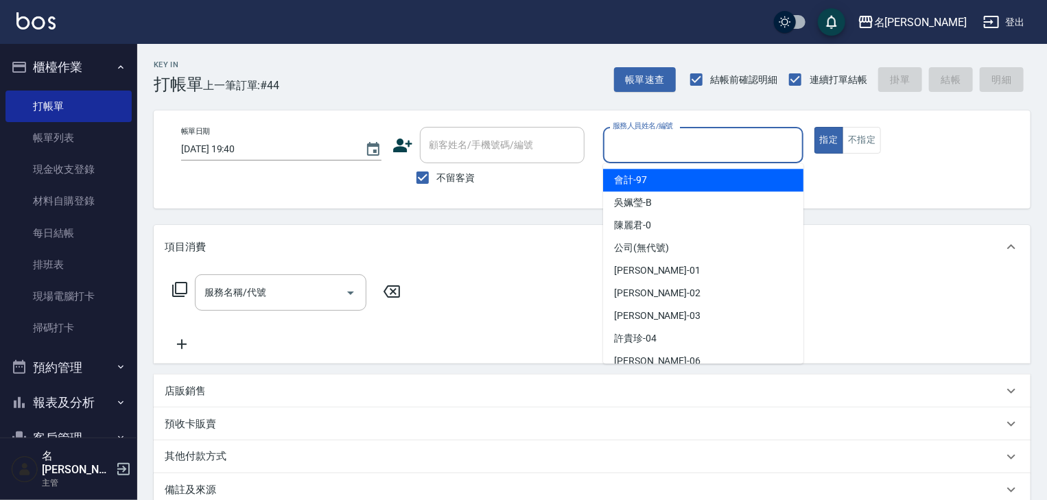
click at [672, 153] on input "服務人員姓名/編號" at bounding box center [703, 145] width 188 height 24
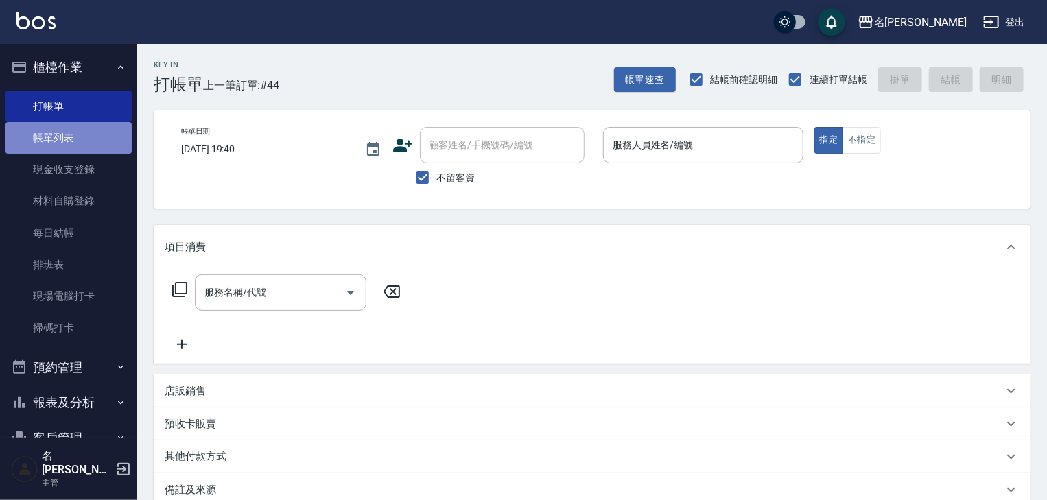
click at [71, 145] on link "帳單列表" at bounding box center [68, 138] width 126 height 32
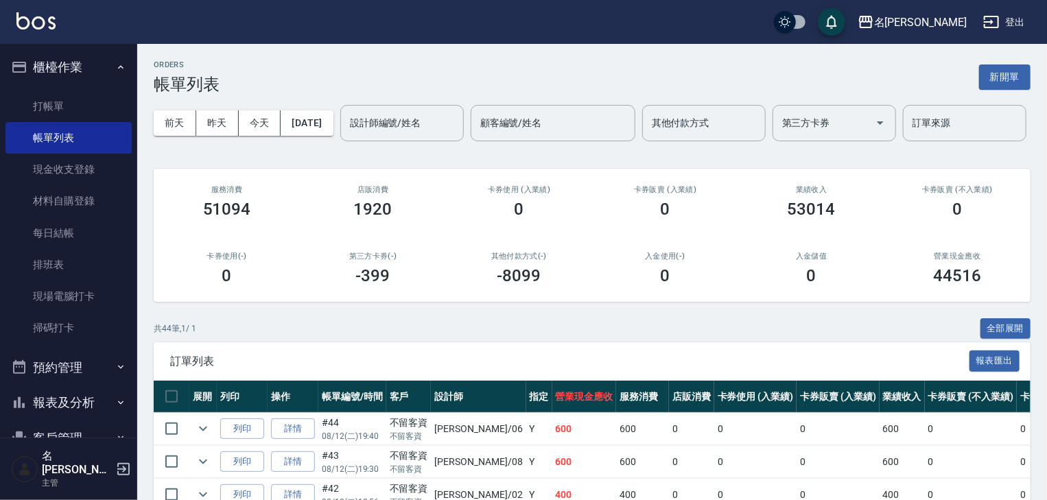
scroll to position [220, 0]
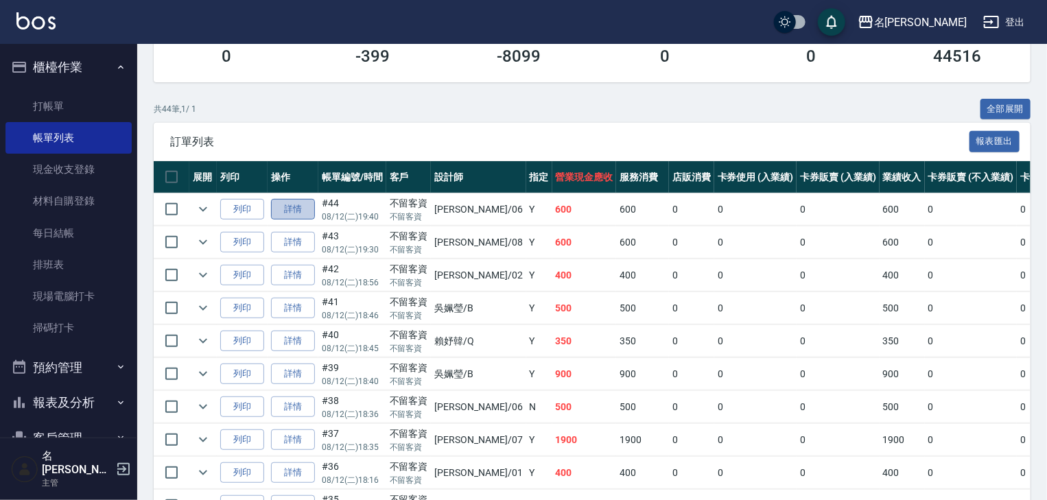
click at [288, 220] on link "詳情" at bounding box center [293, 209] width 44 height 21
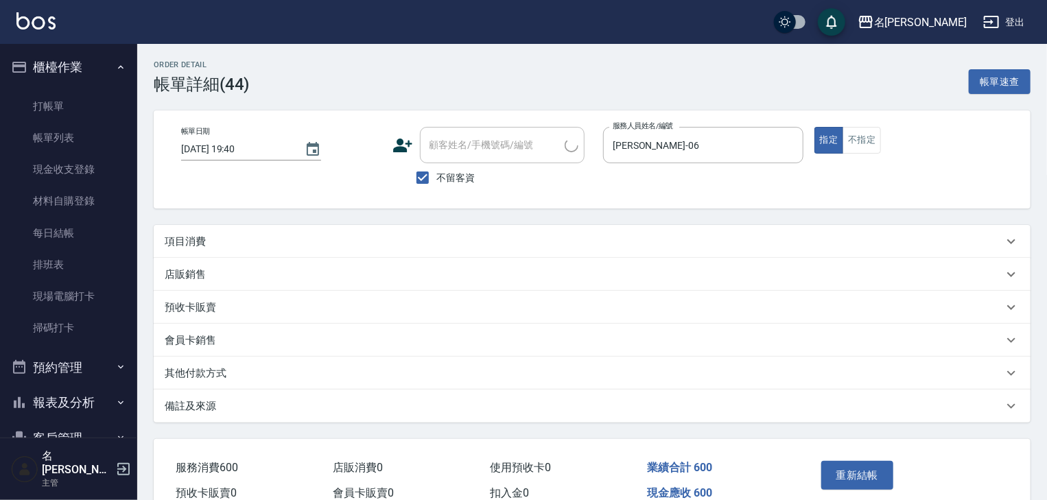
type input "2025/08/12 19:40"
checkbox input "true"
type input "阿龔-06"
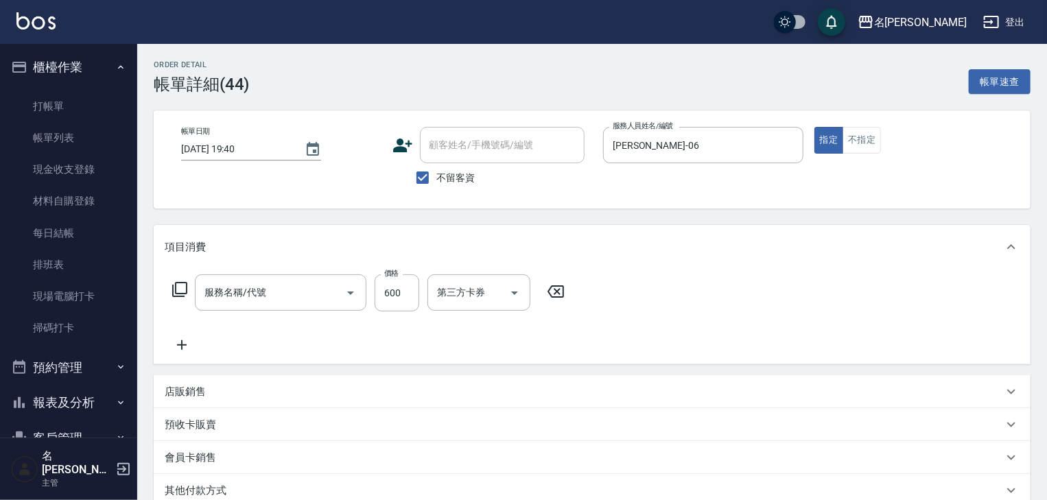
type input "基礎活氧健康洗/何首烏(109)"
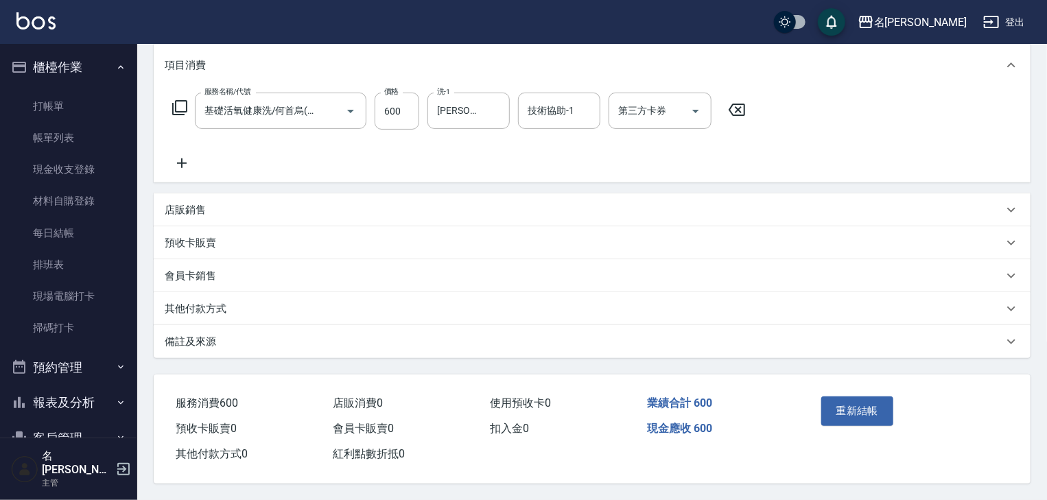
click at [192, 302] on p "其他付款方式" at bounding box center [196, 309] width 62 height 14
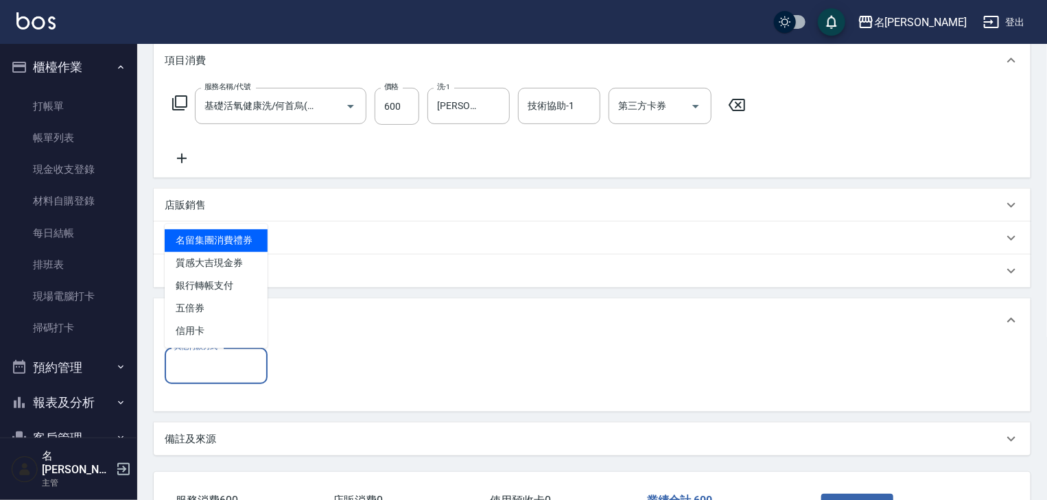
click at [228, 367] on input "其他付款方式" at bounding box center [216, 366] width 91 height 24
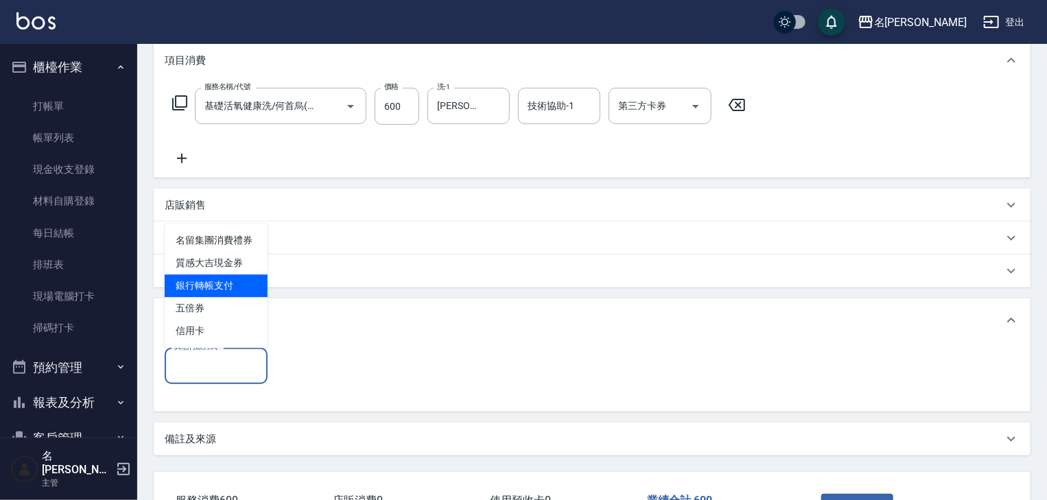
click at [220, 285] on span "銀行轉帳支付" at bounding box center [216, 285] width 103 height 23
type input "銀行轉帳支付"
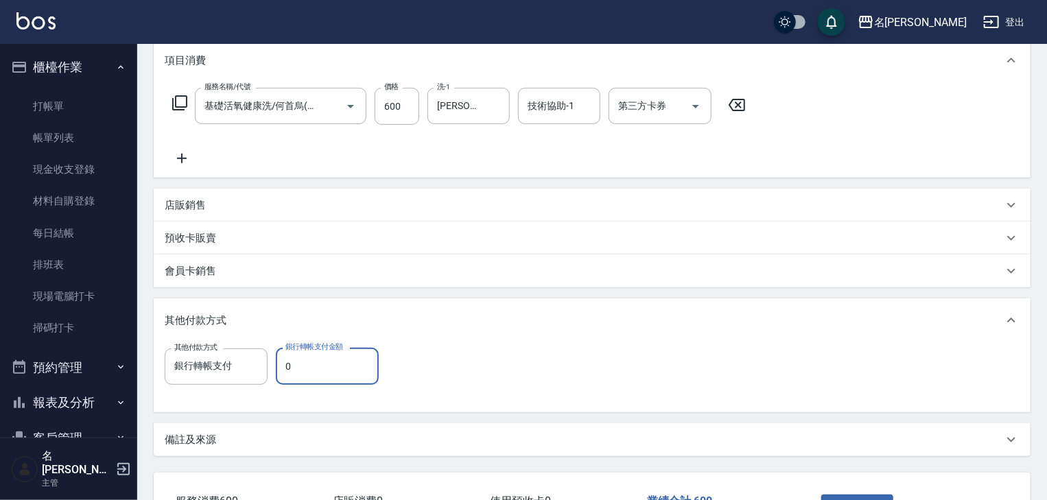
click at [361, 363] on input "0" at bounding box center [327, 366] width 103 height 37
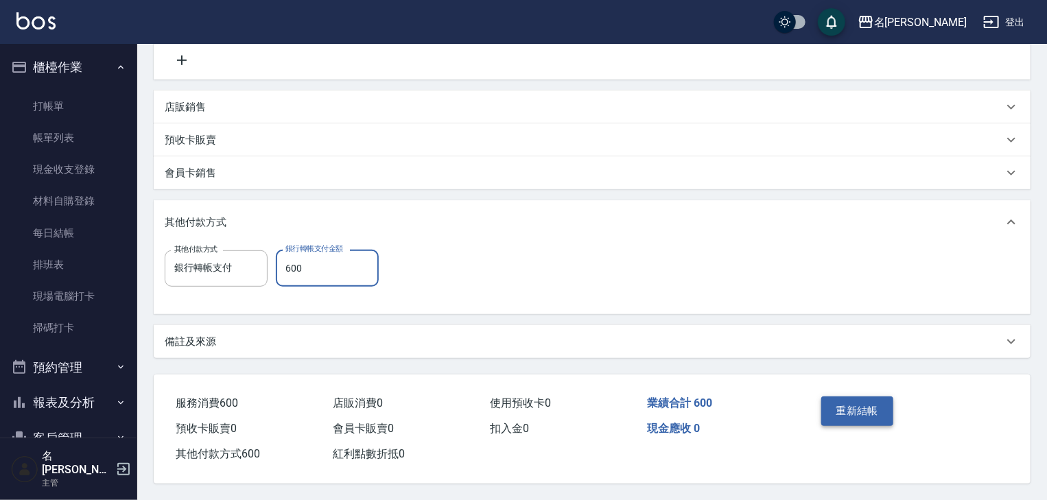
type input "600"
click at [851, 412] on button "重新結帳" at bounding box center [857, 411] width 73 height 29
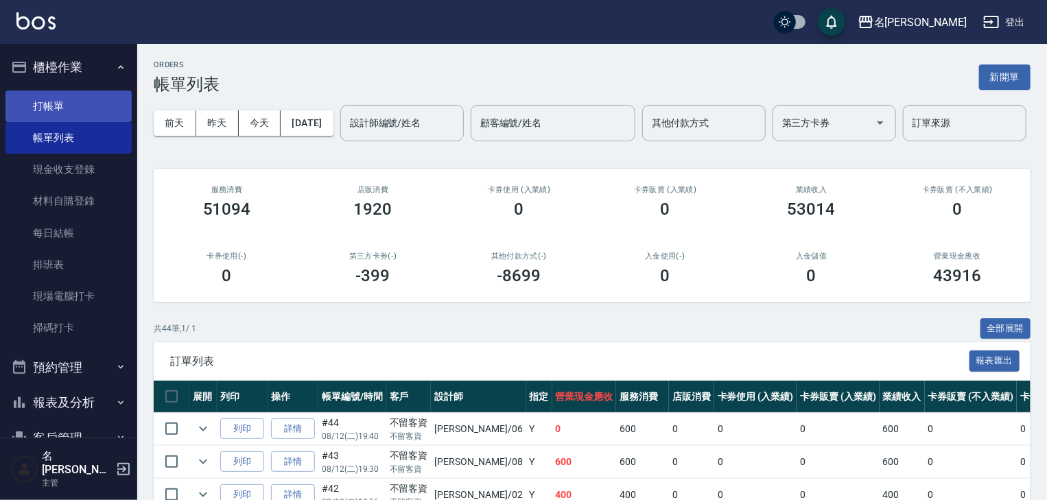
click at [78, 99] on link "打帳單" at bounding box center [68, 107] width 126 height 32
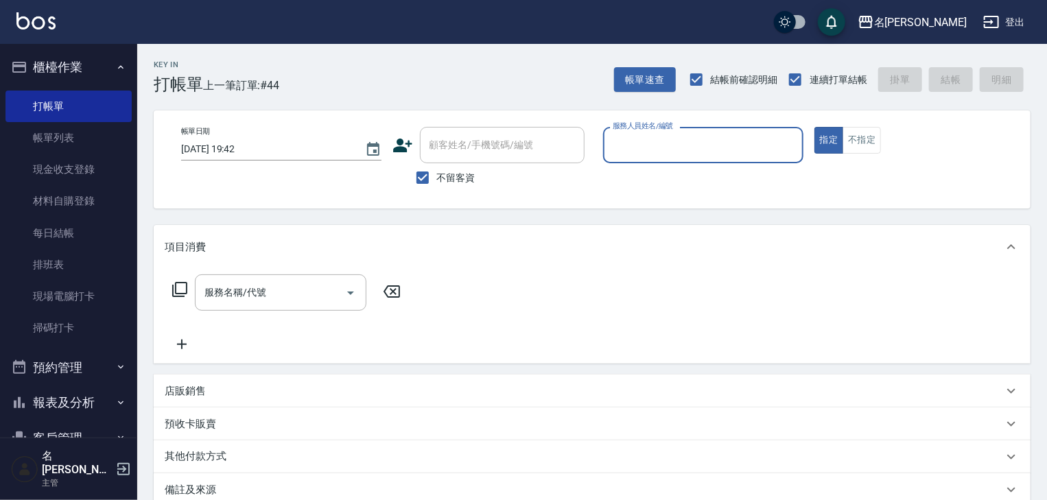
click at [637, 141] on input "服務人員姓名/編號" at bounding box center [703, 145] width 188 height 24
type input "吳姵瑩-B"
type button "true"
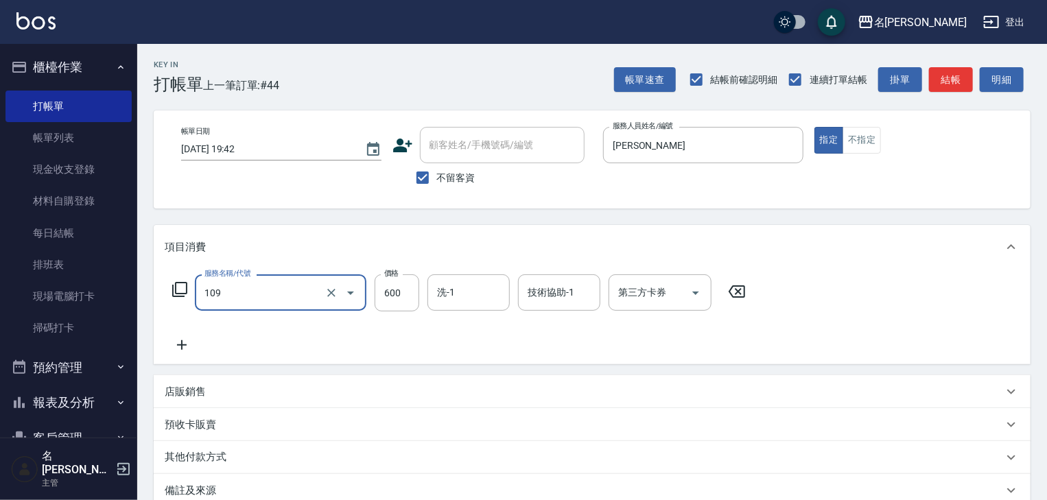
type input "基礎活氧健康洗/何首烏(109)"
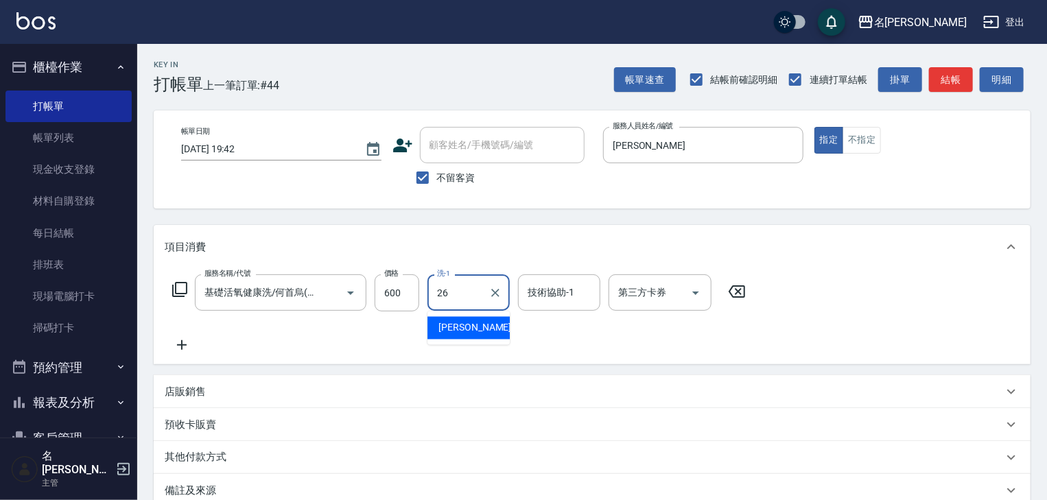
type input "方羿筑-26"
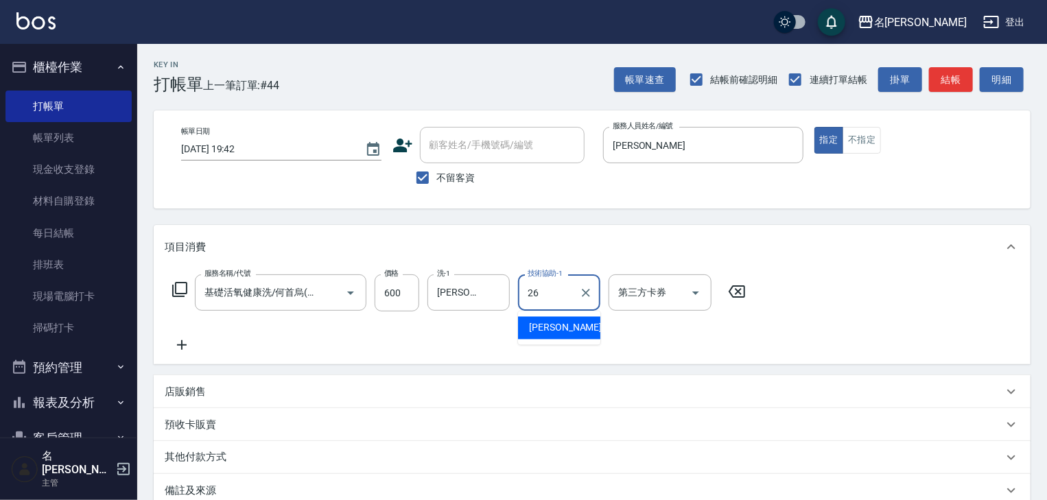
type input "方羿筑-26"
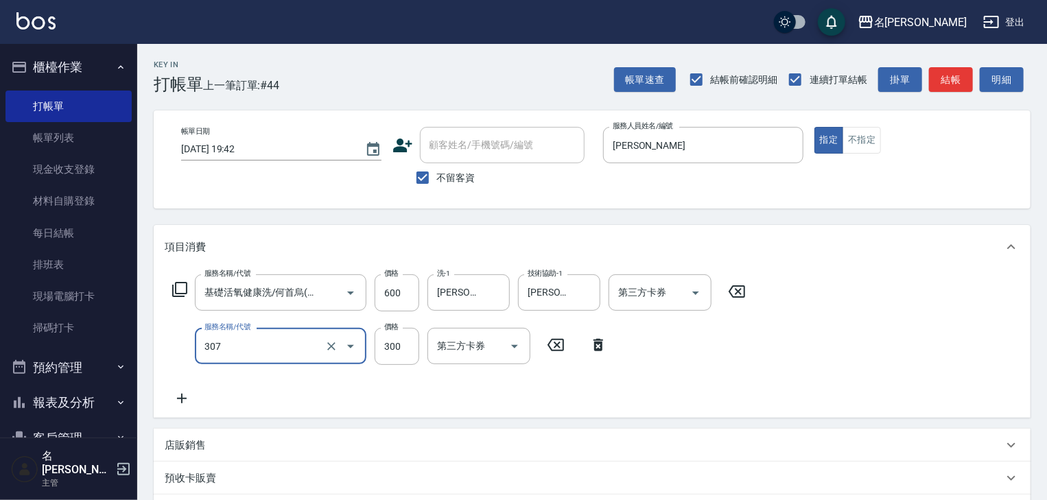
type input "剪髮(307)"
type input "1500"
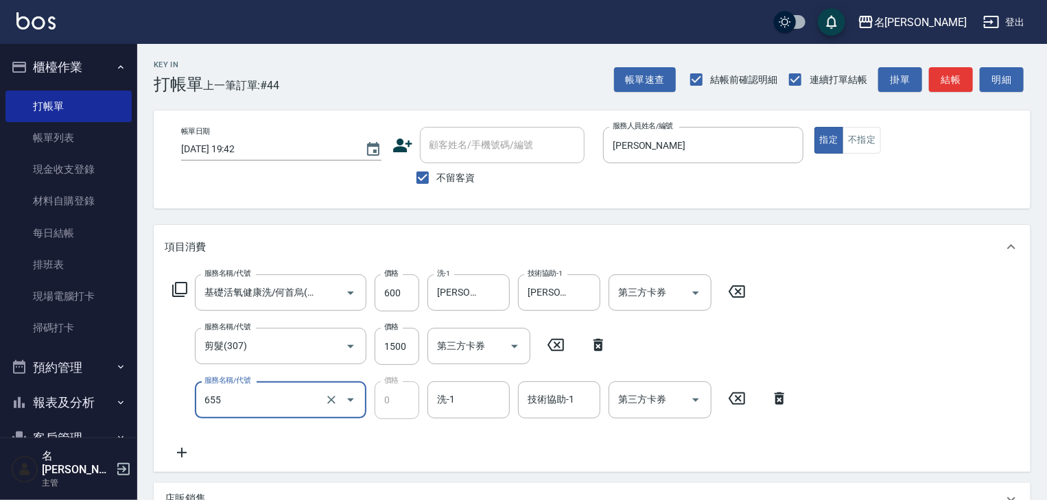
type input "頭皮、護髮免費卡(新)(655)"
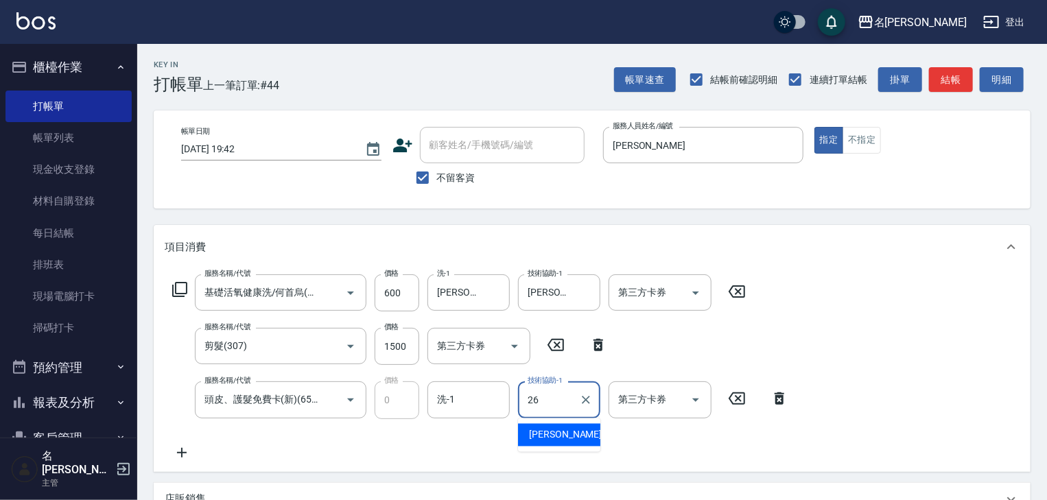
type input "方羿筑-26"
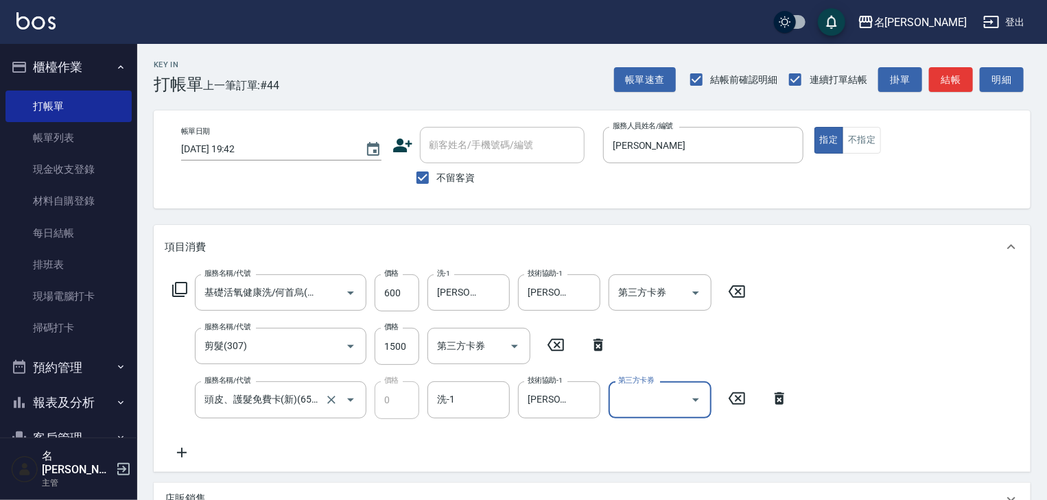
scroll to position [220, 0]
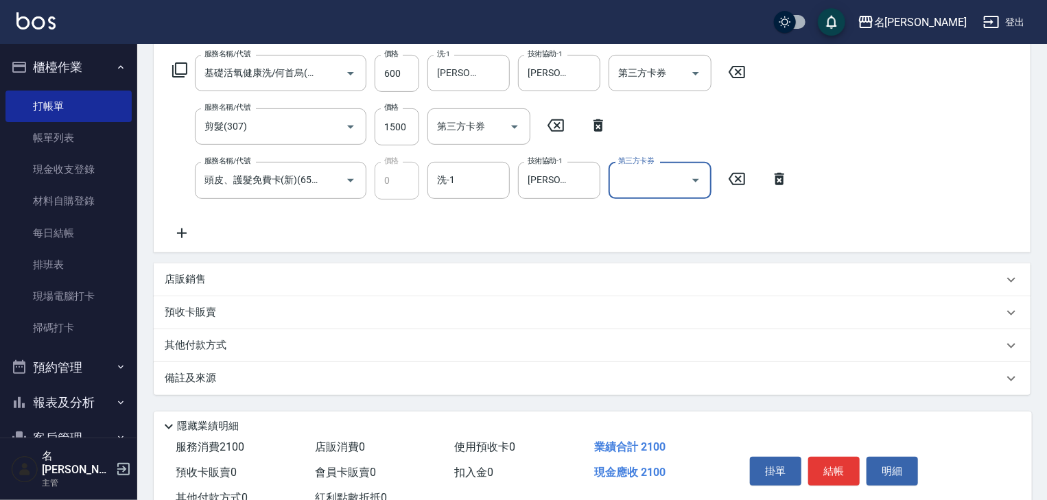
click at [185, 276] on p "店販銷售" at bounding box center [185, 279] width 41 height 14
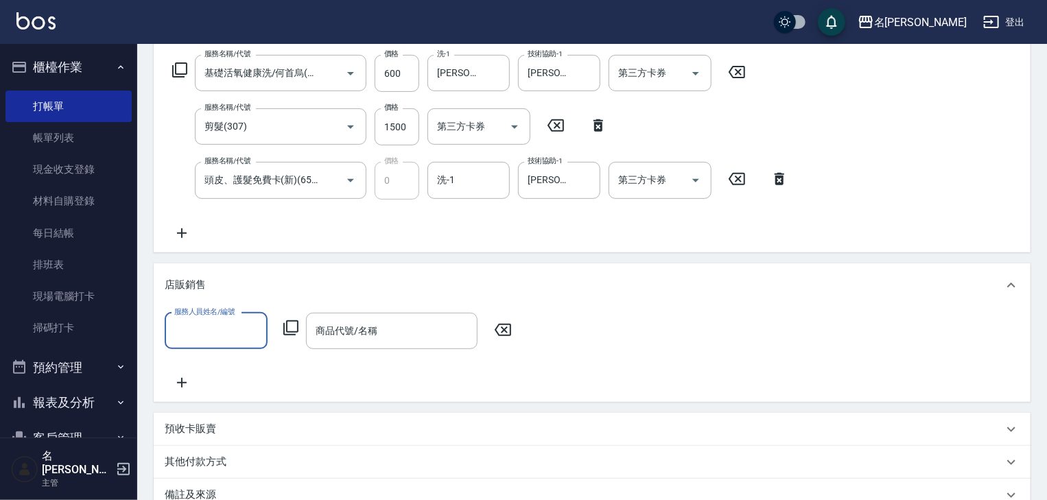
scroll to position [0, 0]
type input "吳姵瑩-B"
click at [291, 325] on icon at bounding box center [291, 328] width 16 height 16
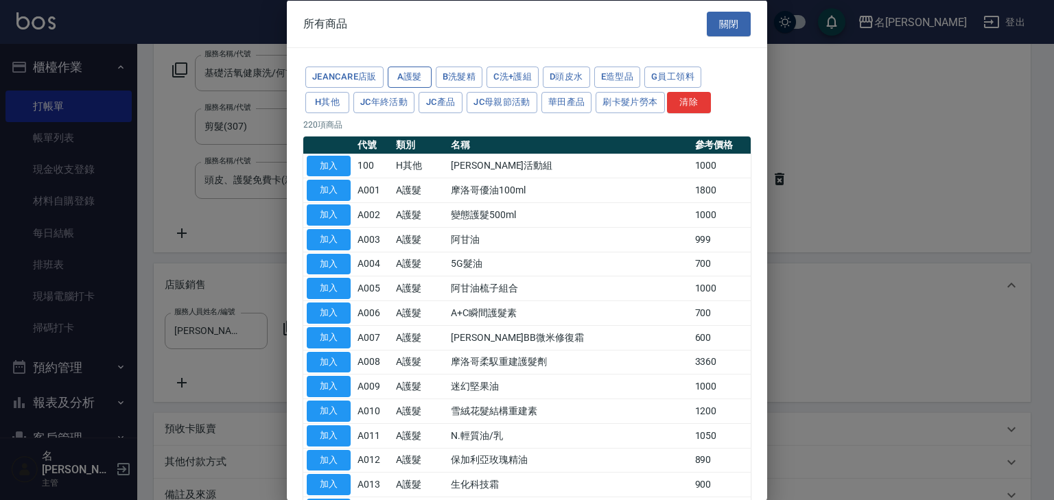
click at [414, 81] on button "A護髮" at bounding box center [410, 77] width 44 height 21
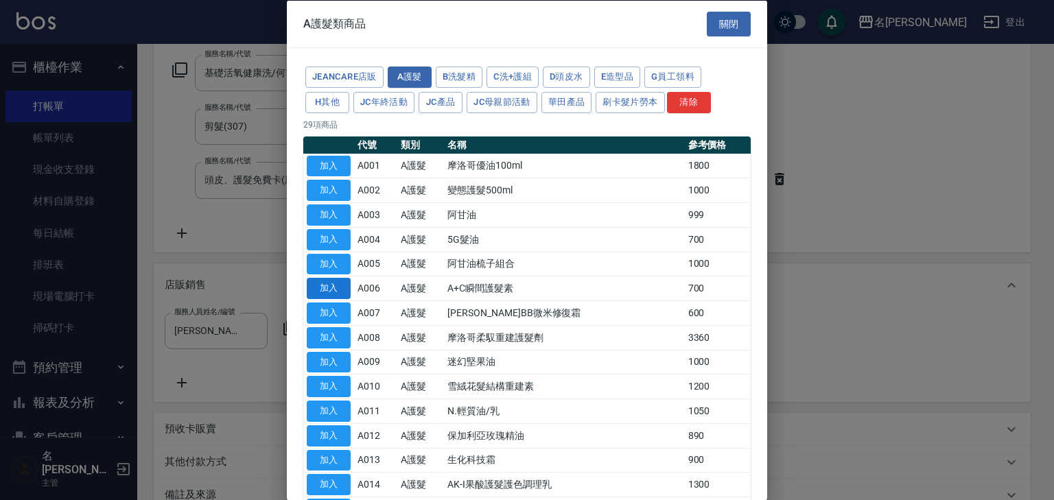
click at [341, 288] on button "加入" at bounding box center [329, 288] width 44 height 21
type input "A+C瞬間護髮素"
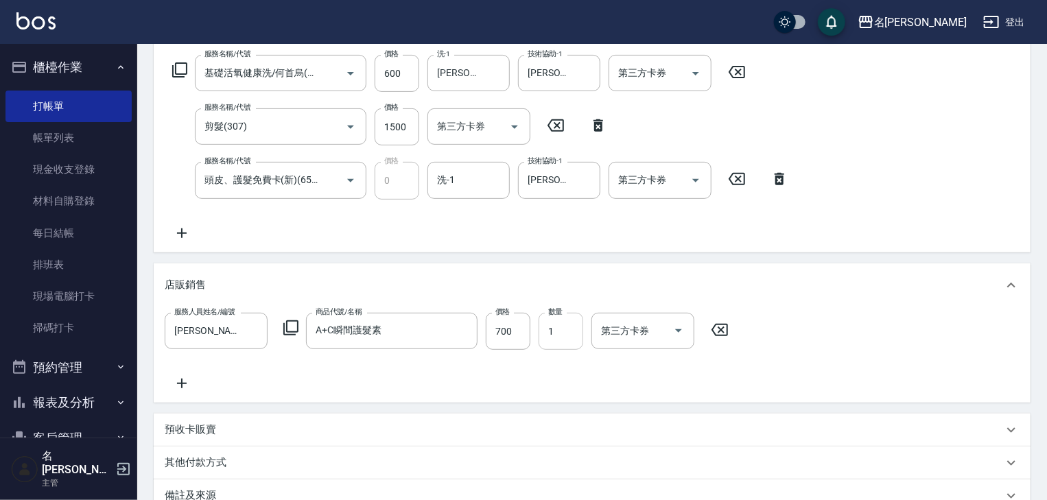
click at [574, 330] on input "1" at bounding box center [561, 331] width 45 height 37
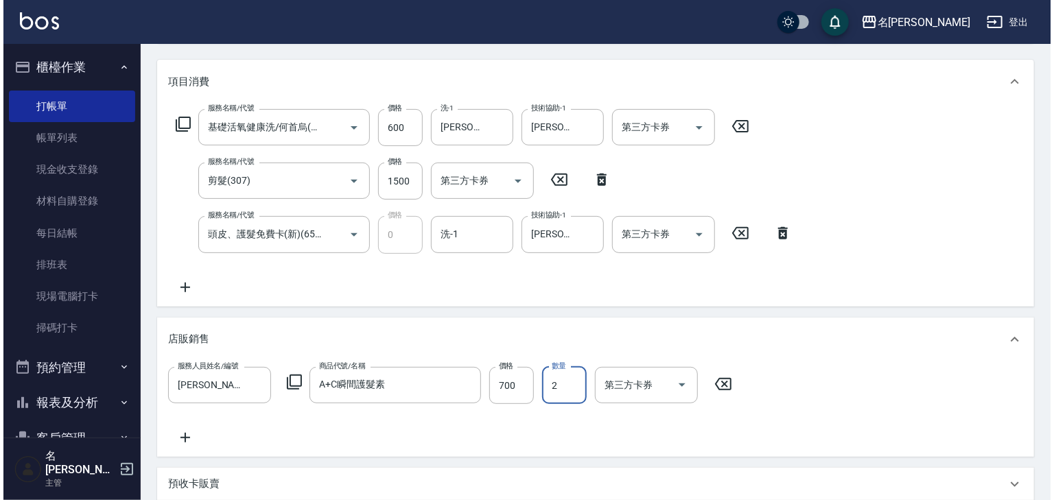
scroll to position [385, 0]
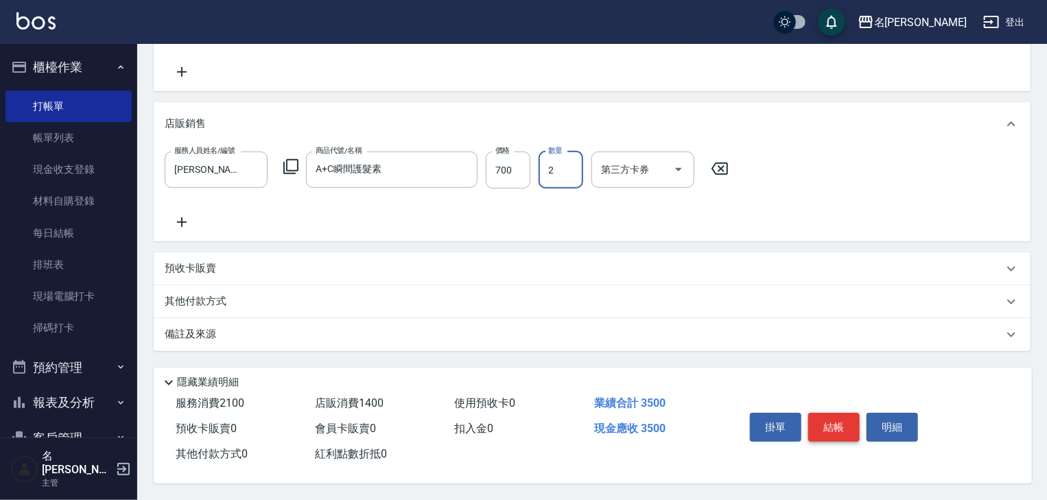
type input "2"
click at [840, 424] on button "結帳" at bounding box center [833, 427] width 51 height 29
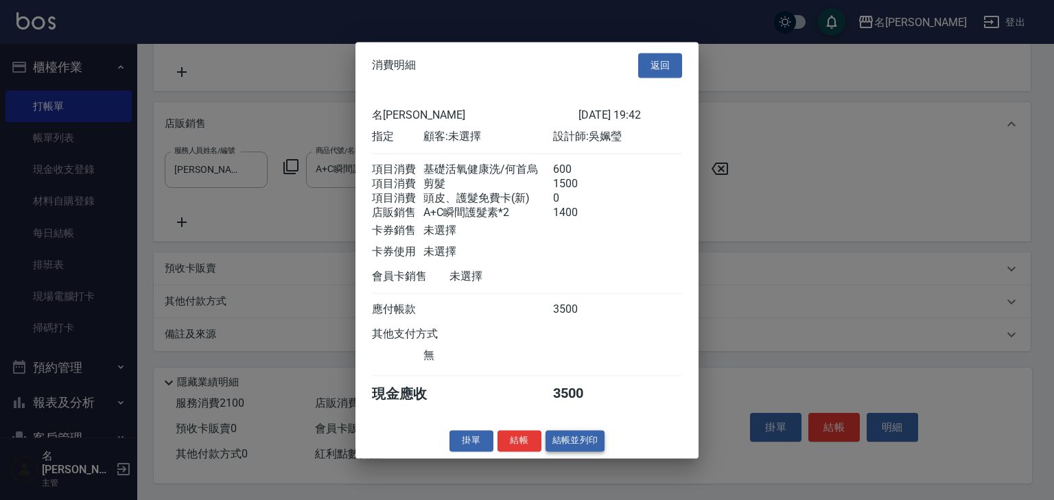
click at [576, 446] on button "結帳並列印" at bounding box center [575, 440] width 60 height 21
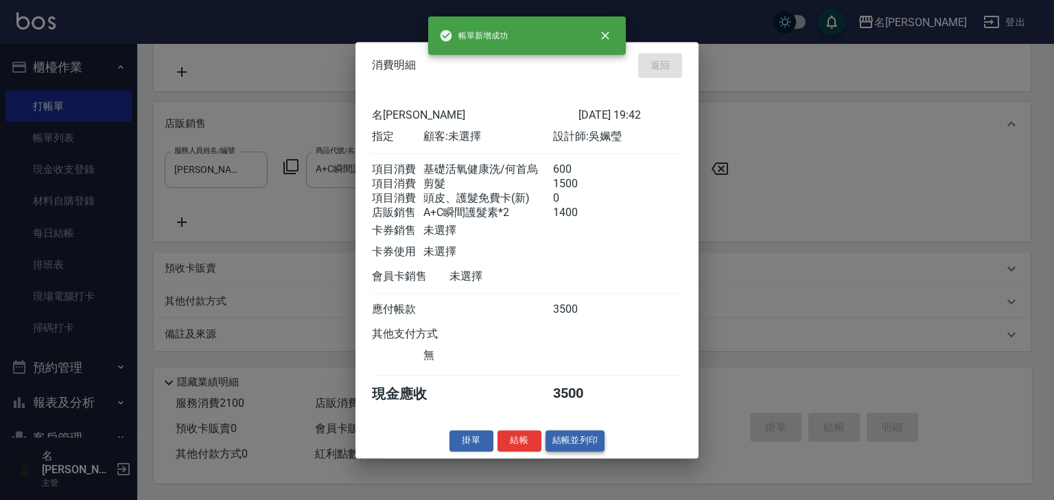
type input "2025/08/12 19:43"
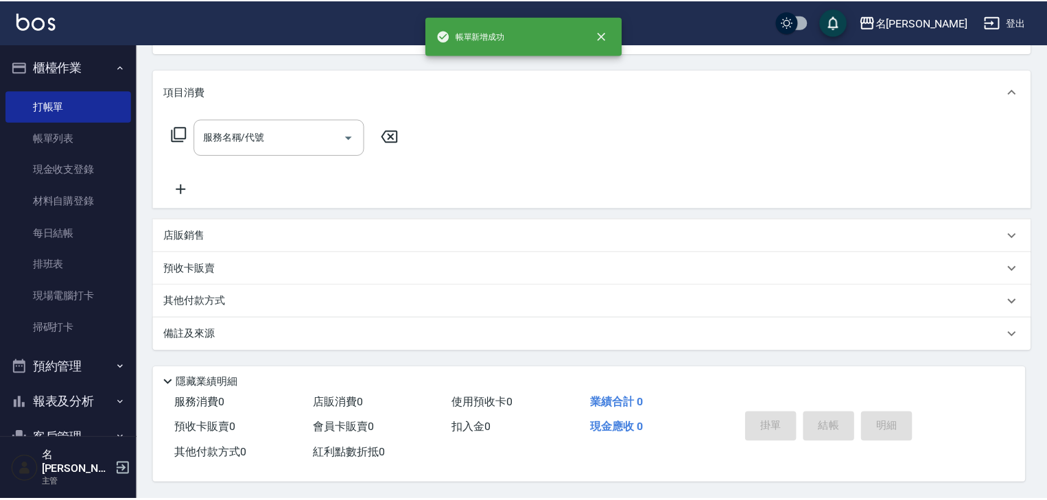
scroll to position [0, 0]
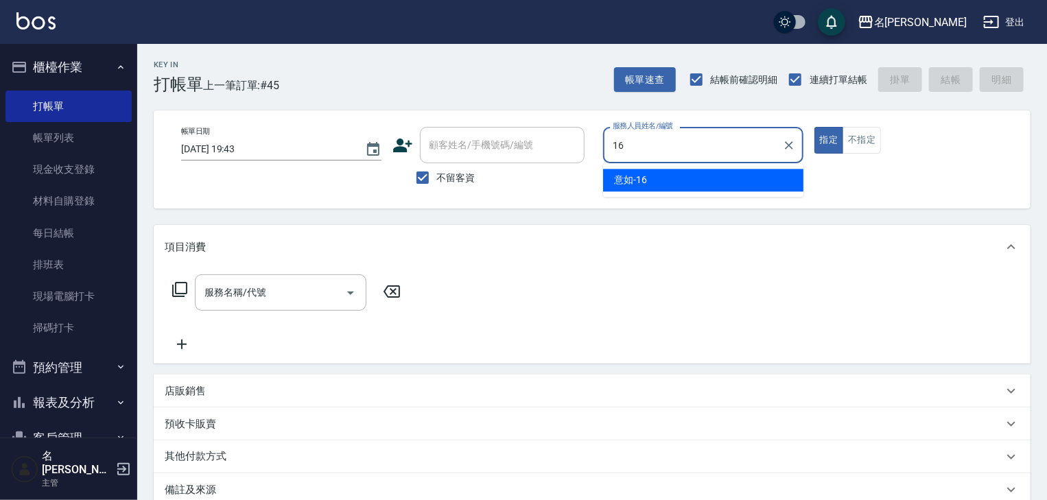
type input "意如-16"
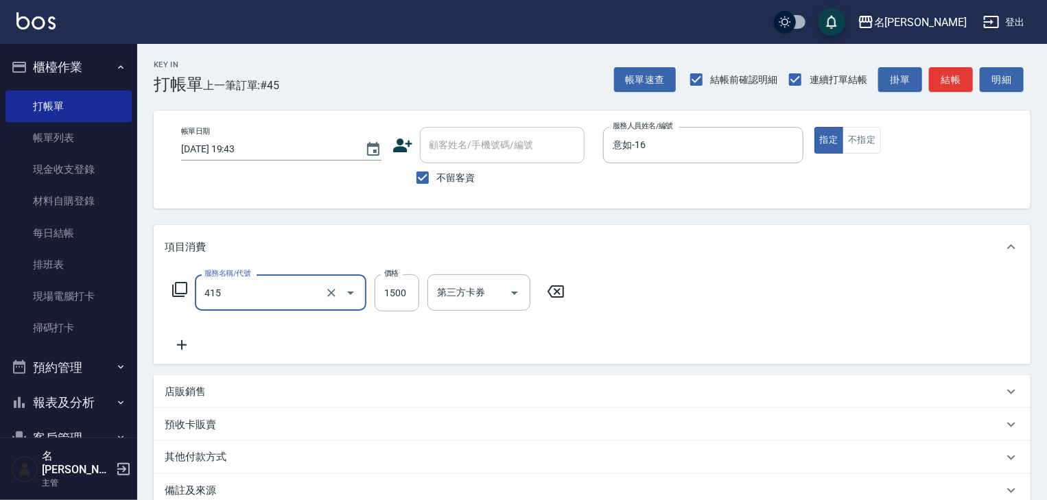
type input "染髮1500↑(415)"
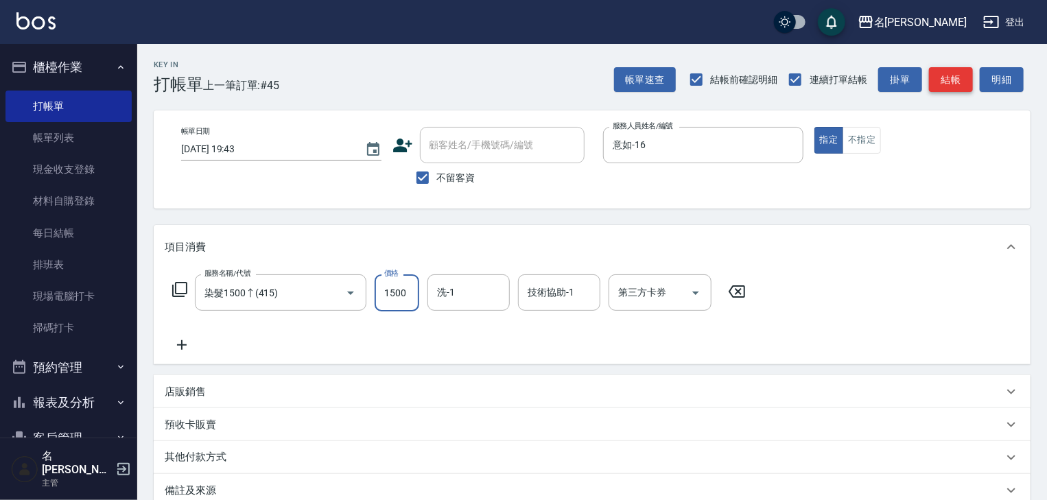
click at [941, 81] on button "結帳" at bounding box center [951, 79] width 44 height 25
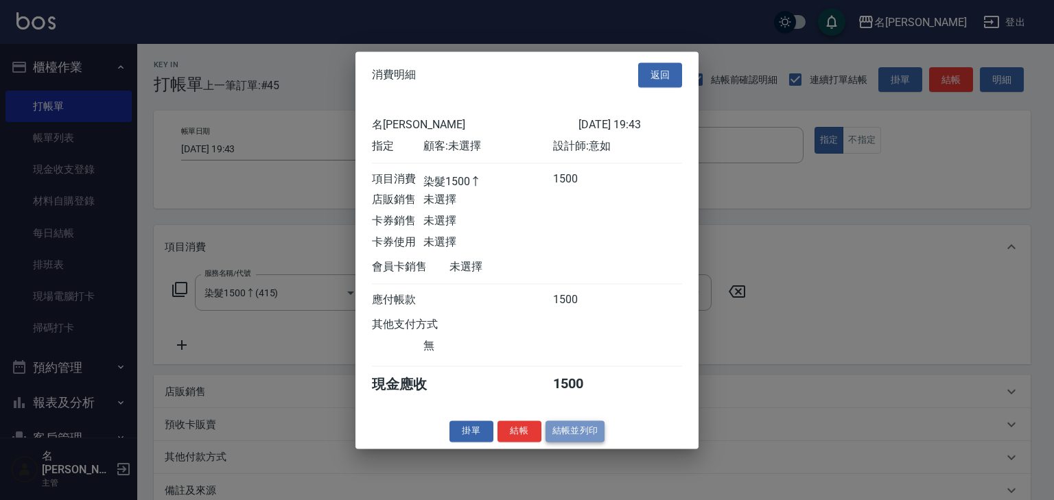
click at [567, 438] on button "結帳並列印" at bounding box center [575, 431] width 60 height 21
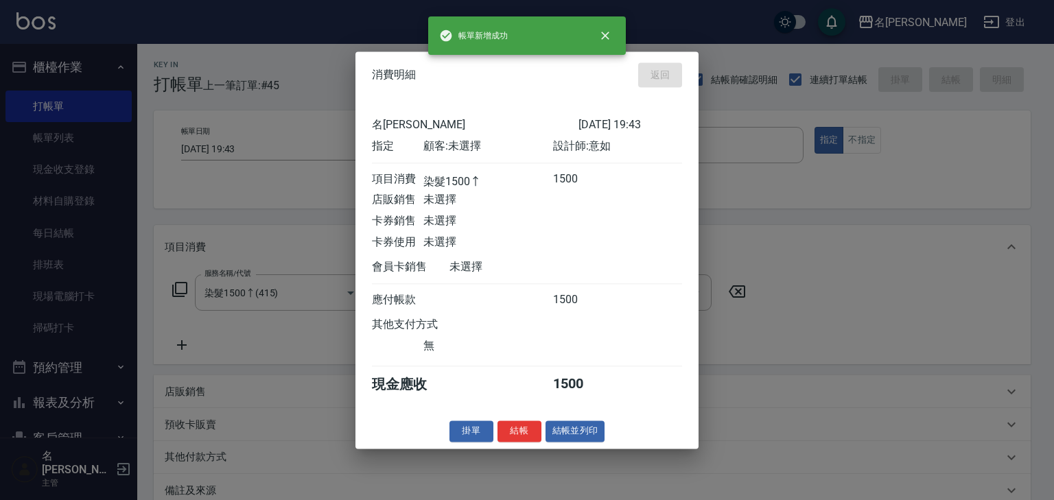
type input "2025/08/12 19:47"
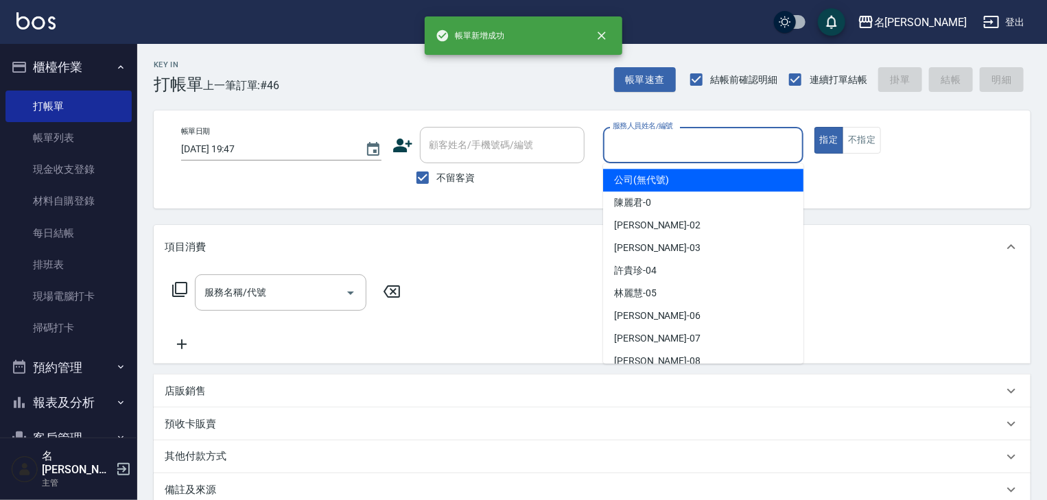
click at [676, 151] on input "服務人員姓名/編號" at bounding box center [703, 145] width 188 height 24
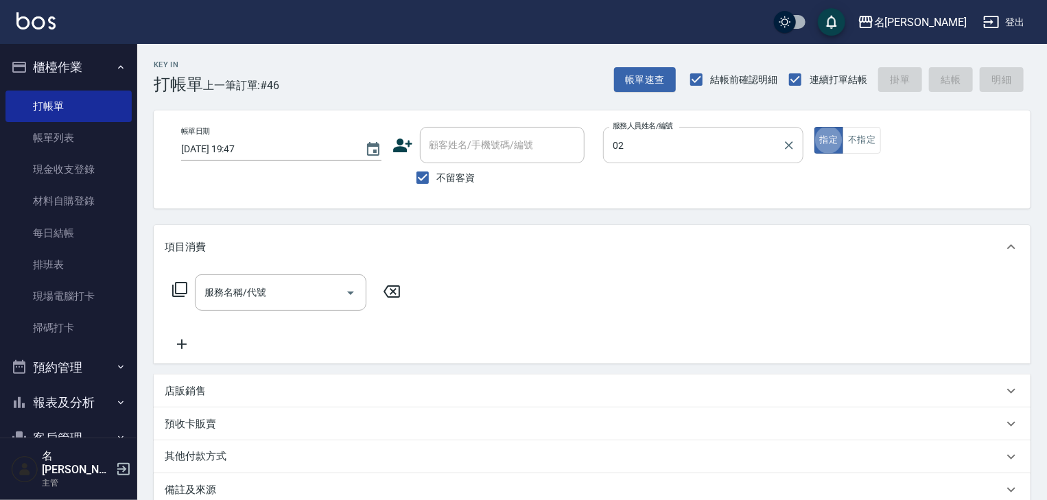
type input "蔡怡蓁-02"
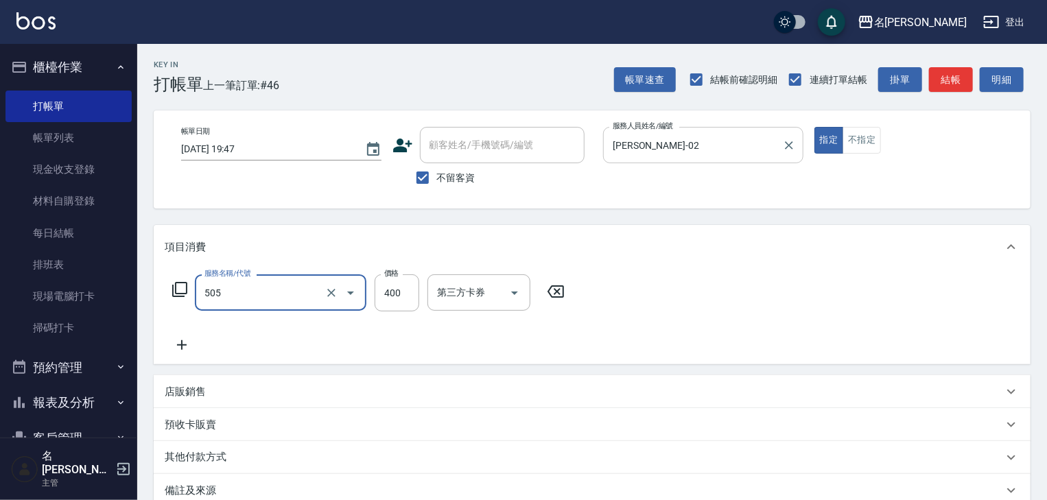
type input "洗髮(505)"
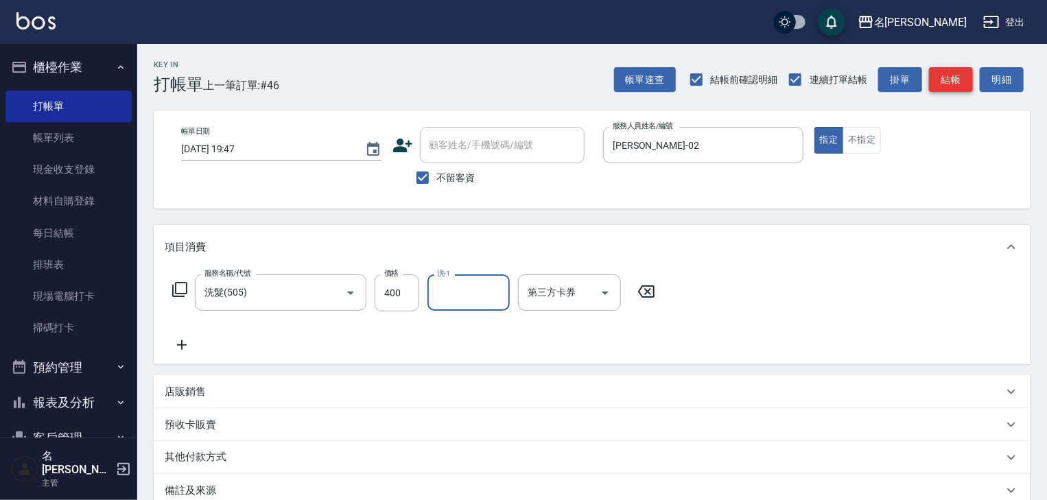
click at [956, 80] on button "結帳" at bounding box center [951, 79] width 44 height 25
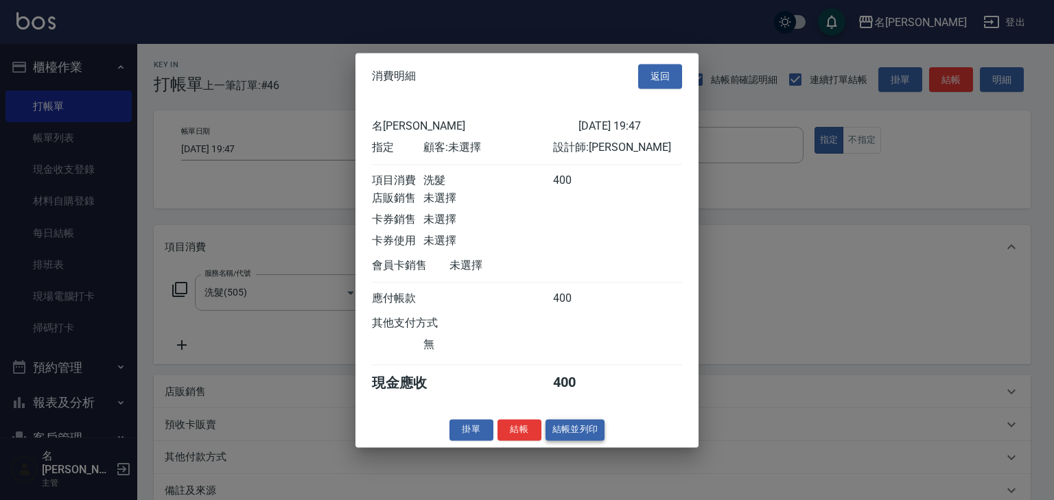
click at [581, 438] on button "結帳並列印" at bounding box center [575, 429] width 60 height 21
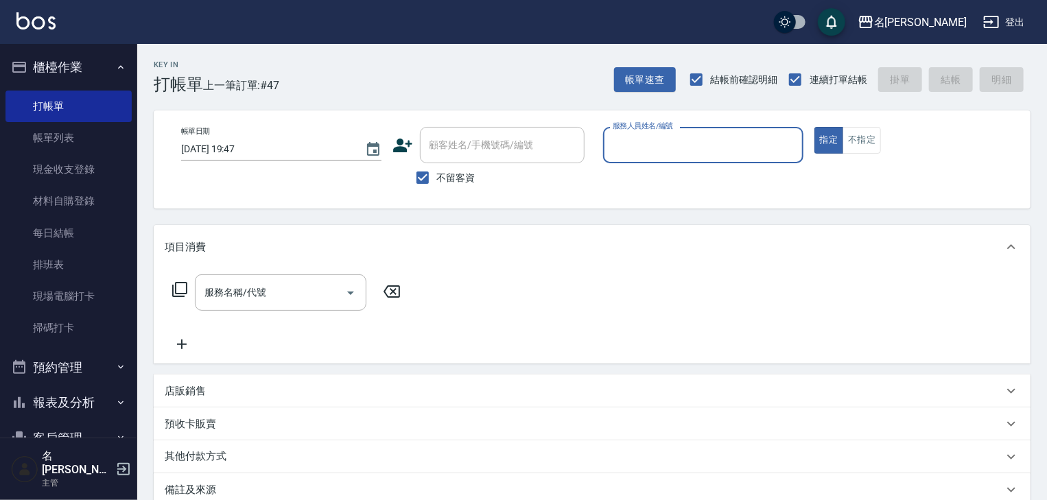
scroll to position [128, 0]
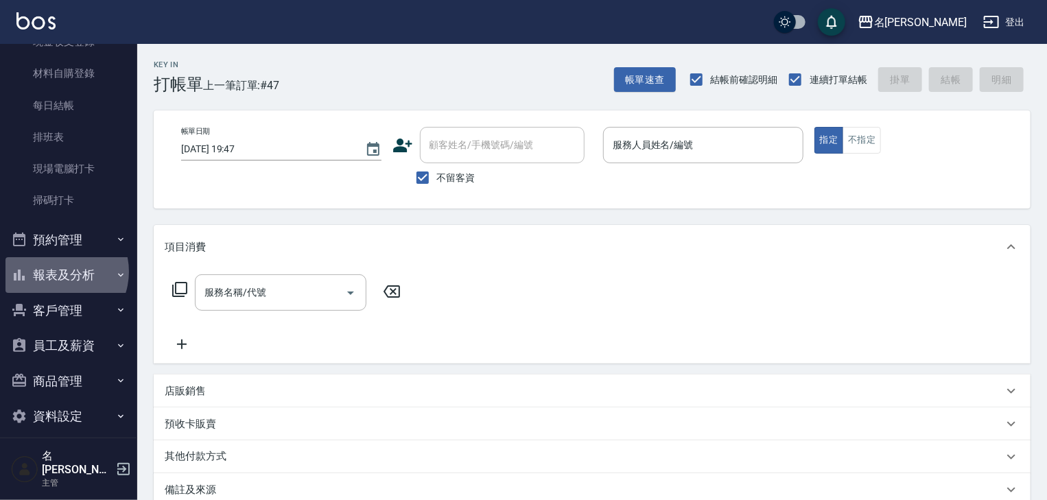
click at [57, 272] on button "報表及分析" at bounding box center [68, 275] width 126 height 36
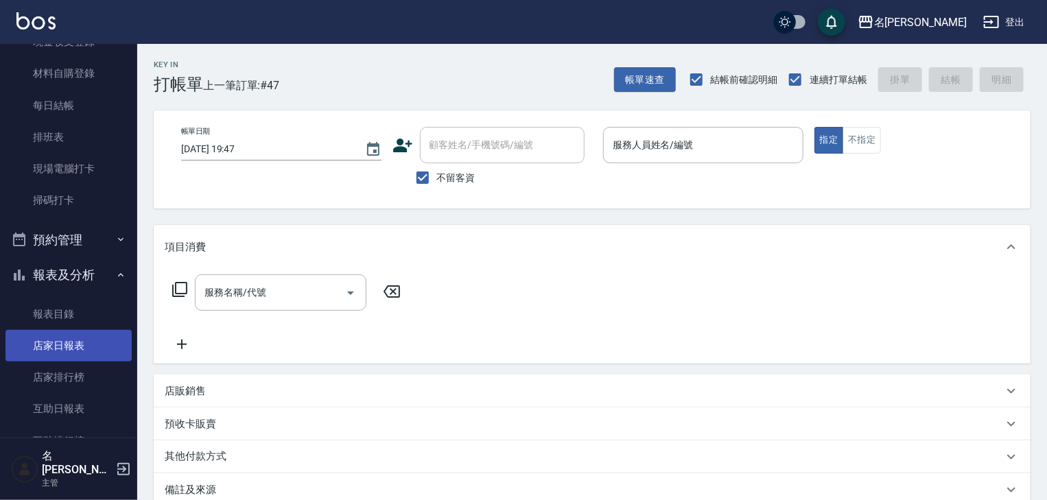
click at [73, 344] on link "店家日報表" at bounding box center [68, 346] width 126 height 32
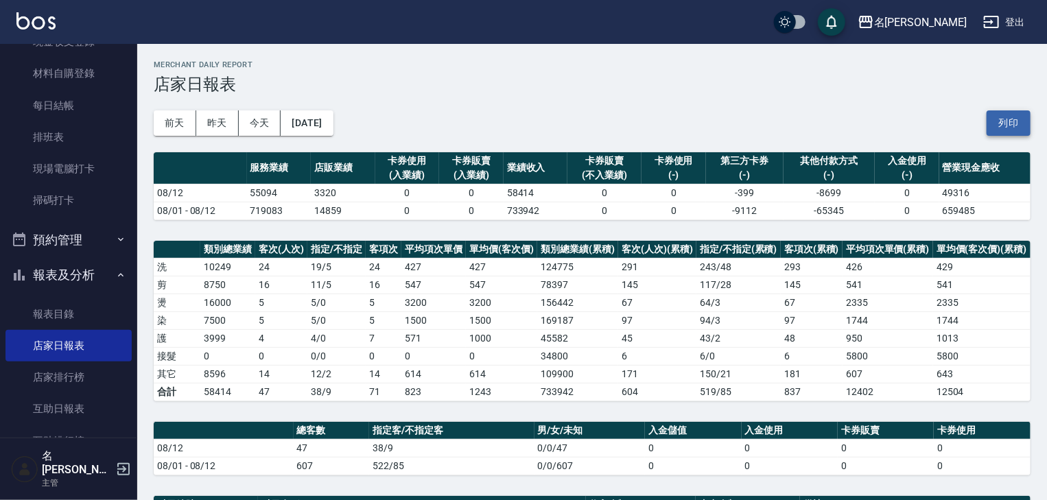
click at [1015, 126] on button "列印" at bounding box center [1009, 122] width 44 height 25
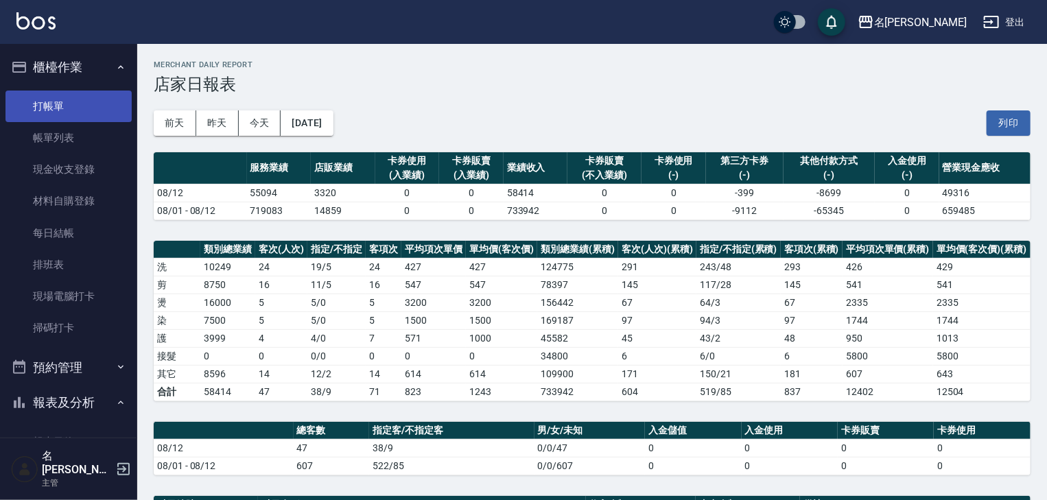
click at [50, 107] on link "打帳單" at bounding box center [68, 107] width 126 height 32
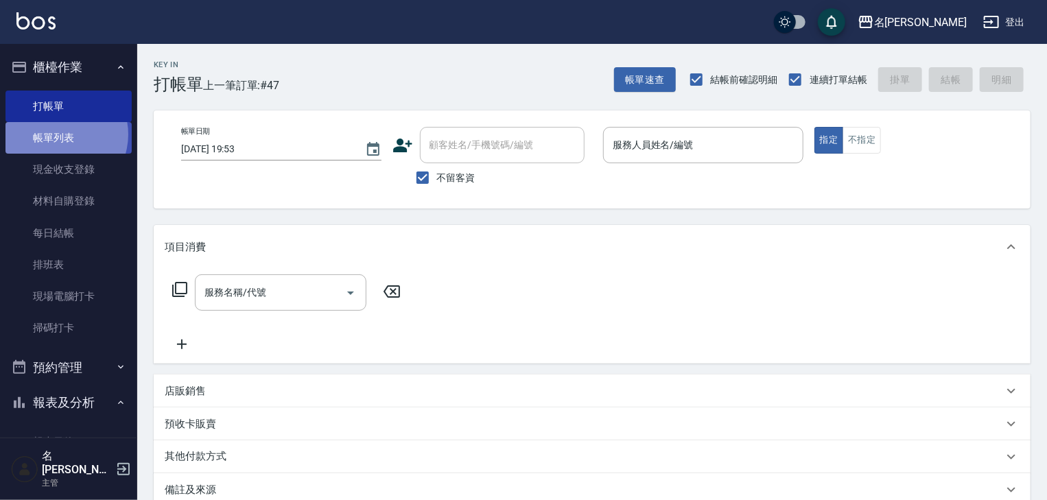
click at [58, 134] on link "帳單列表" at bounding box center [68, 138] width 126 height 32
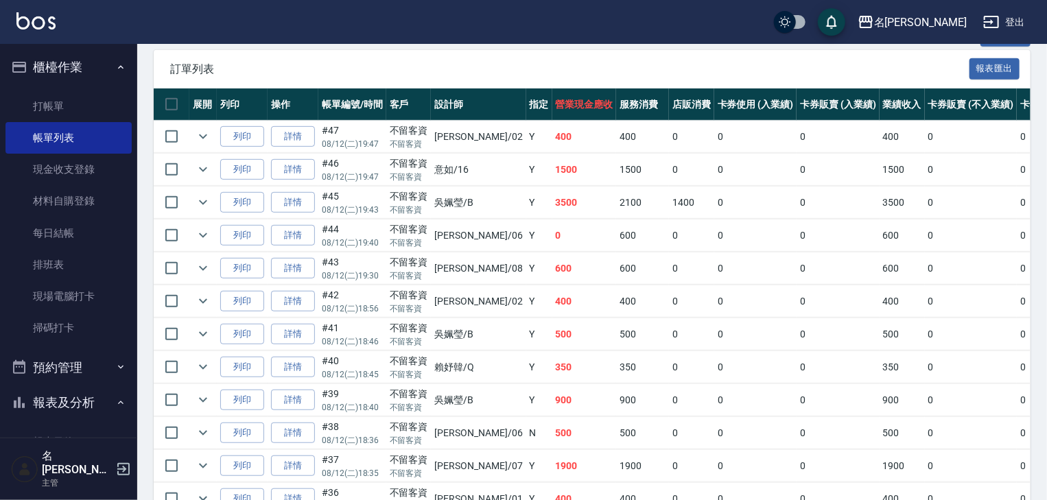
scroll to position [73, 0]
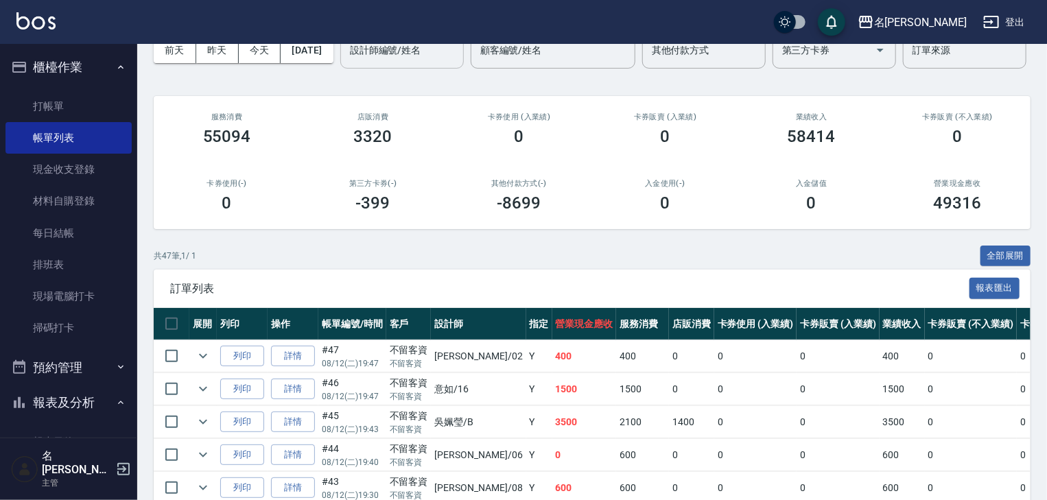
click at [340, 69] on div "設計師編號/姓名" at bounding box center [401, 50] width 123 height 36
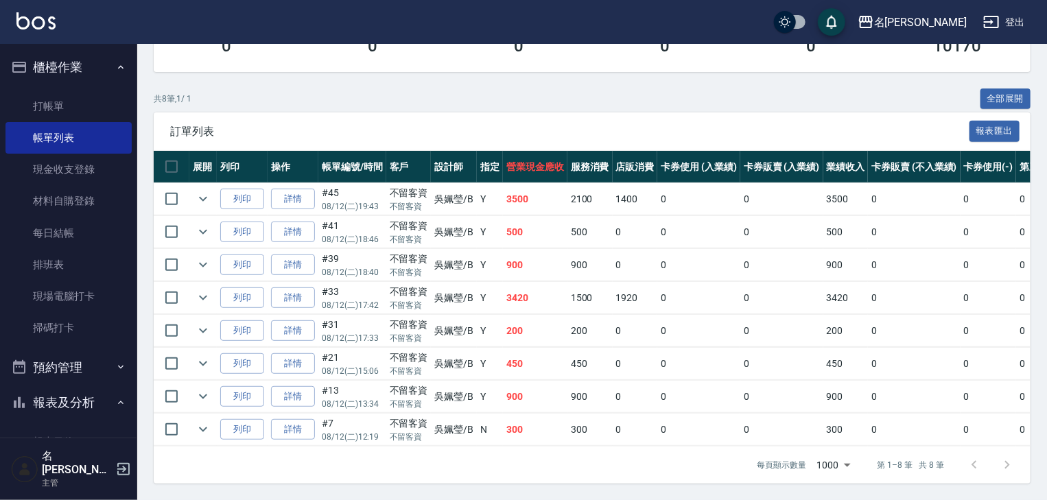
scroll to position [132, 0]
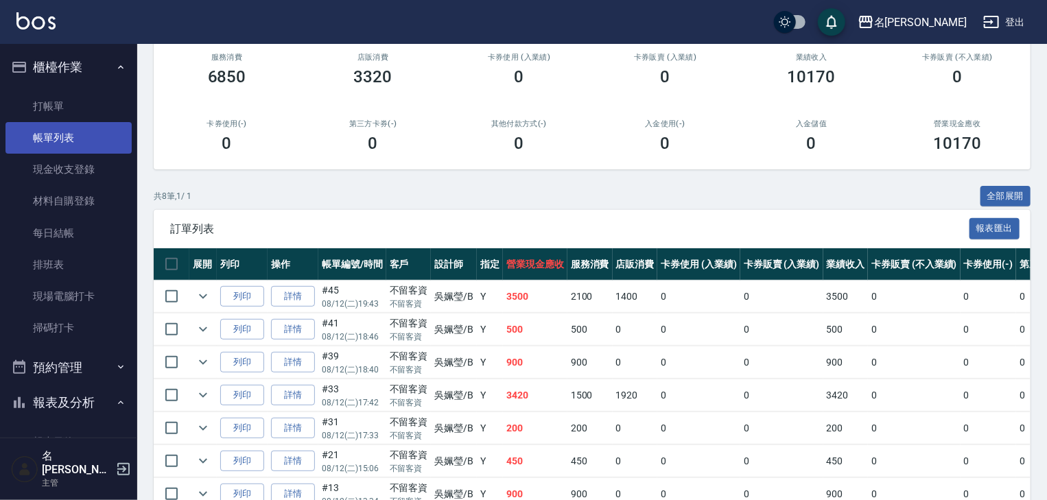
type input "吳姵瑩-B"
click at [76, 139] on link "帳單列表" at bounding box center [68, 138] width 126 height 32
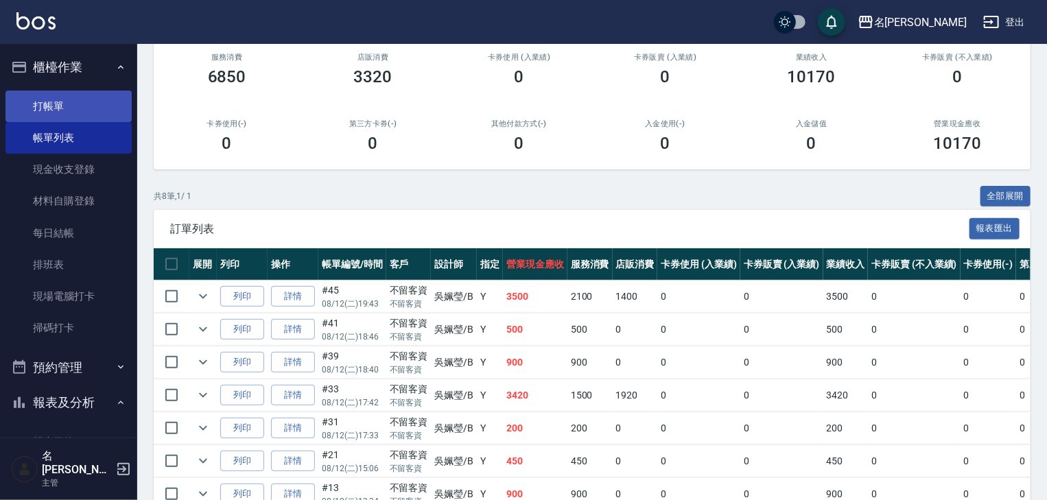
click at [38, 106] on link "打帳單" at bounding box center [68, 107] width 126 height 32
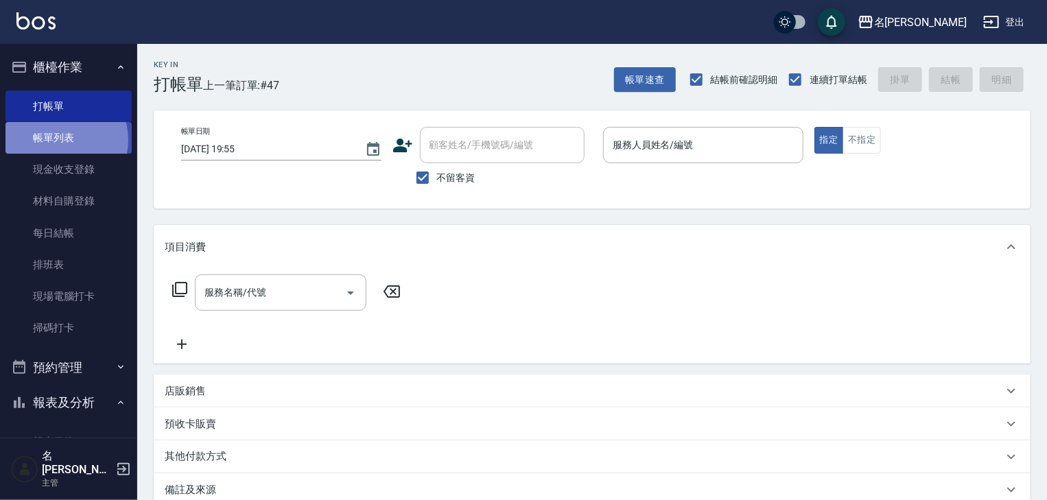
click at [61, 140] on link "帳單列表" at bounding box center [68, 138] width 126 height 32
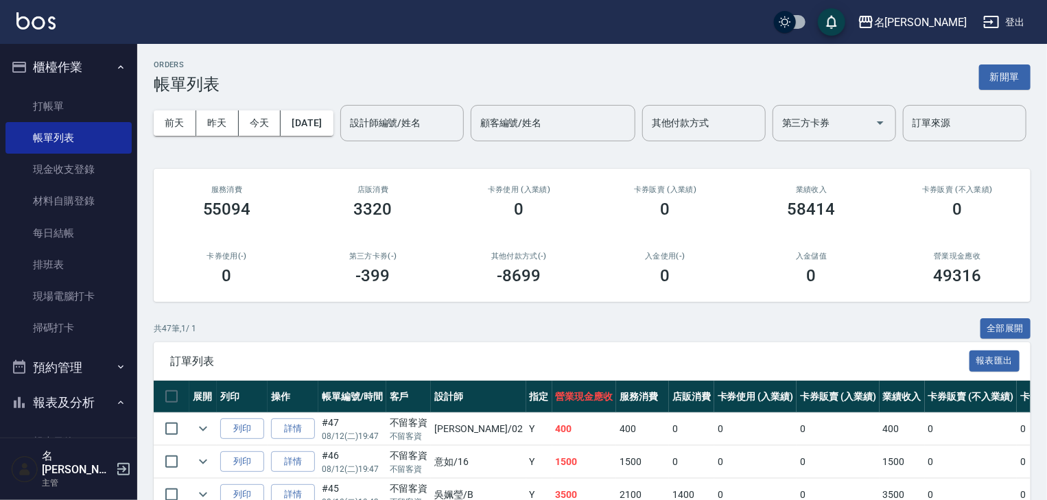
click at [430, 131] on div "前天 昨天 今天 2025/08/12 設計師編號/姓名 設計師編號/姓名 顧客編號/姓名 顧客編號/姓名 其他付款方式 其他付款方式 第三方卡券 第三方卡券…" at bounding box center [592, 123] width 877 height 58
click at [567, 380] on div "訂單列表 報表匯出" at bounding box center [592, 361] width 877 height 38
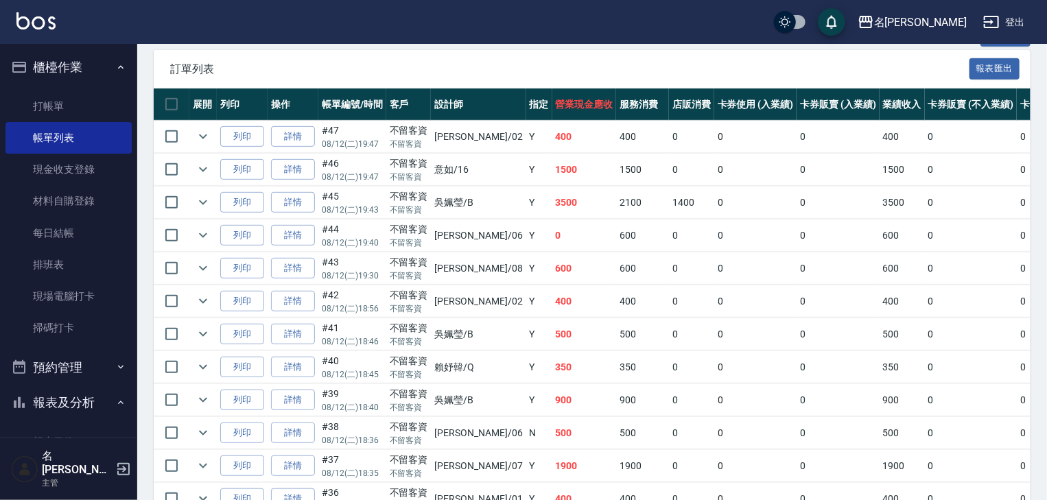
click at [73, 60] on button "櫃檯作業" at bounding box center [68, 67] width 126 height 36
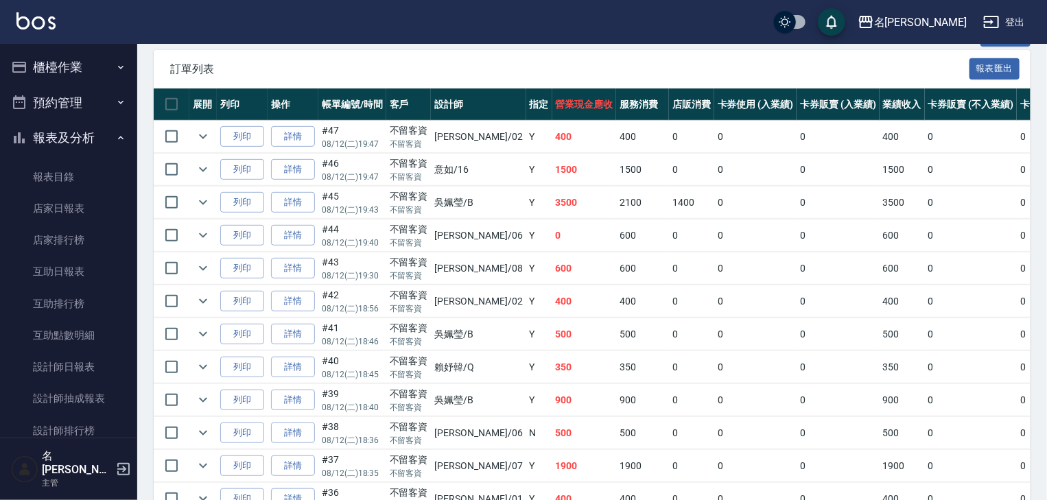
click at [74, 139] on button "報表及分析" at bounding box center [68, 138] width 126 height 36
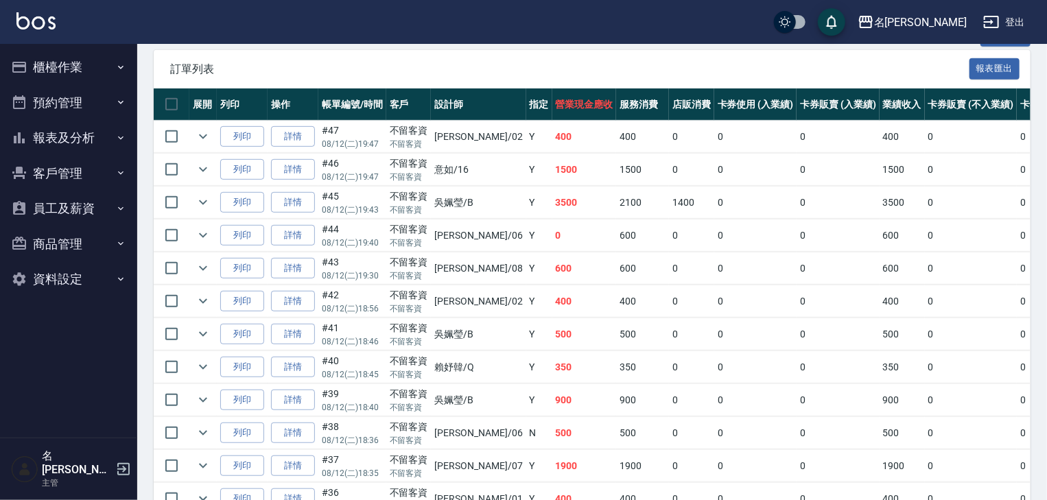
click at [67, 68] on button "櫃檯作業" at bounding box center [68, 67] width 126 height 36
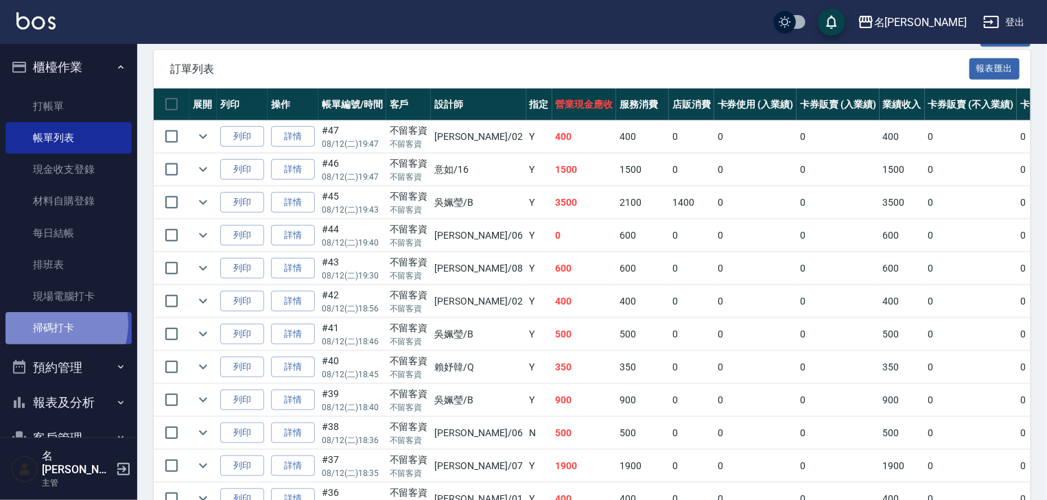
click at [48, 324] on link "掃碼打卡" at bounding box center [68, 328] width 126 height 32
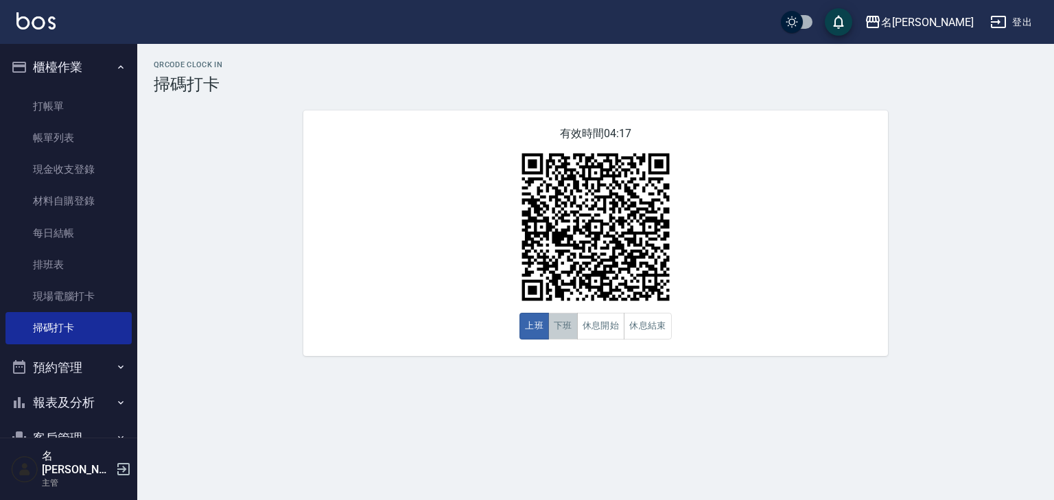
click at [563, 330] on button "下班" at bounding box center [562, 326] width 29 height 27
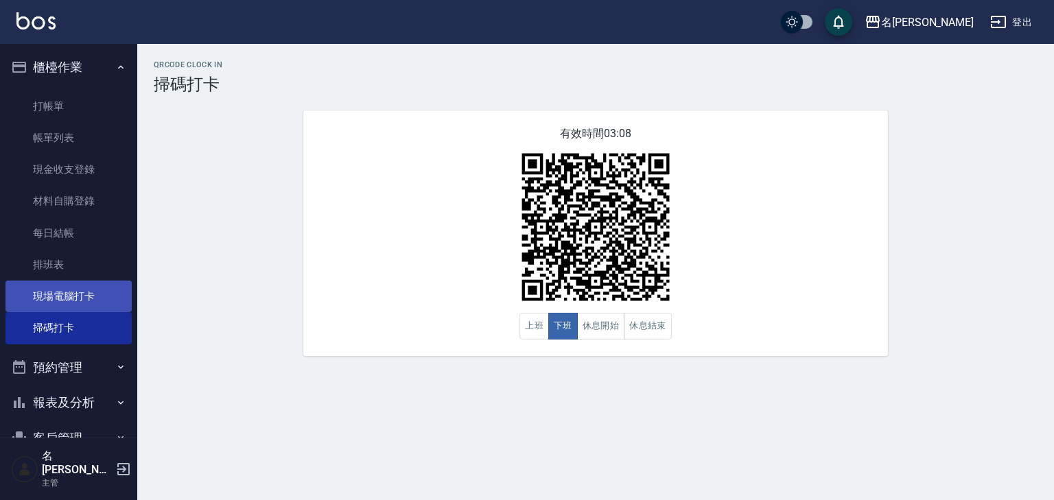
drag, startPoint x: 851, startPoint y: 228, endPoint x: 77, endPoint y: 295, distance: 776.8
click at [77, 295] on link "現場電腦打卡" at bounding box center [68, 297] width 126 height 32
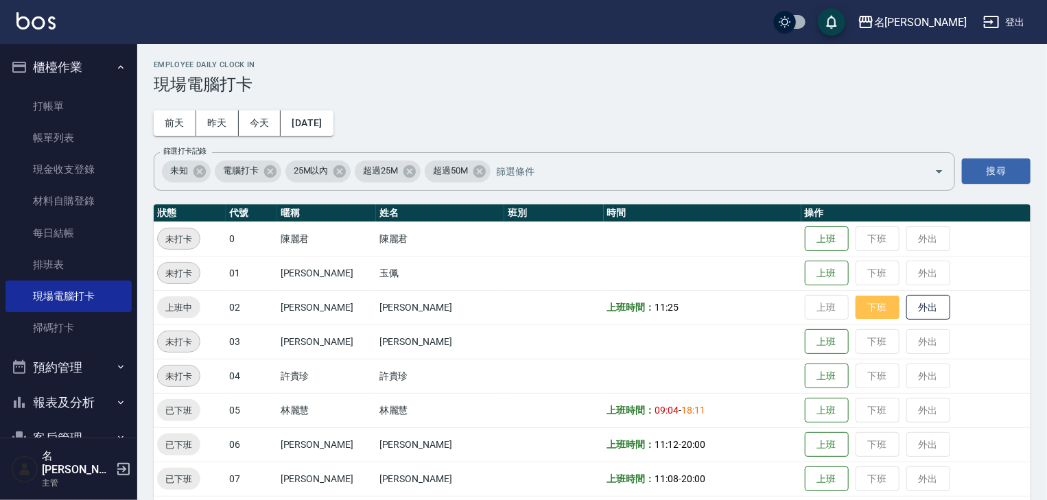
click at [858, 298] on button "下班" at bounding box center [877, 308] width 44 height 24
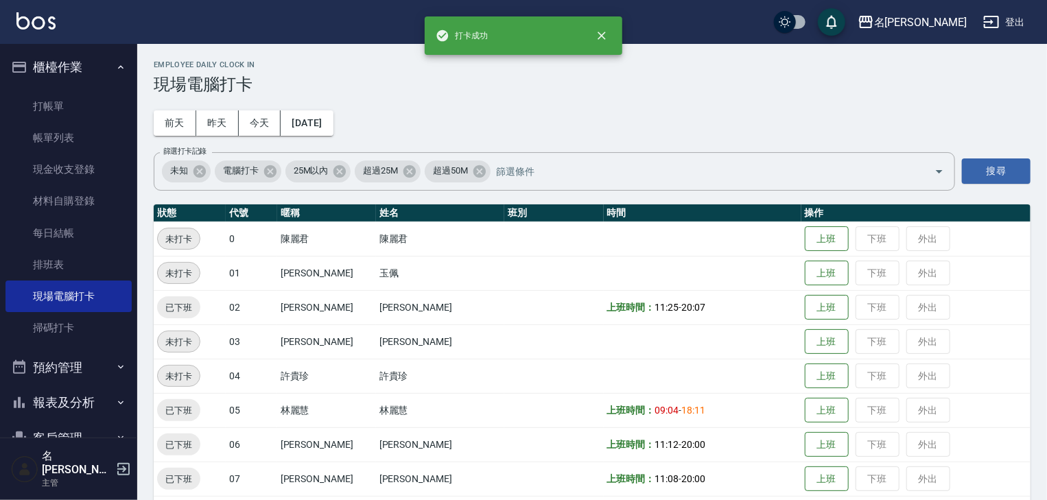
scroll to position [292, 0]
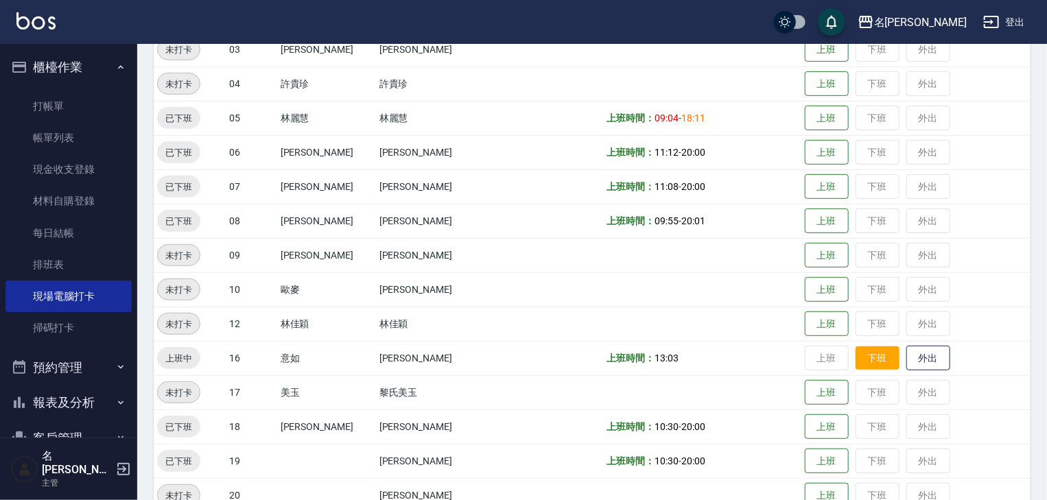
click at [855, 357] on button "下班" at bounding box center [877, 358] width 44 height 24
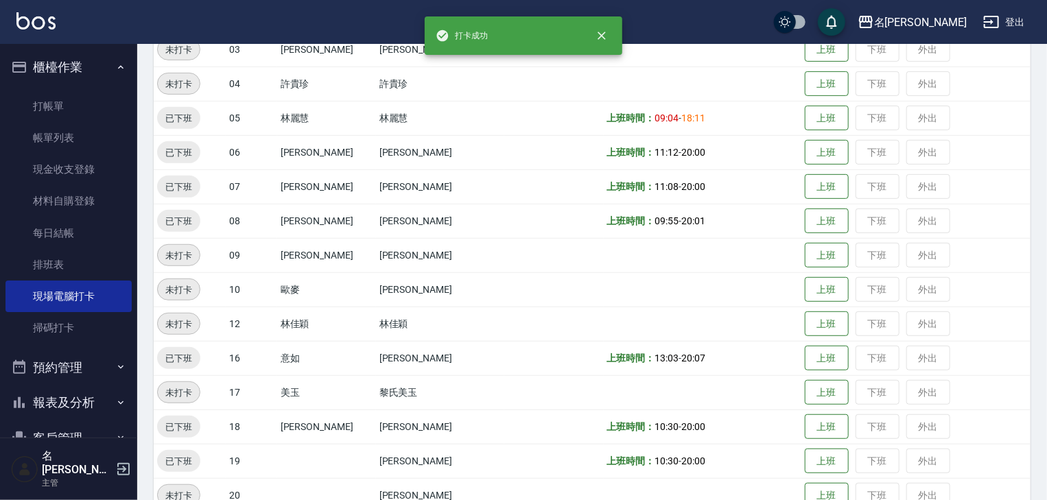
scroll to position [659, 0]
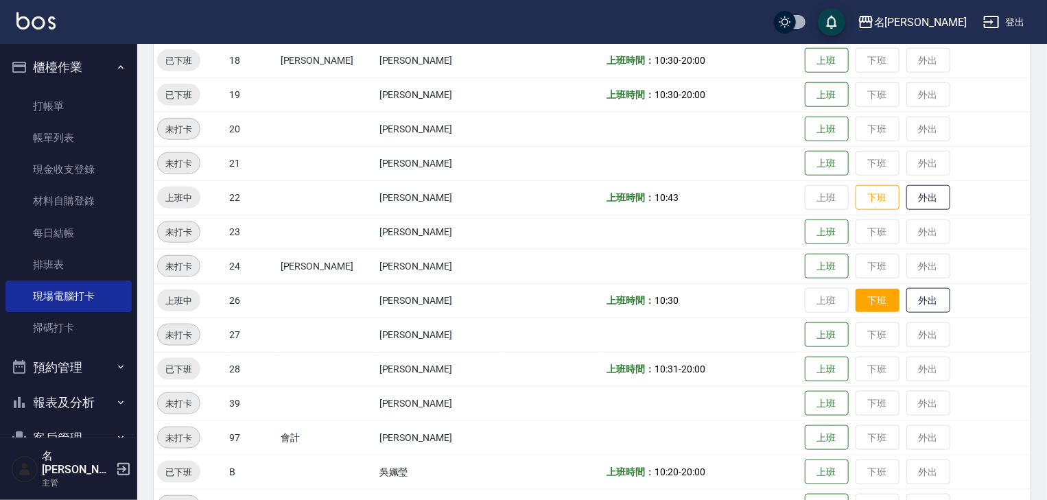
click at [855, 300] on button "下班" at bounding box center [877, 301] width 44 height 24
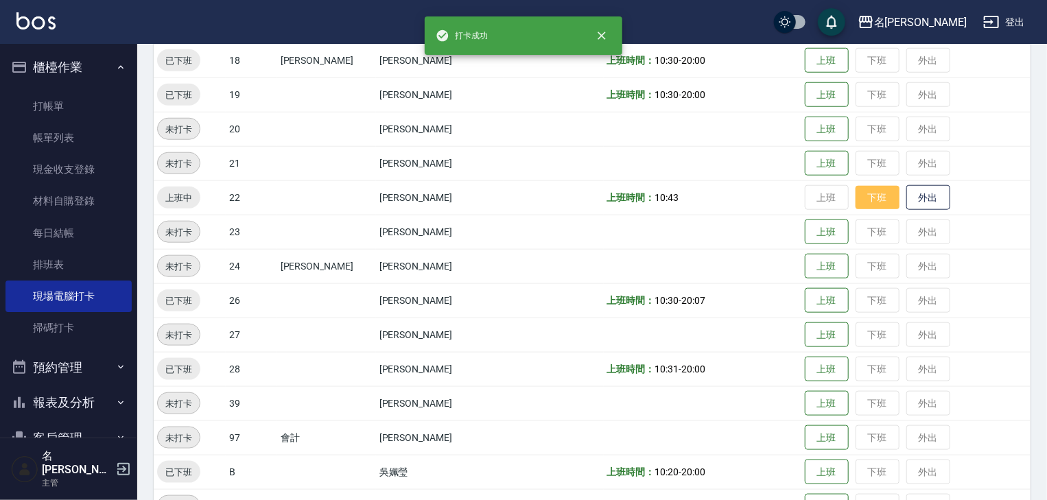
click at [864, 195] on button "下班" at bounding box center [877, 198] width 44 height 24
